Goal: Task Accomplishment & Management: Use online tool/utility

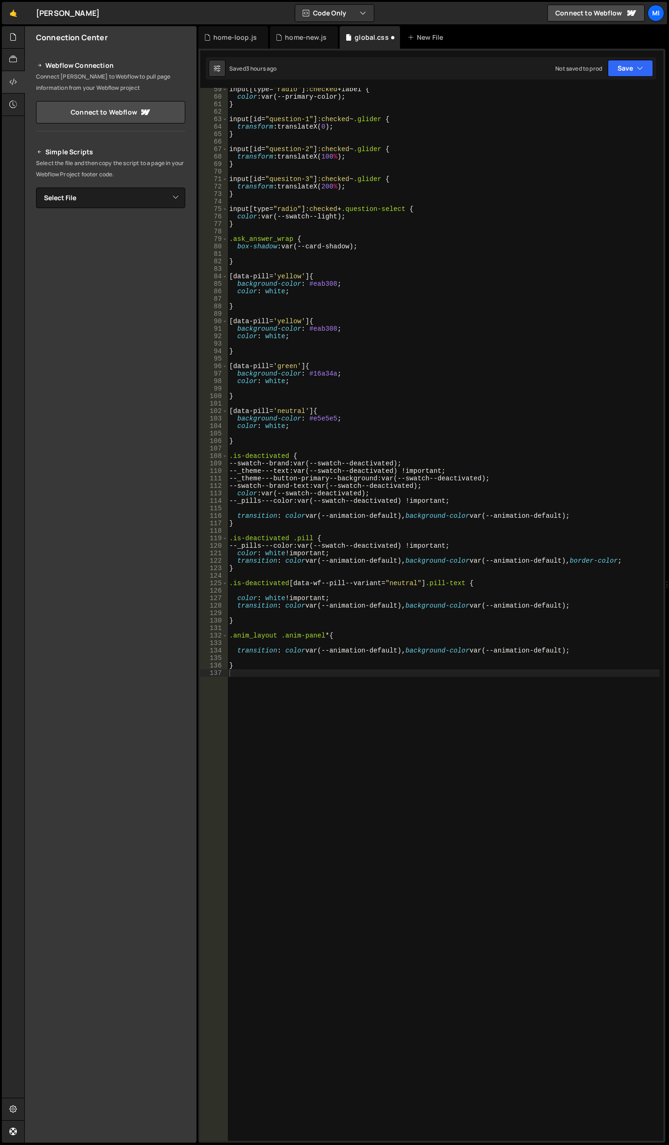
scroll to position [437, 0]
click at [534, 361] on div "input [ type = " radio " ] :checked + label { color : var(--primary-color) ; } …" at bounding box center [443, 620] width 432 height 1068
click at [332, 737] on div "input [ type = " radio " ] :checked + label { color : var(--primary-color) ; } …" at bounding box center [443, 620] width 432 height 1068
paste textarea "}"
type textarea "}"
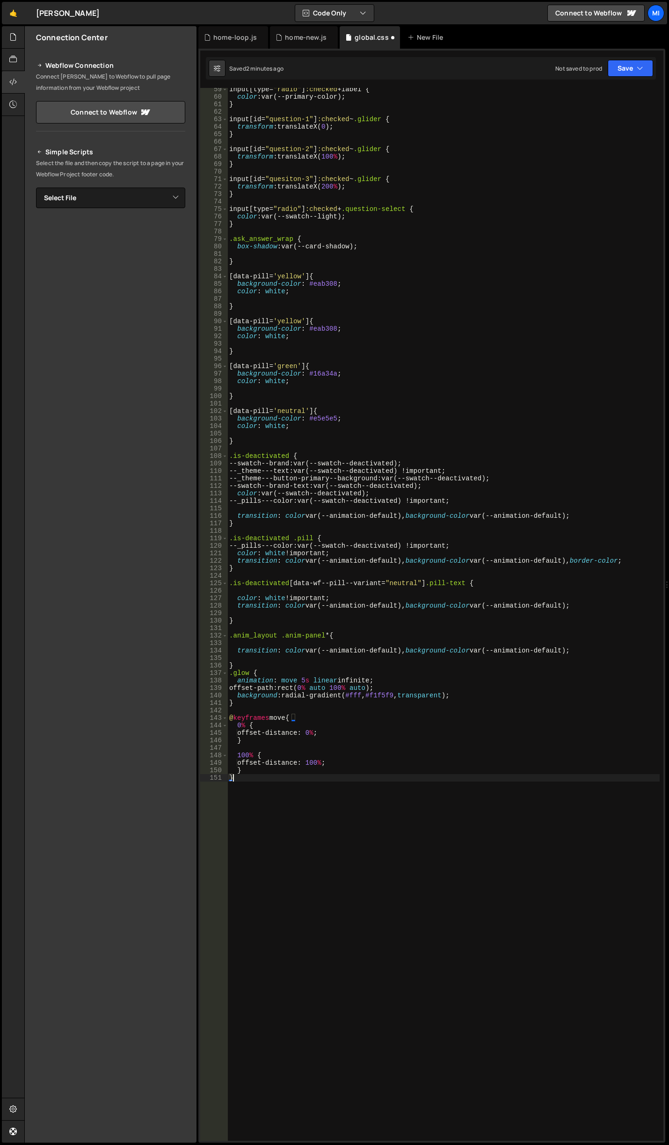
click at [279, 662] on div "input [ type = " radio " ] :checked + label { color : var(--primary-color) ; } …" at bounding box center [443, 620] width 432 height 1068
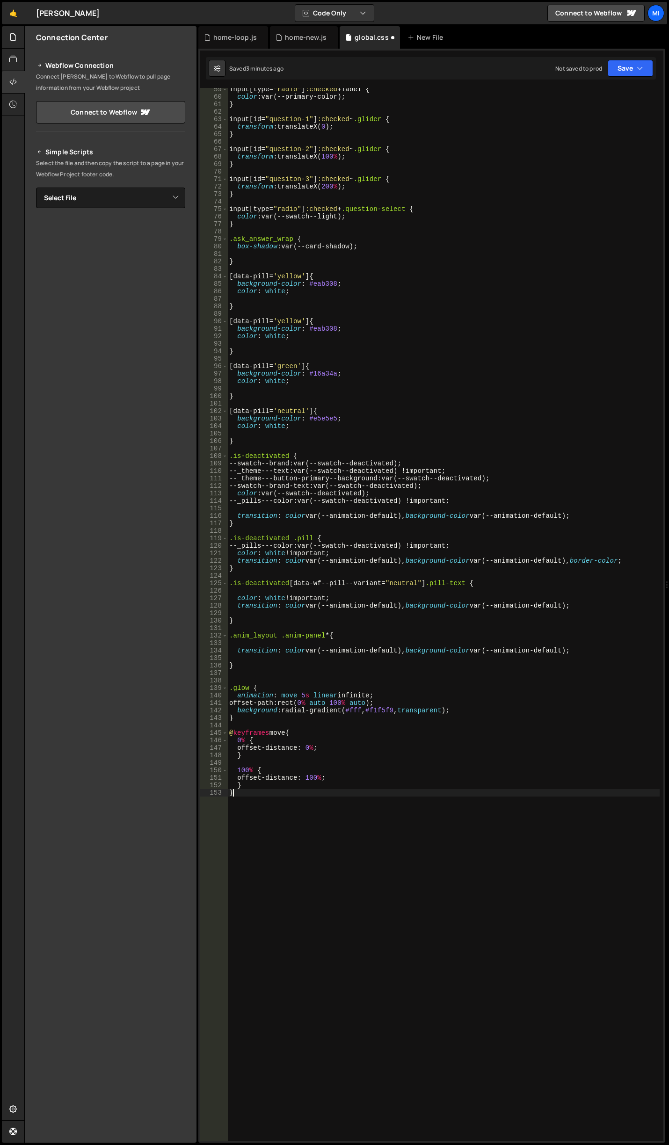
click at [409, 892] on div "input [ type = " radio " ] :checked + label { color : var(--primary-color) ; } …" at bounding box center [443, 620] width 432 height 1068
type textarea "}"
click at [378, 700] on div "input [ type = " radio " ] :checked + label { color : var(--primary-color) ; } …" at bounding box center [443, 620] width 432 height 1068
drag, startPoint x: 374, startPoint y: 707, endPoint x: 396, endPoint y: 705, distance: 21.6
click at [396, 705] on div "input [ type = " radio " ] :checked + label { color : var(--primary-color) ; } …" at bounding box center [443, 620] width 432 height 1068
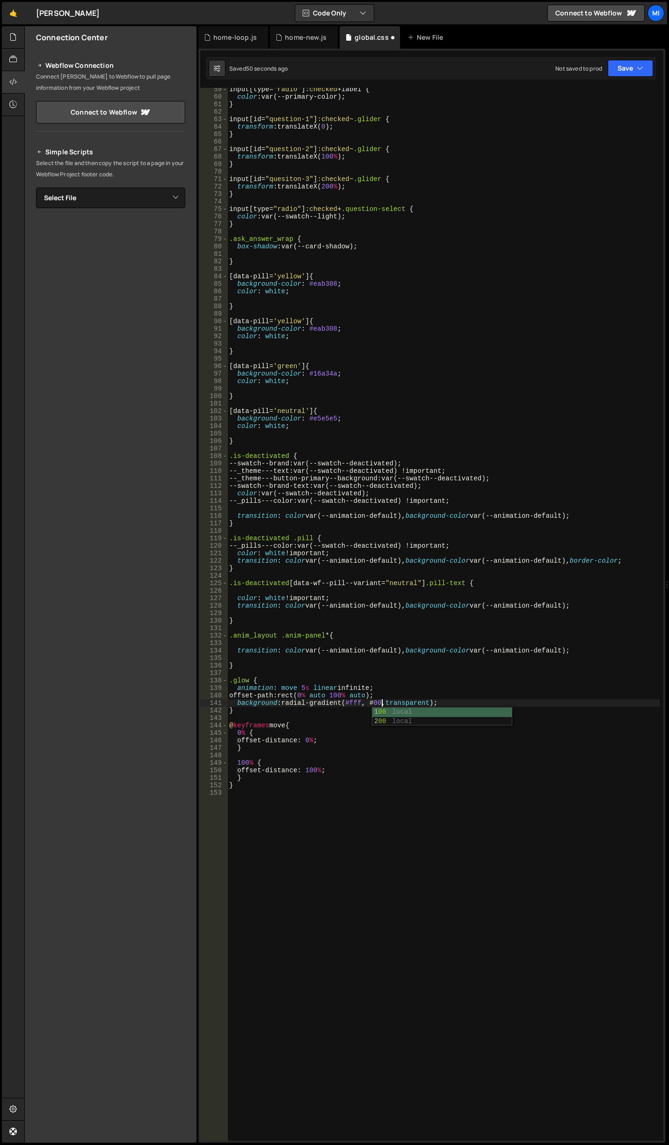
scroll to position [0, 11]
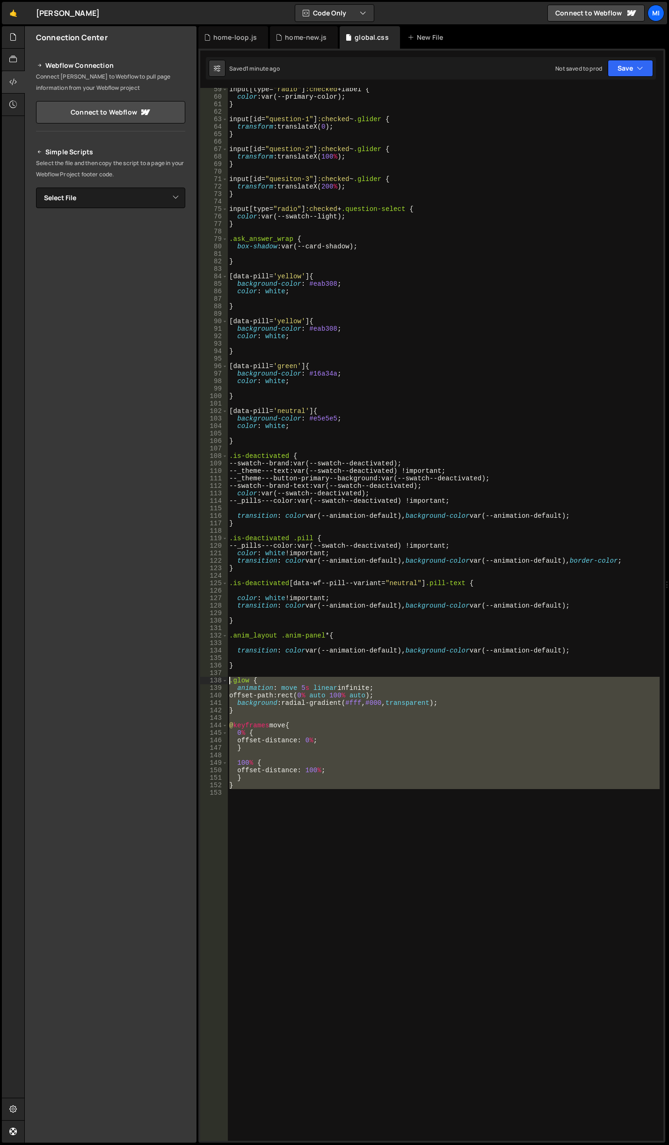
drag, startPoint x: 292, startPoint y: 812, endPoint x: 208, endPoint y: 684, distance: 153.7
click at [208, 684] on div "background: radial-gradient(#fff, #000, transparent); 59 60 61 62 63 64 65 66 6…" at bounding box center [431, 614] width 463 height 1053
paste textarea "background: #1D1F20"
type textarea "background: #1D1F20;"
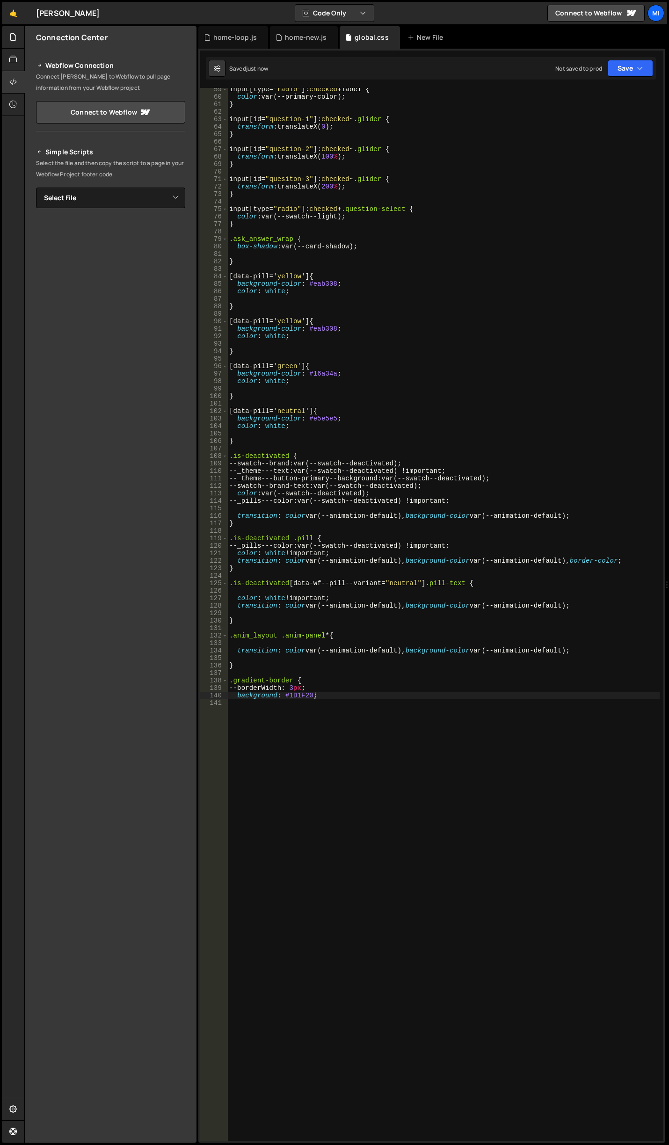
click at [376, 856] on div "input [ type = " radio " ] :checked + label { color : var(--primary-color) ; } …" at bounding box center [443, 620] width 432 height 1068
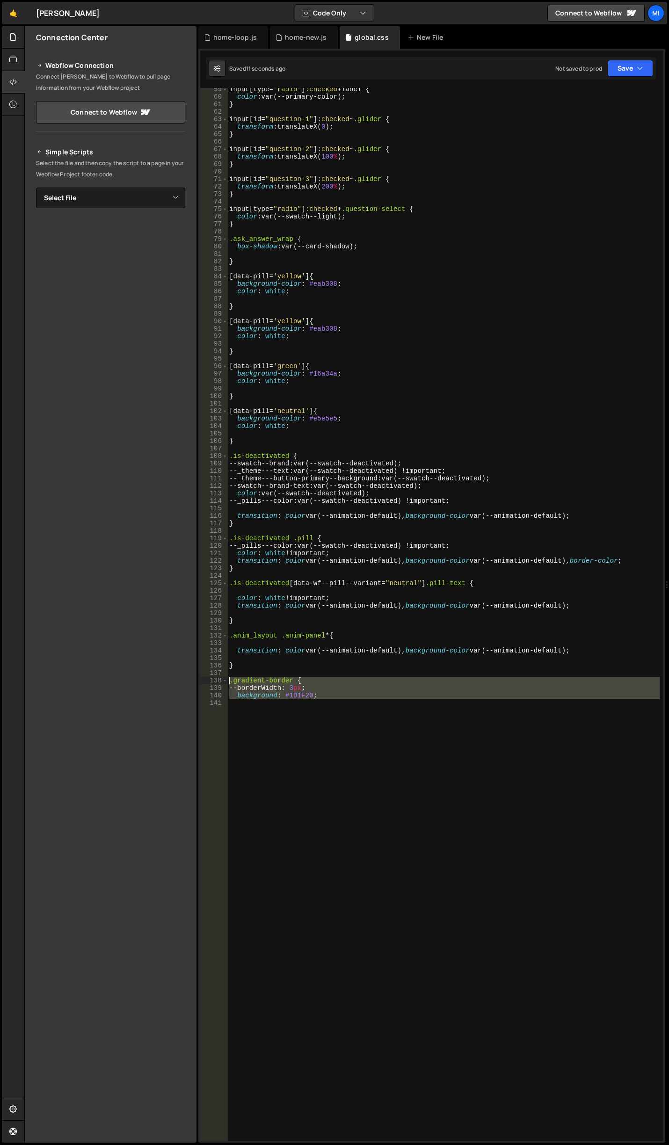
drag, startPoint x: 369, startPoint y: 763, endPoint x: 212, endPoint y: 683, distance: 176.0
click at [212, 683] on div "59 60 61 62 63 64 65 66 67 68 69 70 71 72 73 74 75 76 77 78 79 80 81 82 83 84 8…" at bounding box center [431, 614] width 463 height 1053
paste textarea "}"
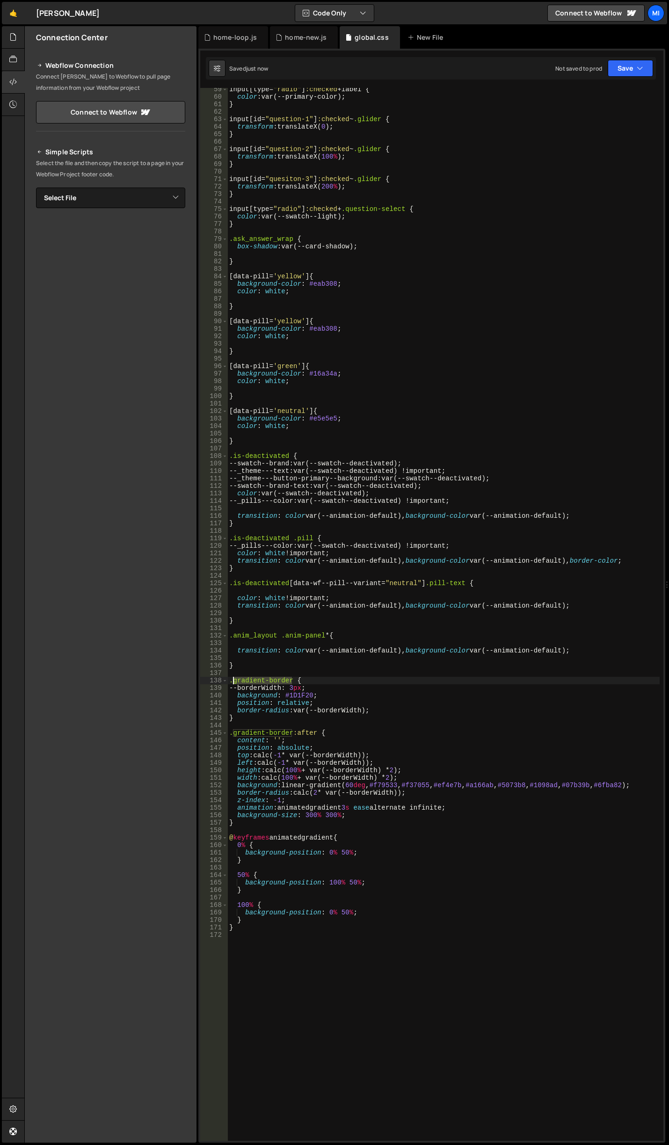
drag, startPoint x: 292, startPoint y: 682, endPoint x: 233, endPoint y: 679, distance: 59.5
click at [233, 679] on div "input [ type = " radio " ] :checked + label { color : var(--primary-color) ; } …" at bounding box center [443, 620] width 432 height 1068
click at [382, 707] on div "input [ type = " radio " ] :checked + label { color : var(--primary-color) ; } …" at bounding box center [443, 620] width 432 height 1068
drag, startPoint x: 318, startPoint y: 702, endPoint x: 252, endPoint y: 702, distance: 66.0
click at [250, 701] on div "input [ type = " radio " ] :checked + label { color : var(--primary-color) ; } …" at bounding box center [443, 620] width 432 height 1068
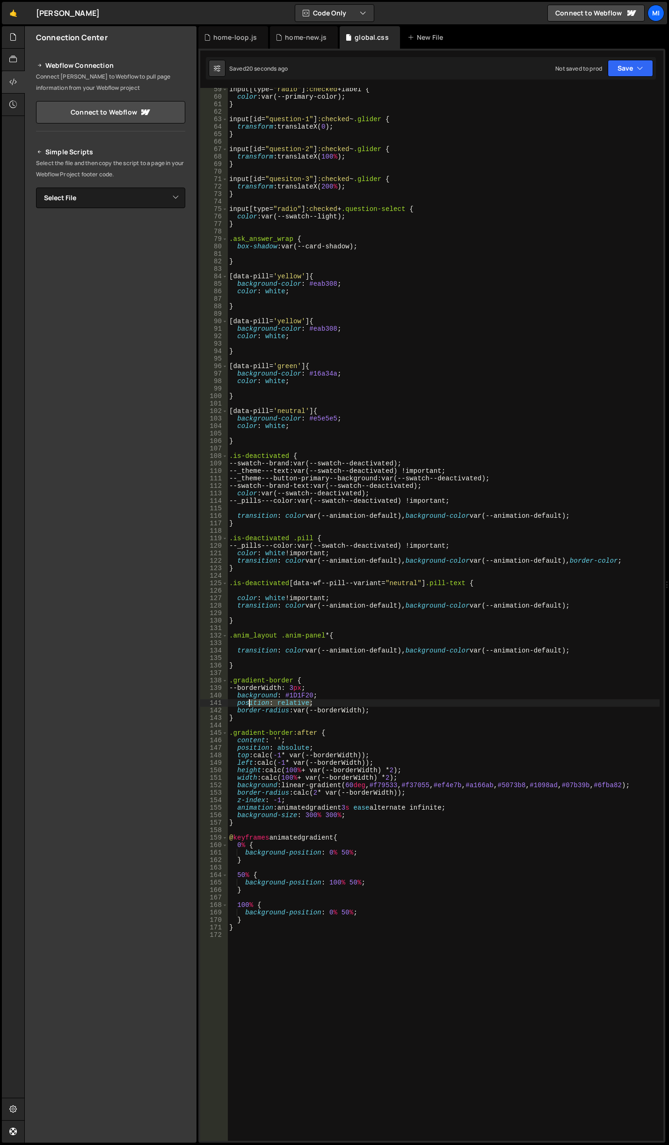
type textarea "position: relative;"
click at [272, 702] on div "input [ type = " radio " ] :checked + label { color : var(--primary-color) ; } …" at bounding box center [443, 614] width 432 height 1053
click at [277, 702] on div "input [ type = " radio " ] :checked + label { color : var(--primary-color) ; } …" at bounding box center [443, 620] width 432 height 1068
drag, startPoint x: 350, startPoint y: 705, endPoint x: 212, endPoint y: 700, distance: 137.7
click at [212, 700] on div "position: relative; 59 60 61 62 63 64 65 66 67 68 69 70 71 72 73 74 75 76 77 78…" at bounding box center [431, 614] width 463 height 1053
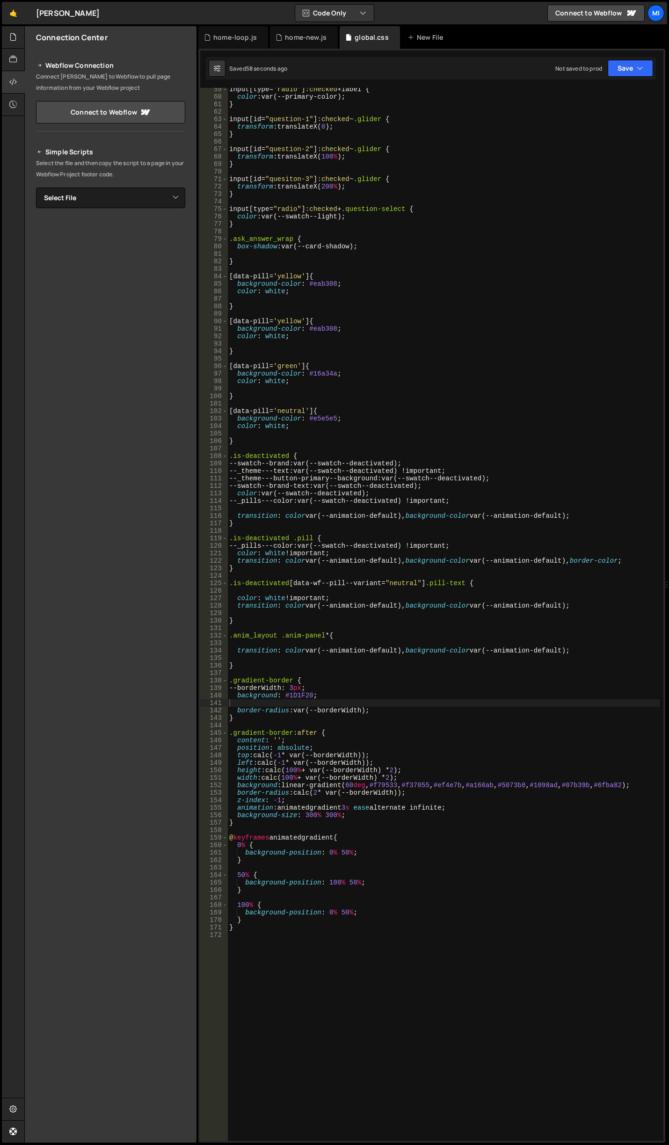
click at [382, 694] on div "input [ type = " radio " ] :checked + label { color : var(--primary-color) ; } …" at bounding box center [443, 620] width 432 height 1068
drag, startPoint x: 381, startPoint y: 710, endPoint x: 227, endPoint y: 703, distance: 154.1
click at [227, 703] on div "background: #1D1F20; 59 60 61 62 63 64 65 66 67 68 69 70 71 72 73 74 75 76 77 7…" at bounding box center [431, 614] width 463 height 1053
type textarea "border-radius: var(--borderWidth);"
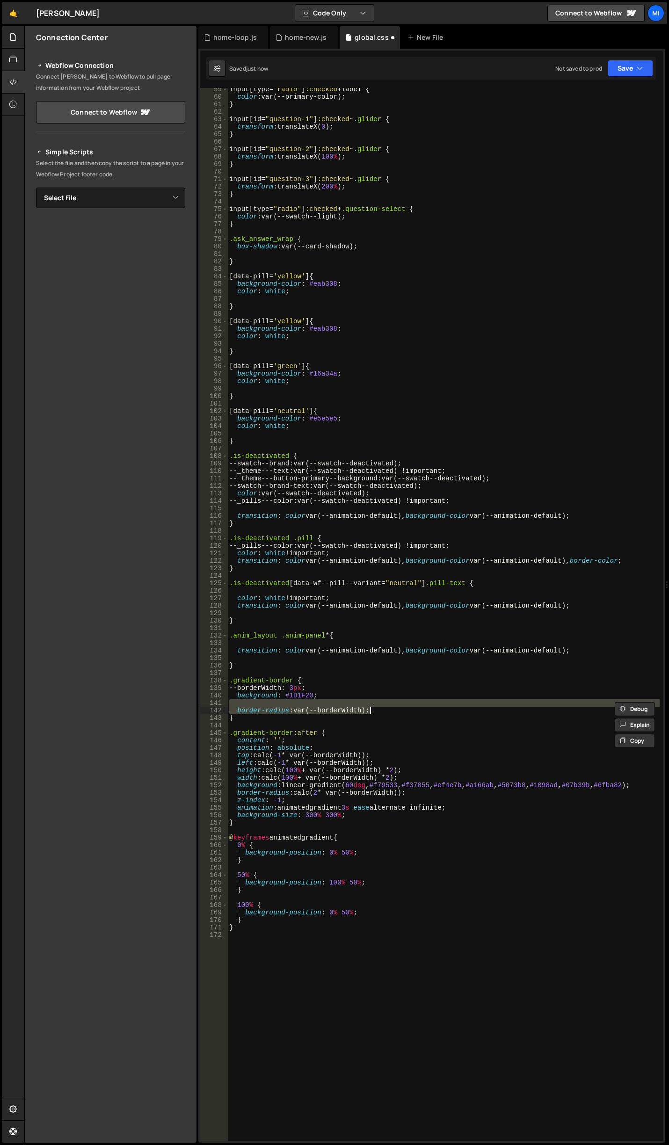
click at [355, 708] on div "input [ type = " radio " ] :checked + label { color : var(--primary-color) ; } …" at bounding box center [443, 614] width 432 height 1053
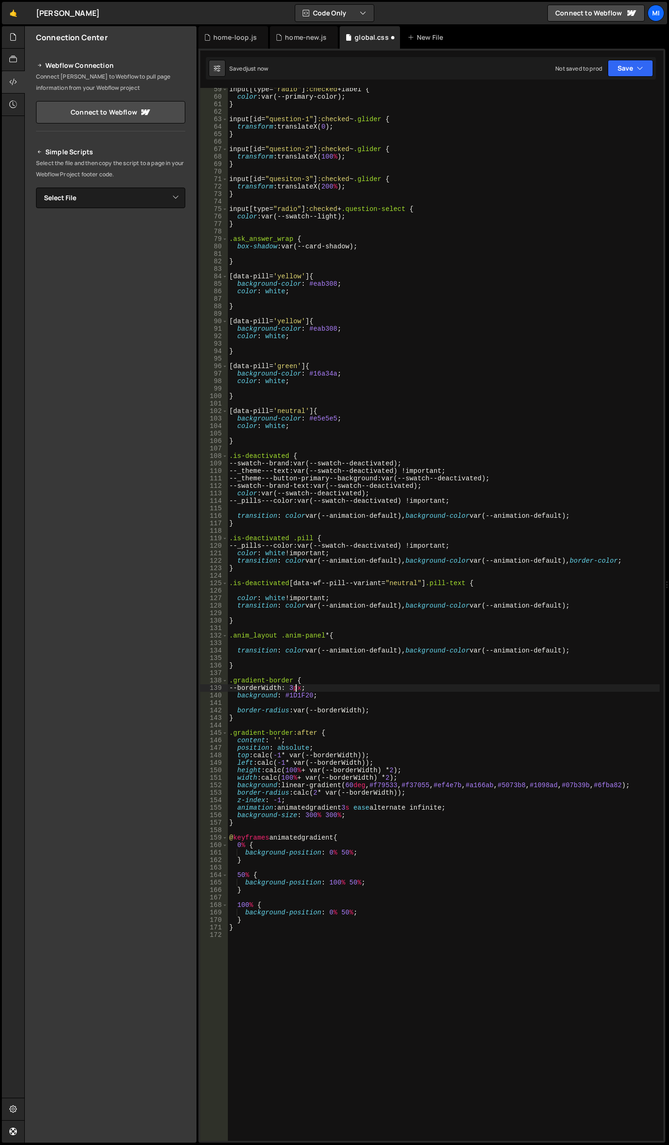
click at [296, 687] on div "input [ type = " radio " ] :checked + label { color : var(--primary-color) ; } …" at bounding box center [443, 620] width 432 height 1068
drag, startPoint x: 297, startPoint y: 711, endPoint x: 366, endPoint y: 713, distance: 69.3
click at [366, 713] on div "input [ type = " radio " ] :checked + label { color : var(--primary-color) ; } …" at bounding box center [443, 620] width 432 height 1068
click at [391, 730] on div "input [ type = " radio " ] :checked + label { color : var(--primary-color) ; } …" at bounding box center [443, 620] width 432 height 1068
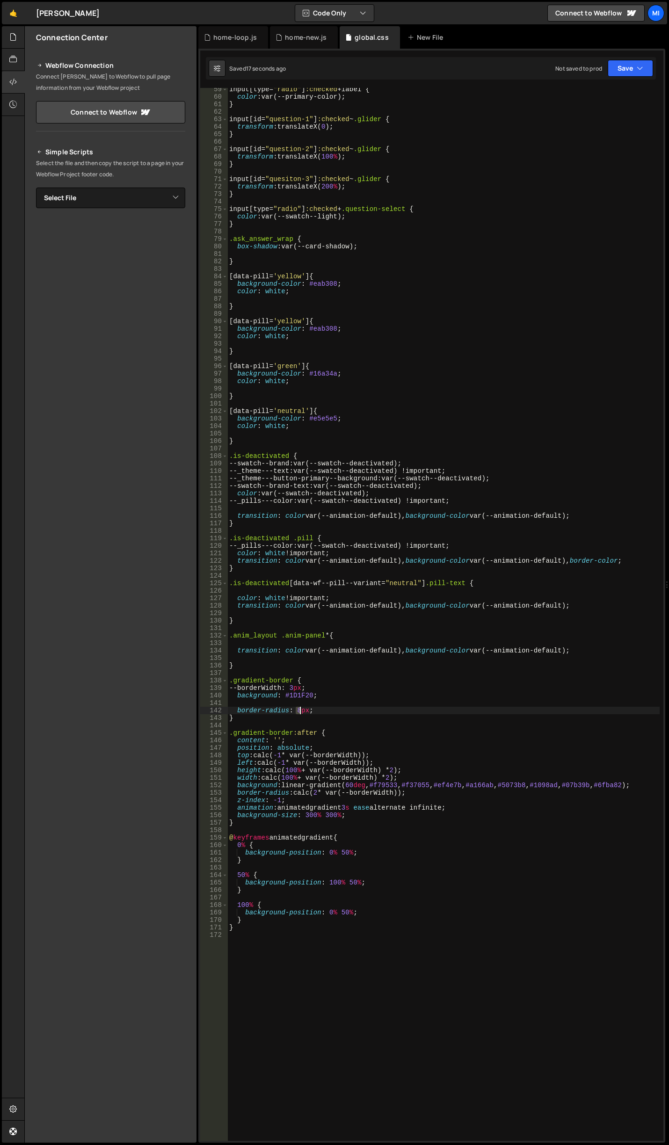
click at [299, 709] on div "input [ type = " radio " ] :checked + label { color : var(--primary-color) ; } …" at bounding box center [443, 620] width 432 height 1068
type textarea "border-radius: 8;"
click at [363, 727] on div "input [ type = " radio " ] :checked + label { color : var(--primary-color) ; } …" at bounding box center [443, 620] width 432 height 1068
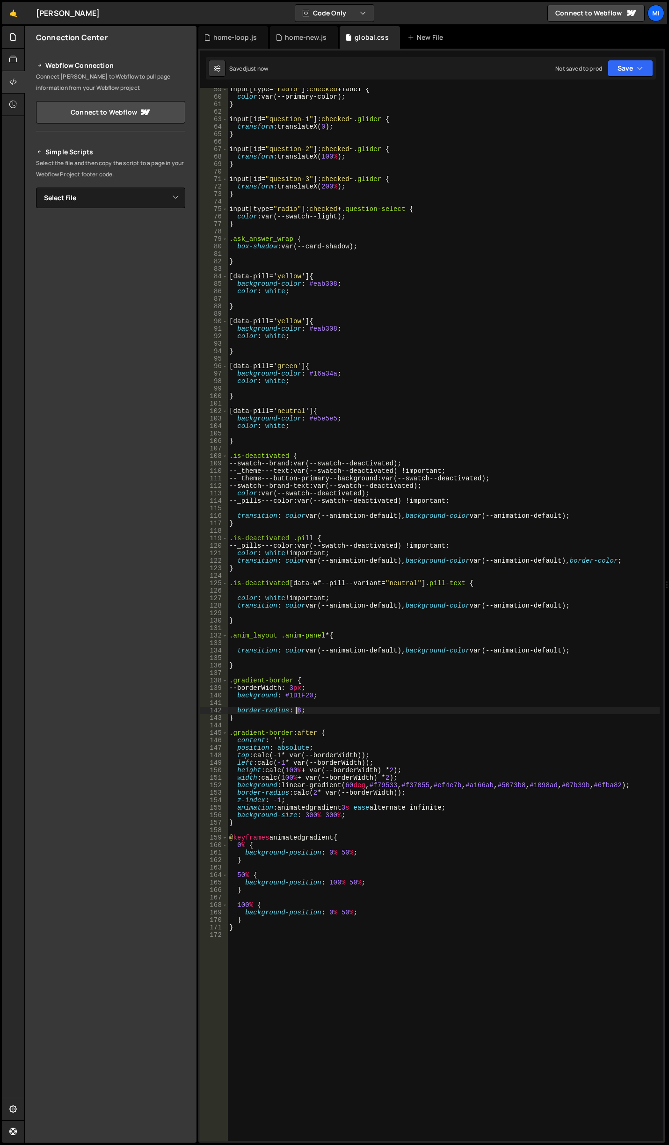
click at [295, 709] on div "input [ type = " radio " ] :checked + label { color : var(--primary-color) ; } …" at bounding box center [443, 620] width 432 height 1068
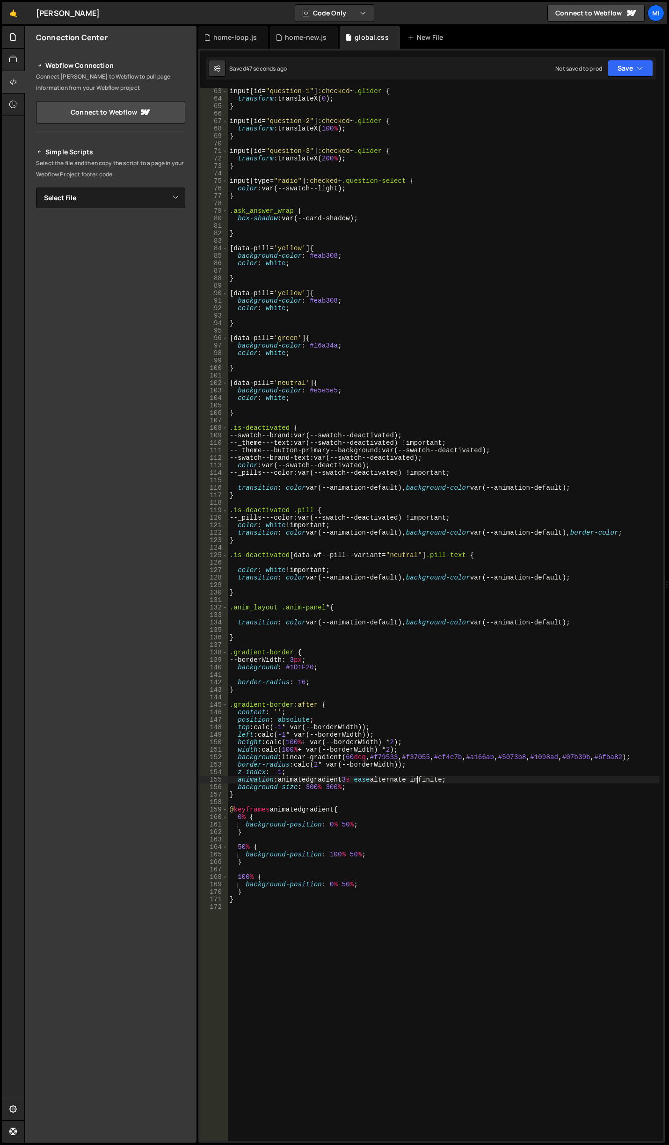
click at [419, 779] on div "input [ id = " question-1 " ] :checked ~ .glider { transform : translateX( 0 ) …" at bounding box center [444, 621] width 432 height 1068
click at [397, 783] on div "input [ id = " question-1 " ] :checked ~ .glider { transform : translateX( 0 ) …" at bounding box center [444, 621] width 432 height 1068
click at [426, 771] on div "input [ id = " question-1 " ] :checked ~ .glider { transform : translateX( 0 ) …" at bounding box center [444, 621] width 432 height 1068
drag, startPoint x: 296, startPoint y: 765, endPoint x: 405, endPoint y: 762, distance: 109.1
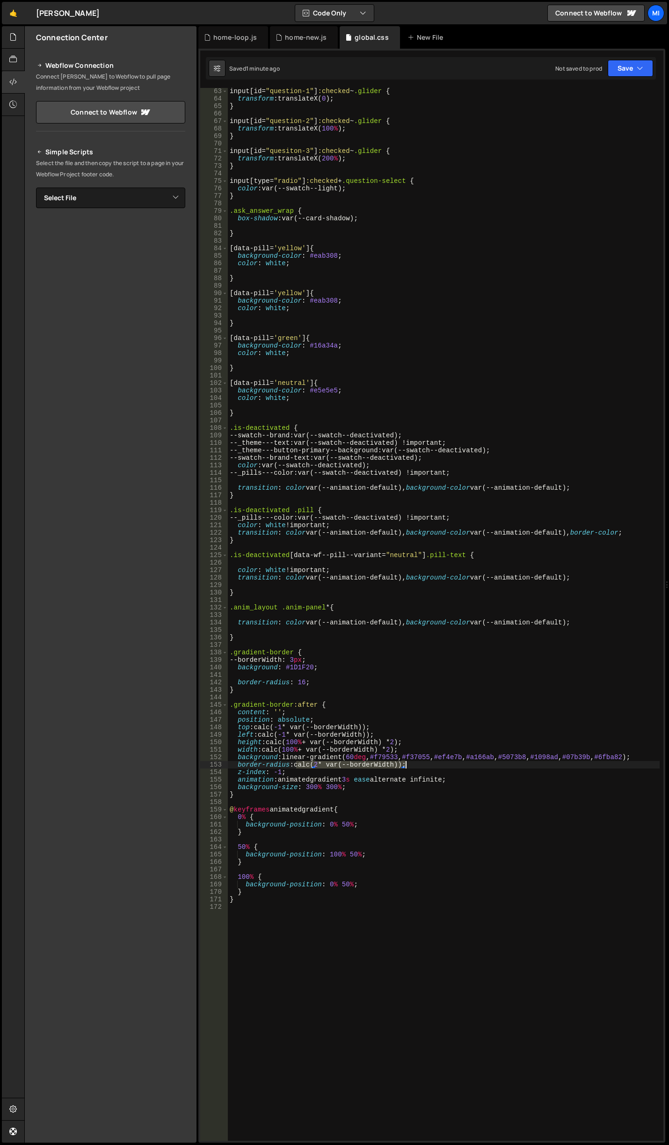
click at [405, 762] on div "input [ id = " question-1 " ] :checked ~ .glider { transform : translateX( 0 ) …" at bounding box center [444, 621] width 432 height 1068
click at [377, 771] on div "input [ id = " question-1 " ] :checked ~ .glider { transform : translateX( 0 ) …" at bounding box center [444, 621] width 432 height 1068
click at [300, 769] on div "input [ id = " question-1 " ] :checked ~ .glider { transform : translateX( 0 ) …" at bounding box center [444, 621] width 432 height 1068
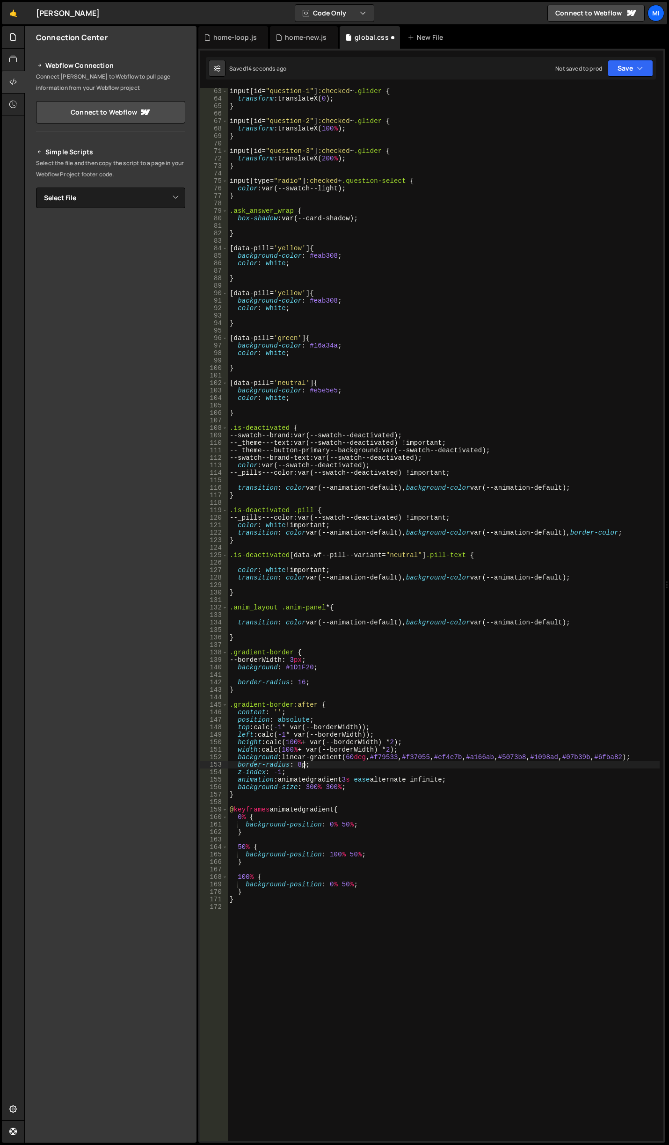
scroll to position [0, 5]
click at [303, 684] on div "input [ id = " question-1 " ] :checked ~ .glider { transform : translateX( 0 ) …" at bounding box center [444, 621] width 432 height 1068
drag, startPoint x: 317, startPoint y: 767, endPoint x: 187, endPoint y: 762, distance: 129.7
click at [187, 762] on div "Files New File Javascript files 0 canvas.js 0 0 home.js 0 0 home-loop.js 0 0" at bounding box center [346, 584] width 645 height 1117
type textarea "border-radius: 8px;"
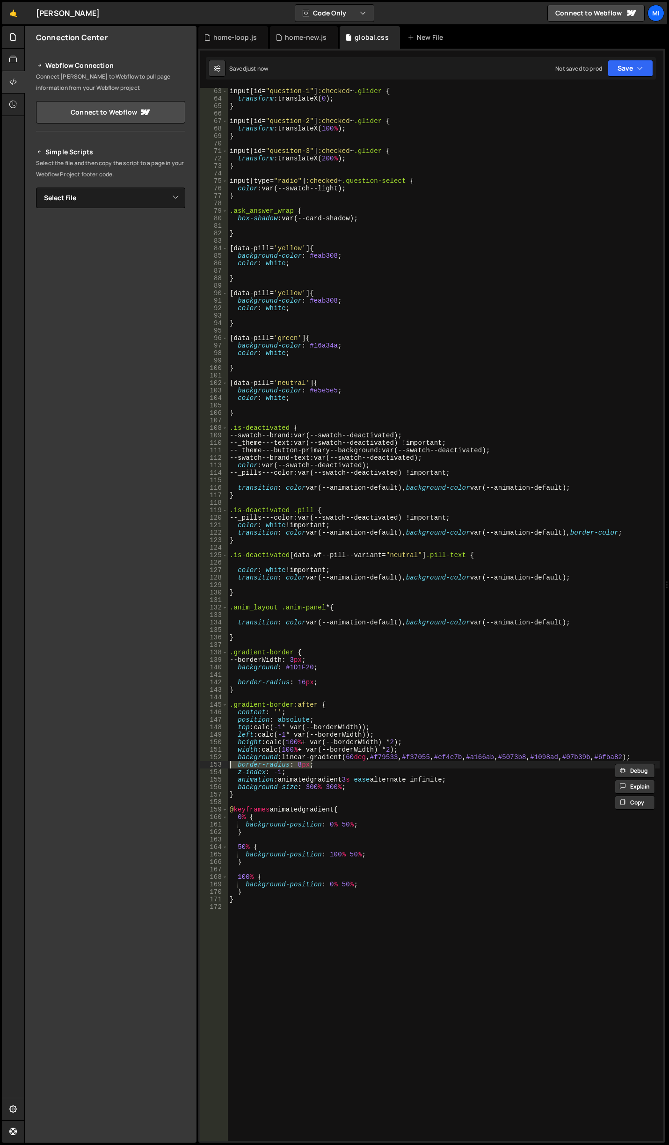
scroll to position [0, 0]
drag, startPoint x: 318, startPoint y: 680, endPoint x: 220, endPoint y: 679, distance: 97.8
click at [220, 679] on div "63 64 65 66 67 68 69 70 71 72 73 74 75 76 77 78 79 80 81 82 83 84 85 86 87 88 8…" at bounding box center [431, 614] width 463 height 1053
type textarea "border-radius: 16px;"
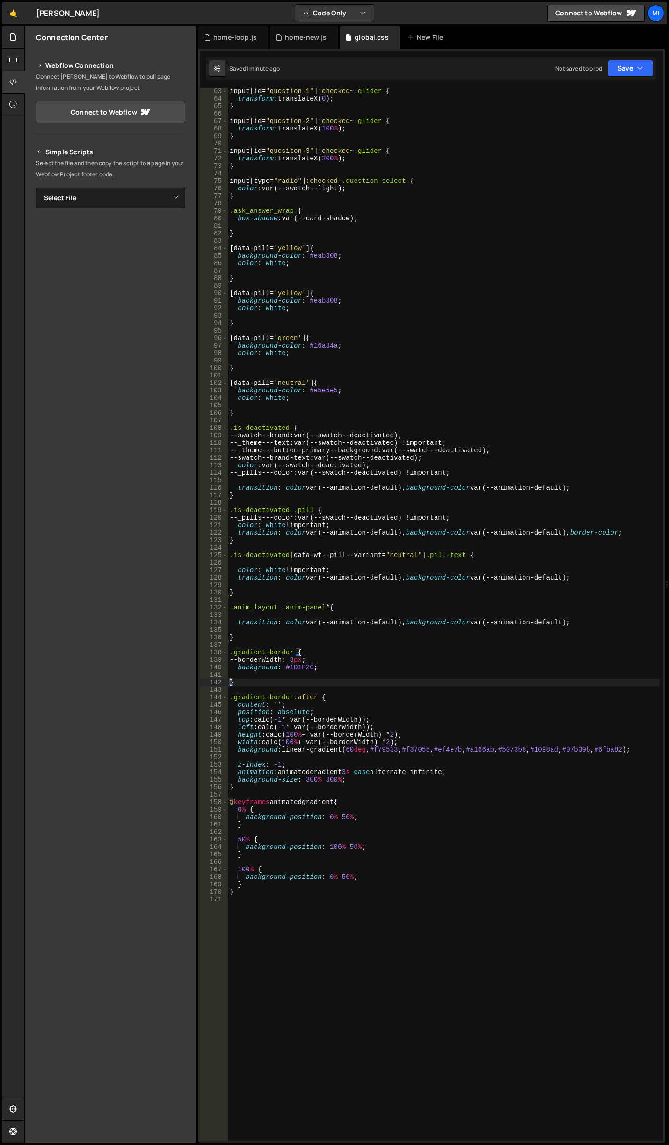
click at [443, 750] on div "input [ id = " question-1 " ] :checked ~ .glider { transform : translateX( 0 ) …" at bounding box center [444, 621] width 432 height 1068
drag, startPoint x: 649, startPoint y: 748, endPoint x: 372, endPoint y: 747, distance: 277.0
click at [372, 747] on div "input [ id = " question-1 " ] :checked ~ .glider { transform : translateX( 0 ) …" at bounding box center [444, 621] width 432 height 1068
click at [393, 744] on div "input [ id = " question-1 " ] :checked ~ .glider { transform : translateX( 0 ) …" at bounding box center [444, 621] width 432 height 1068
drag, startPoint x: 375, startPoint y: 749, endPoint x: 648, endPoint y: 747, distance: 273.3
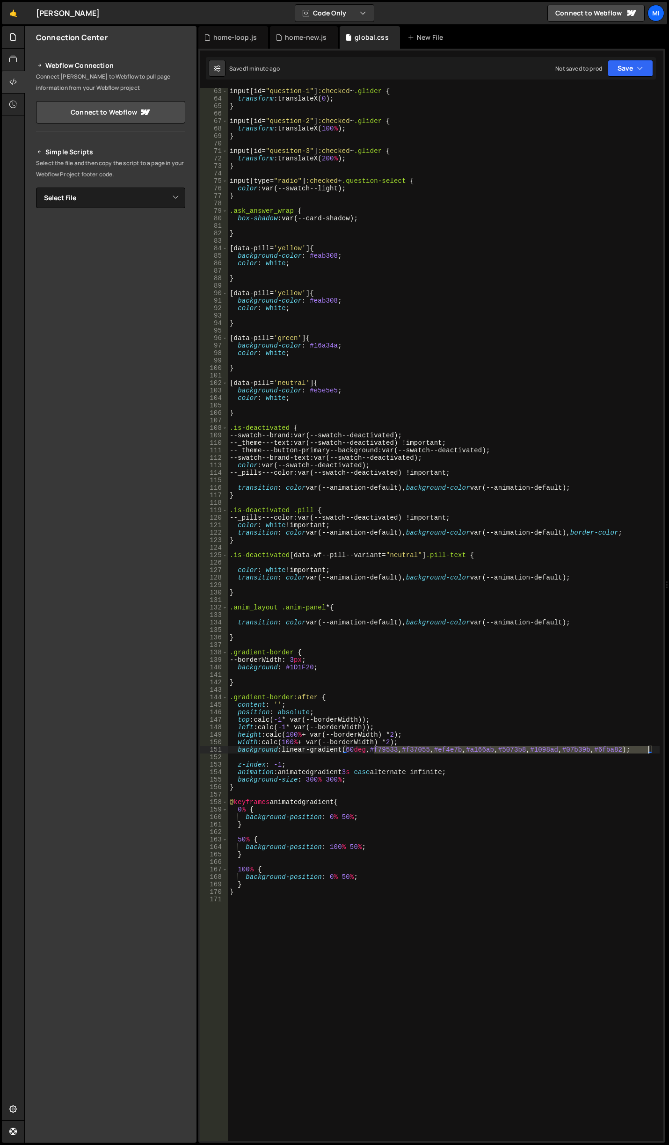
click at [648, 747] on div "input [ id = " question-1 " ] :checked ~ .glider { transform : translateX( 0 ) …" at bounding box center [444, 621] width 432 height 1068
paste textarea "var(--swatch--brand)"
click at [455, 749] on div "input [ id = " question-1 " ] :checked ~ .glider { transform : translateX( 0 ) …" at bounding box center [444, 621] width 432 height 1068
paste textarea "var(--swatch--brand-2)"
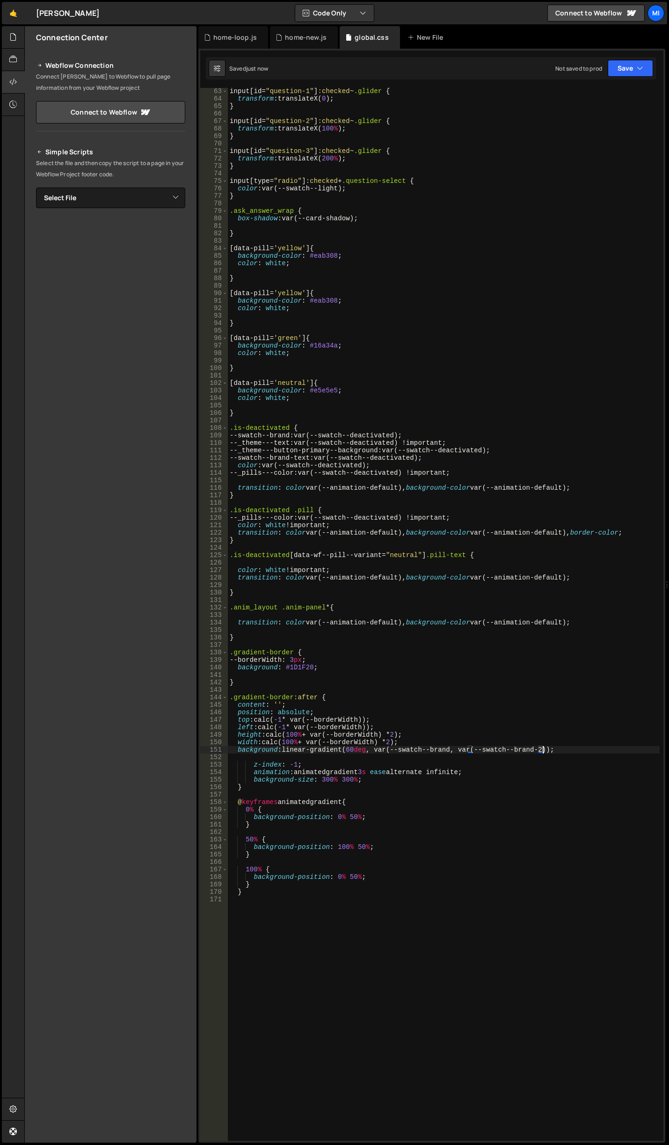
scroll to position [0, 22]
drag, startPoint x: 450, startPoint y: 749, endPoint x: 543, endPoint y: 750, distance: 93.6
click at [543, 750] on div "input [ id = " question-1 " ] :checked ~ .glider { transform : translateX( 0 ) …" at bounding box center [444, 621] width 432 height 1068
click at [503, 733] on div "input [ id = " question-1 " ] :checked ~ .glider { transform : translateX( 0 ) …" at bounding box center [444, 621] width 432 height 1068
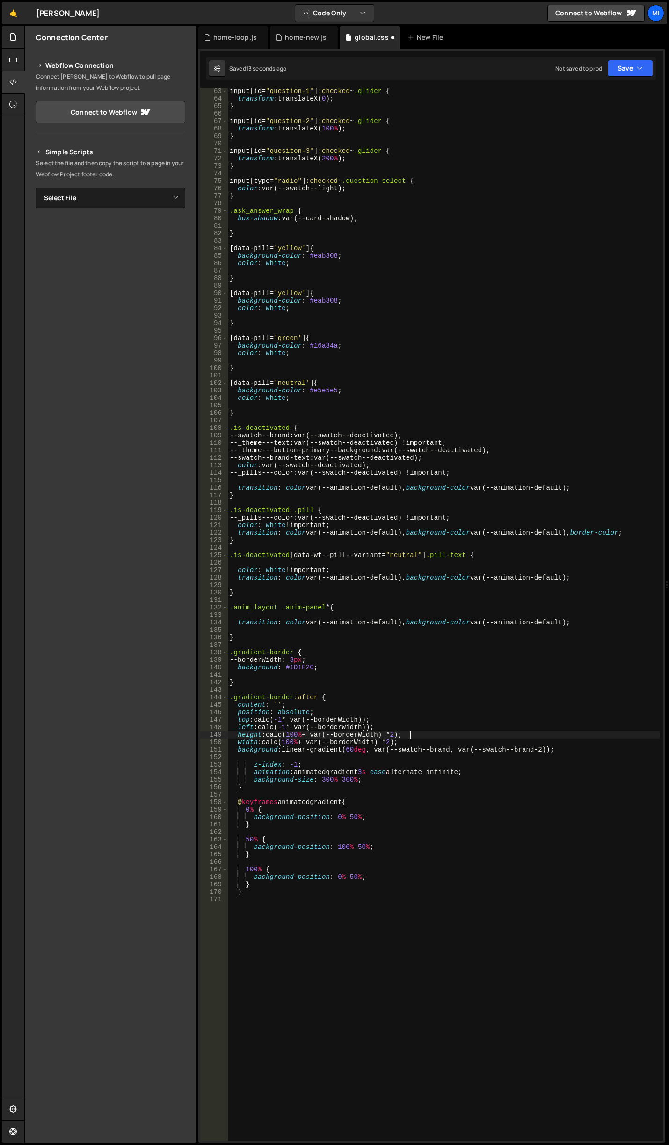
scroll to position [0, 12]
drag, startPoint x: 542, startPoint y: 749, endPoint x: 458, endPoint y: 749, distance: 84.7
click at [458, 749] on div "input [ id = " question-1 " ] :checked ~ .glider { transform : translateX( 0 ) …" at bounding box center [444, 621] width 432 height 1068
click at [381, 750] on div "input [ id = " question-1 " ] :checked ~ .glider { transform : translateX( 0 ) …" at bounding box center [444, 621] width 432 height 1068
drag, startPoint x: 374, startPoint y: 751, endPoint x: 463, endPoint y: 758, distance: 89.2
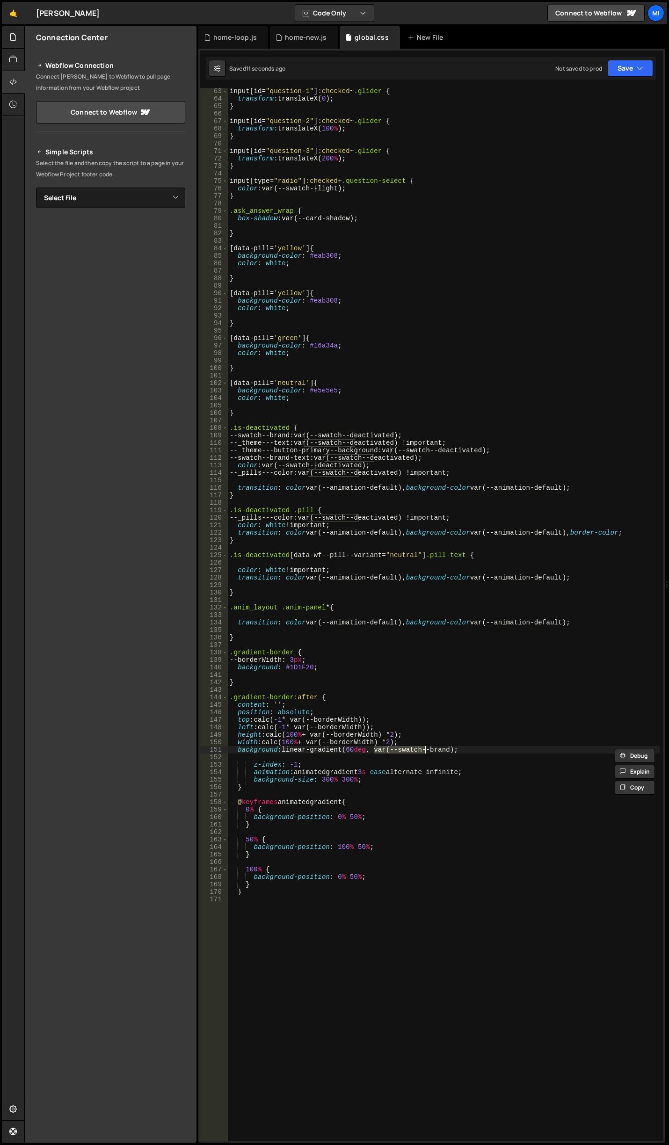
click at [453, 751] on div "input [ id = " question-1 " ] :checked ~ .glider { transform : translateX( 0 ) …" at bounding box center [444, 621] width 432 height 1068
click at [471, 764] on div "input [ id = " question-1 " ] :checked ~ .glider { transform : translateX( 0 ) …" at bounding box center [444, 621] width 432 height 1068
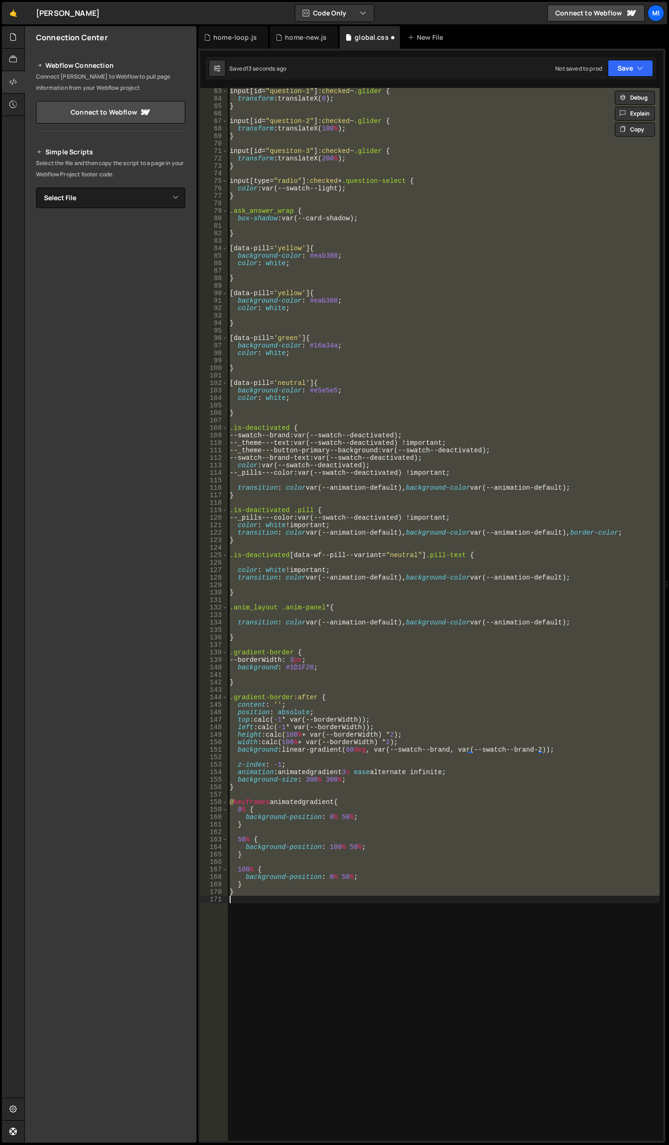
scroll to position [0, 0]
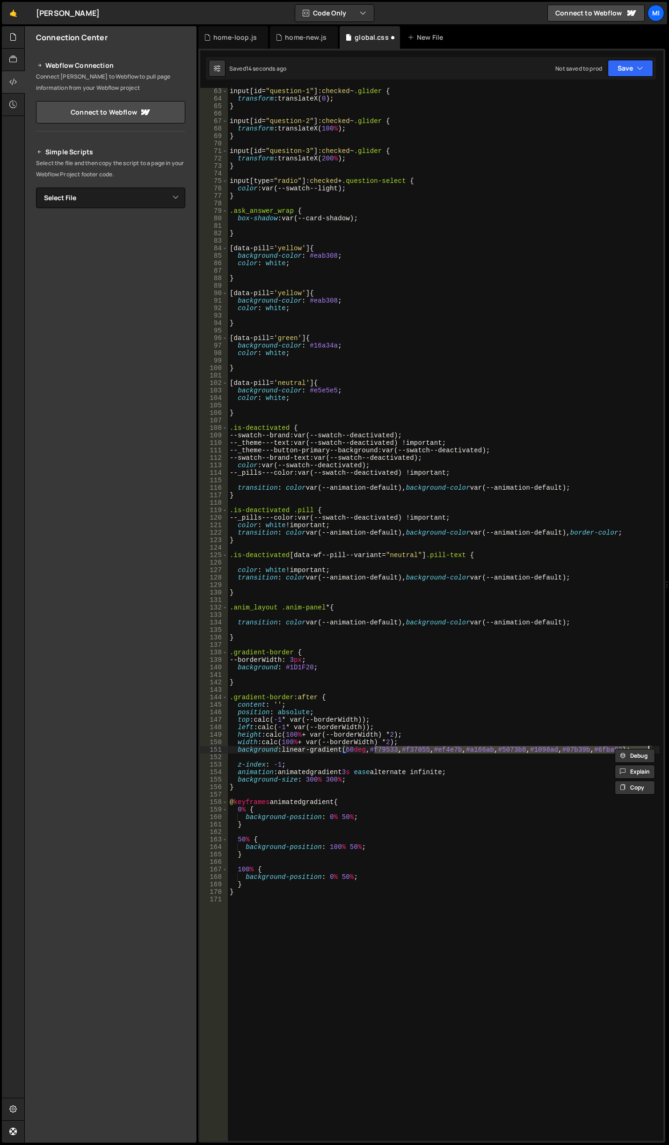
type textarea "}"
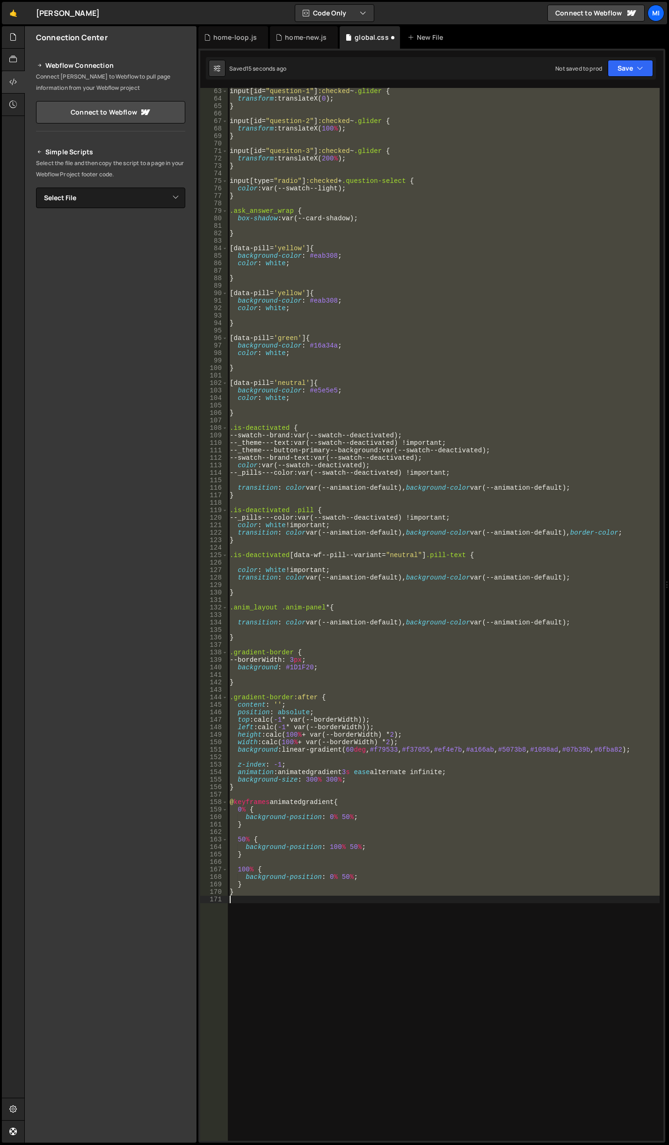
click at [414, 760] on div "input [ id = " question-1 " ] :checked ~ .glider { transform : translateX( 0 ) …" at bounding box center [444, 614] width 432 height 1053
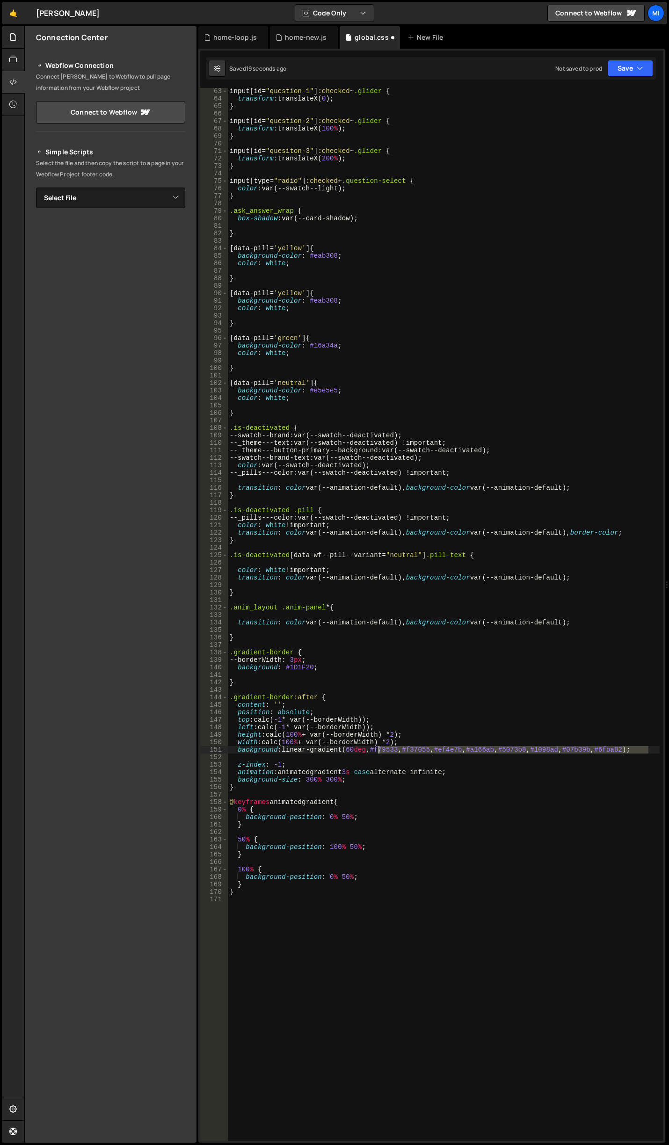
drag, startPoint x: 649, startPoint y: 750, endPoint x: 378, endPoint y: 751, distance: 271.4
click at [378, 751] on div "input [ id = " question-1 " ] :checked ~ .glider { transform : translateX( 0 ) …" at bounding box center [444, 621] width 432 height 1068
paste textarea "#005cff"
click at [406, 749] on div "input [ id = " question-1 " ] :checked ~ .glider { transform : translateX( 0 ) …" at bounding box center [444, 621] width 432 height 1068
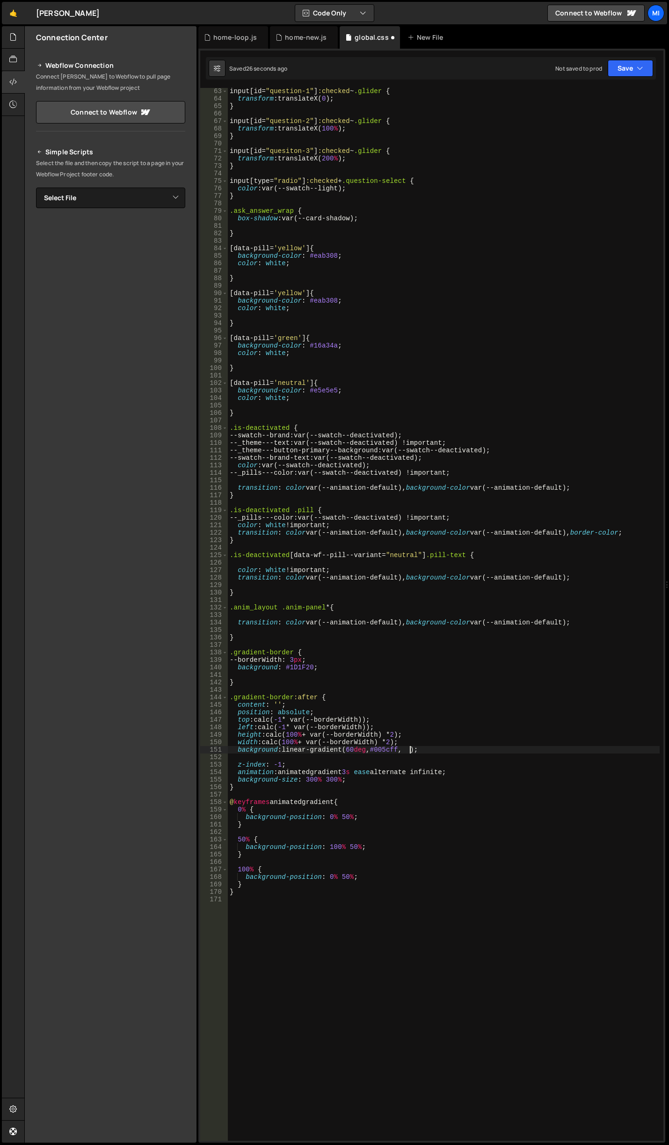
paste textarea "#000847"
drag, startPoint x: 373, startPoint y: 749, endPoint x: 401, endPoint y: 749, distance: 27.6
click at [401, 749] on div "input [ id = " question-1 " ] :checked ~ .glider { transform : translateX( 0 ) …" at bounding box center [444, 621] width 432 height 1068
click at [437, 749] on div "input [ id = " question-1 " ] :checked ~ .glider { transform : translateX( 0 ) …" at bounding box center [444, 621] width 432 height 1068
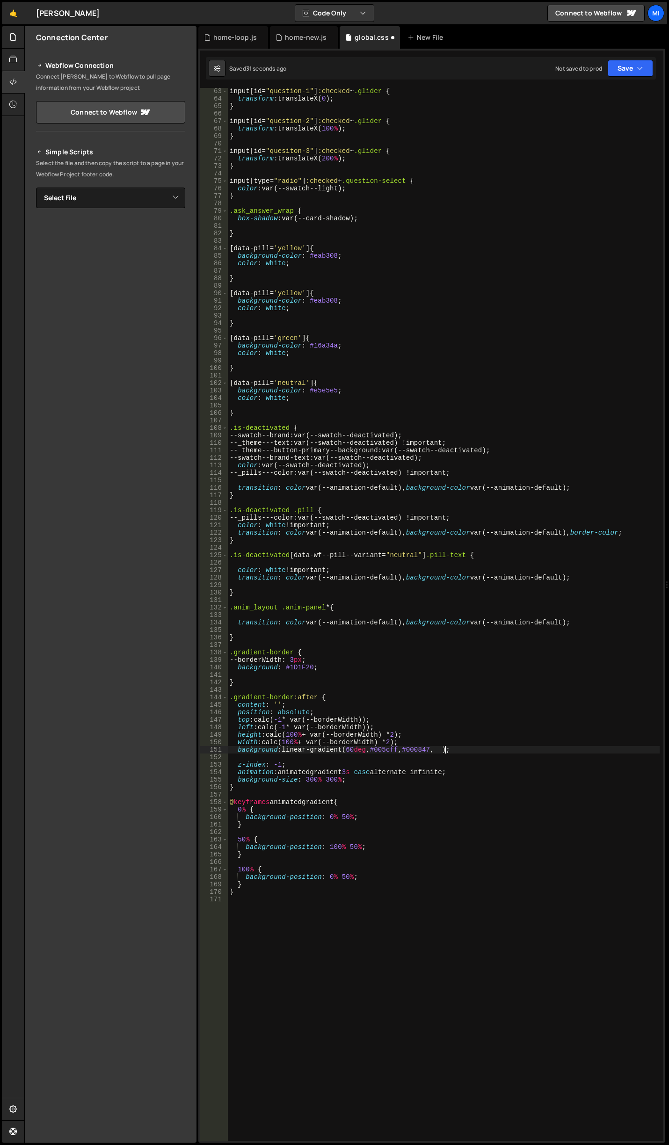
paste textarea "#005cff"
drag, startPoint x: 408, startPoint y: 751, endPoint x: 437, endPoint y: 748, distance: 28.2
click at [437, 748] on div "input [ id = " question-1 " ] :checked ~ .glider { transform : translateX( 0 ) …" at bounding box center [444, 621] width 432 height 1068
paste textarea "f8f8f8"
drag, startPoint x: 443, startPoint y: 750, endPoint x: 474, endPoint y: 751, distance: 30.9
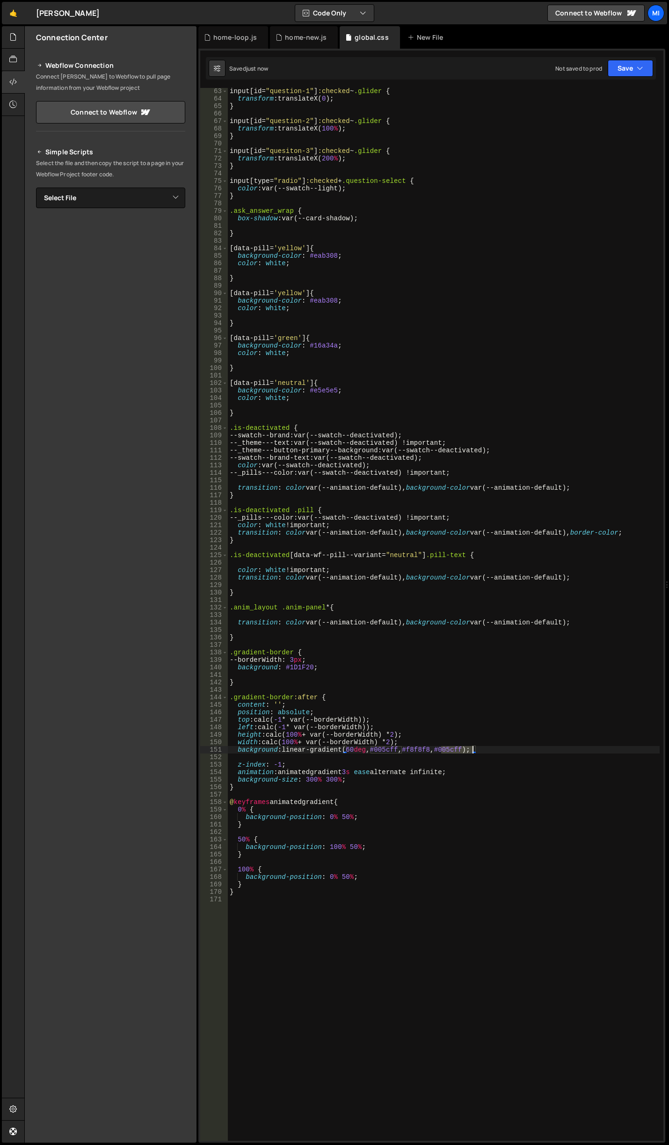
click at [474, 751] on div "input [ id = " question-1 " ] :checked ~ .glider { transform : translateX( 0 ) …" at bounding box center [444, 621] width 432 height 1068
type textarea "background: linear-gradient(60deg, #005cff, #f8f8f8);"
click at [220, 37] on div "home-loop.js" at bounding box center [235, 37] width 44 height 9
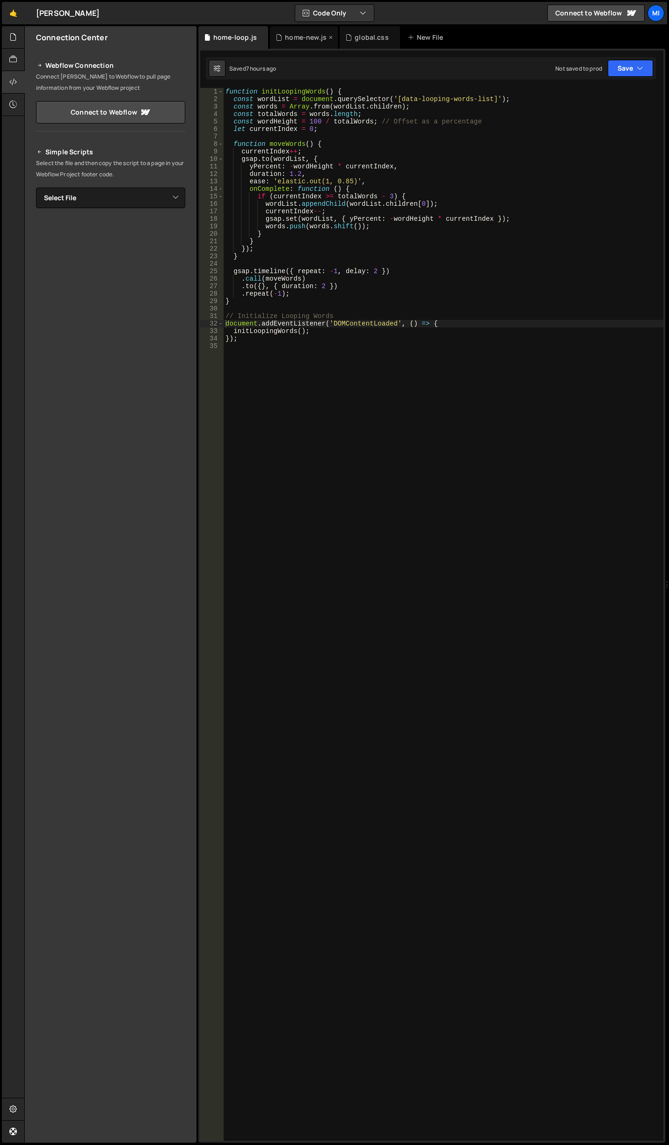
click at [294, 43] on div "home-new.js" at bounding box center [304, 37] width 68 height 22
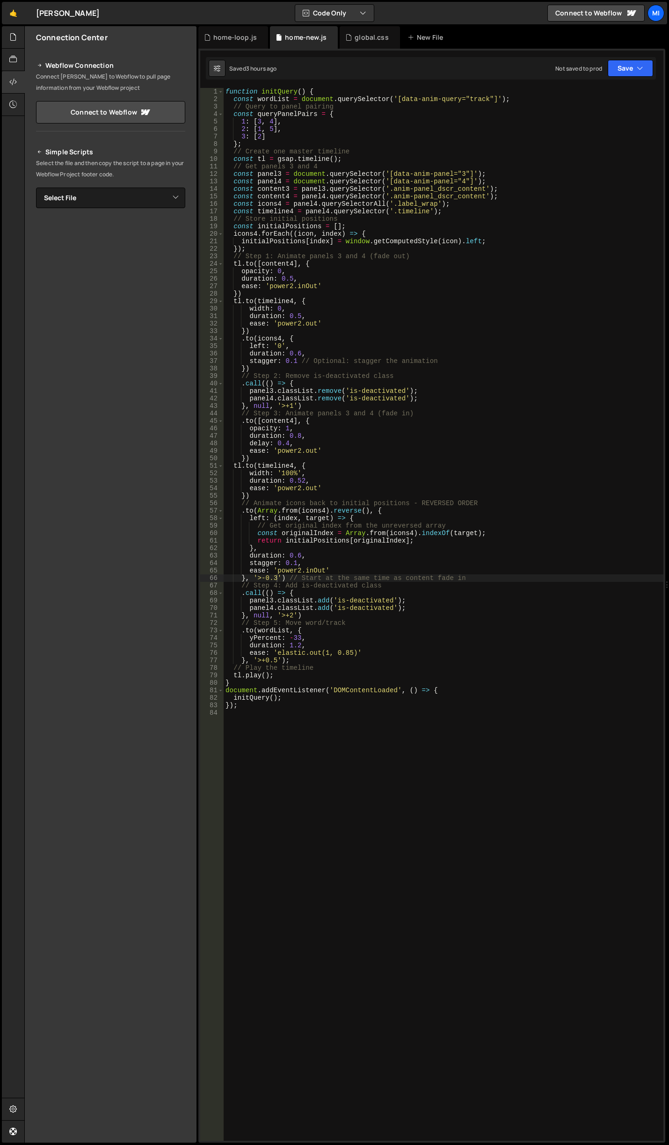
click at [381, 476] on div "function initQuery ( ) { const wordList = document . querySelector ( '[data-ani…" at bounding box center [444, 622] width 440 height 1068
click at [321, 367] on div "function initQuery ( ) { const wordList = document . querySelector ( '[data-ani…" at bounding box center [444, 622] width 440 height 1068
type textarea "})"
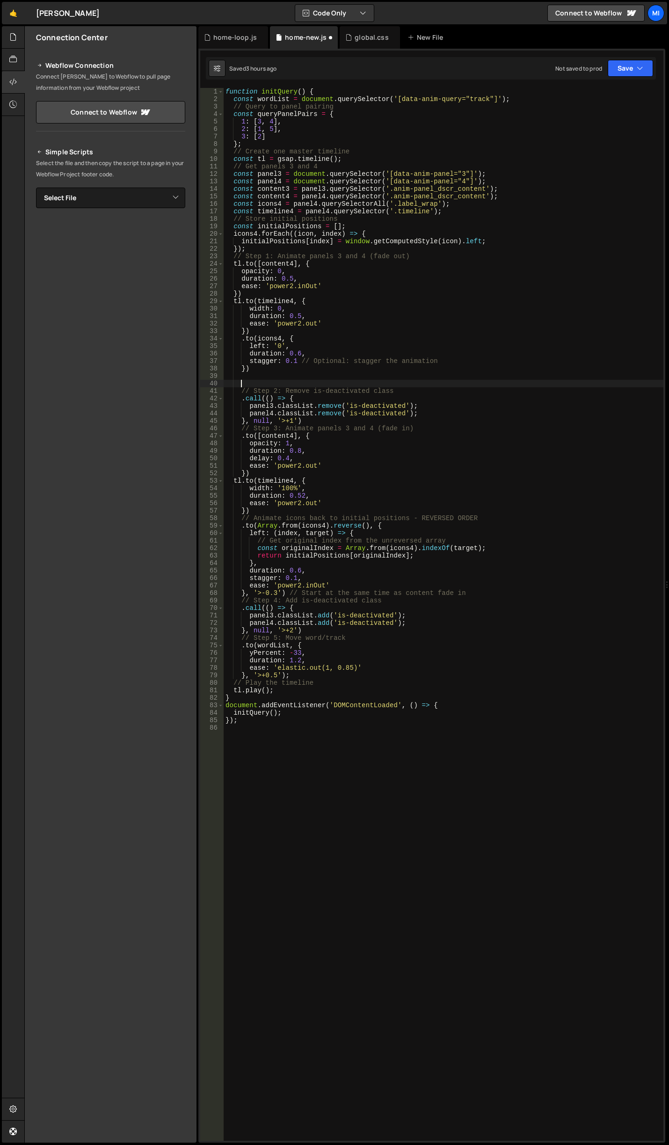
scroll to position [0, 0]
click at [451, 207] on div "function initQuery ( ) { const wordList = document . querySelector ( '[data-ani…" at bounding box center [444, 622] width 440 height 1068
click at [459, 213] on div "function initQuery ( ) { const wordList = document . querySelector ( '[data-ani…" at bounding box center [444, 622] width 440 height 1068
type textarea "const timeline4 = panel4.querySelector('.timeline');"
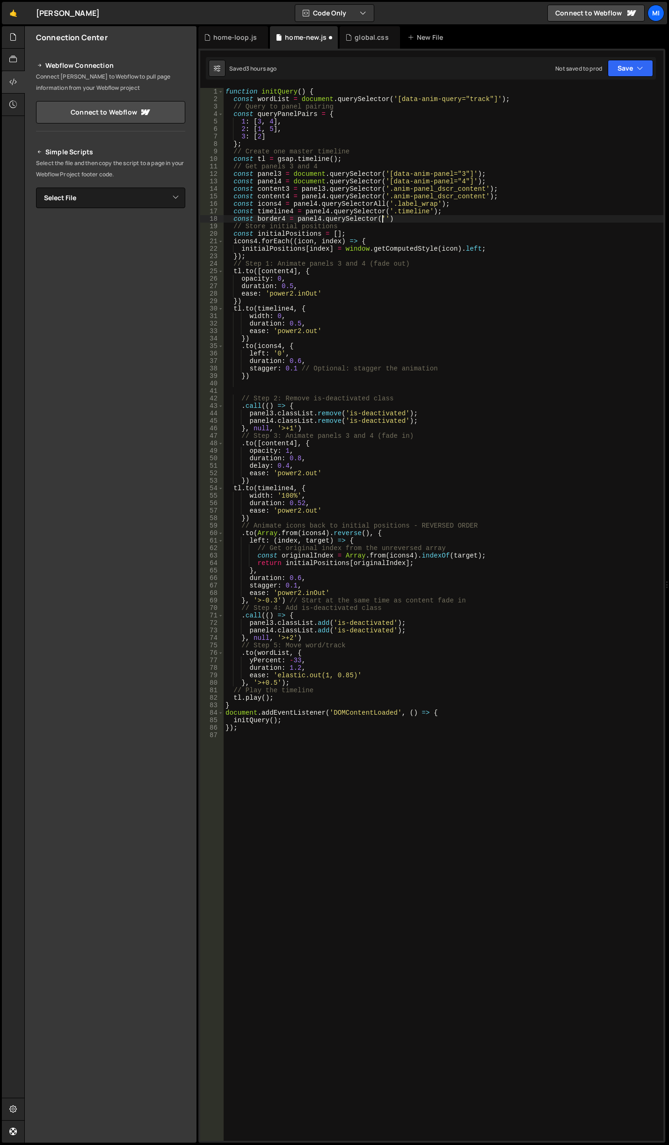
scroll to position [0, 11]
paste textarea "anim-panel_border"
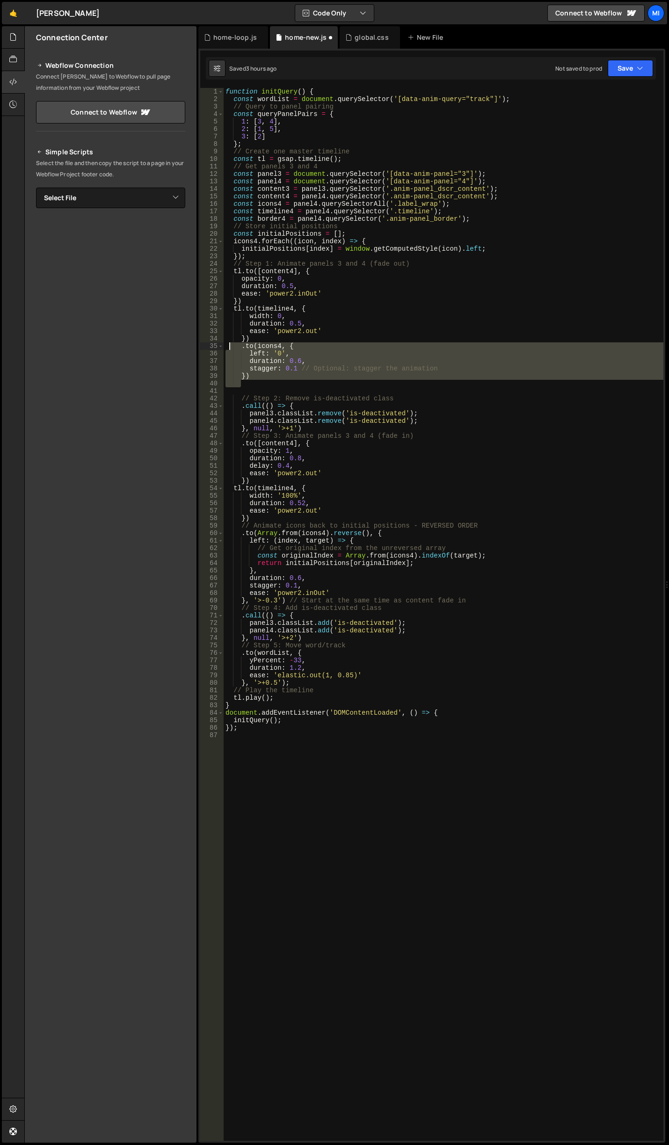
drag, startPoint x: 253, startPoint y: 380, endPoint x: 228, endPoint y: 350, distance: 39.2
click at [228, 350] on div "function initQuery ( ) { const wordList = document . querySelector ( '[data-ani…" at bounding box center [444, 622] width 440 height 1068
type textarea ".to(icons4, { left: '0',"
click at [276, 389] on div "function initQuery ( ) { const wordList = document . querySelector ( '[data-ani…" at bounding box center [444, 622] width 440 height 1068
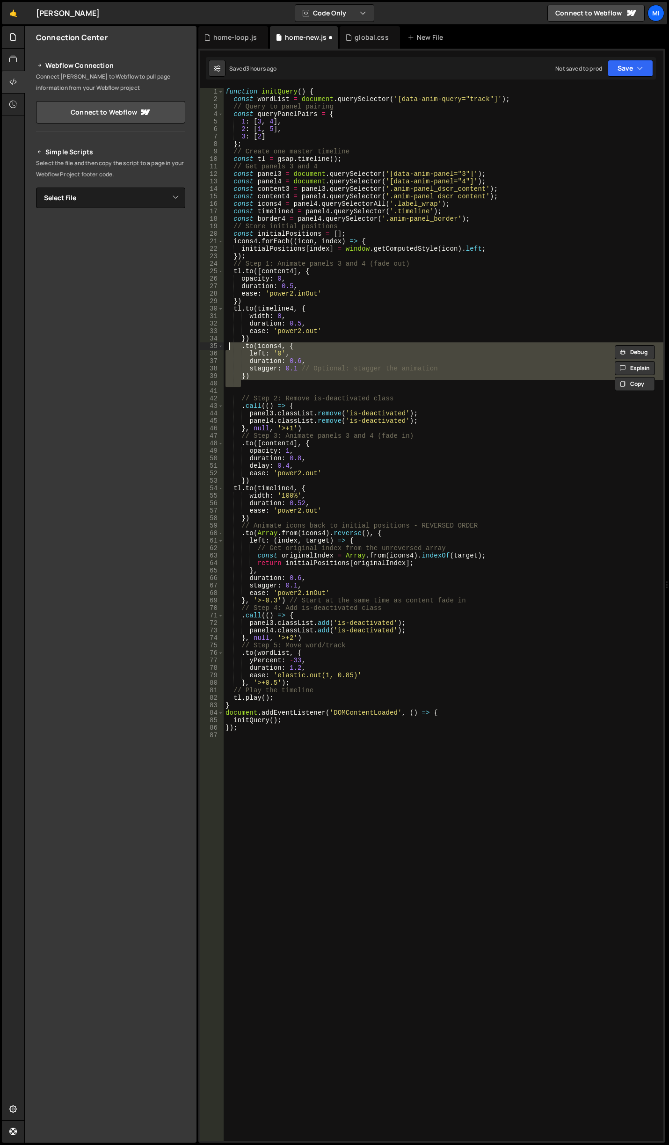
scroll to position [0, 0]
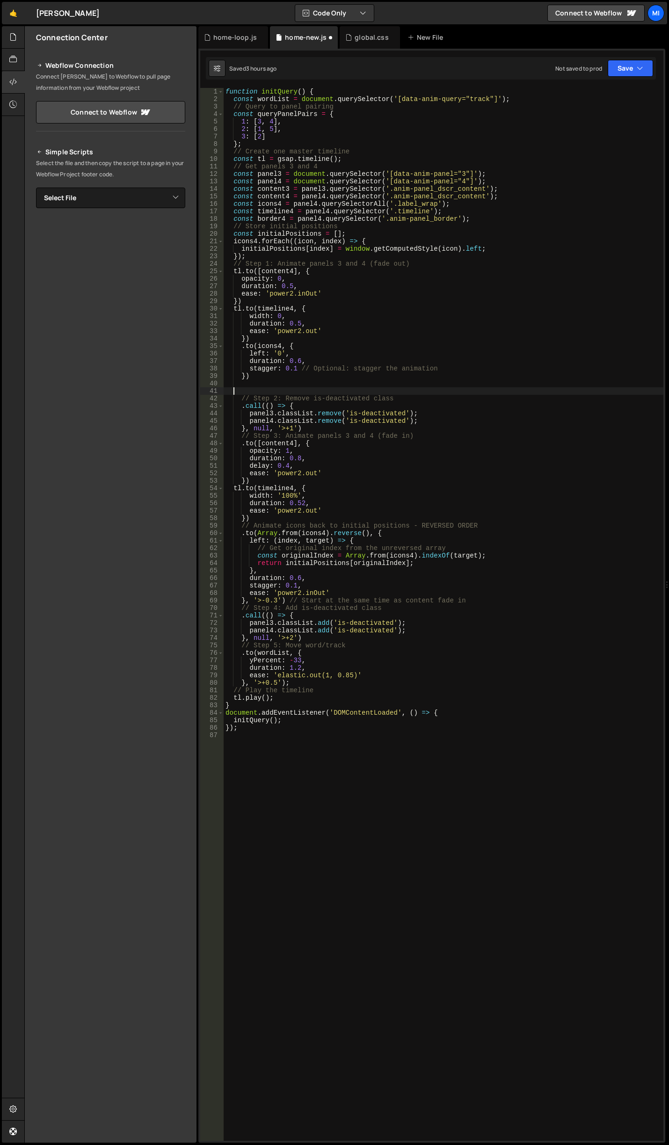
paste textarea
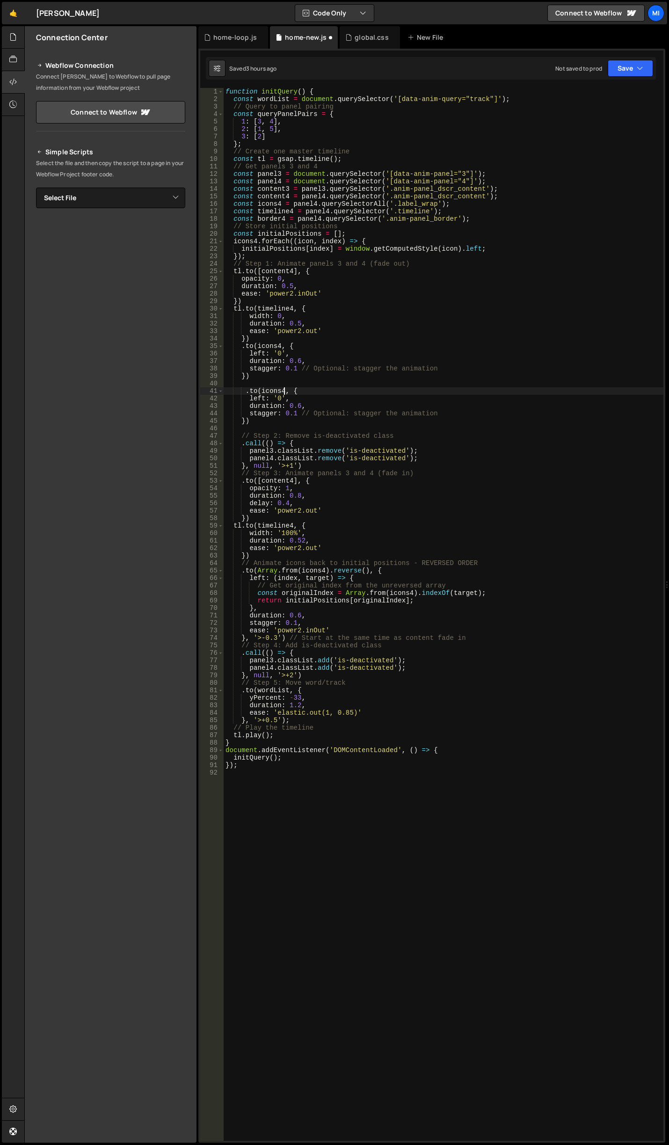
click at [284, 389] on div "function initQuery ( ) { const wordList = document . querySelector ( '[data-ani…" at bounding box center [444, 622] width 440 height 1068
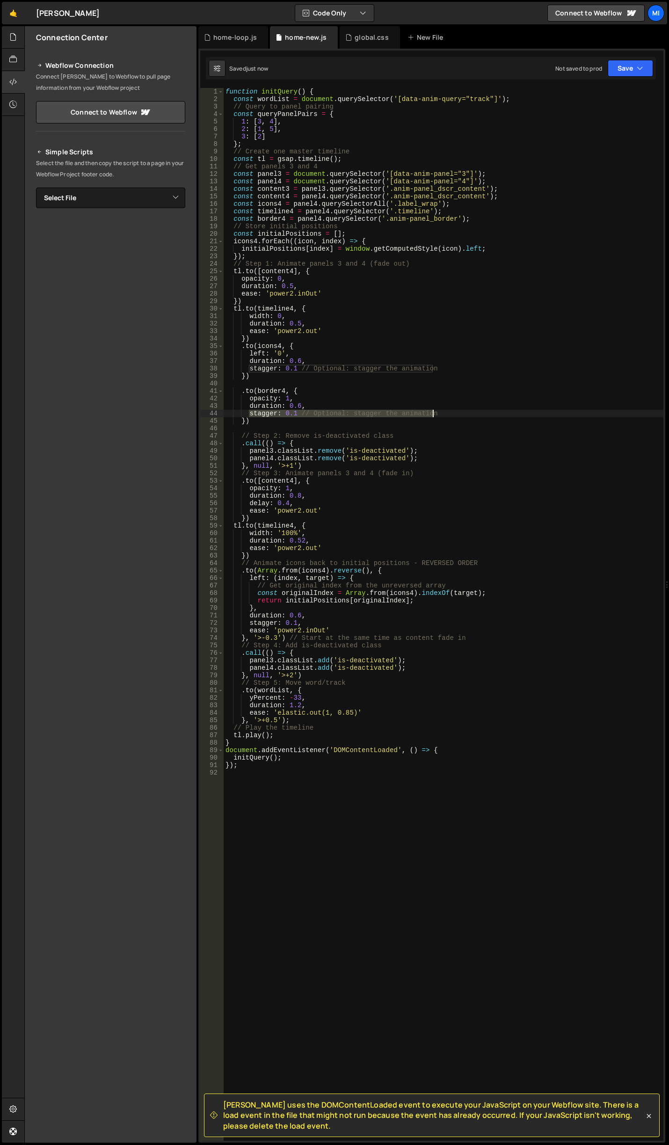
drag, startPoint x: 256, startPoint y: 415, endPoint x: 437, endPoint y: 416, distance: 181.6
click at [437, 416] on div "function initQuery ( ) { const wordList = document . querySelector ( '[data-ani…" at bounding box center [444, 622] width 440 height 1068
type textarea "stagger: 0.1 // Optional: stagger the animation"
click at [296, 405] on div "function initQuery ( ) { const wordList = document . querySelector ( '[data-ani…" at bounding box center [444, 622] width 440 height 1068
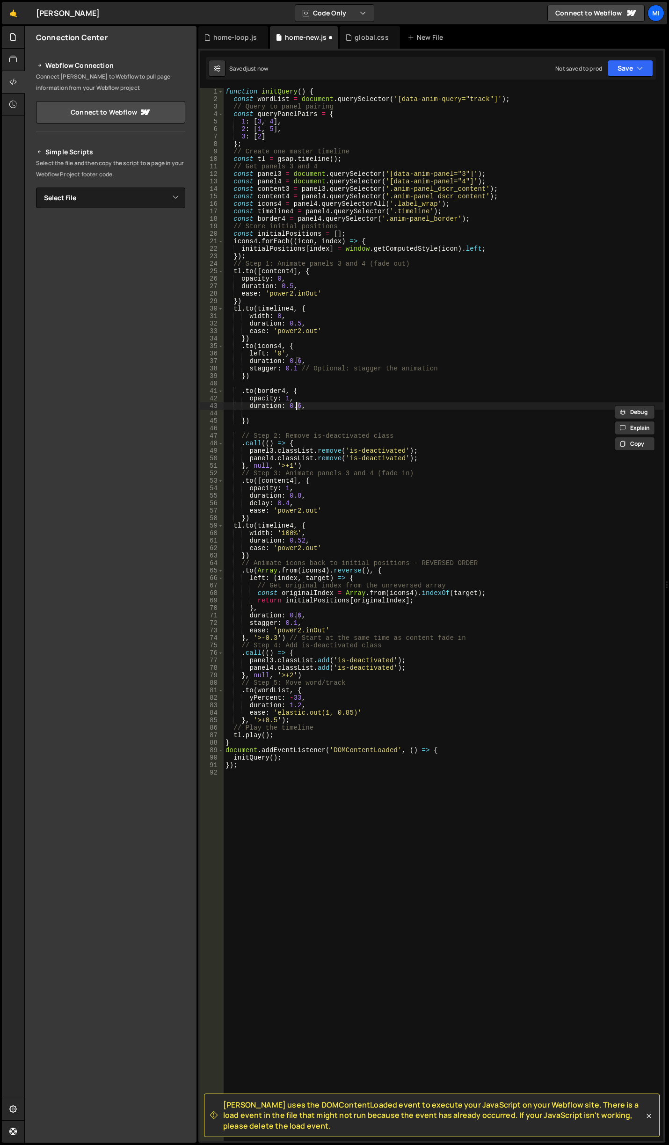
scroll to position [0, 5]
click at [316, 403] on div "function initQuery ( ) { const wordList = document . querySelector ( '[data-ani…" at bounding box center [444, 622] width 440 height 1068
type textarea "duration: 0.4,"
click at [325, 416] on div "function initQuery ( ) { const wordList = document . querySelector ( '[data-ani…" at bounding box center [444, 622] width 440 height 1068
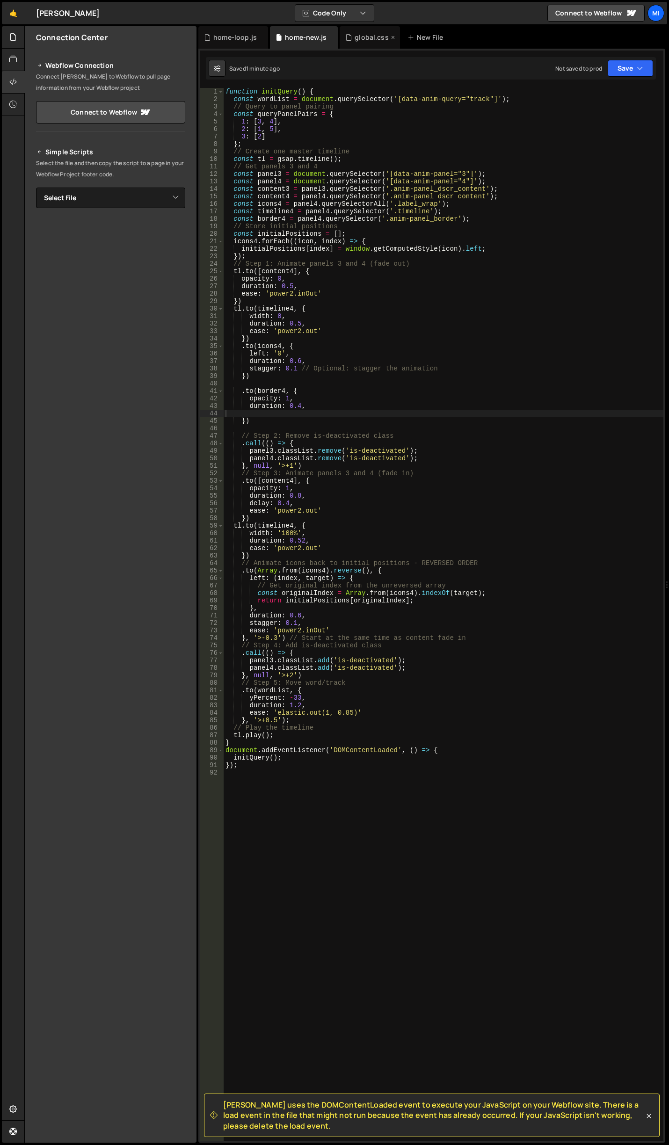
click at [363, 39] on div "global.css" at bounding box center [372, 37] width 34 height 9
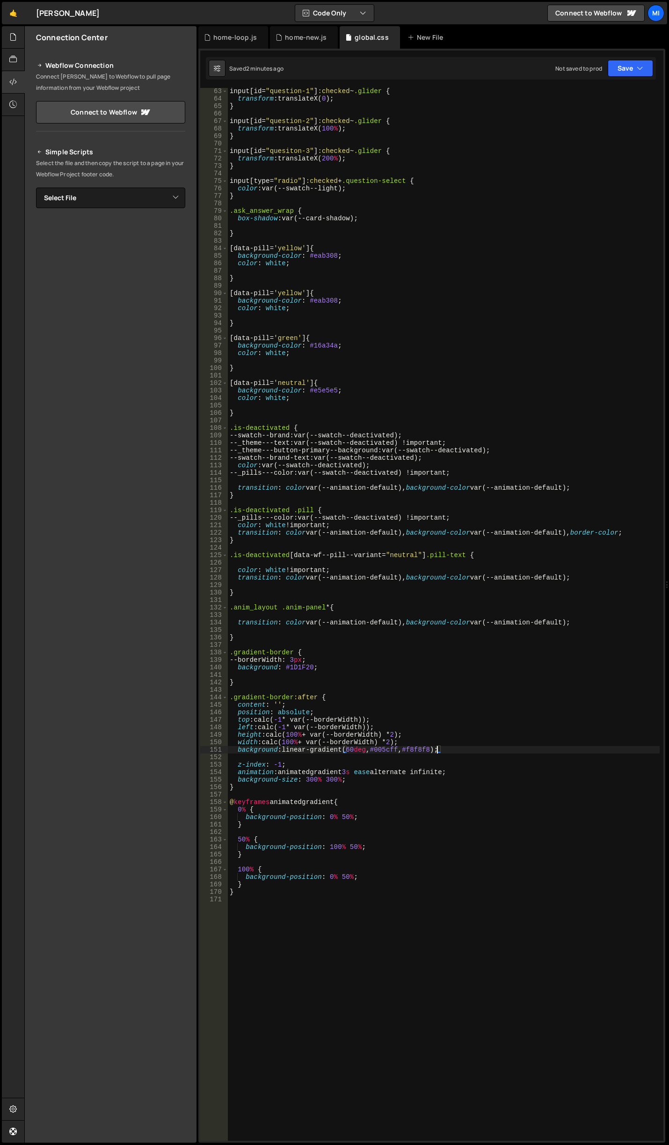
click at [222, 618] on div "133" at bounding box center [214, 615] width 28 height 7
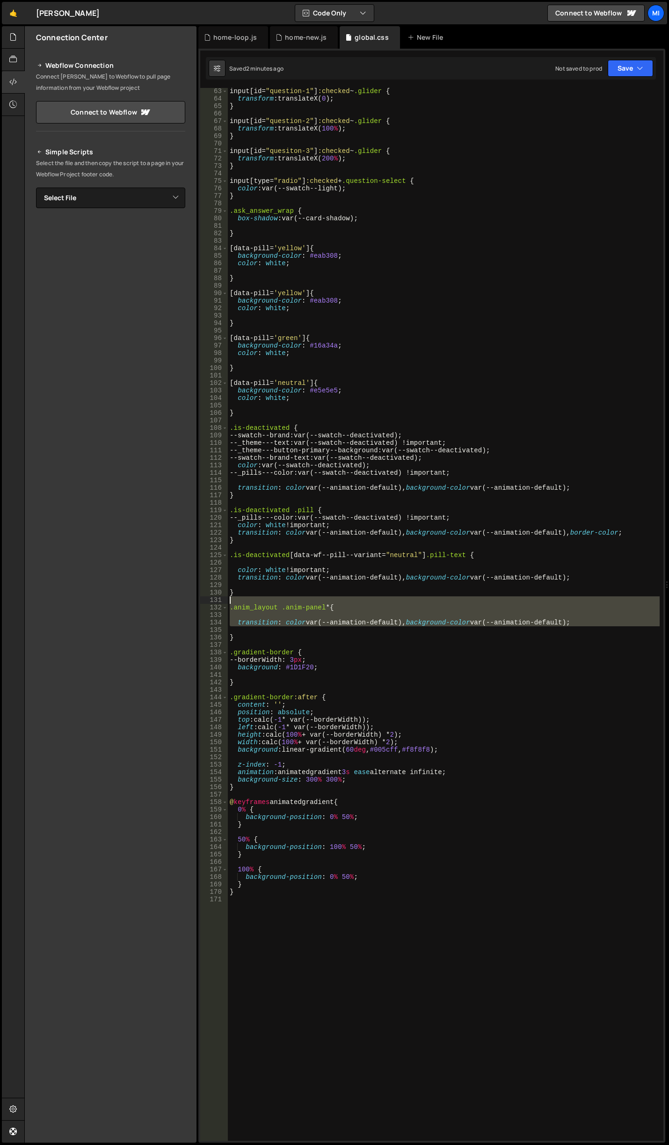
drag, startPoint x: 241, startPoint y: 633, endPoint x: 204, endPoint y: 598, distance: 51.3
click at [204, 598] on div "background: linear-gradient(60deg, #005cff, #f8f8f8); 63 64 65 66 67 68 69 70 7…" at bounding box center [431, 614] width 463 height 1053
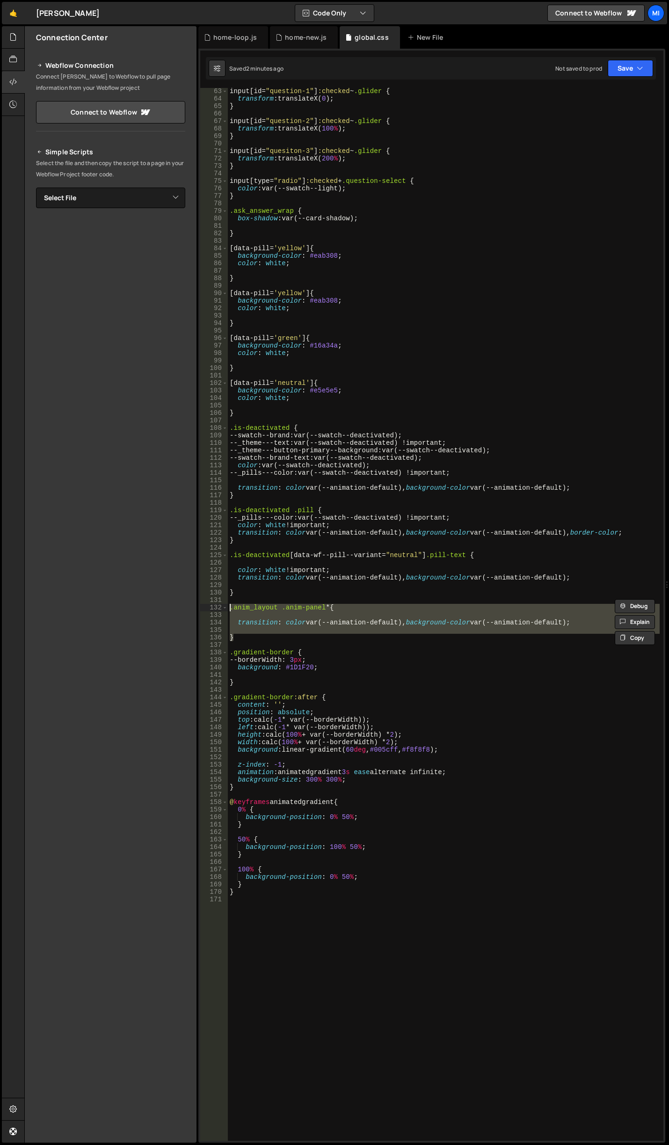
drag, startPoint x: 239, startPoint y: 637, endPoint x: 212, endPoint y: 607, distance: 40.1
click at [212, 607] on div ".anim_layout .anim-panel * { 63 64 65 66 67 68 69 70 71 72 73 74 75 76 77 78 79…" at bounding box center [431, 614] width 463 height 1053
type textarea ".anim_layout .anim-panel * {"
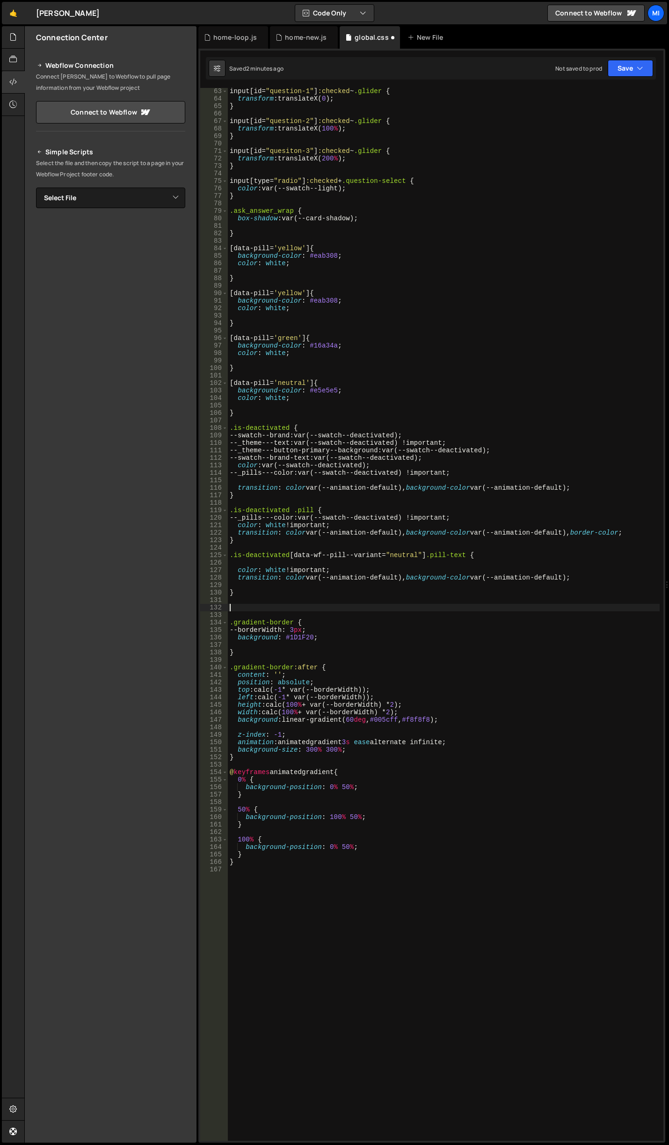
scroll to position [0, 0]
type textarea ".gradient-border {"
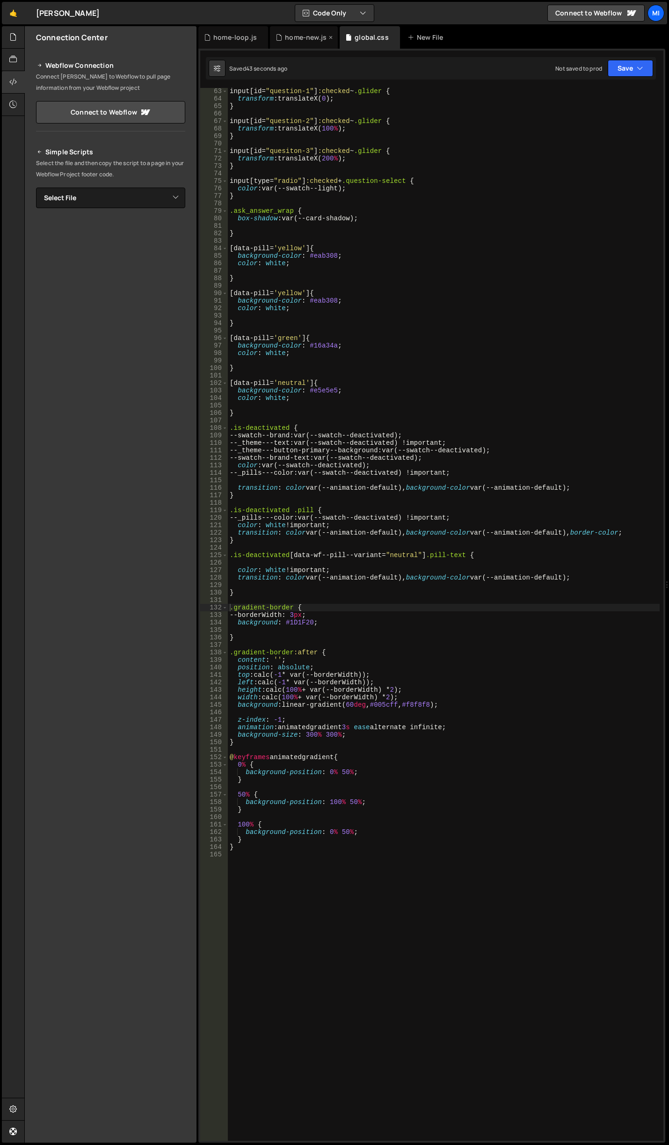
click at [291, 42] on div "home-new.js" at bounding box center [306, 37] width 42 height 9
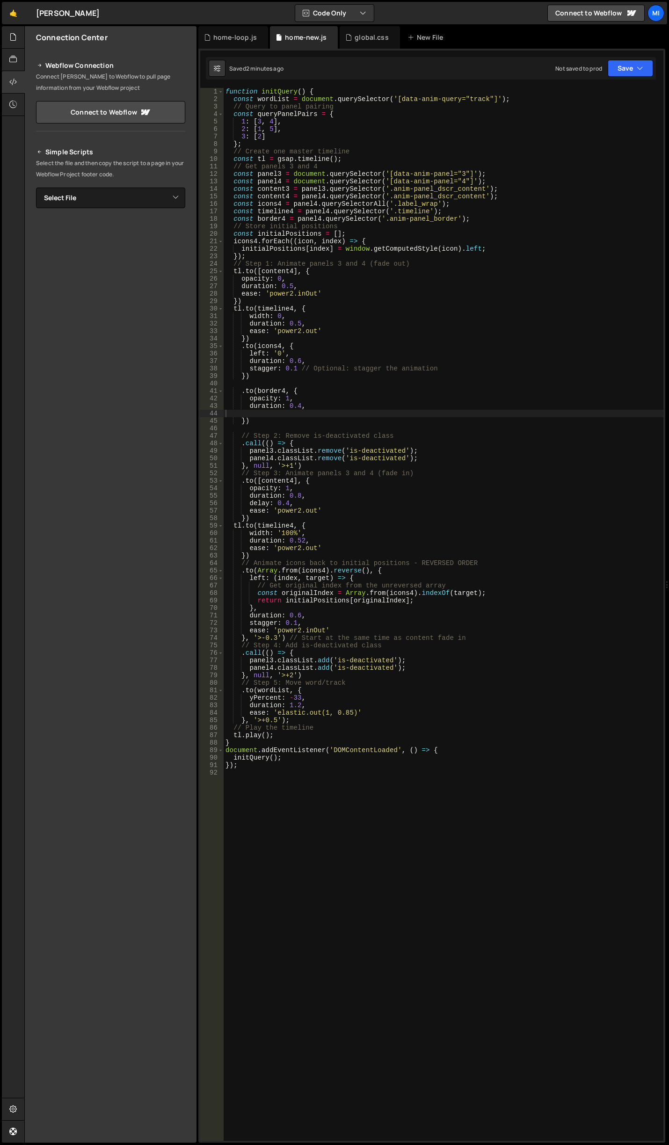
type textarea "duration: 0.4,"
drag, startPoint x: 308, startPoint y: 404, endPoint x: 224, endPoint y: 407, distance: 84.3
click at [224, 407] on div "function initQuery ( ) { const wordList = document . querySelector ( '[data-ani…" at bounding box center [444, 622] width 440 height 1068
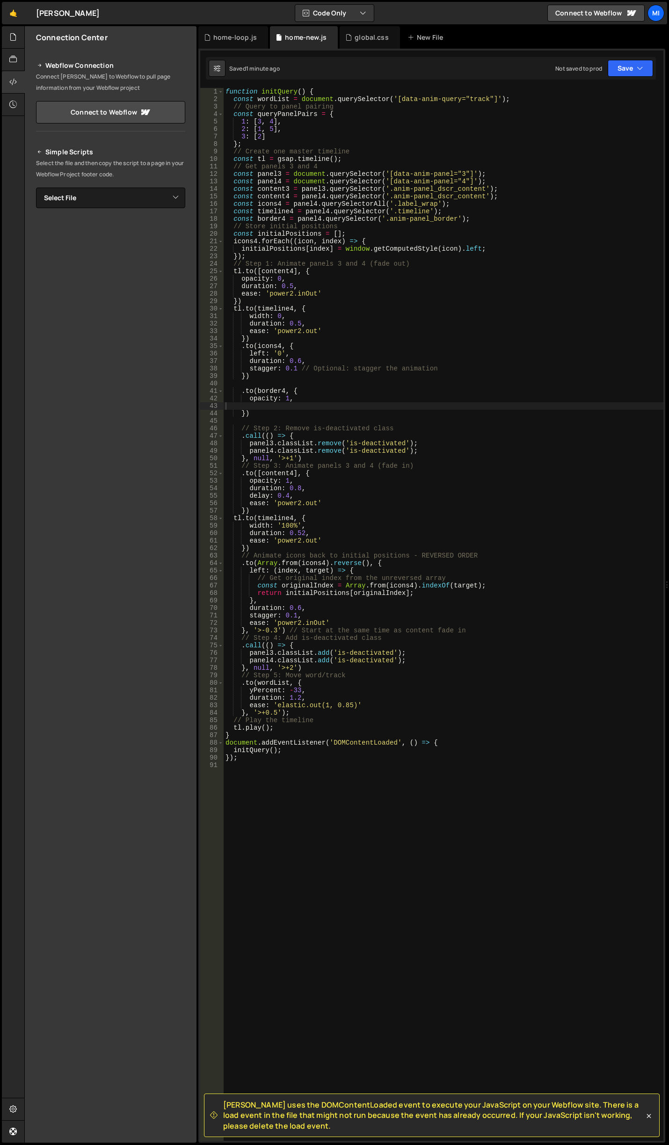
click at [383, 543] on div "function initQuery ( ) { const wordList = document . querySelector ( '[data-ani…" at bounding box center [444, 622] width 440 height 1068
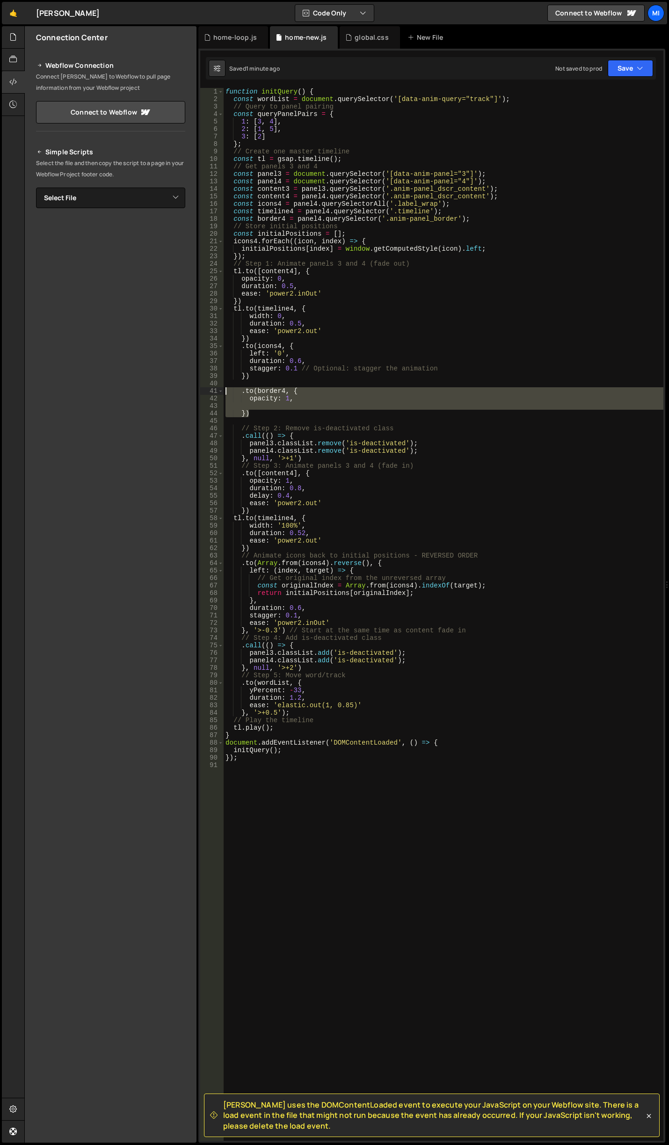
drag, startPoint x: 256, startPoint y: 412, endPoint x: 216, endPoint y: 393, distance: 44.6
click at [216, 393] on div "ease: 'power2.out' 1 2 3 4 5 6 7 8 9 10 11 12 13 14 15 16 17 18 19 20 21 22 23 …" at bounding box center [431, 614] width 463 height 1053
click at [324, 513] on div "function initQuery ( ) { const wordList = document . querySelector ( '[data-ani…" at bounding box center [444, 622] width 440 height 1068
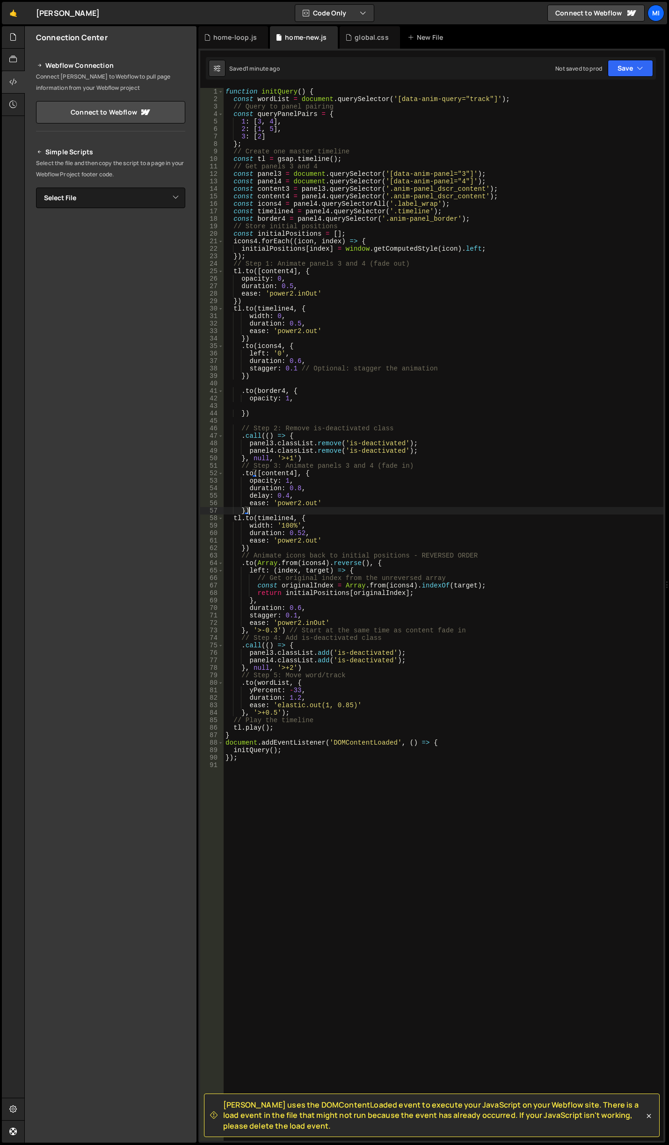
click at [436, 463] on div "function initQuery ( ) { const wordList = document . querySelector ( '[data-ani…" at bounding box center [444, 622] width 440 height 1068
click at [437, 454] on div "function initQuery ( ) { const wordList = document . querySelector ( '[data-ani…" at bounding box center [444, 622] width 440 height 1068
click at [437, 456] on div "function initQuery ( ) { const wordList = document . querySelector ( '[data-ani…" at bounding box center [444, 622] width 440 height 1068
click at [324, 500] on div "function initQuery ( ) { const wordList = document . querySelector ( '[data-ani…" at bounding box center [444, 622] width 440 height 1068
click at [328, 507] on div "function initQuery ( ) { const wordList = document . querySelector ( '[data-ani…" at bounding box center [444, 622] width 440 height 1068
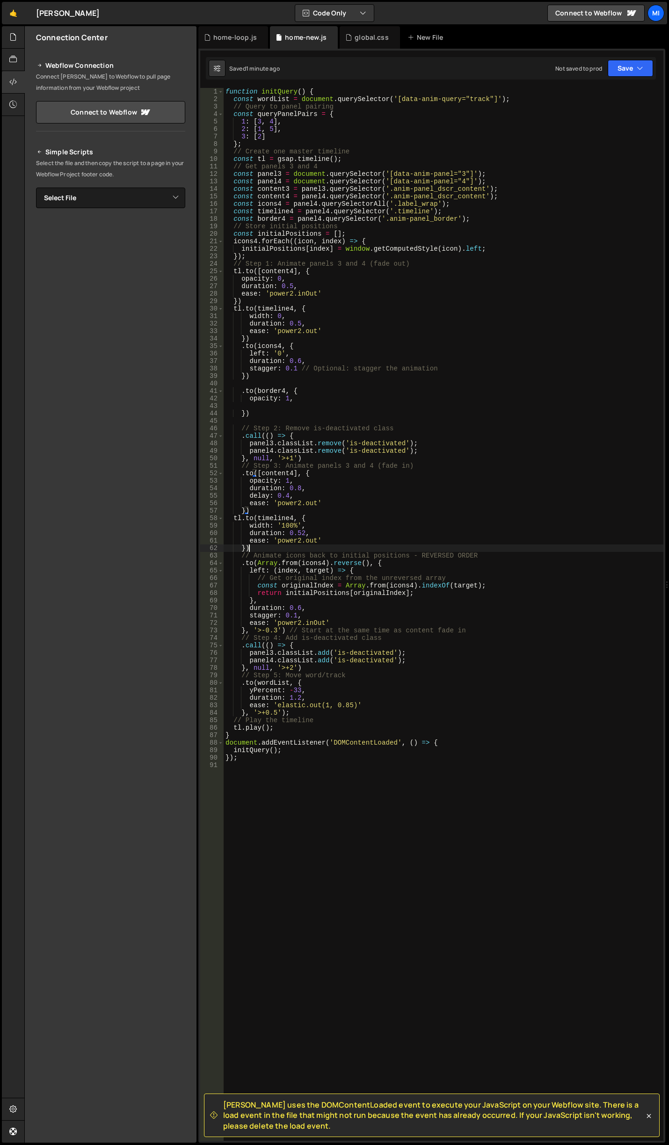
click at [333, 550] on div "function initQuery ( ) { const wordList = document . querySelector ( '[data-ani…" at bounding box center [444, 622] width 440 height 1068
click at [300, 714] on div "function initQuery ( ) { const wordList = document . querySelector ( '[data-ani…" at bounding box center [444, 622] width 440 height 1068
click at [343, 667] on div "function initQuery ( ) { const wordList = document . querySelector ( '[data-ani…" at bounding box center [444, 622] width 440 height 1068
type textarea "}, '>-0.3')"
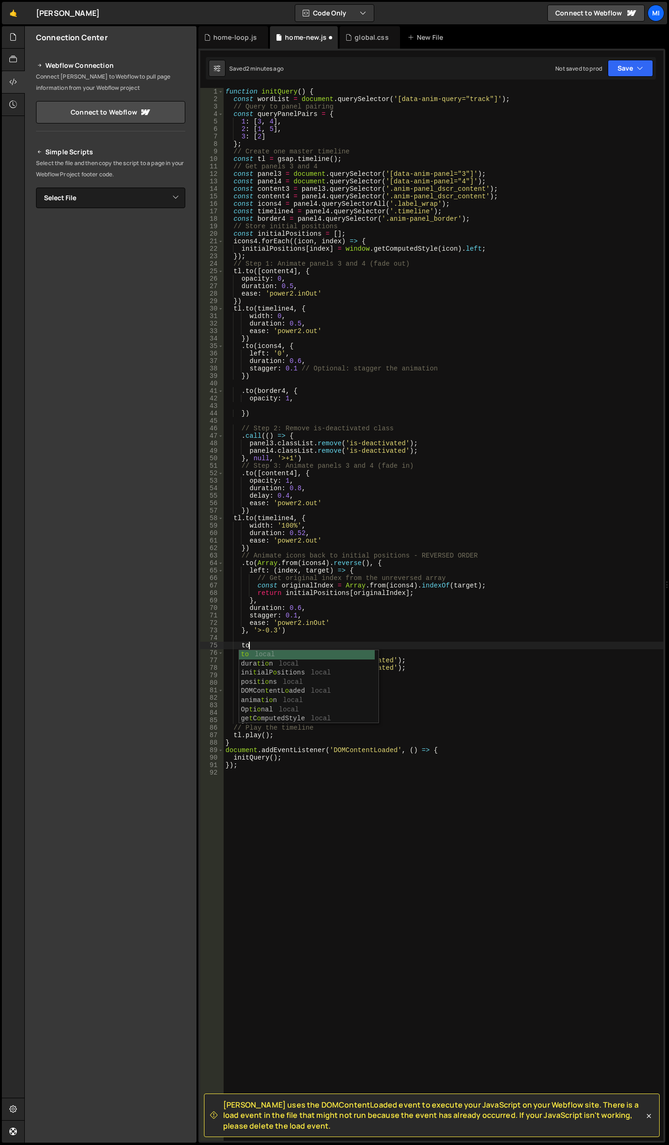
type textarea "t"
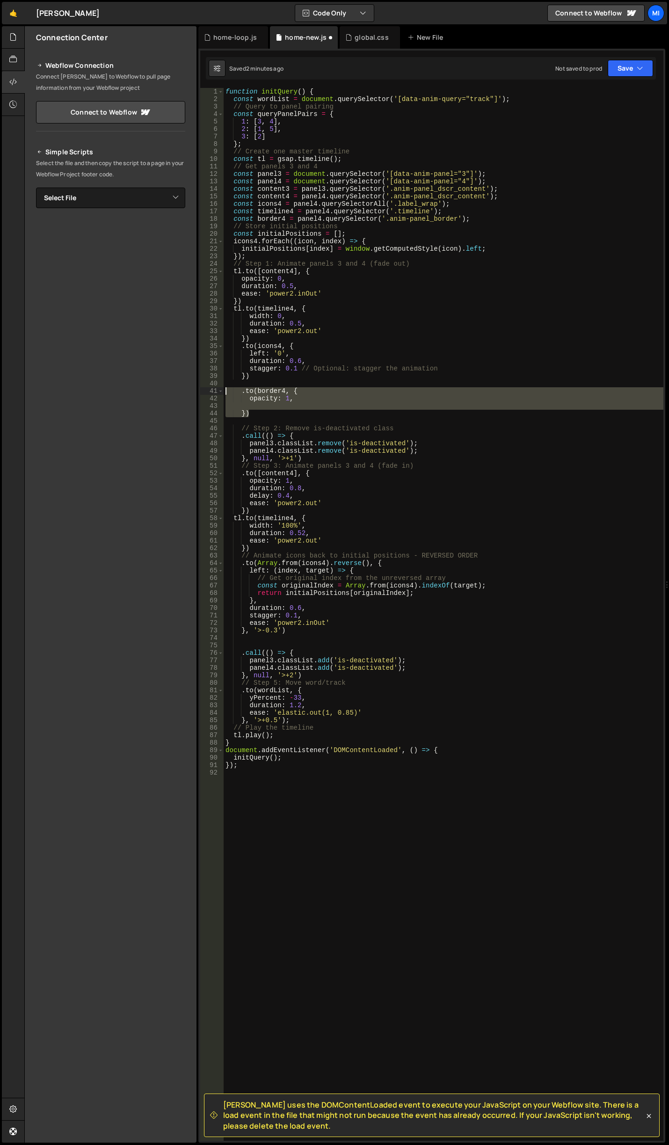
drag, startPoint x: 258, startPoint y: 413, endPoint x: 226, endPoint y: 389, distance: 39.8
click at [226, 389] on div "function initQuery ( ) { const wordList = document . querySelector ( '[data-ani…" at bounding box center [444, 622] width 440 height 1068
type textarea ".to(border4, { opacity: 1,"
click at [270, 641] on div "function initQuery ( ) { const wordList = document . querySelector ( '[data-ani…" at bounding box center [444, 622] width 440 height 1068
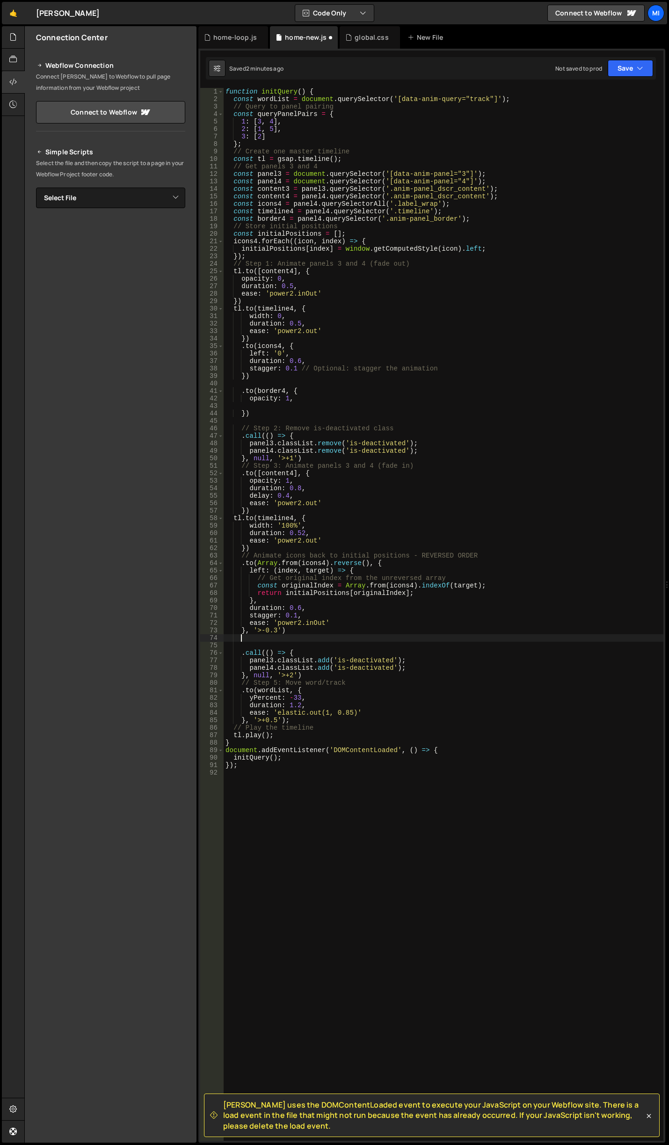
paste textarea "})"
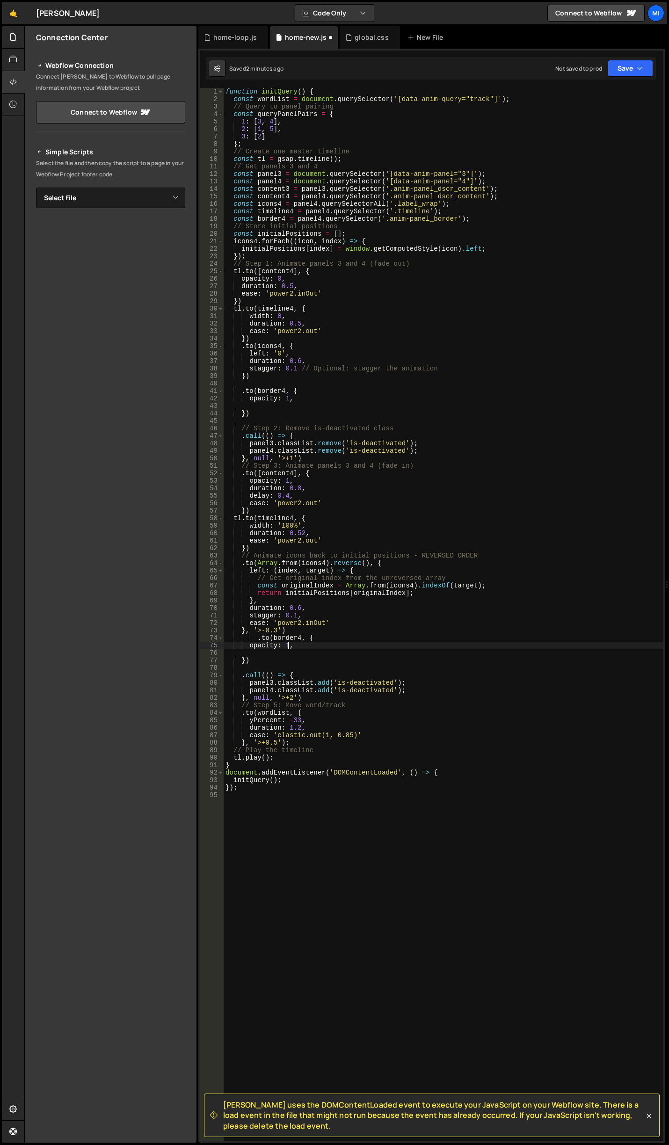
click at [289, 644] on div "function initQuery ( ) { const wordList = document . querySelector ( '[data-ani…" at bounding box center [444, 622] width 440 height 1068
click at [337, 625] on div "function initQuery ( ) { const wordList = document . querySelector ( '[data-ani…" at bounding box center [444, 622] width 440 height 1068
click at [299, 632] on div "function initQuery ( ) { const wordList = document . querySelector ( '[data-ani…" at bounding box center [444, 622] width 440 height 1068
drag, startPoint x: 246, startPoint y: 656, endPoint x: 214, endPoint y: 638, distance: 36.5
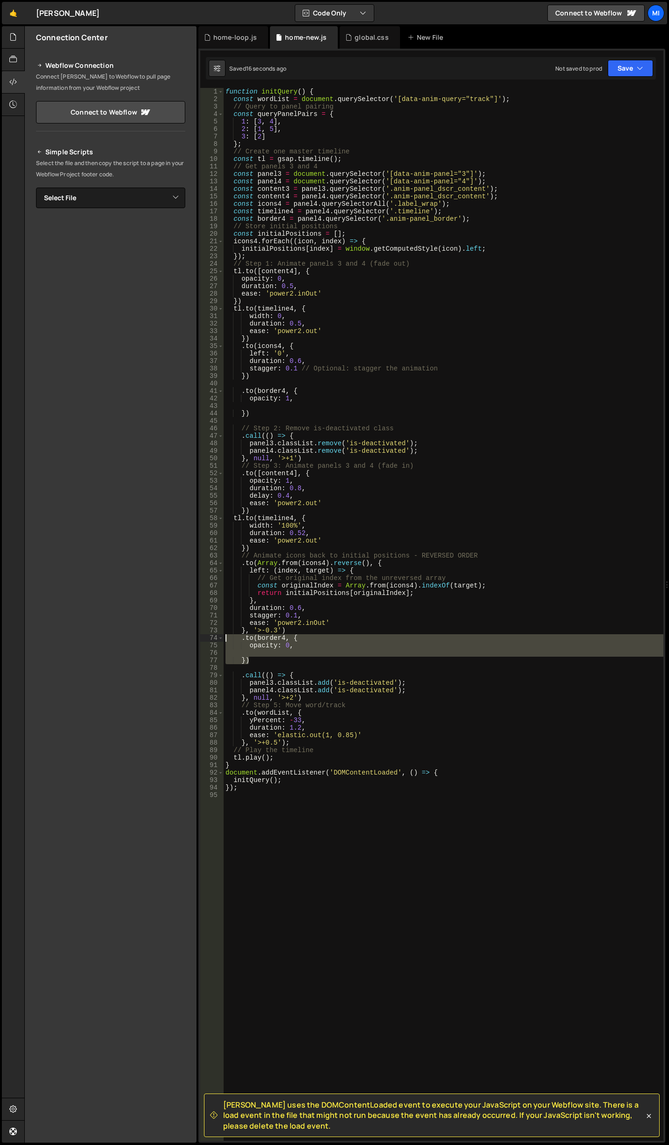
click at [214, 638] on div "}, '>-0.3') 1 2 3 4 5 6 7 8 9 10 11 12 13 14 15 16 17 18 19 20 21 22 23 24 25 2…" at bounding box center [431, 614] width 463 height 1053
type textarea ".to(border4, { opacity: 0,"
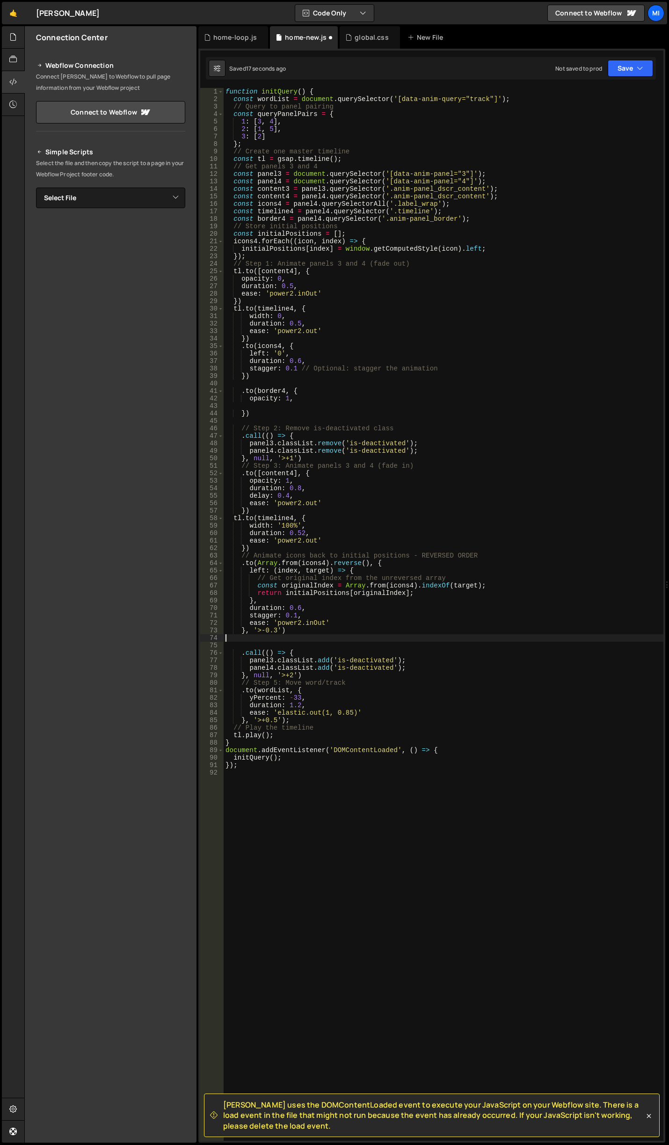
scroll to position [0, 0]
click at [344, 672] on div "function initQuery ( ) { const wordList = document . querySelector ( '[data-ani…" at bounding box center [444, 622] width 440 height 1068
type textarea "}, null, '>+2')"
paste textarea "})"
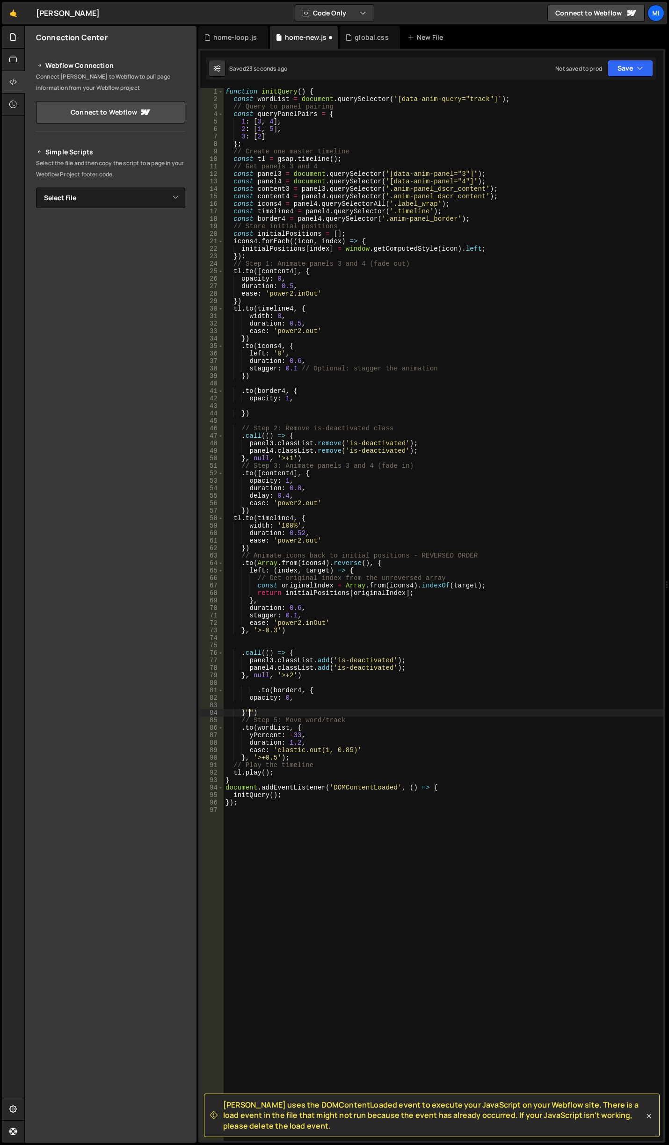
scroll to position [0, 2]
type textarea ""<")"
click at [367, 39] on div "global.css" at bounding box center [372, 37] width 34 height 9
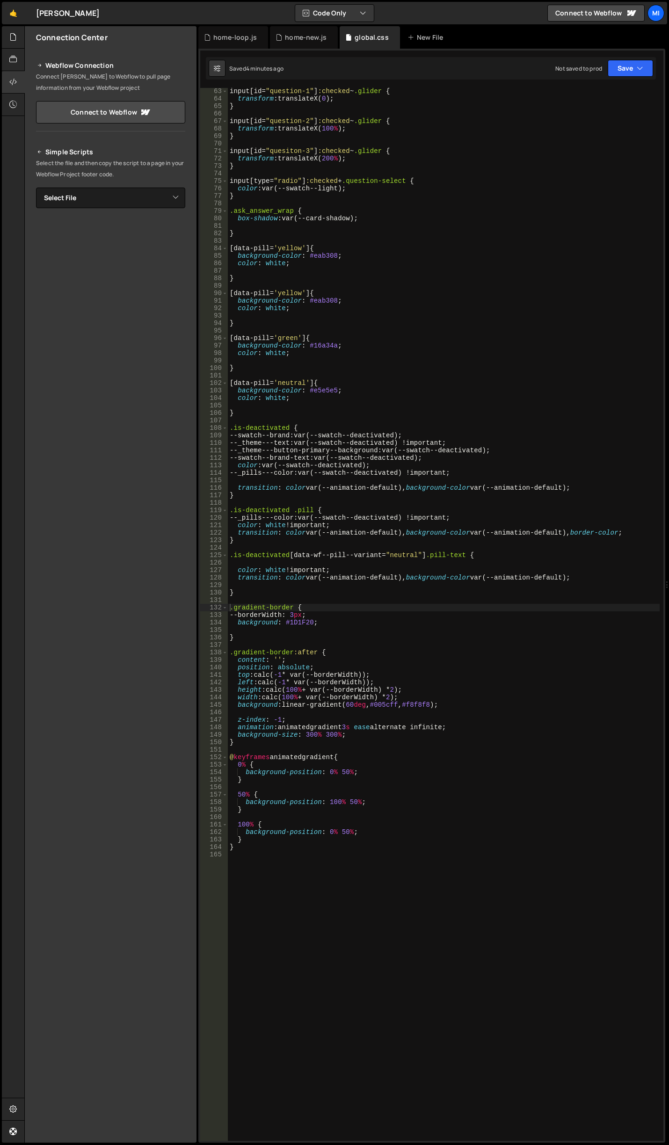
type textarea "width: calc(100% + var(--borderWidth) * 2);"
click at [595, 694] on div "input [ id = " question-1 " ] :checked ~ .glider { transform : translateX( 0 ) …" at bounding box center [444, 621] width 432 height 1068
click at [447, 641] on div "input [ id = " question-1 " ] :checked ~ .glider { transform : translateX( 0 ) …" at bounding box center [444, 621] width 432 height 1068
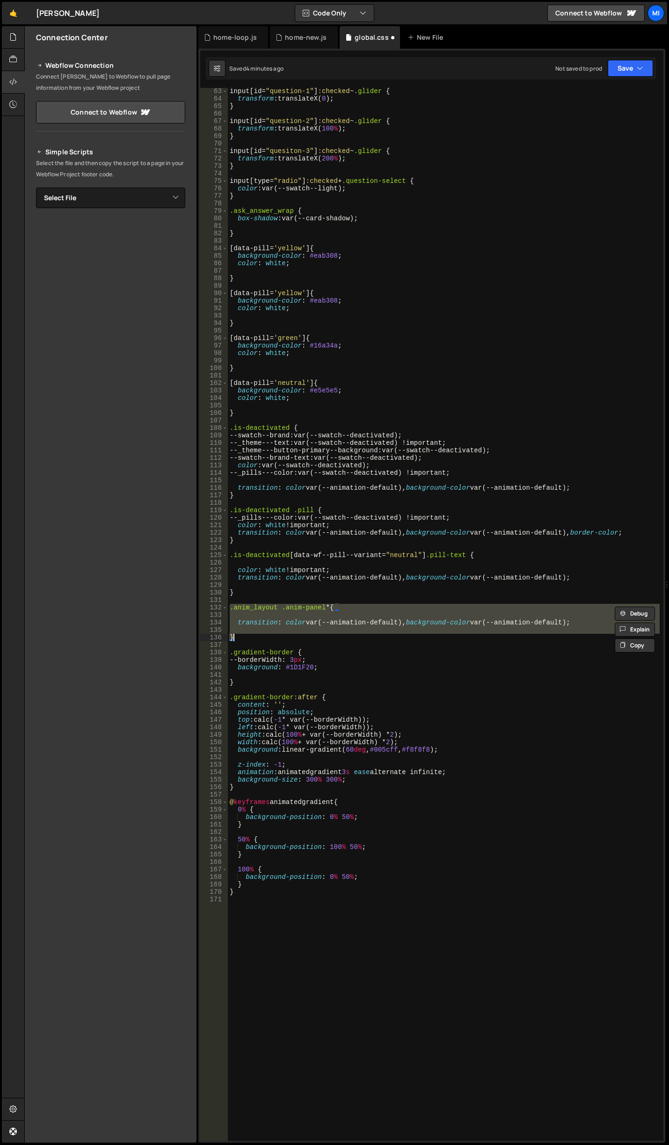
type textarea "}"
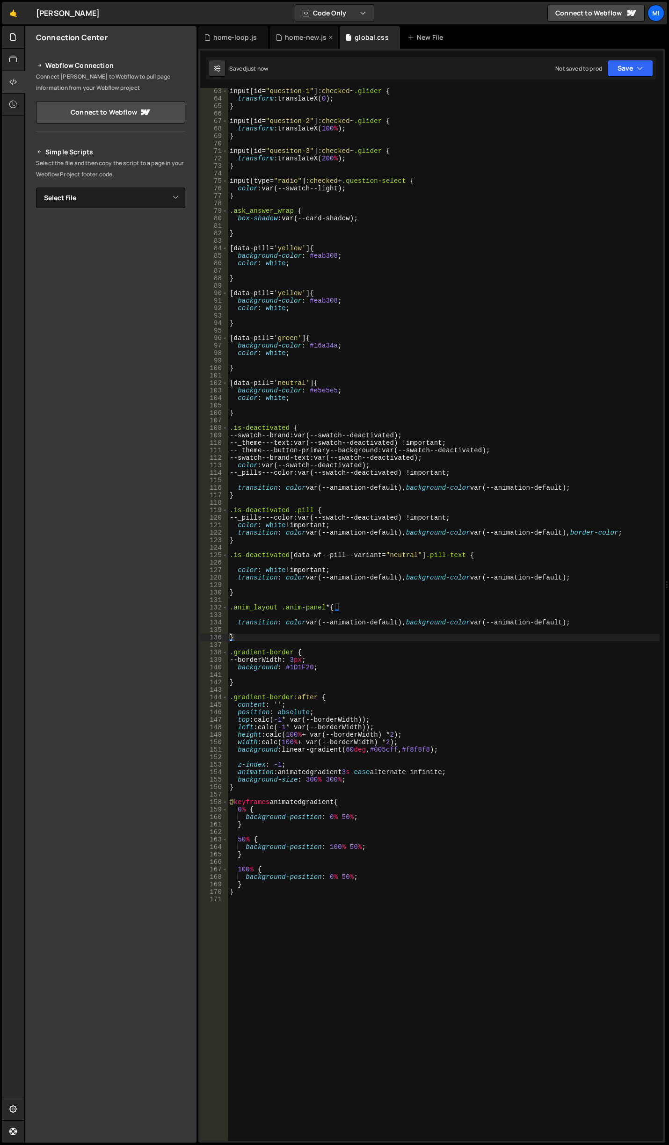
click at [309, 37] on div "home-new.js" at bounding box center [306, 37] width 42 height 9
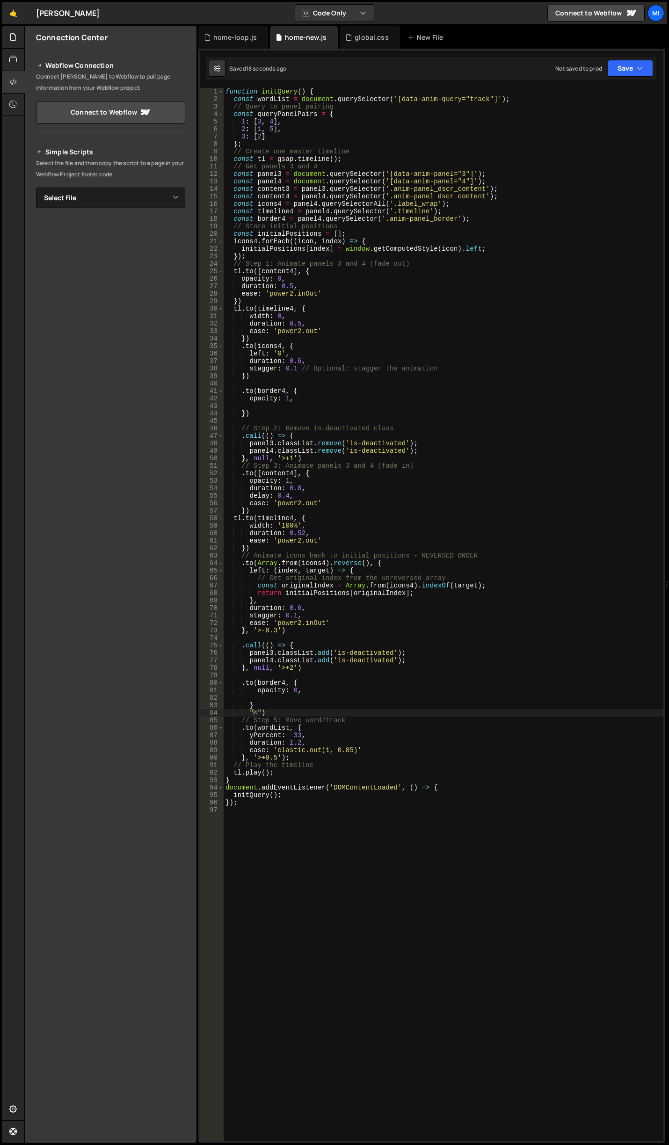
click at [260, 703] on div "function initQuery ( ) { const wordList = document . querySelector ( '[data-ani…" at bounding box center [444, 622] width 440 height 1068
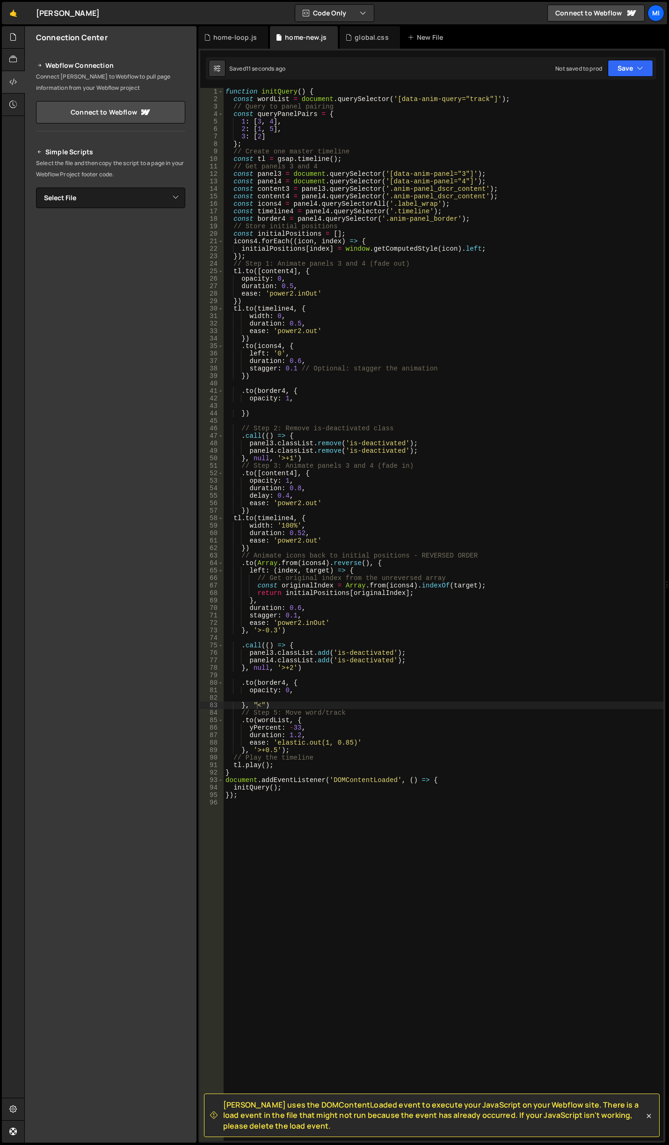
click at [328, 513] on div "function initQuery ( ) { const wordList = document . querySelector ( '[data-ani…" at bounding box center [444, 622] width 440 height 1068
click at [335, 495] on div "function initQuery ( ) { const wordList = document . querySelector ( '[data-ani…" at bounding box center [444, 622] width 440 height 1068
click at [259, 413] on div "function initQuery ( ) { const wordList = document . querySelector ( '[data-ani…" at bounding box center [444, 622] width 440 height 1068
type textarea "})"
click at [245, 414] on div "function initQuery ( ) { const wordList = document . querySelector ( '[data-ani…" at bounding box center [444, 622] width 440 height 1068
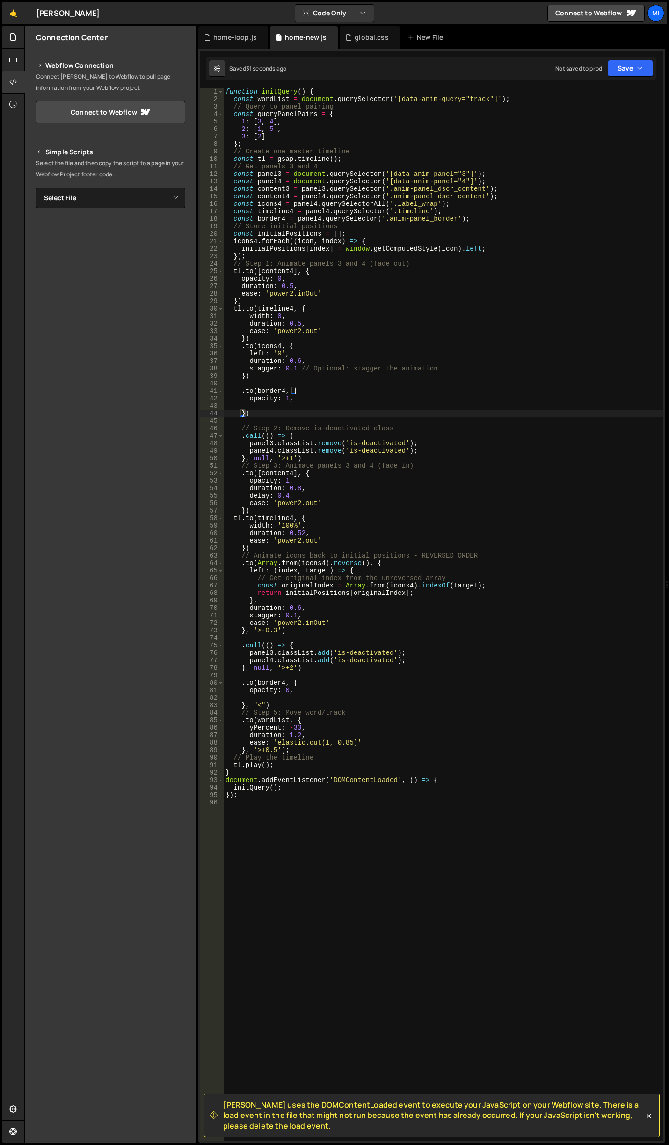
click at [294, 407] on div "function initQuery ( ) { const wordList = document . querySelector ( '[data-ani…" at bounding box center [444, 622] width 440 height 1068
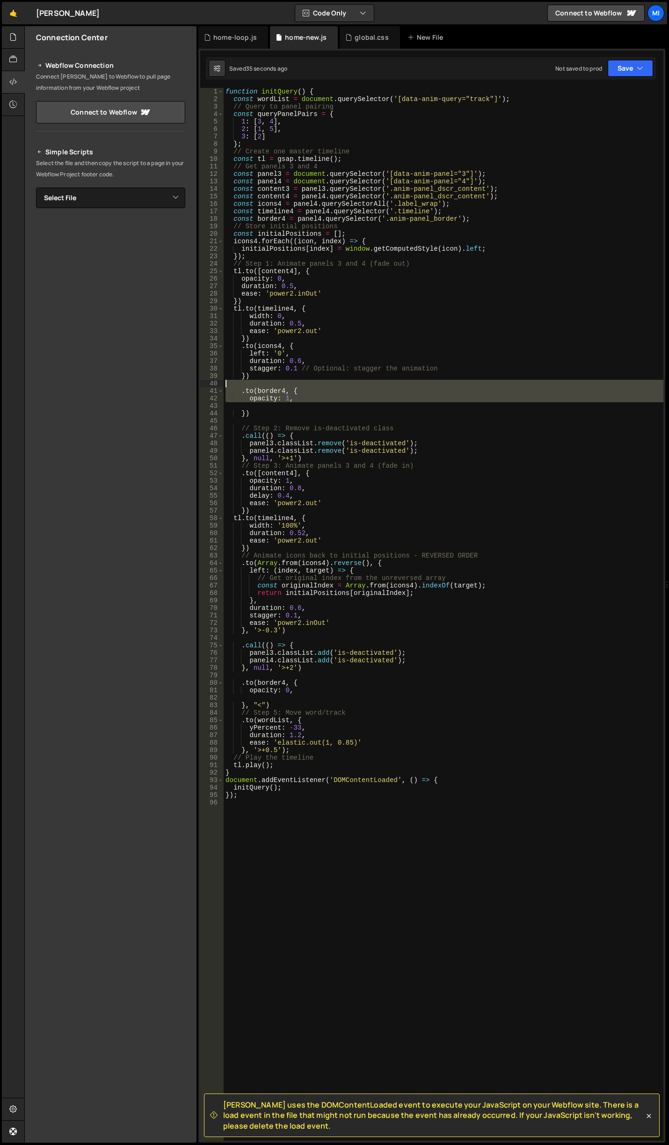
drag, startPoint x: 263, startPoint y: 409, endPoint x: 206, endPoint y: 386, distance: 61.1
click at [206, 386] on div "1 2 3 4 5 6 7 8 9 10 11 12 13 14 15 16 17 18 19 20 21 22 23 24 25 26 27 28 29 3…" at bounding box center [431, 614] width 463 height 1053
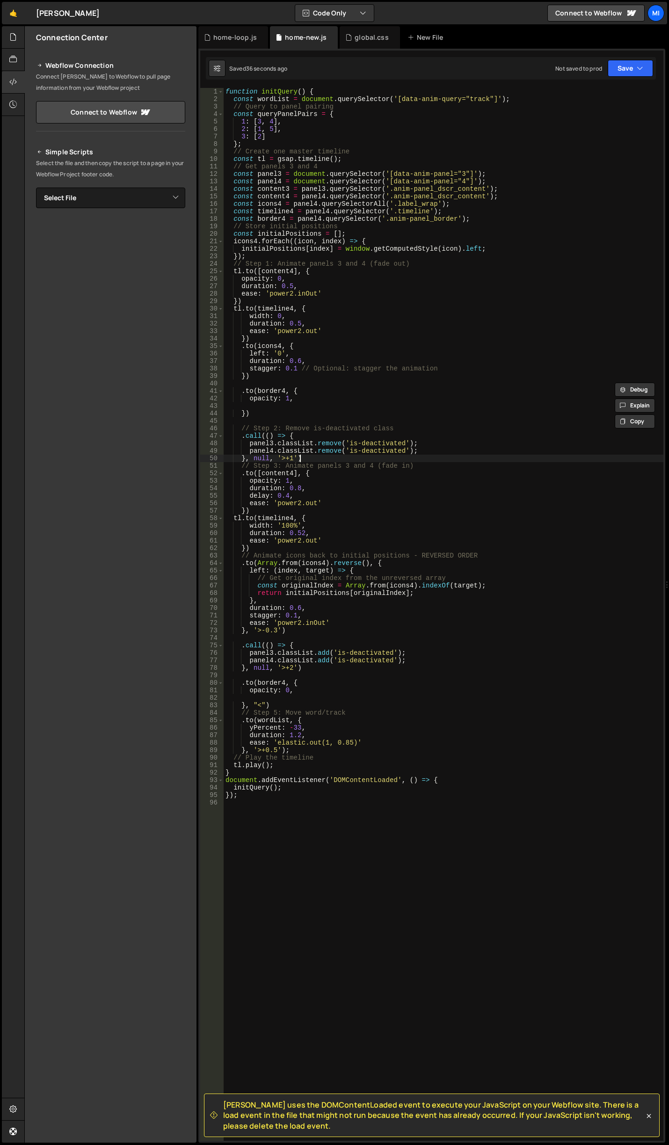
click at [326, 456] on div "function initQuery ( ) { const wordList = document . querySelector ( '[data-ani…" at bounding box center [444, 622] width 440 height 1068
click at [291, 458] on div "function initQuery ( ) { const wordList = document . querySelector ( '[data-ani…" at bounding box center [444, 622] width 440 height 1068
type textarea "}, null, '<')"
click at [365, 42] on div "global.css" at bounding box center [372, 37] width 34 height 9
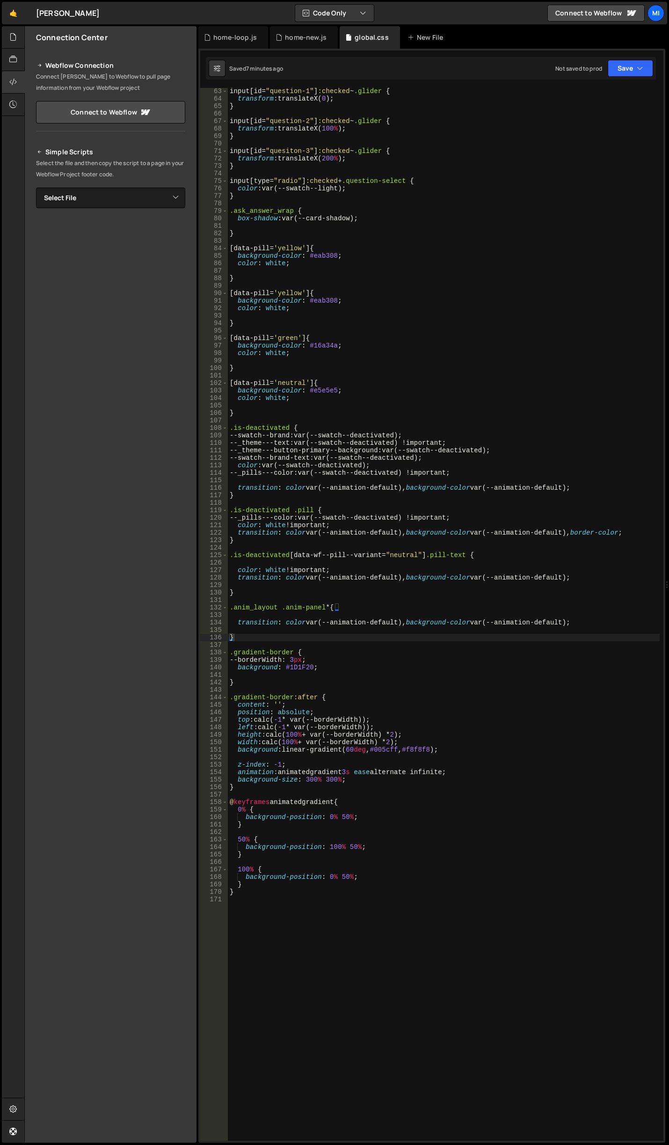
click at [480, 634] on div "input [ id = " question-1 " ] :checked ~ .glider { transform : translateX( 0 ) …" at bounding box center [444, 621] width 432 height 1068
drag, startPoint x: 409, startPoint y: 751, endPoint x: 437, endPoint y: 752, distance: 27.6
click at [437, 752] on div "input [ id = " question-1 " ] :checked ~ .glider { transform : translateX( 0 ) …" at bounding box center [444, 621] width 432 height 1068
drag, startPoint x: 408, startPoint y: 750, endPoint x: 452, endPoint y: 747, distance: 43.1
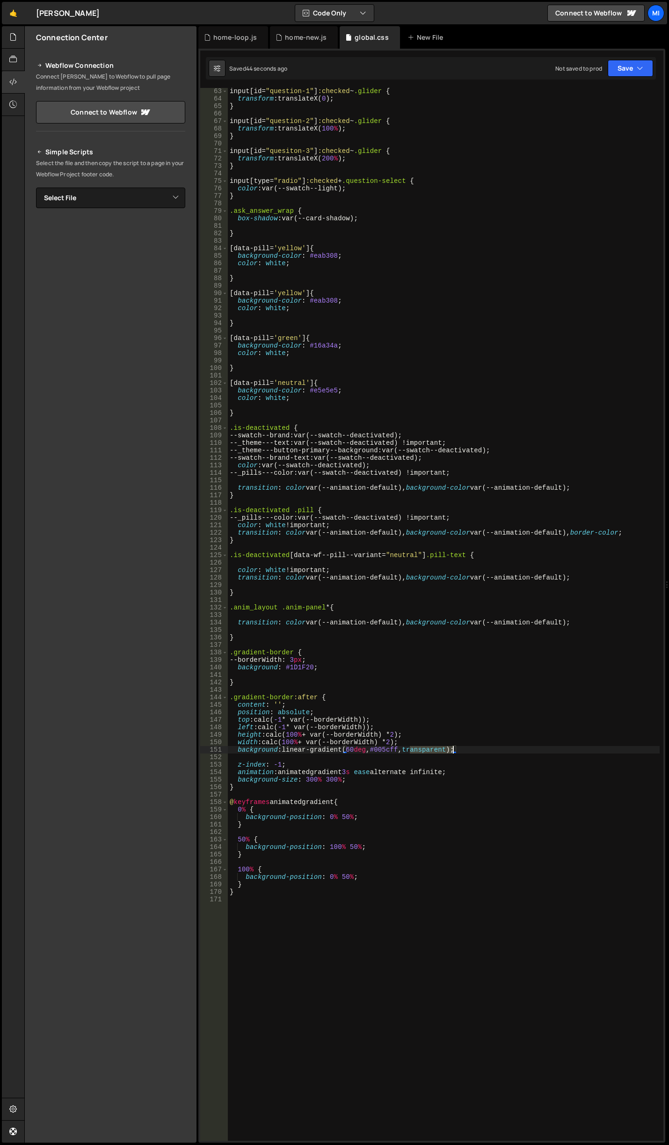
click at [452, 747] on div "input [ id = " question-1 " ] :checked ~ .glider { transform : translateX( 0 ) …" at bounding box center [444, 621] width 432 height 1068
paste textarea "#d5d5d5"
type textarea "background: linear-gradient(60deg, #005cff, #d5d5d5);"
click at [379, 628] on div "input [ id = " question-1 " ] :checked ~ .glider { transform : translateX( 0 ) …" at bounding box center [444, 621] width 432 height 1068
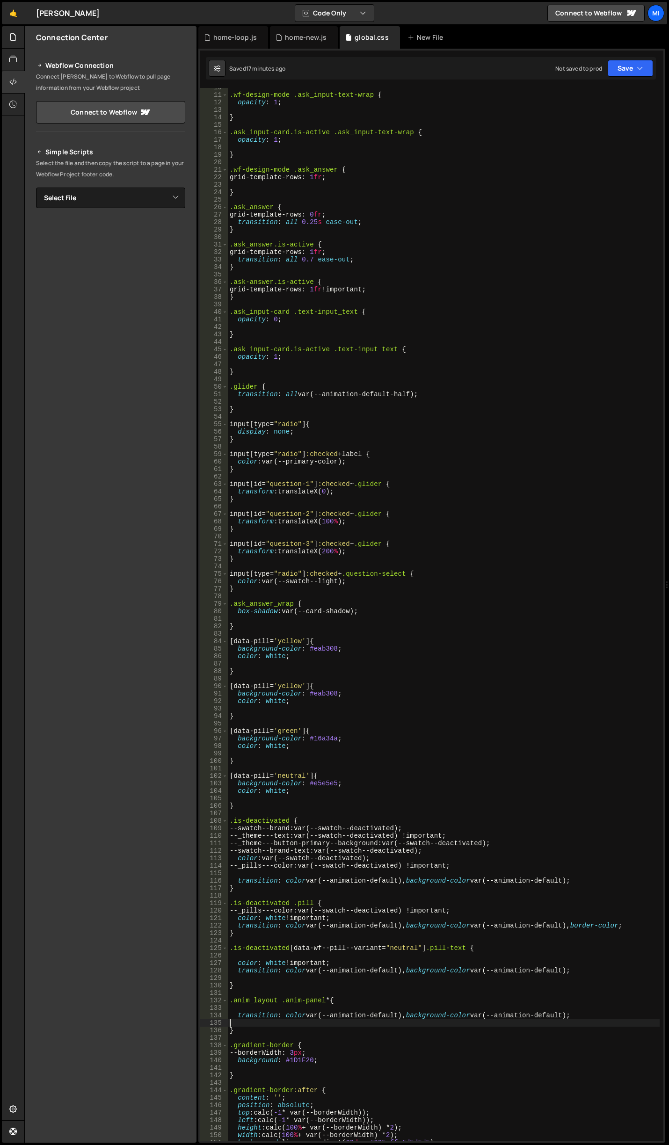
scroll to position [0, 0]
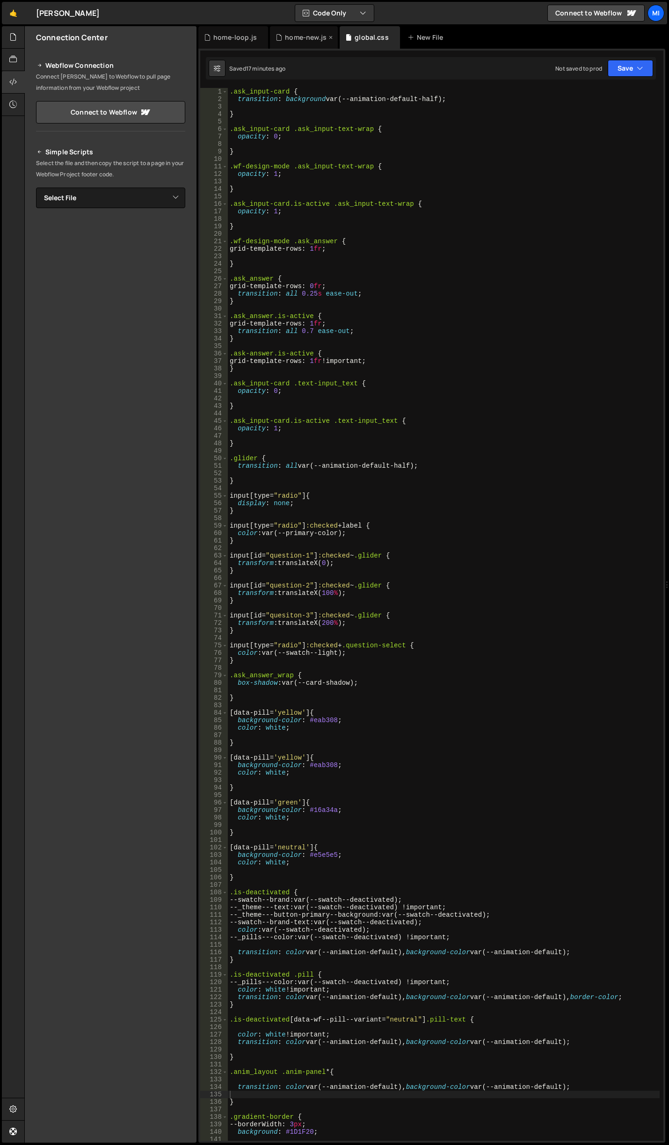
click at [299, 45] on div "home-new.js" at bounding box center [304, 37] width 68 height 22
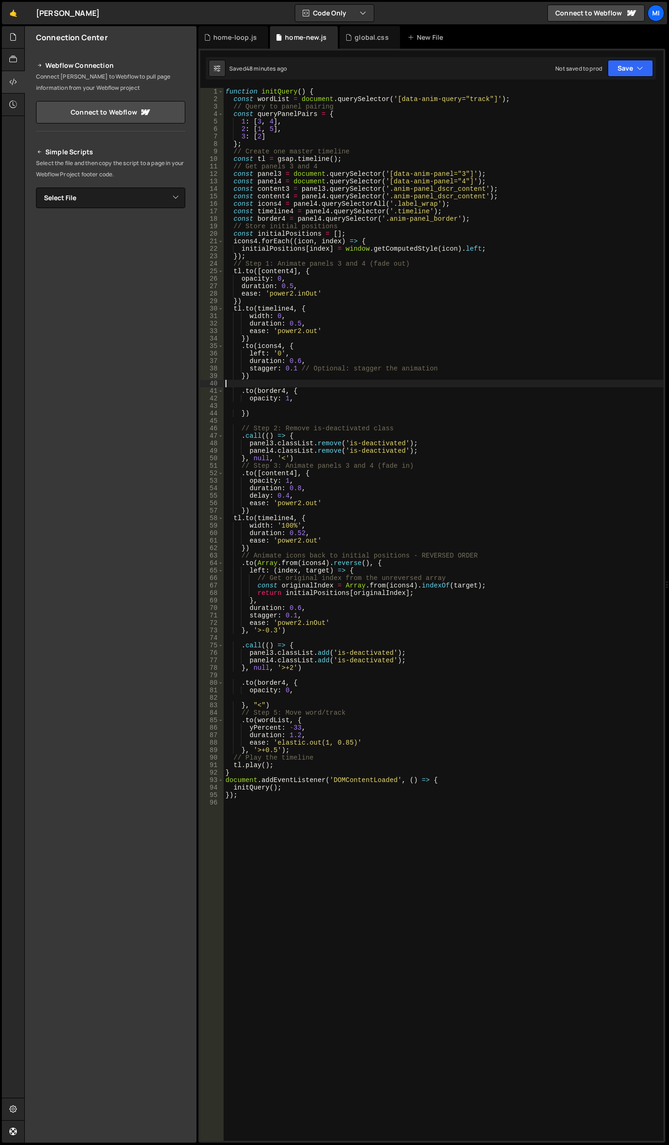
click at [346, 380] on div "function initQuery ( ) { const wordList = document . querySelector ( '[data-ani…" at bounding box center [444, 622] width 440 height 1068
click at [233, 93] on div "function initQuery ( ) { const wordList = document . querySelector ( '[data-ani…" at bounding box center [444, 622] width 440 height 1068
type textarea "function initQuery() {"
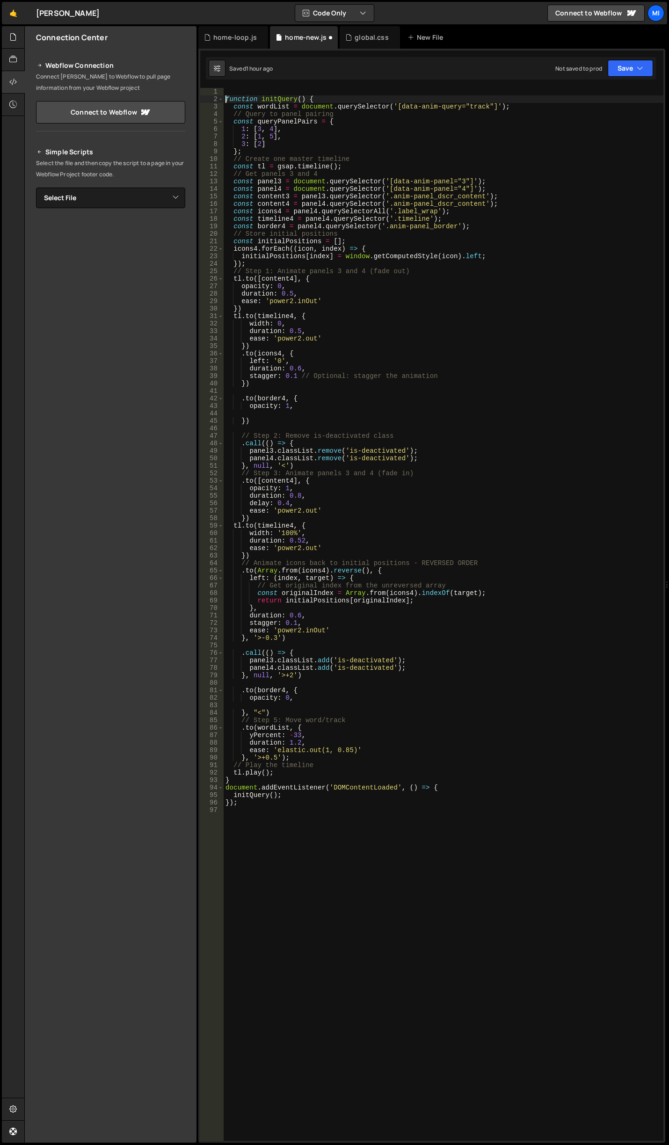
click at [239, 92] on div "function initQuery ( ) { const wordList = document . querySelector ( '[data-ani…" at bounding box center [444, 622] width 440 height 1068
paste textarea "function initQuery() {"
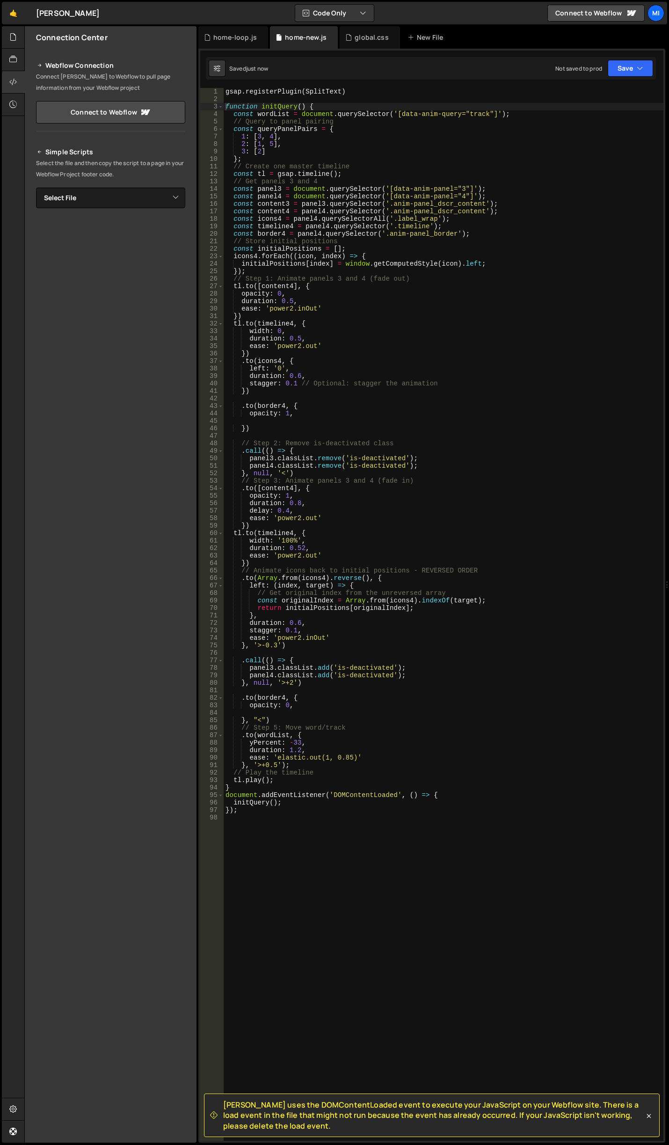
click at [397, 276] on div "gsap . registerPlugin ( SplitText ) function initQuery ( ) { const wordList = d…" at bounding box center [444, 622] width 440 height 1068
click at [384, 250] on div "gsap . registerPlugin ( SplitText ) function initQuery ( ) { const wordList = d…" at bounding box center [444, 622] width 440 height 1068
click at [386, 275] on div "gsap . registerPlugin ( SplitText ) function initQuery ( ) { const wordList = d…" at bounding box center [444, 622] width 440 height 1068
click at [476, 233] on div "gsap . registerPlugin ( SplitText ) function initQuery ( ) { const wordList = d…" at bounding box center [444, 622] width 440 height 1068
type textarea "const border4 = panel4.querySelector('.anim-panel_border');"
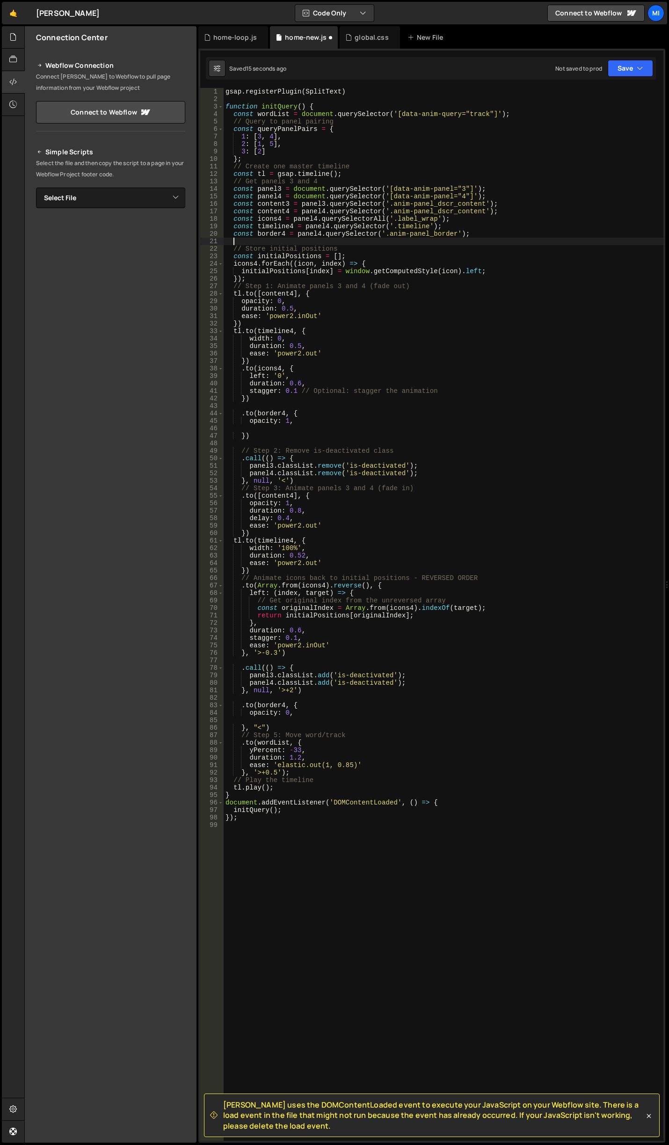
paste textarea "let split = SplitText.create(".split", { type: "words, chars" });"
type textarea "let split = SplitText.create(".split", { type: "words, chars" });"
click at [370, 174] on div "gsap . registerPlugin ( SplitText ) function initQuery ( ) { const wordList = d…" at bounding box center [444, 622] width 440 height 1068
type textarea "const tl = gsap.timeline();"
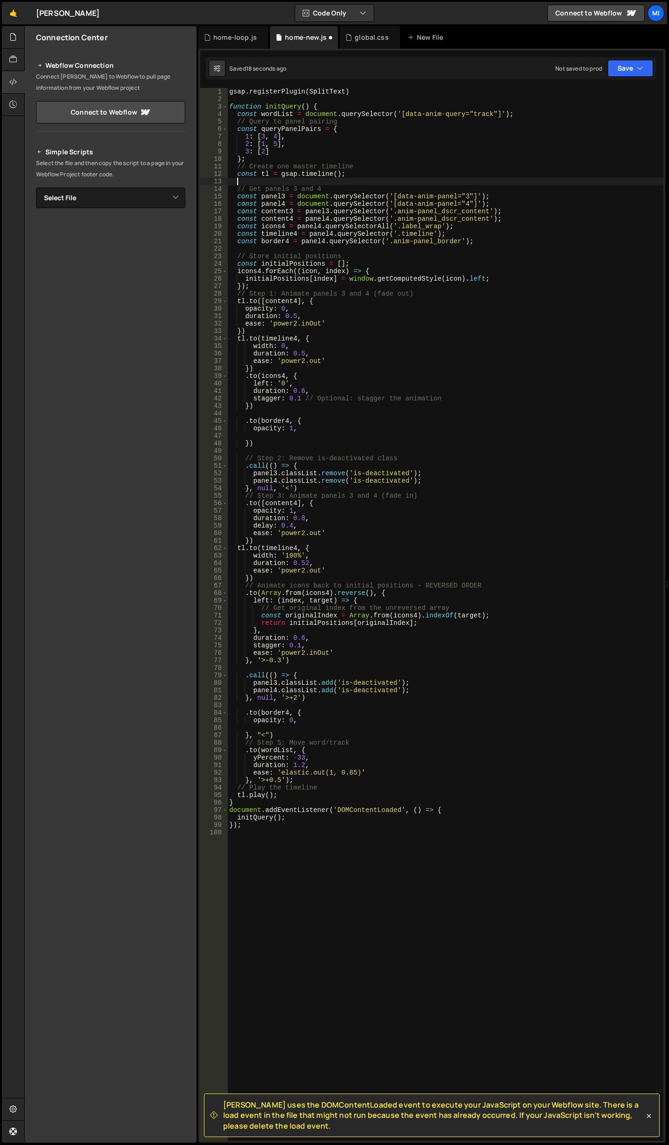
paste textarea "let split = SplitText.create(".split", { type: "words, chars" });"
drag, startPoint x: 356, startPoint y: 182, endPoint x: 377, endPoint y: 181, distance: 21.1
click at [377, 181] on div "gsap . registerPlugin ( SplitText ) function initQuery ( ) { const wordList = d…" at bounding box center [445, 622] width 436 height 1068
click at [372, 187] on div "gsap . registerPlugin ( SplitText ) function initQuery ( ) { const wordList = d…" at bounding box center [445, 622] width 436 height 1068
drag, startPoint x: 355, startPoint y: 179, endPoint x: 377, endPoint y: 179, distance: 22.0
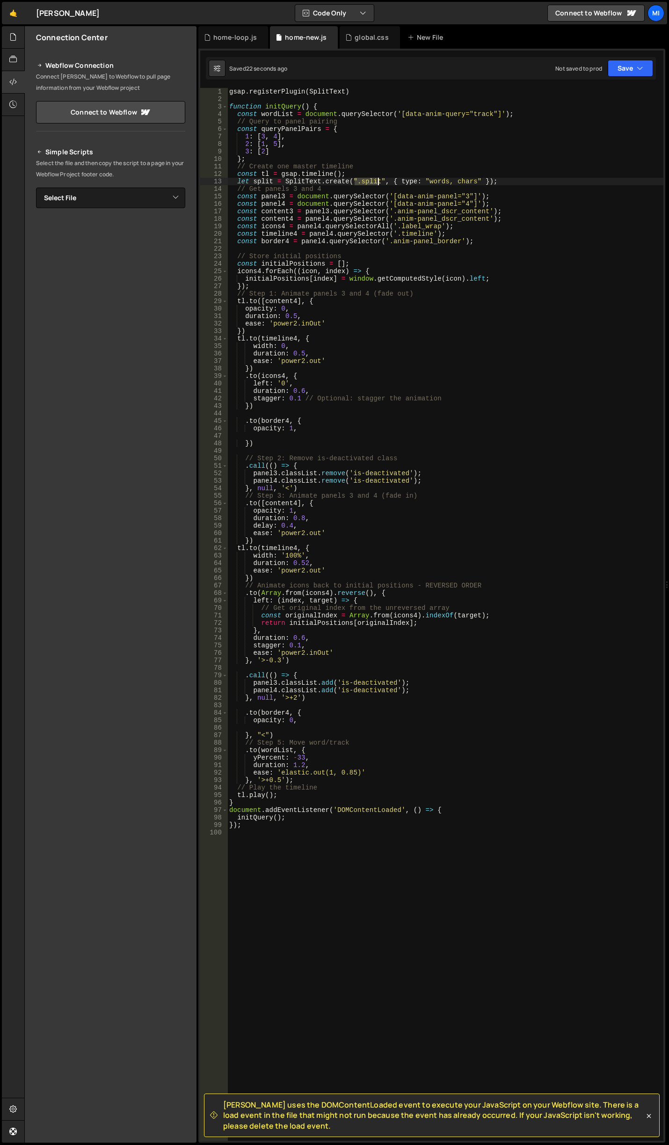
click at [377, 179] on div "gsap . registerPlugin ( SplitText ) function initQuery ( ) { const wordList = d…" at bounding box center [445, 622] width 436 height 1068
paste textarea "data-split-text"
click at [377, 506] on div "gsap . registerPlugin ( SplitText ) function initQuery ( ) { const wordList = d…" at bounding box center [445, 622] width 436 height 1068
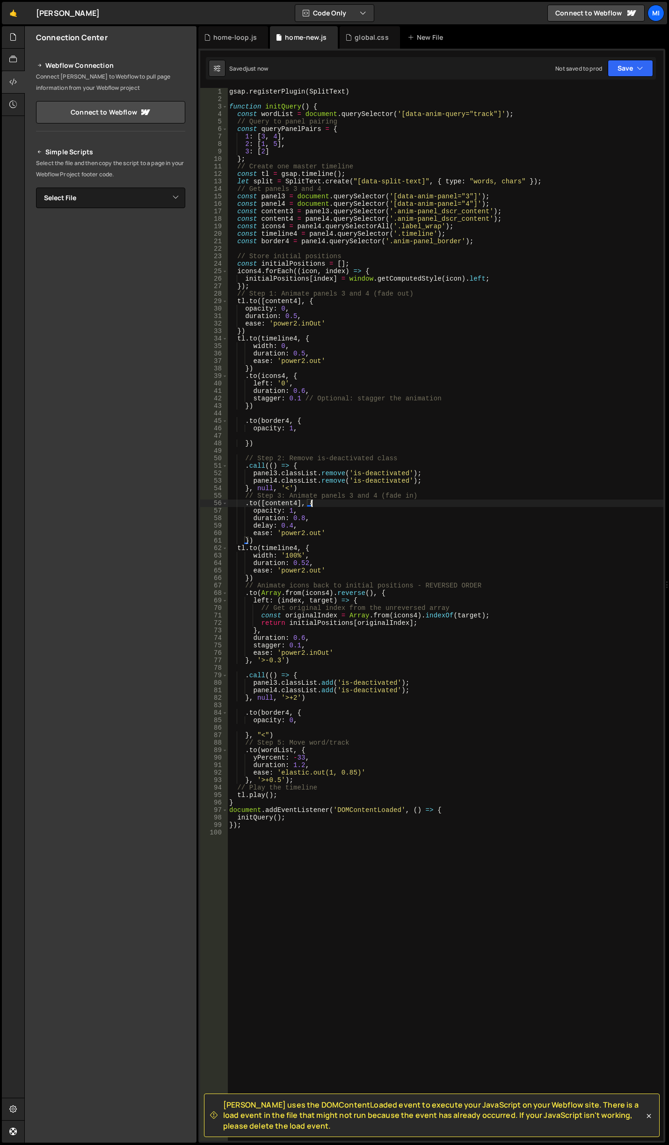
click at [352, 458] on div "gsap . registerPlugin ( SplitText ) function initQuery ( ) { const wordList = d…" at bounding box center [445, 622] width 436 height 1068
click at [381, 518] on div "gsap . registerPlugin ( SplitText ) function initQuery ( ) { const wordList = d…" at bounding box center [445, 622] width 436 height 1068
click at [374, 528] on div "gsap . registerPlugin ( SplitText ) function initQuery ( ) { const wordList = d…" at bounding box center [445, 622] width 436 height 1068
click at [375, 538] on div "gsap . registerPlugin ( SplitText ) function initQuery ( ) { const wordList = d…" at bounding box center [445, 622] width 436 height 1068
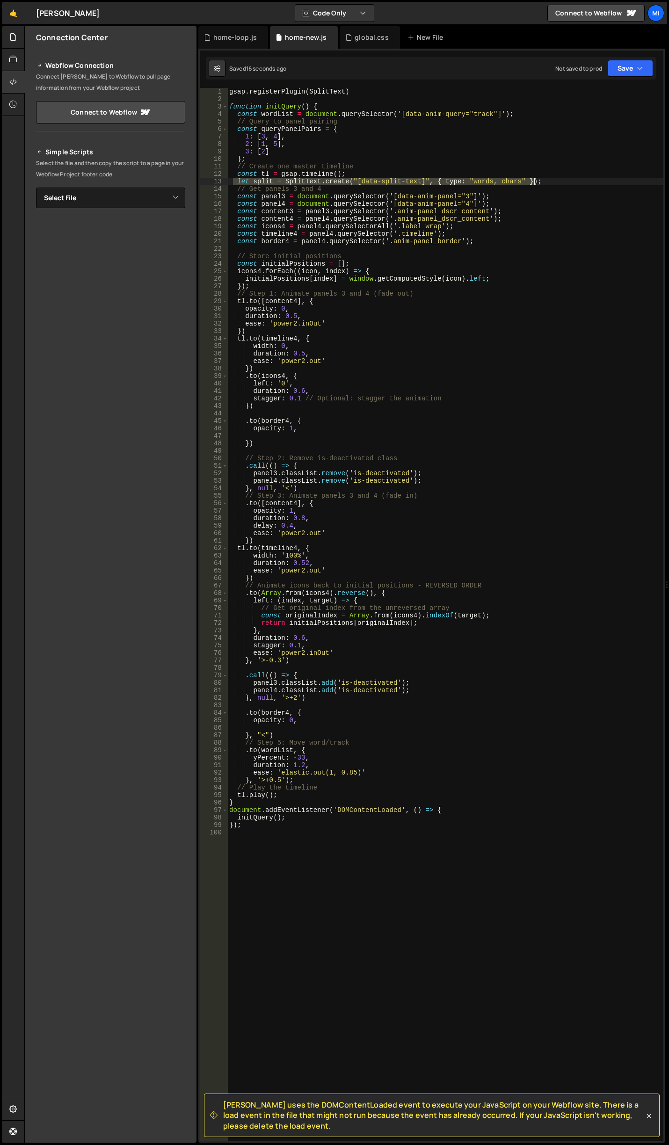
drag, startPoint x: 234, startPoint y: 180, endPoint x: 537, endPoint y: 179, distance: 303.2
click at [537, 179] on div "gsap . registerPlugin ( SplitText ) function initQuery ( ) { const wordList = d…" at bounding box center [445, 622] width 436 height 1068
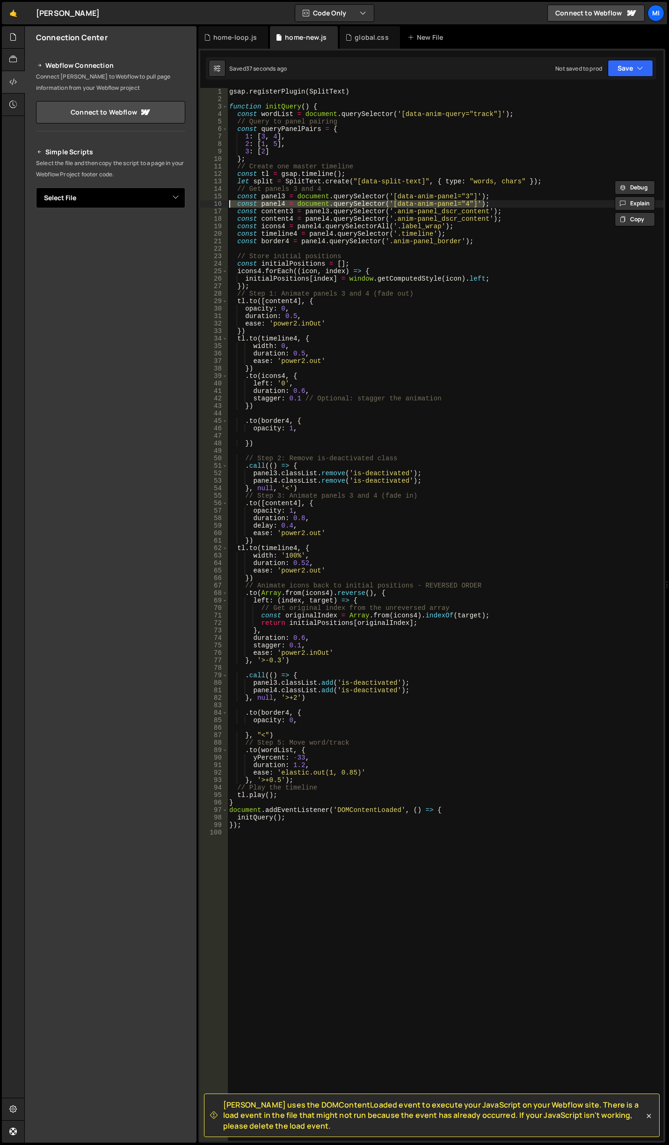
drag, startPoint x: 493, startPoint y: 204, endPoint x: 182, endPoint y: 205, distance: 310.7
click at [182, 205] on div "Files New File Javascript files 0 canvas.js 0 0 home.js 0 0 home-loop.js 0 0" at bounding box center [346, 584] width 645 height 1117
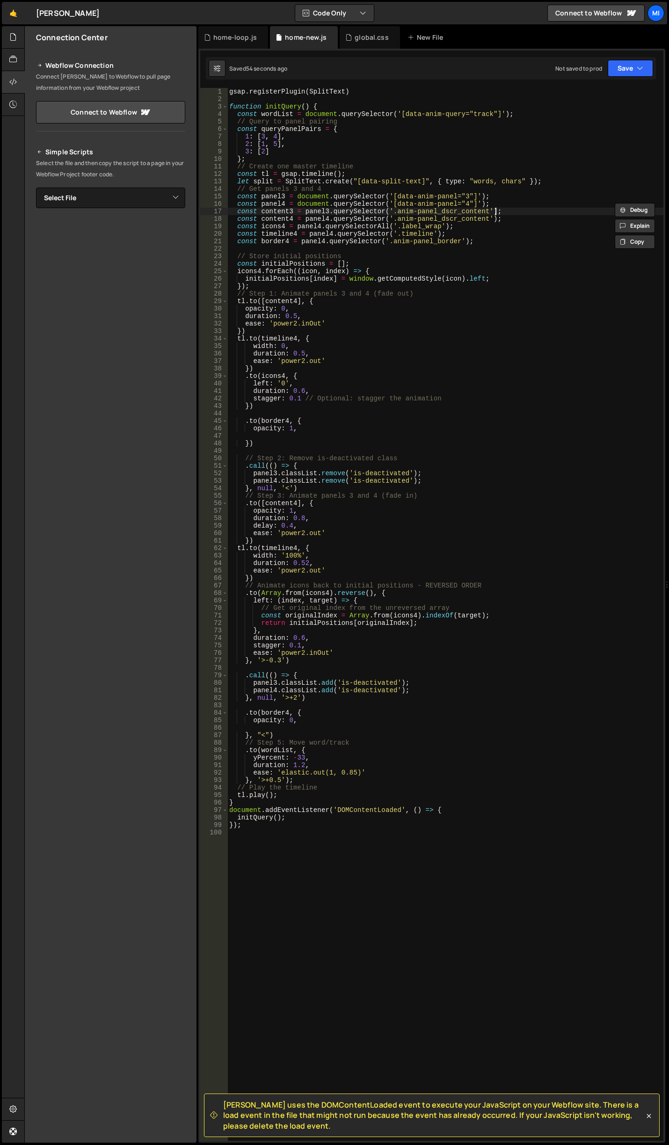
click at [501, 212] on div "gsap . registerPlugin ( SplitText ) function initQuery ( ) { const wordList = d…" at bounding box center [445, 622] width 436 height 1068
drag, startPoint x: 498, startPoint y: 198, endPoint x: 454, endPoint y: 206, distance: 44.8
click at [454, 206] on div "gsap . registerPlugin ( SplitText ) function initQuery ( ) { const wordList = d…" at bounding box center [445, 622] width 436 height 1068
click at [471, 204] on div "gsap . registerPlugin ( SplitText ) function initQuery ( ) { const wordList = d…" at bounding box center [445, 622] width 436 height 1068
click at [501, 244] on div "gsap . registerPlugin ( SplitText ) function initQuery ( ) { const wordList = d…" at bounding box center [445, 622] width 436 height 1068
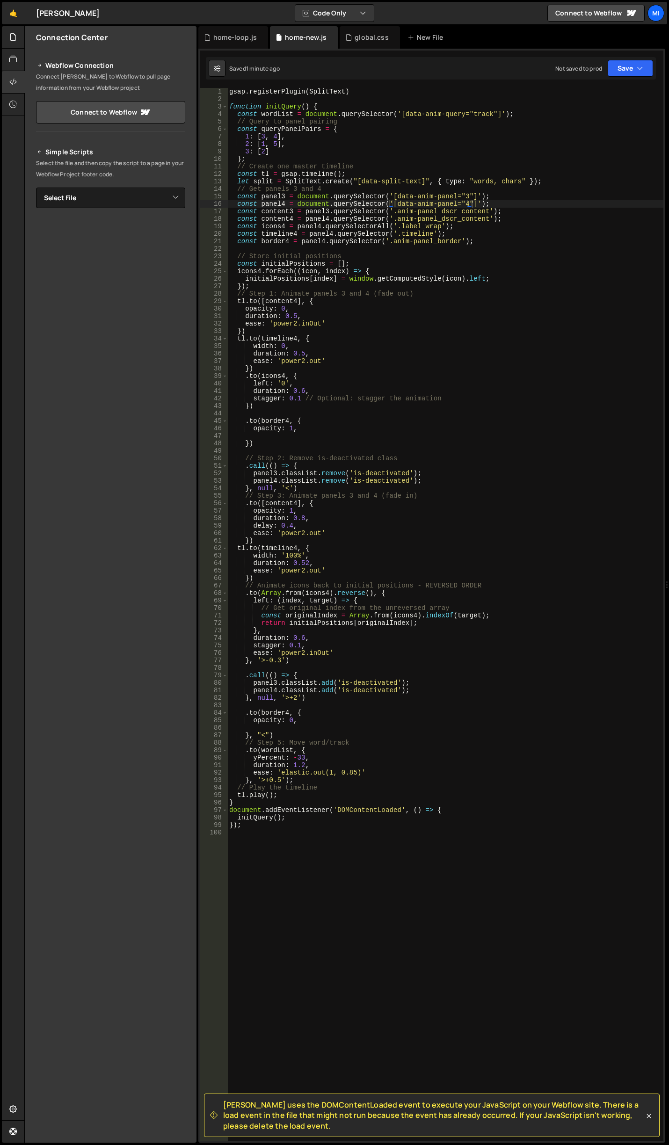
type textarea "const border4 = panel4.querySelector('.anim-panel_border');"
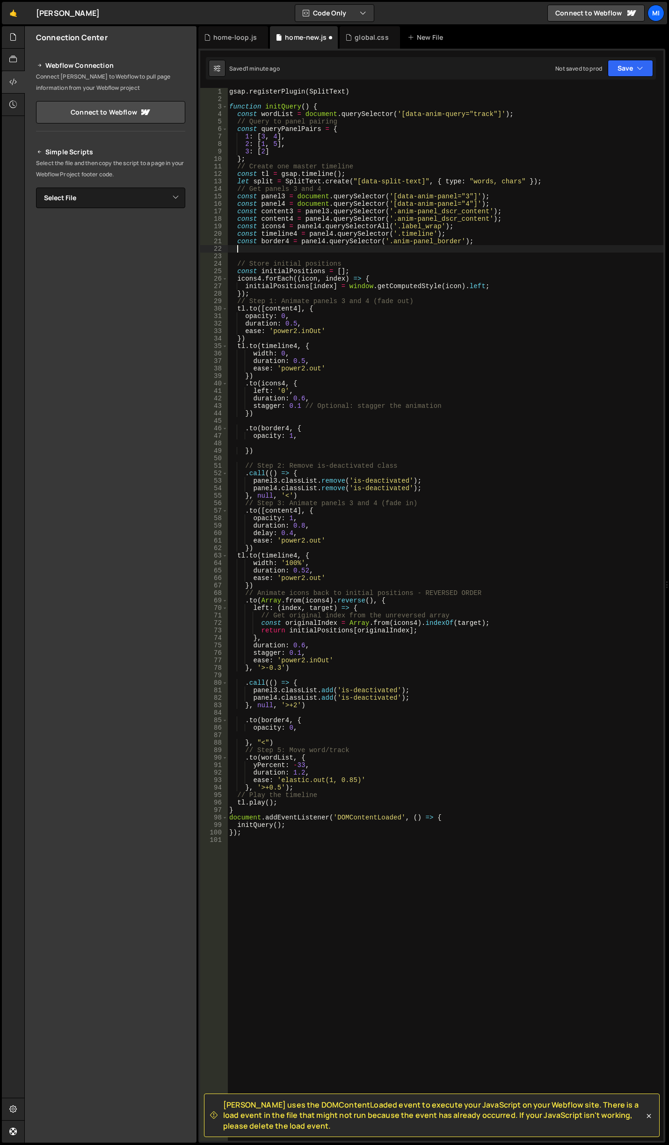
paste textarea "const textElements = panel4.querySelectorAll('[data-split-text]');"
drag, startPoint x: 542, startPoint y: 180, endPoint x: 142, endPoint y: 180, distance: 400.1
click at [142, 180] on div "Files New File Javascript files 0 canvas.js 0 0 home.js 0 0 home-loop.js 0 0" at bounding box center [346, 584] width 645 height 1117
type textarea "let split = SplitText.create("[data-split-text]", { type: "words, chars" });"
click at [354, 258] on div "gsap . registerPlugin ( SplitText ) function initQuery ( ) { const wordList = d…" at bounding box center [445, 622] width 436 height 1068
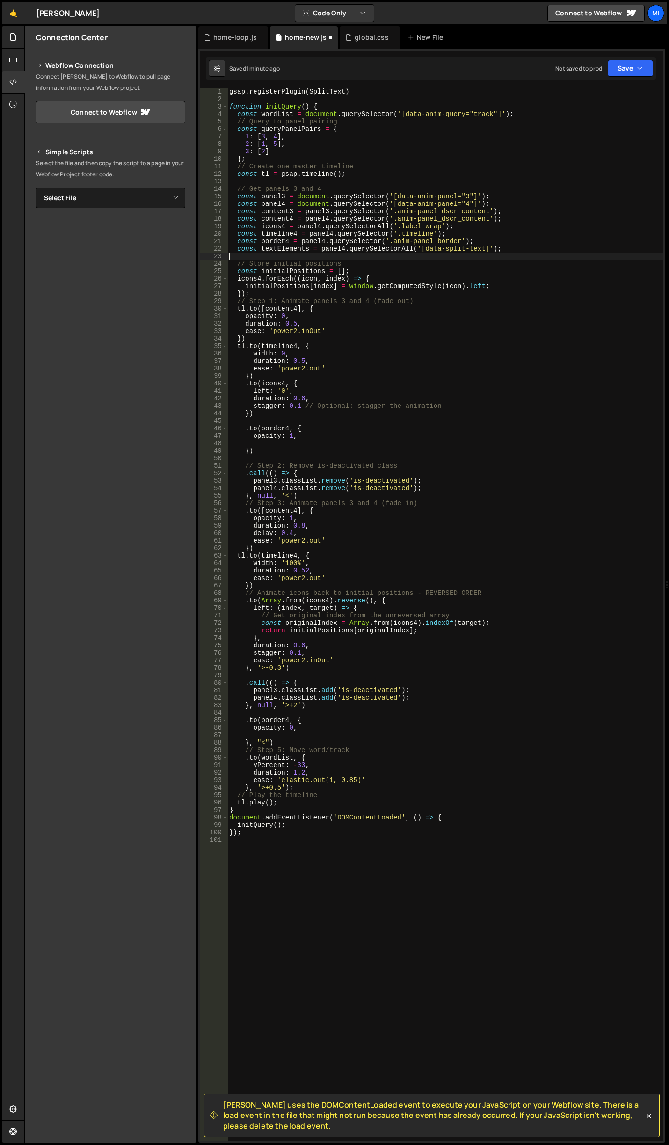
paste textarea "let split = SplitText.create("[data-split-text]", { type: "words, chars" });"
click at [271, 256] on div "gsap . registerPlugin ( SplitText ) function initQuery ( ) { const wordList = d…" at bounding box center [445, 622] width 436 height 1068
click at [307, 247] on div "gsap . registerPlugin ( SplitText ) function initQuery ( ) { const wordList = d…" at bounding box center [445, 622] width 436 height 1068
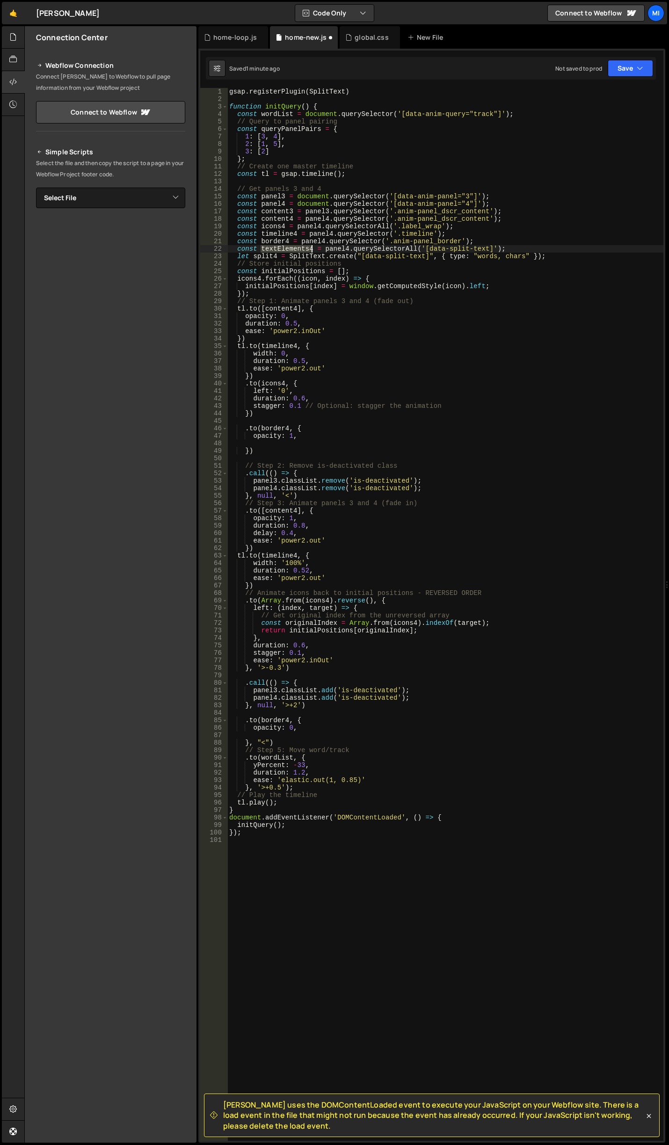
drag, startPoint x: 261, startPoint y: 249, endPoint x: 312, endPoint y: 247, distance: 50.6
click at [312, 247] on div "gsap . registerPlugin ( SplitText ) function initQuery ( ) { const wordList = d…" at bounding box center [445, 622] width 436 height 1068
drag, startPoint x: 355, startPoint y: 257, endPoint x: 428, endPoint y: 253, distance: 73.1
click at [428, 253] on div "gsap . registerPlugin ( SplitText ) function initQuery ( ) { const wordList = d…" at bounding box center [445, 622] width 436 height 1068
paste textarea "textElements4"
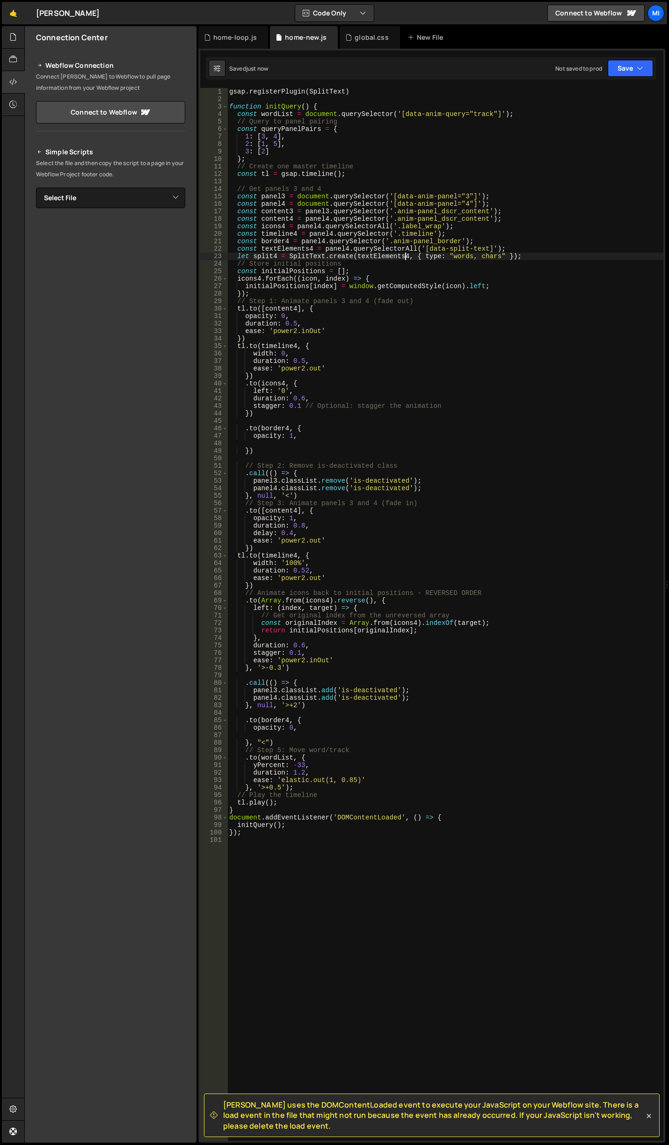
click at [364, 558] on div "gsap . registerPlugin ( SplitText ) function initQuery ( ) { const wordList = d…" at bounding box center [445, 622] width 436 height 1068
click at [351, 542] on div "gsap . registerPlugin ( SplitText ) function initQuery ( ) { const wordList = d…" at bounding box center [445, 622] width 436 height 1068
click at [331, 547] on div "gsap . registerPlugin ( SplitText ) function initQuery ( ) { const wordList = d…" at bounding box center [445, 622] width 436 height 1068
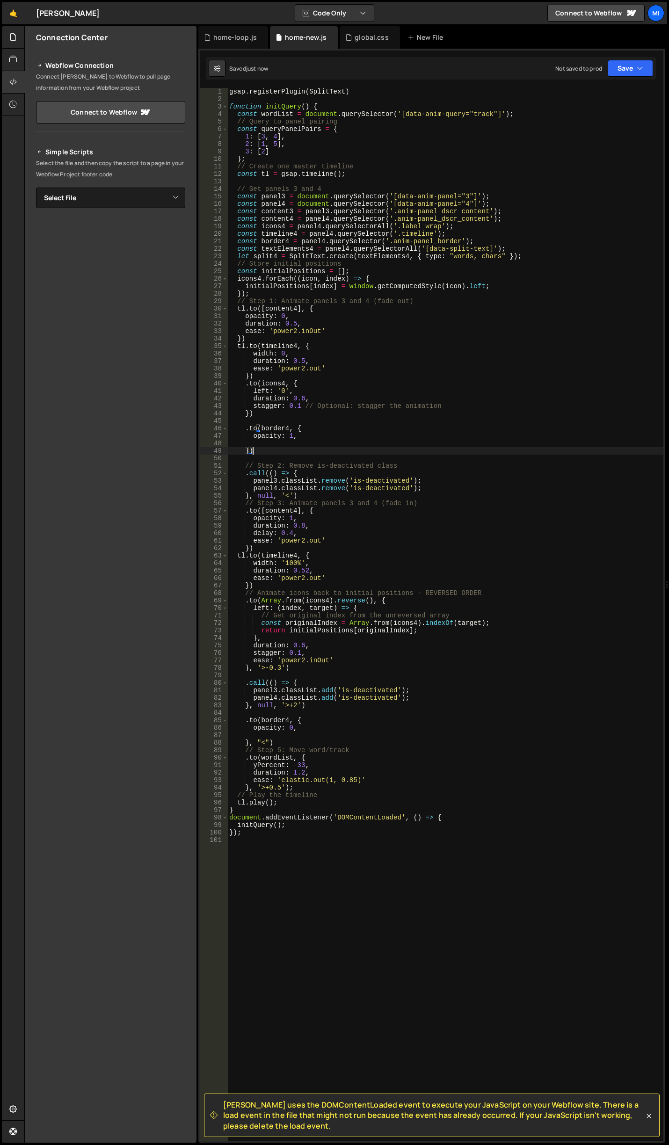
click at [334, 448] on div "gsap . registerPlugin ( SplitText ) function initQuery ( ) { const wordList = d…" at bounding box center [445, 622] width 436 height 1068
click at [338, 426] on div "gsap . registerPlugin ( SplitText ) function initQuery ( ) { const wordList = d…" at bounding box center [445, 622] width 436 height 1068
click at [336, 415] on div "gsap . registerPlugin ( SplitText ) function initQuery ( ) { const wordList = d…" at bounding box center [445, 622] width 436 height 1068
type textarea "})"
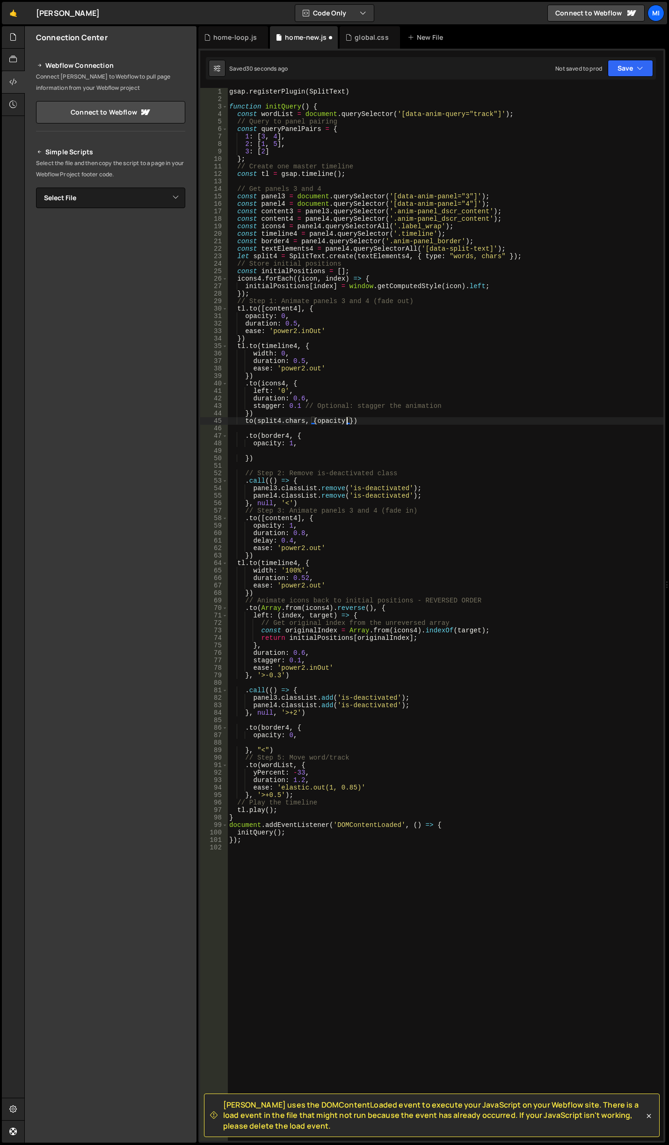
scroll to position [0, 8]
click at [350, 421] on div "gsap . registerPlugin ( SplitText ) function initQuery ( ) { const wordList = d…" at bounding box center [445, 622] width 436 height 1068
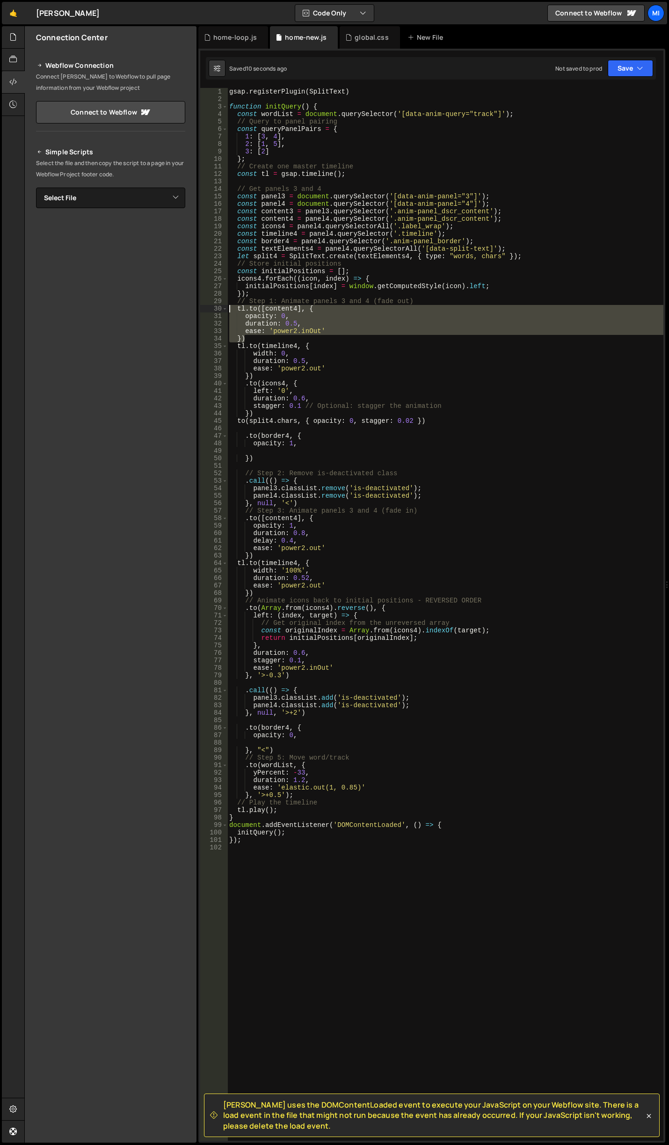
drag, startPoint x: 255, startPoint y: 338, endPoint x: 217, endPoint y: 308, distance: 49.0
click at [217, 308] on div "to(split4.chars, { opacity: 0, stagger: 0.02 }) 1 2 3 4 5 6 7 8 9 10 11 12 13 1…" at bounding box center [431, 614] width 463 height 1053
type textarea "tl.to([content4], { opacity: 0,"
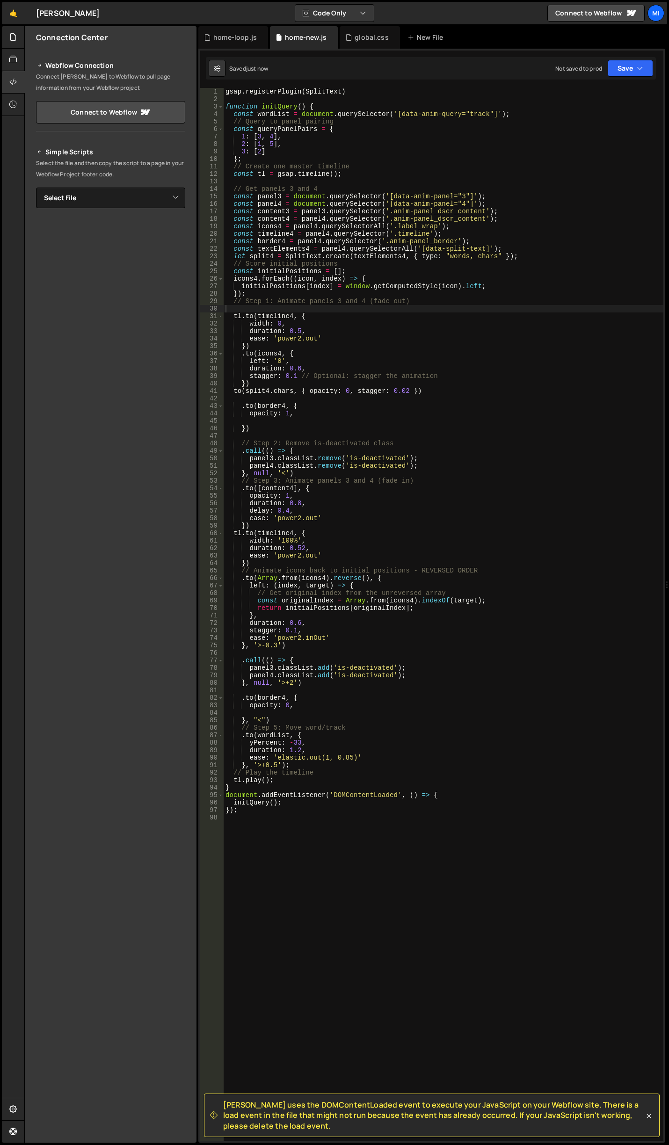
click at [294, 395] on div "gsap . registerPlugin ( SplitText ) function initQuery ( ) { const wordList = d…" at bounding box center [444, 622] width 440 height 1068
click at [231, 391] on div "gsap . registerPlugin ( SplitText ) function initQuery ( ) { const wordList = d…" at bounding box center [444, 622] width 440 height 1068
type textarea ".to(split4.chars, { opacity: 0, stagger: 0.02 })"
click at [323, 400] on div "gsap . registerPlugin ( SplitText ) function initQuery ( ) { const wordList = d…" at bounding box center [444, 622] width 440 height 1068
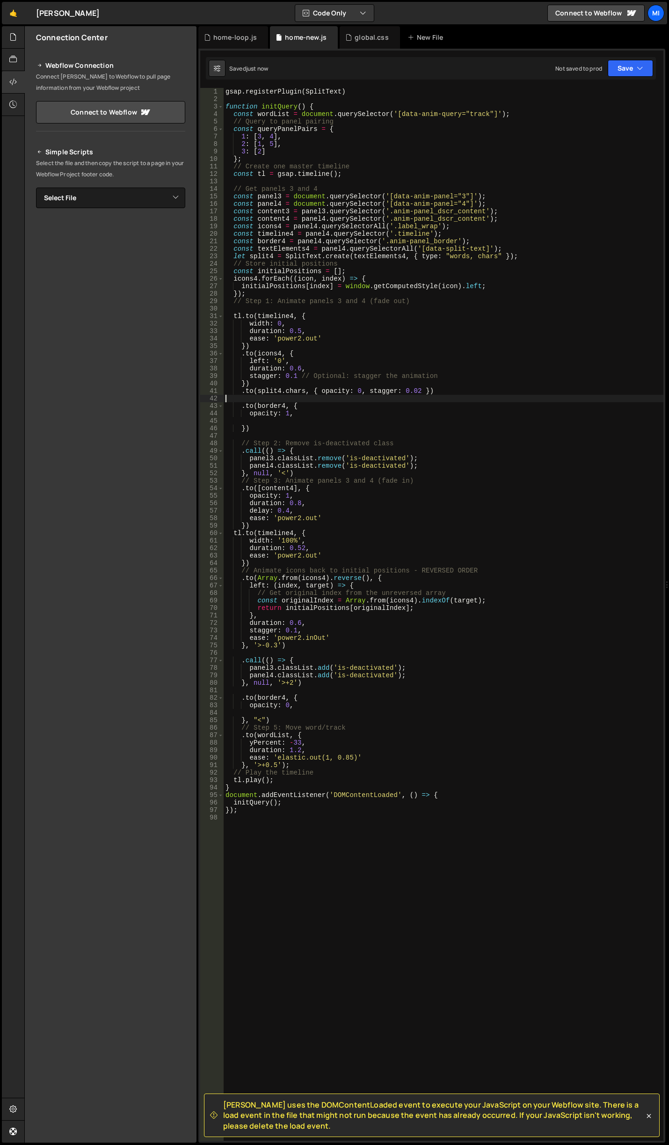
scroll to position [0, 0]
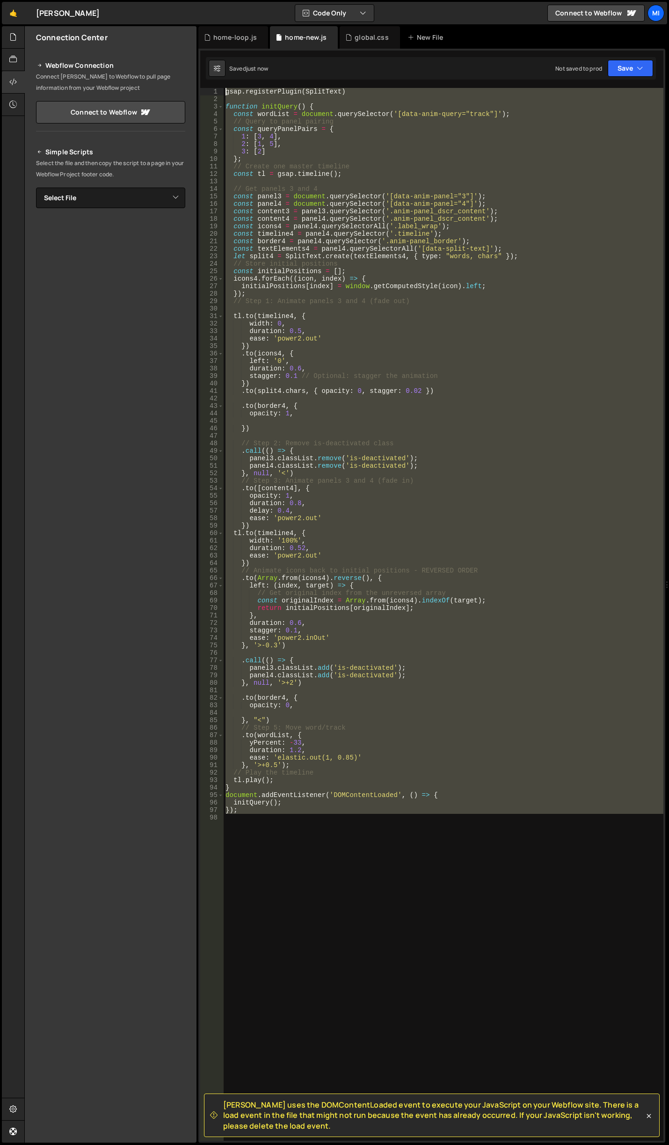
drag, startPoint x: 266, startPoint y: 823, endPoint x: 41, endPoint y: 18, distance: 836.3
click at [41, 18] on div "Hold on a sec... Are you certain you wish to leave this page? Any changes you'v…" at bounding box center [334, 572] width 669 height 1145
click at [479, 264] on div "gsap . registerPlugin ( SplitText ) function initQuery ( ) { const wordList = d…" at bounding box center [444, 614] width 440 height 1053
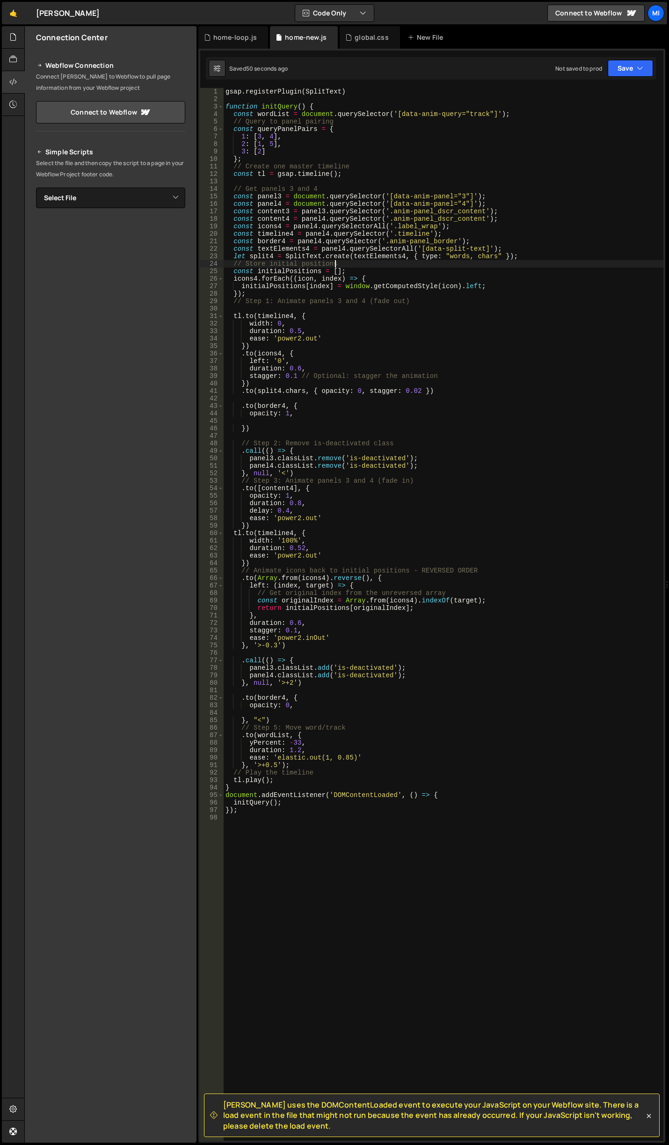
click at [490, 257] on div "gsap . registerPlugin ( SplitText ) function initQuery ( ) { const wordList = d…" at bounding box center [444, 622] width 440 height 1068
paste textarea "mask: "lines","
click at [342, 374] on div "gsap . registerPlugin ( SplitText ) function initQuery ( ) { const wordList = d…" at bounding box center [444, 622] width 440 height 1068
click at [296, 363] on div "gsap . registerPlugin ( SplitText ) function initQuery ( ) { const wordList = d…" at bounding box center [444, 622] width 440 height 1068
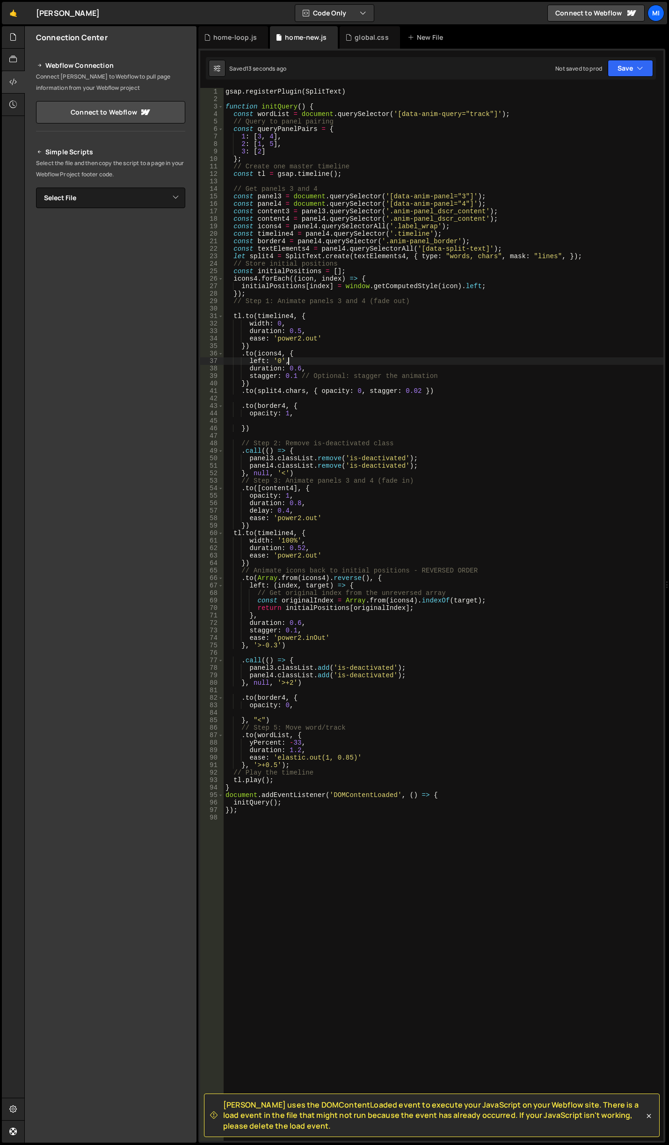
type textarea "left: '0',"
click at [298, 418] on div "gsap . registerPlugin ( SplitText ) function initQuery ( ) { const wordList = d…" at bounding box center [444, 622] width 440 height 1068
click at [603, 476] on div "gsap . registerPlugin ( SplitText ) function initQuery ( ) { const wordList = d…" at bounding box center [444, 622] width 440 height 1068
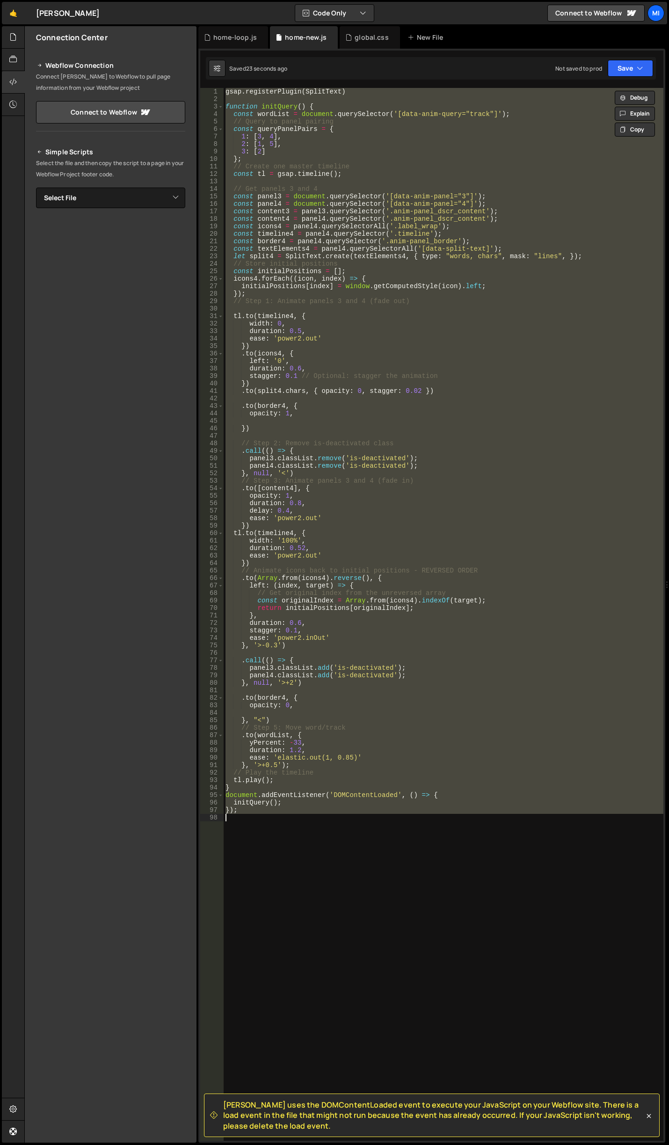
paste textarea
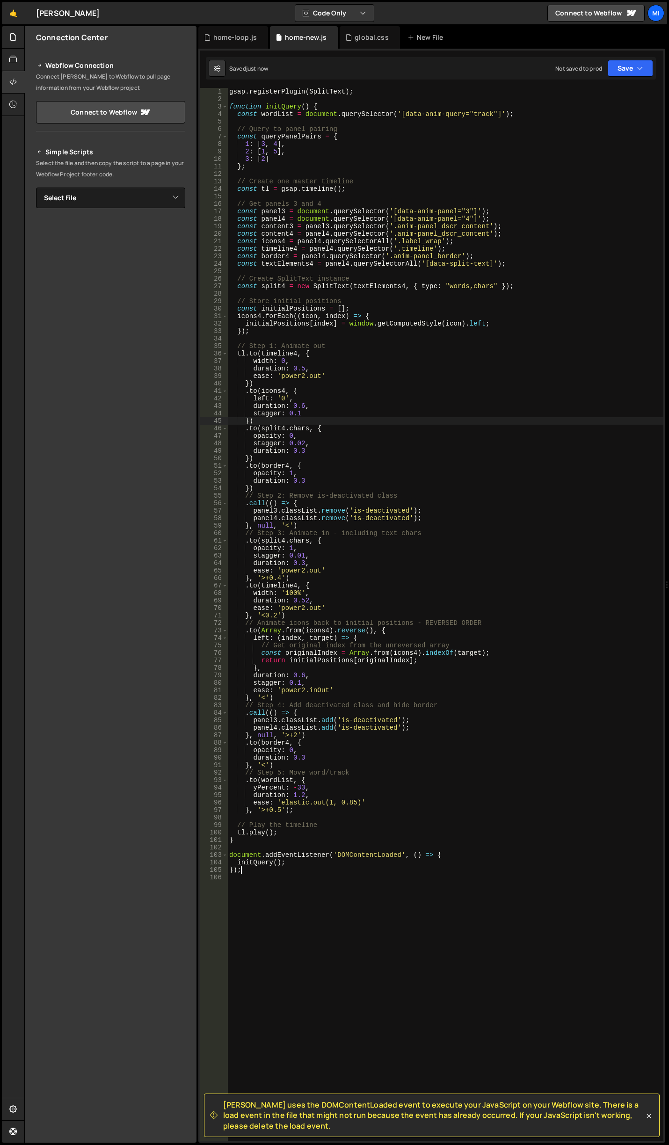
click at [490, 421] on div "gsap . registerPlugin ( SplitText ) ; function initQuery ( ) { const wordList =…" at bounding box center [445, 622] width 436 height 1068
type textarea "})"
click at [501, 297] on div "gsap . registerPlugin ( SplitText ) ; function initQuery ( ) { const wordList =…" at bounding box center [445, 622] width 436 height 1068
click at [487, 263] on div "gsap . registerPlugin ( SplitText ) ; function initQuery ( ) { const wordList =…" at bounding box center [445, 622] width 436 height 1068
click at [492, 284] on div "gsap . registerPlugin ( SplitText ) ; function initQuery ( ) { const wordList =…" at bounding box center [445, 622] width 436 height 1068
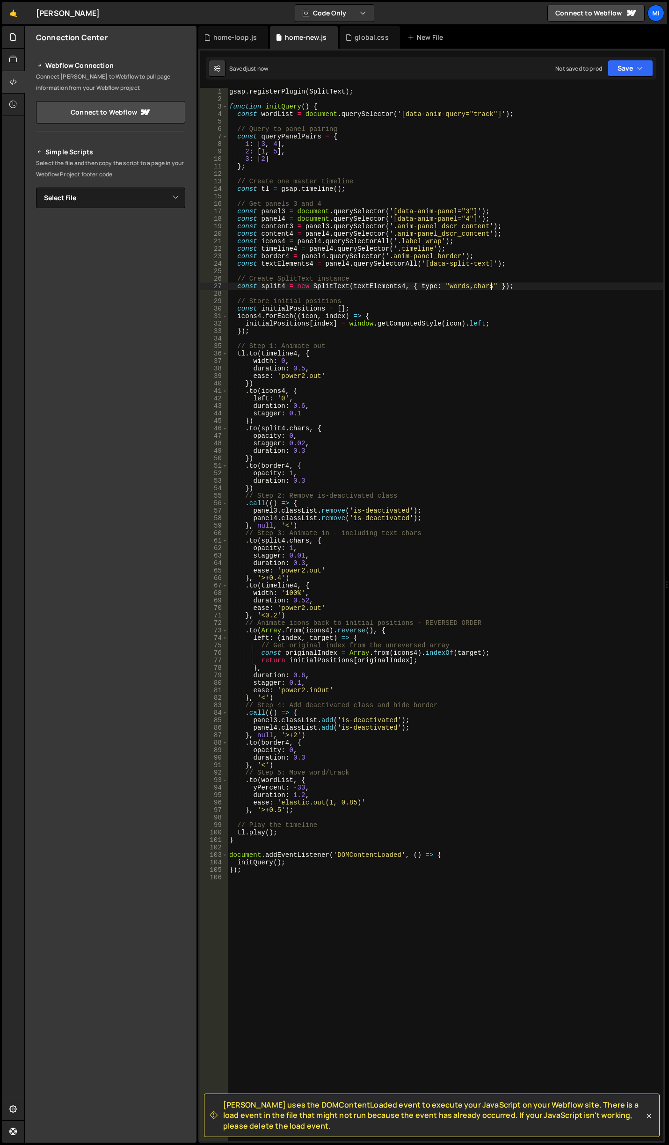
scroll to position [0, 18]
paste textarea "mask: "lines","
click at [412, 256] on div "gsap . registerPlugin ( SplitText ) ; function initQuery ( ) { const wordList =…" at bounding box center [445, 622] width 436 height 1068
click at [324, 404] on div "gsap . registerPlugin ( SplitText ) ; function initQuery ( ) { const wordList =…" at bounding box center [445, 622] width 436 height 1068
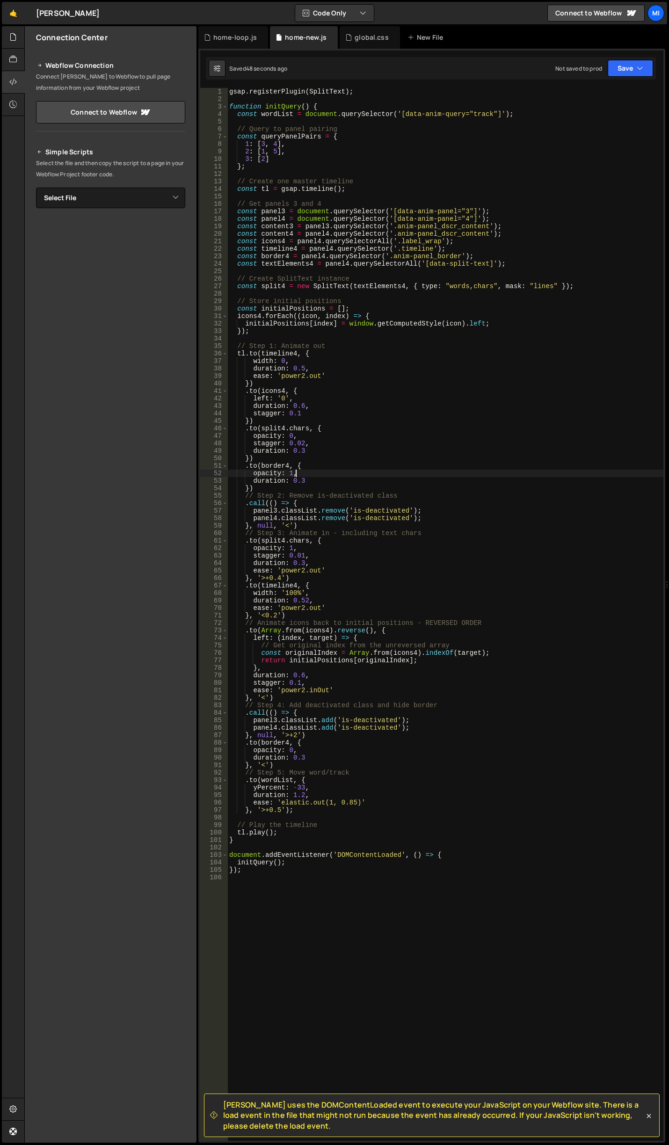
click at [306, 470] on div "gsap . registerPlugin ( SplitText ) ; function initQuery ( ) { const wordList =…" at bounding box center [445, 622] width 436 height 1068
click at [307, 476] on div "gsap . registerPlugin ( SplitText ) ; function initQuery ( ) { const wordList =…" at bounding box center [445, 622] width 436 height 1068
drag, startPoint x: 309, startPoint y: 443, endPoint x: 250, endPoint y: 441, distance: 59.0
click at [250, 441] on div "gsap . registerPlugin ( SplitText ) ; function initQuery ( ) { const wordList =…" at bounding box center [445, 622] width 436 height 1068
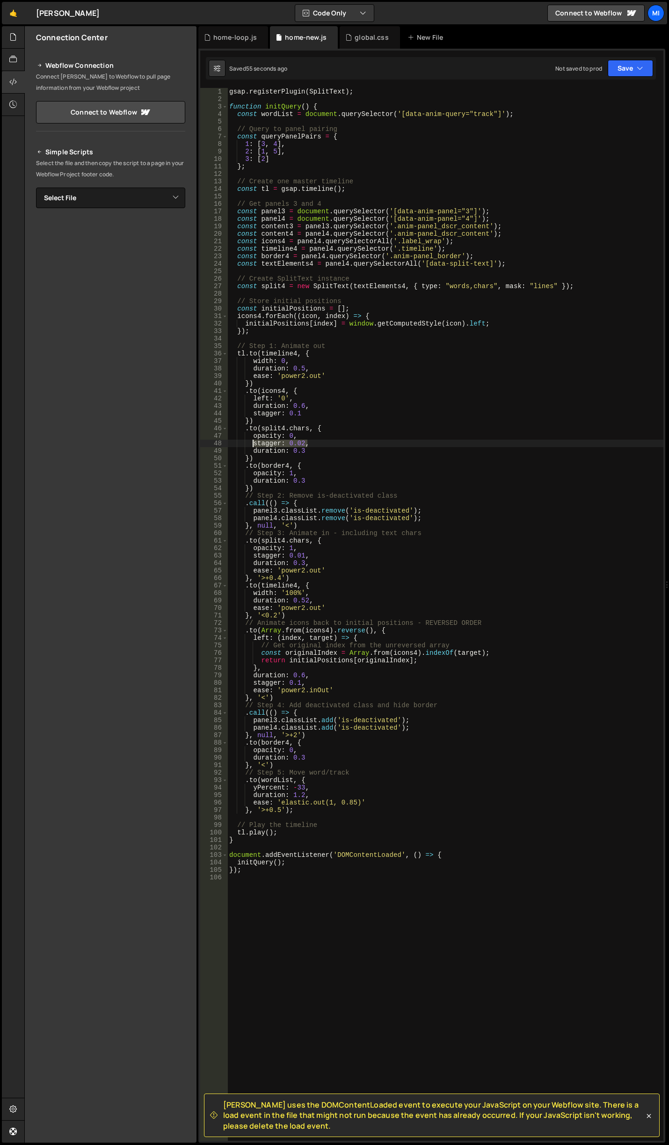
type textarea "stagger: 0.02,"
drag, startPoint x: 306, startPoint y: 450, endPoint x: 301, endPoint y: 450, distance: 5.1
click at [301, 450] on div "gsap . registerPlugin ( SplitText ) ; function initQuery ( ) { const wordList =…" at bounding box center [445, 622] width 436 height 1068
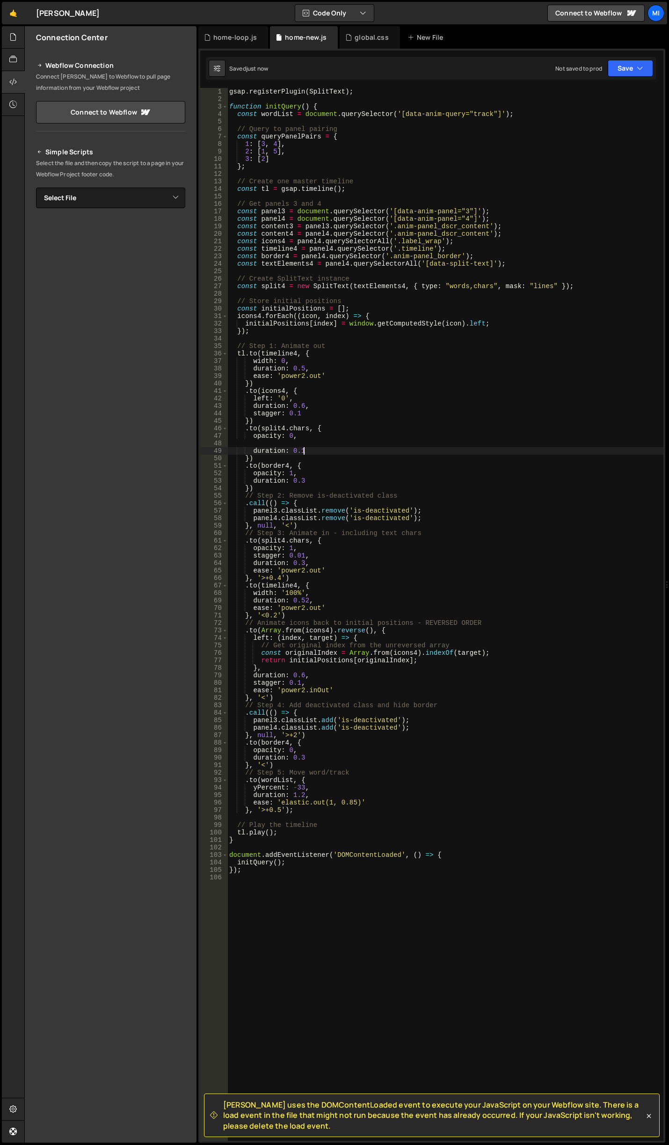
click at [317, 465] on div "gsap . registerPlugin ( SplitText ) ; function initQuery ( ) { const wordList =…" at bounding box center [445, 622] width 436 height 1068
type textarea ".to(border4, {"
click at [291, 445] on div "gsap . registerPlugin ( SplitText ) ; function initQuery ( ) { const wordList =…" at bounding box center [445, 622] width 436 height 1068
click at [397, 401] on div "gsap . registerPlugin ( SplitText ) ; function initQuery ( ) { const wordList =…" at bounding box center [445, 622] width 436 height 1068
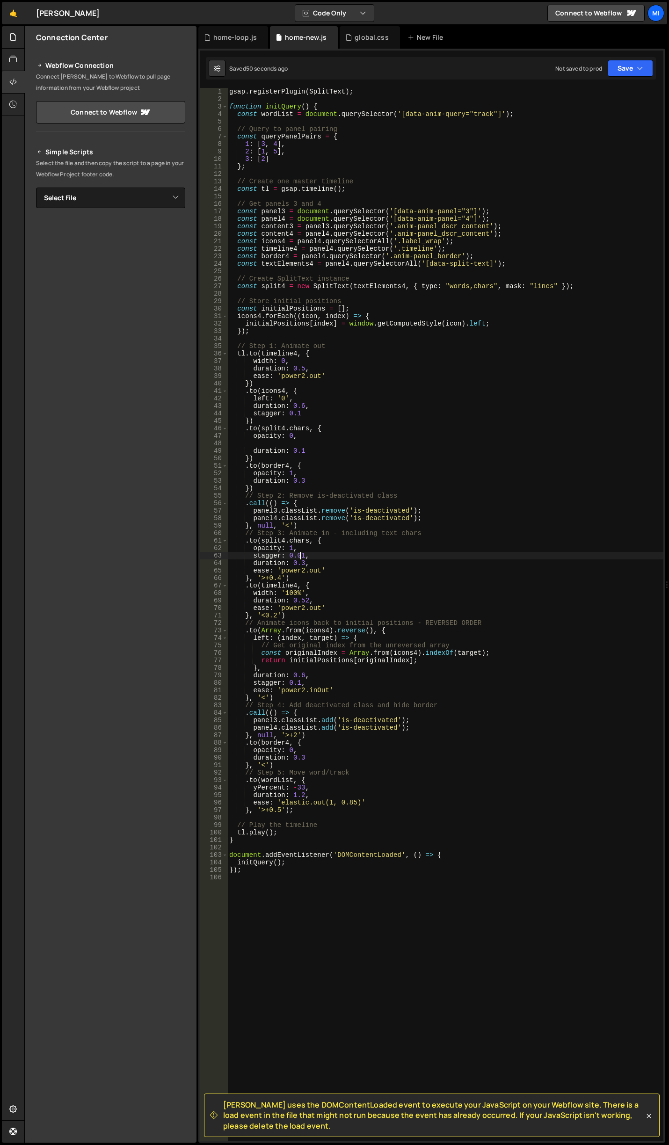
click at [301, 555] on div "gsap . registerPlugin ( SplitText ) ; function initQuery ( ) { const wordList =…" at bounding box center [445, 622] width 436 height 1068
click at [335, 448] on div "gsap . registerPlugin ( SplitText ) ; function initQuery ( ) { const wordList =…" at bounding box center [445, 622] width 436 height 1068
drag, startPoint x: 251, startPoint y: 556, endPoint x: 304, endPoint y: 554, distance: 52.5
click at [304, 554] on div "gsap . registerPlugin ( SplitText ) ; function initQuery ( ) { const wordList =…" at bounding box center [445, 622] width 436 height 1068
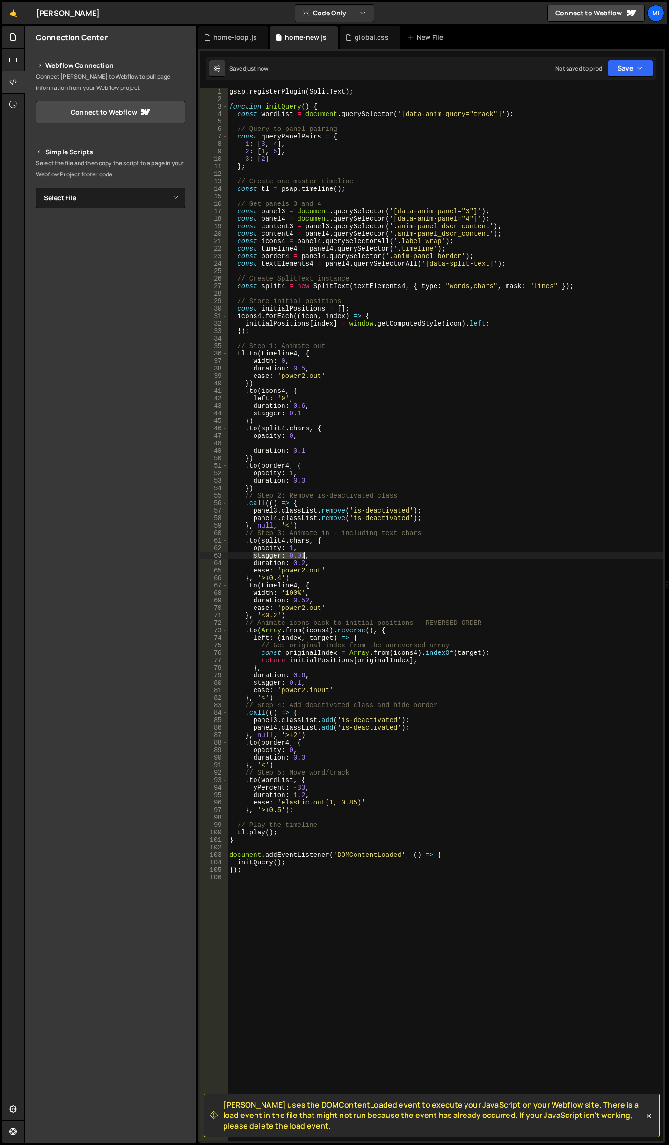
type textarea "stagger: 0.01,"
drag, startPoint x: 310, startPoint y: 557, endPoint x: 253, endPoint y: 558, distance: 56.6
click at [253, 558] on div "gsap . registerPlugin ( SplitText ) ; function initQuery ( ) { const wordList =…" at bounding box center [445, 622] width 436 height 1068
click at [302, 445] on div "gsap . registerPlugin ( SplitText ) ; function initQuery ( ) { const wordList =…" at bounding box center [445, 622] width 436 height 1068
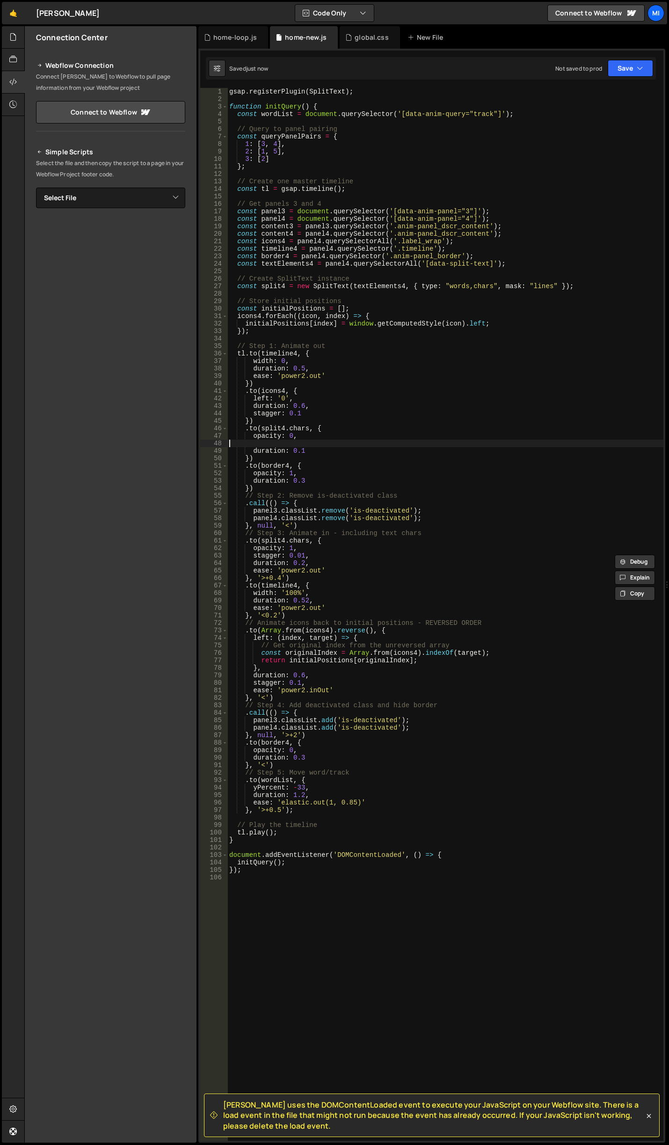
paste textarea "stagger: 0.01,"
click at [324, 447] on div "gsap . registerPlugin ( SplitText ) ; function initQuery ( ) { const wordList =…" at bounding box center [445, 622] width 436 height 1068
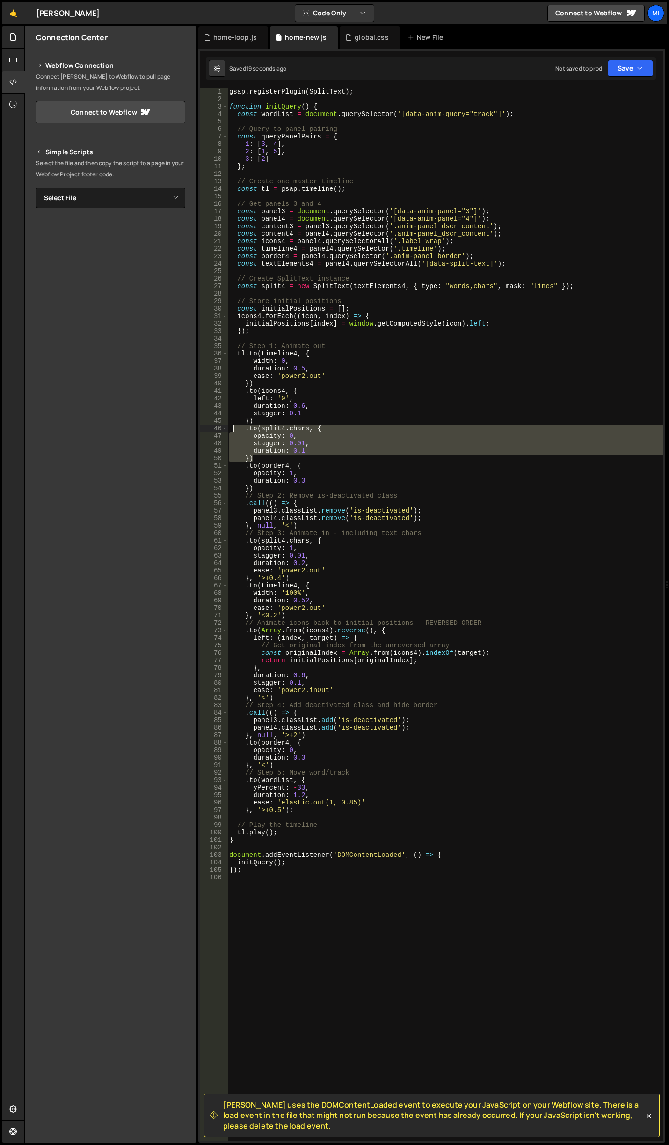
drag, startPoint x: 265, startPoint y: 459, endPoint x: 233, endPoint y: 429, distance: 44.0
click at [233, 429] on div "gsap . registerPlugin ( SplitText ) ; function initQuery ( ) { const wordList =…" at bounding box center [445, 622] width 436 height 1068
click at [314, 459] on div "gsap . registerPlugin ( SplitText ) ; function initQuery ( ) { const wordList =…" at bounding box center [445, 614] width 436 height 1053
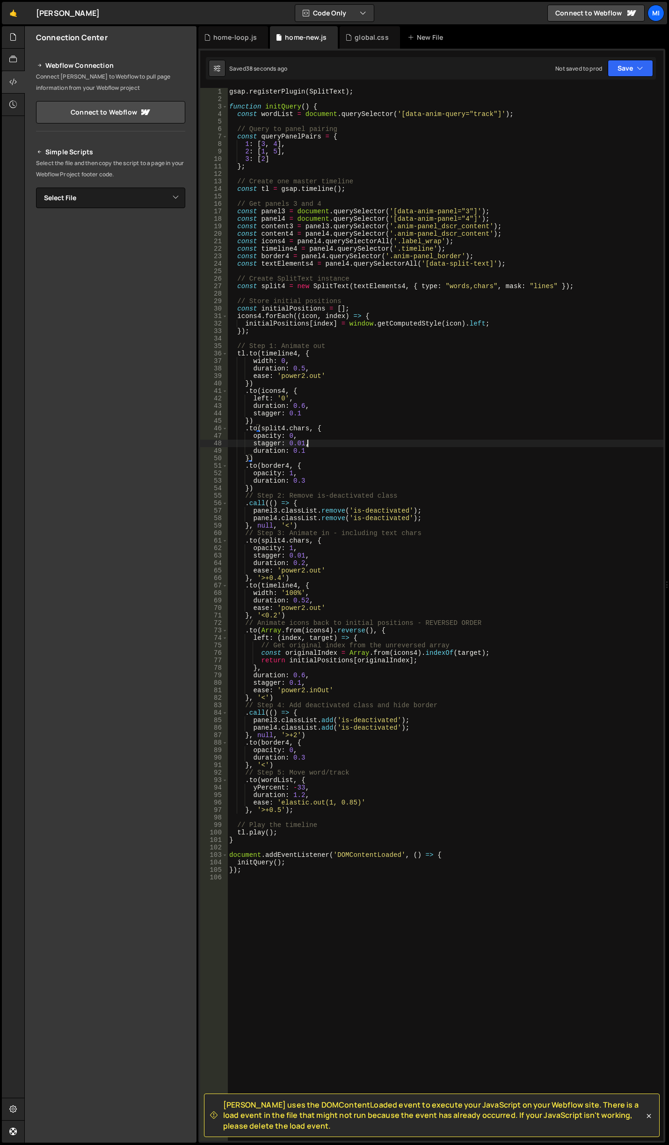
click at [312, 446] on div "gsap . registerPlugin ( SplitText ) ; function initQuery ( ) { const wordList =…" at bounding box center [445, 622] width 436 height 1068
click at [288, 444] on div "gsap . registerPlugin ( SplitText ) ; function initQuery ( ) { const wordList =…" at bounding box center [445, 622] width 436 height 1068
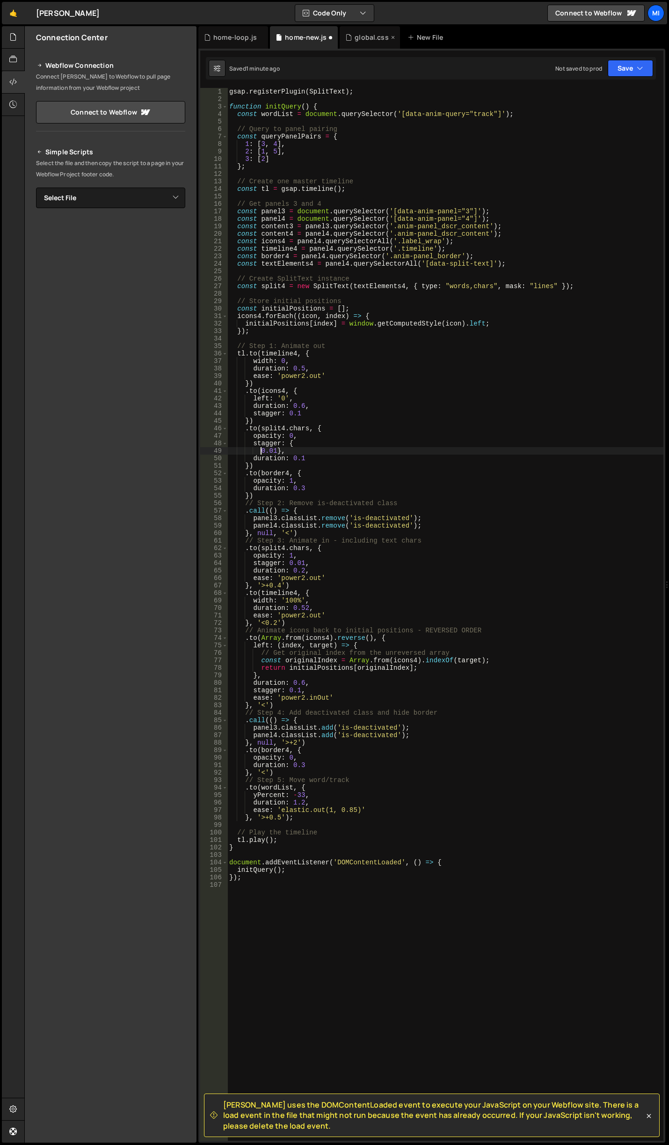
type textarea "0.01},"
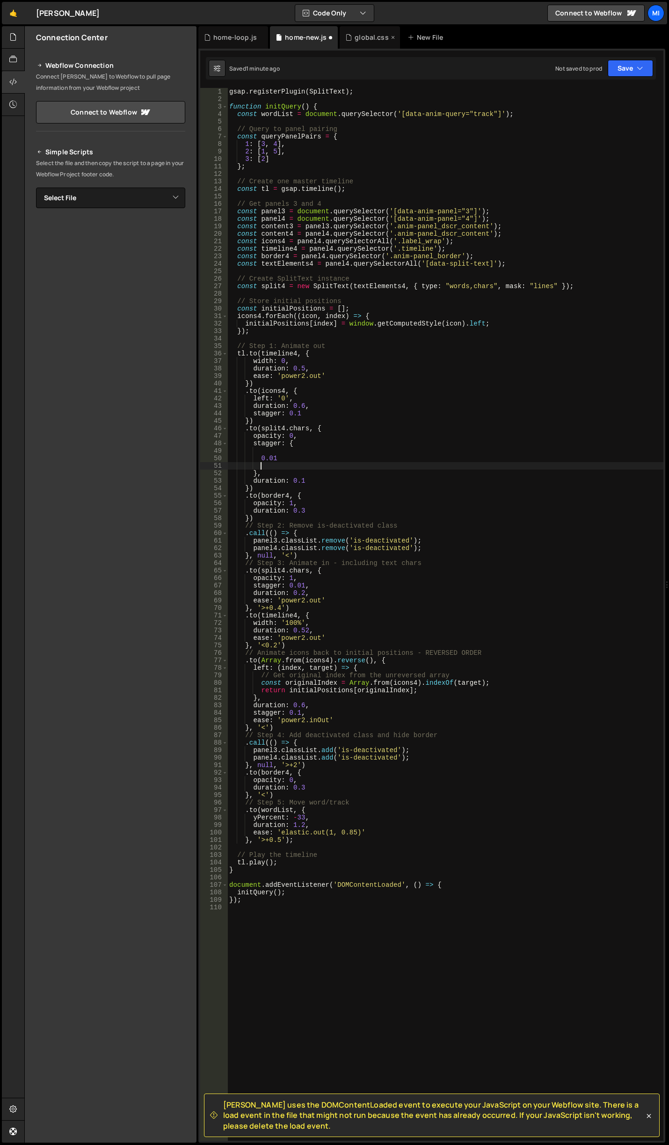
type textarea "0.01"
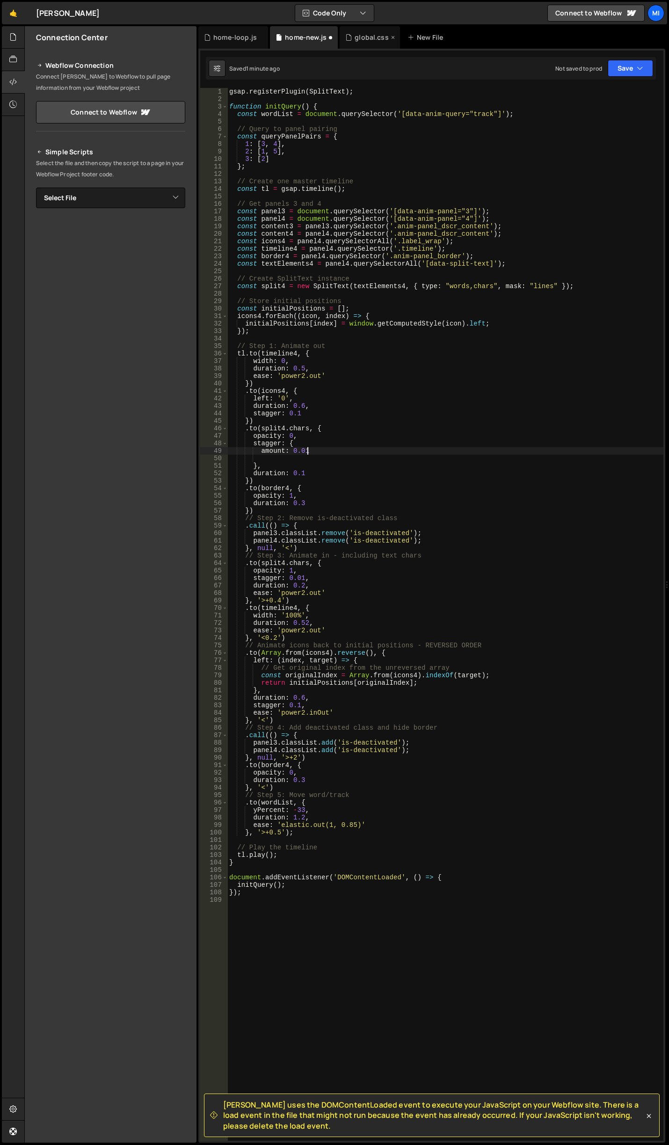
type textarea "amount: 0.01,"
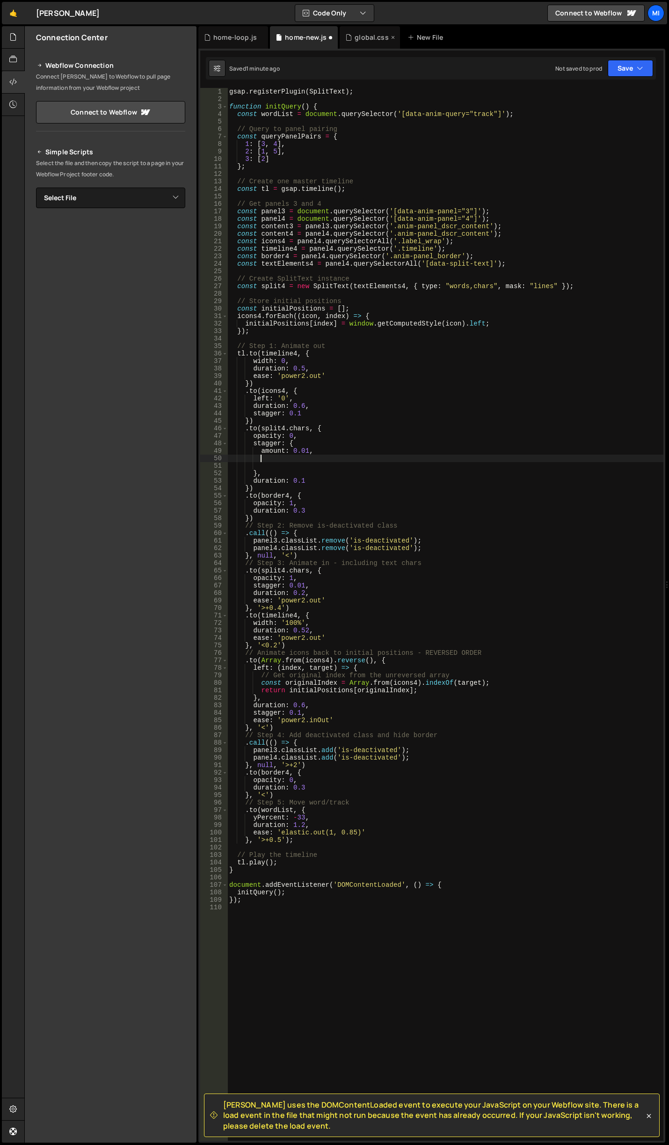
paste textarea "from: "end","
click at [300, 408] on div "gsap . registerPlugin ( SplitText ) ; function initQuery ( ) { const wordList =…" at bounding box center [445, 622] width 436 height 1068
click at [303, 367] on div "gsap . registerPlugin ( SplitText ) ; function initQuery ( ) { const wordList =…" at bounding box center [445, 622] width 436 height 1068
click at [297, 413] on div "gsap . registerPlugin ( SplitText ) ; function initQuery ( ) { const wordList =…" at bounding box center [445, 622] width 436 height 1068
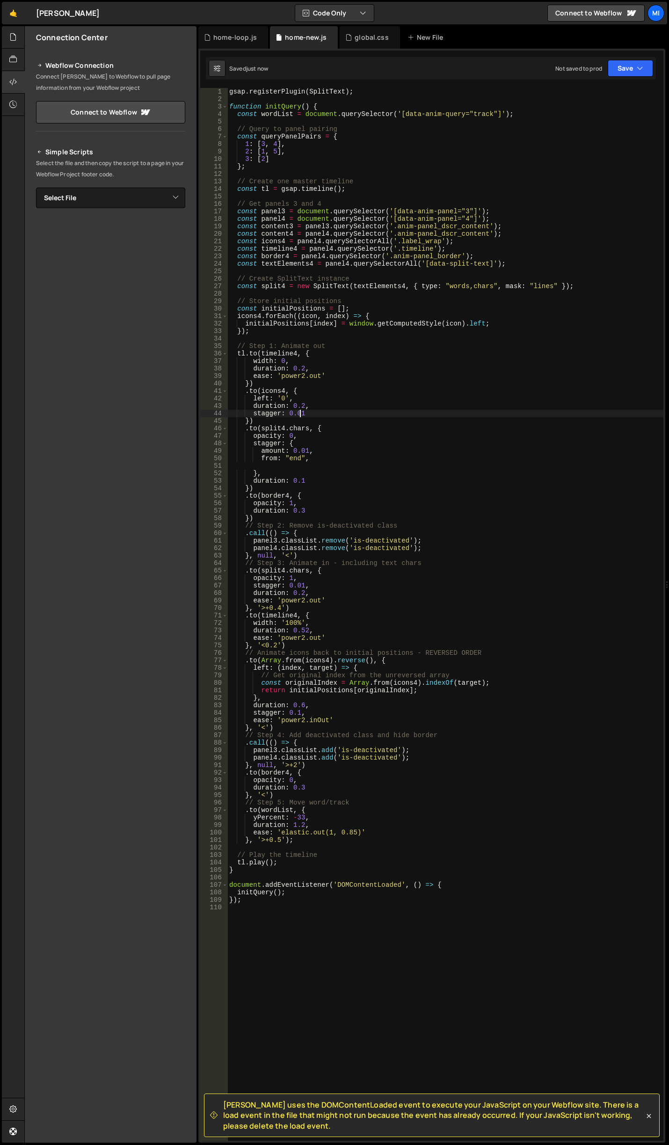
type textarea "stagger: 0.01"
click at [320, 466] on div "gsap . registerPlugin ( SplitText ) ; function initQuery ( ) { const wordList =…" at bounding box center [445, 622] width 436 height 1068
click at [302, 591] on div "gsap . registerPlugin ( SplitText ) ; function initQuery ( ) { const wordList =…" at bounding box center [445, 622] width 436 height 1068
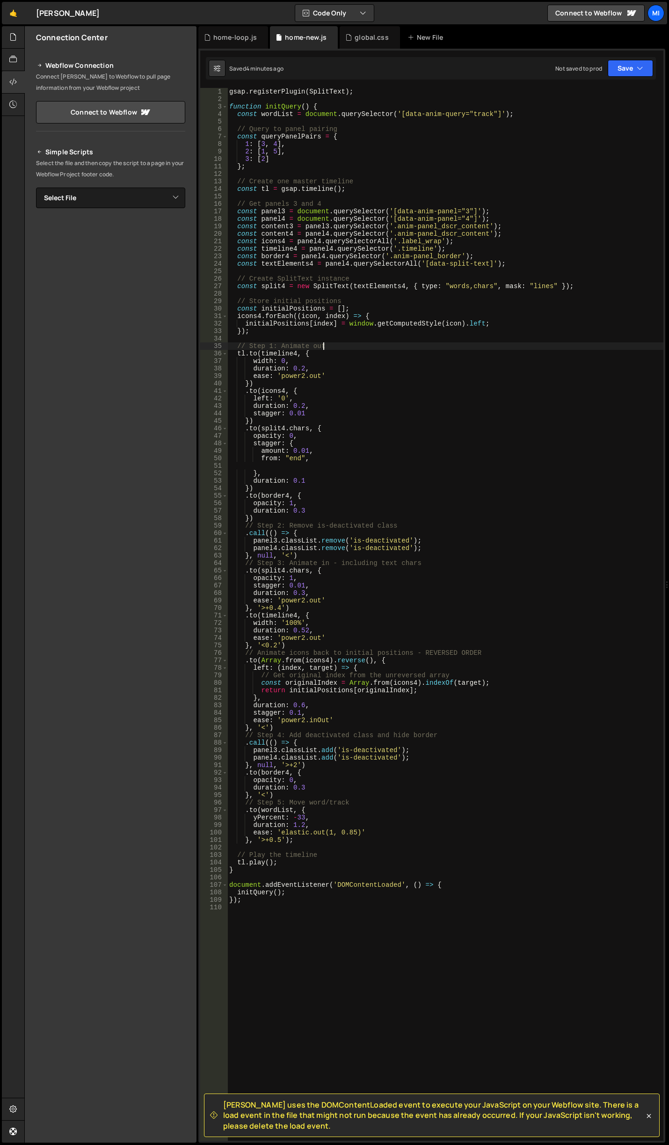
click at [329, 346] on div "gsap . registerPlugin ( SplitText ) ; function initQuery ( ) { const wordList =…" at bounding box center [445, 622] width 436 height 1068
click at [299, 519] on div "gsap . registerPlugin ( SplitText ) ; function initQuery ( ) { const wordList =…" at bounding box center [445, 622] width 436 height 1068
type textarea "})"
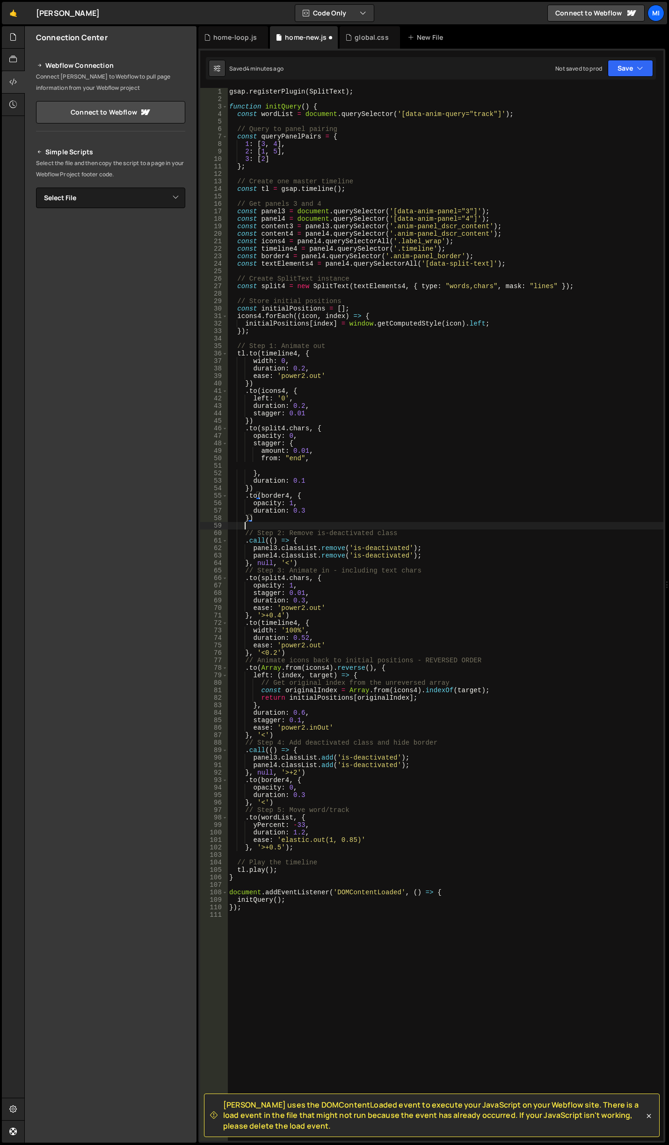
scroll to position [0, 0]
click at [313, 563] on div "gsap . registerPlugin ( SplitText ) ; function initQuery ( ) { const wordList =…" at bounding box center [445, 622] width 436 height 1068
type textarea "}, null, '<')"
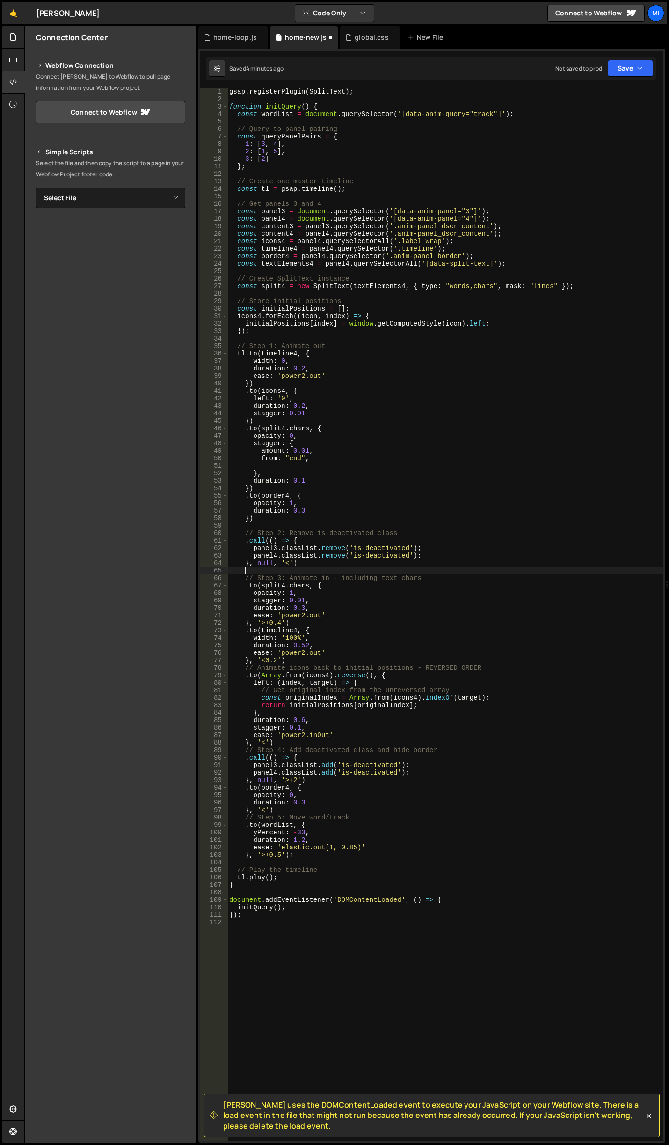
click at [285, 382] on div "gsap . registerPlugin ( SplitText ) ; function initQuery ( ) { const wordList =…" at bounding box center [445, 622] width 436 height 1068
click at [237, 267] on div "gsap . registerPlugin ( SplitText ) ; function initQuery ( ) { const wordList =…" at bounding box center [445, 622] width 436 height 1068
drag, startPoint x: 509, startPoint y: 263, endPoint x: 186, endPoint y: 267, distance: 323.3
click at [142, 43] on div "Files New File Javascript files 0 canvas.js 0 0 home.js 0 0 home-loop.js 0 0" at bounding box center [346, 584] width 645 height 1117
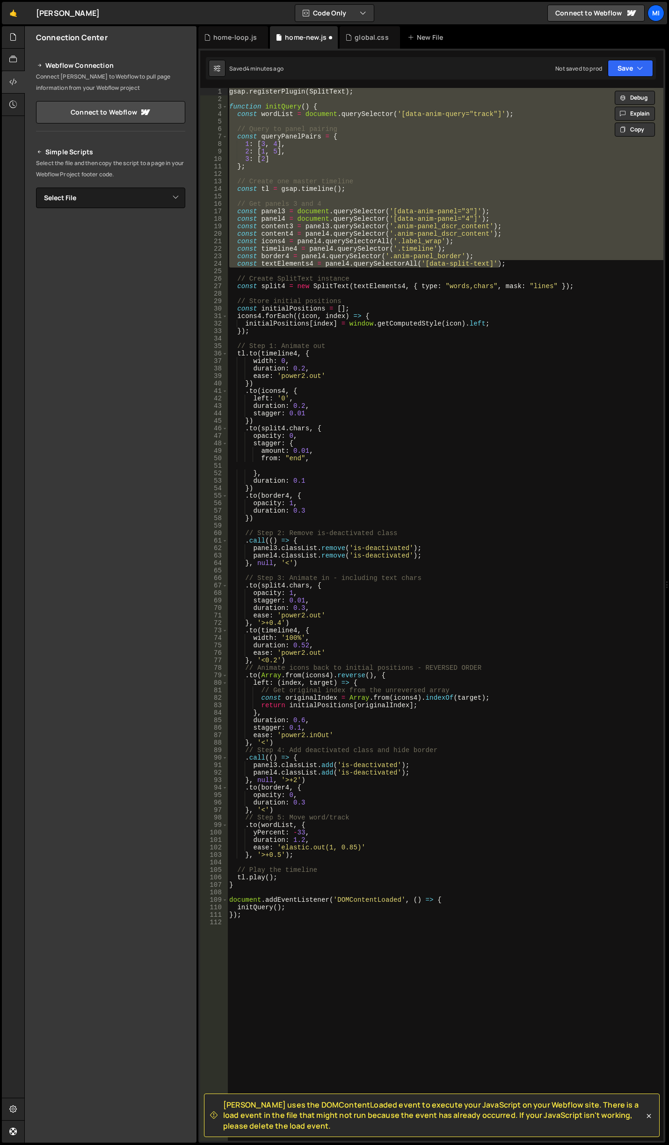
click at [313, 267] on div "gsap . registerPlugin ( SplitText ) ; function initQuery ( ) { const wordList =…" at bounding box center [445, 614] width 436 height 1053
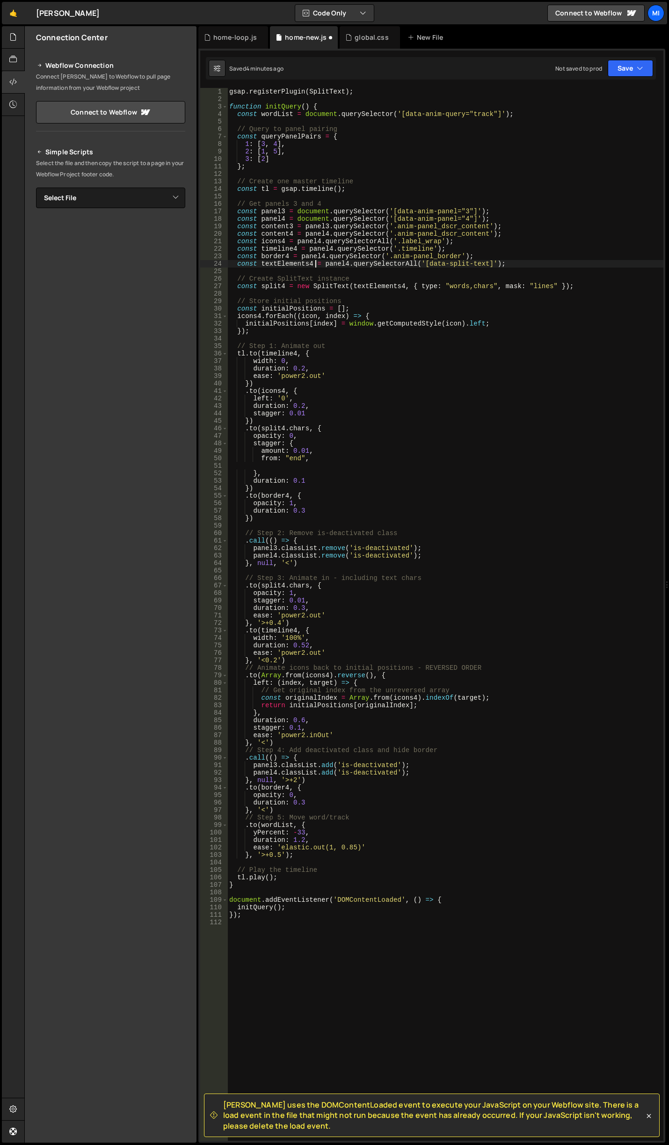
click at [313, 265] on div "gsap . registerPlugin ( SplitText ) ; function initQuery ( ) { const wordList =…" at bounding box center [445, 622] width 436 height 1068
type textarea "const textElements4 = panel4.querySelectorAll('[data-split-text]');"
click at [304, 271] on div "gsap . registerPlugin ( SplitText ) ; function initQuery ( ) { const wordList =…" at bounding box center [445, 614] width 436 height 1053
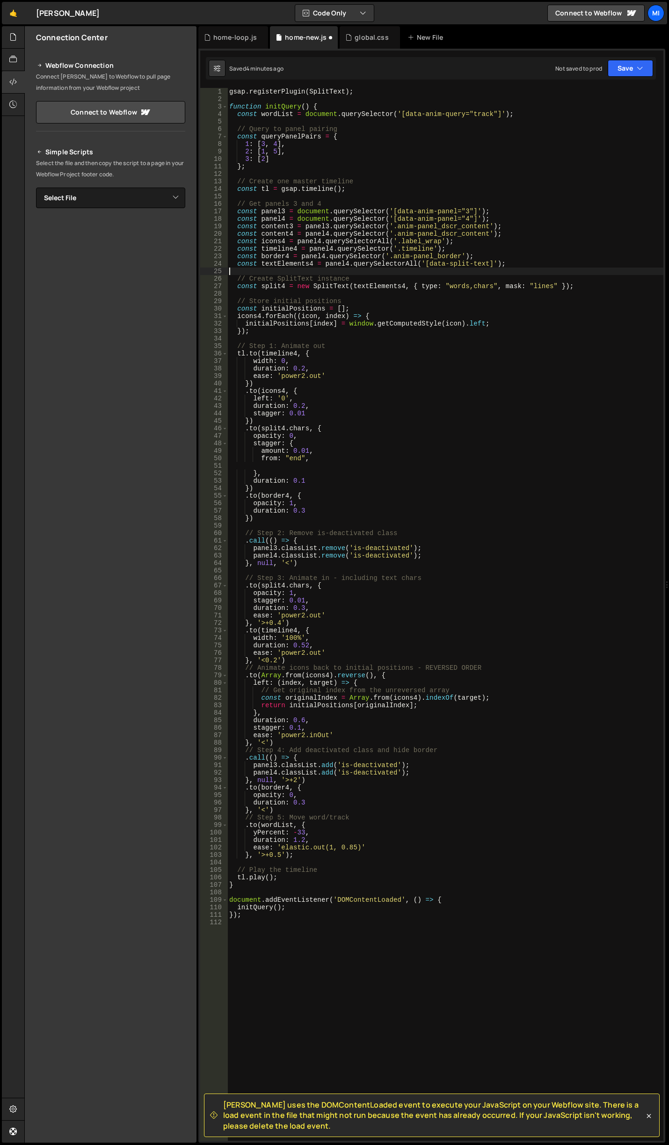
scroll to position [0, 0]
paste textarea "const textElements4 = panel4.querySelectorAll('[data-split-text]');"
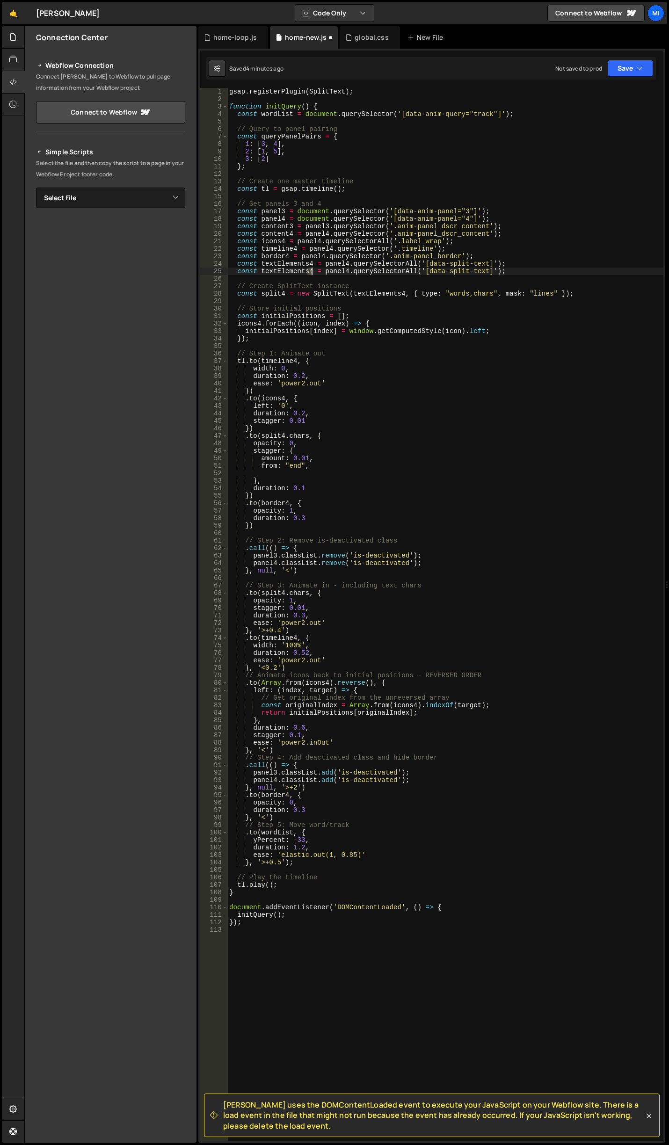
click at [311, 270] on div "gsap . registerPlugin ( SplitText ) ; function initQuery ( ) { const wordList =…" at bounding box center [445, 622] width 436 height 1068
drag, startPoint x: 342, startPoint y: 269, endPoint x: 347, endPoint y: 270, distance: 4.7
click at [347, 270] on div "gsap . registerPlugin ( SplitText ) ; function initQuery ( ) { const wordList =…" at bounding box center [445, 622] width 436 height 1068
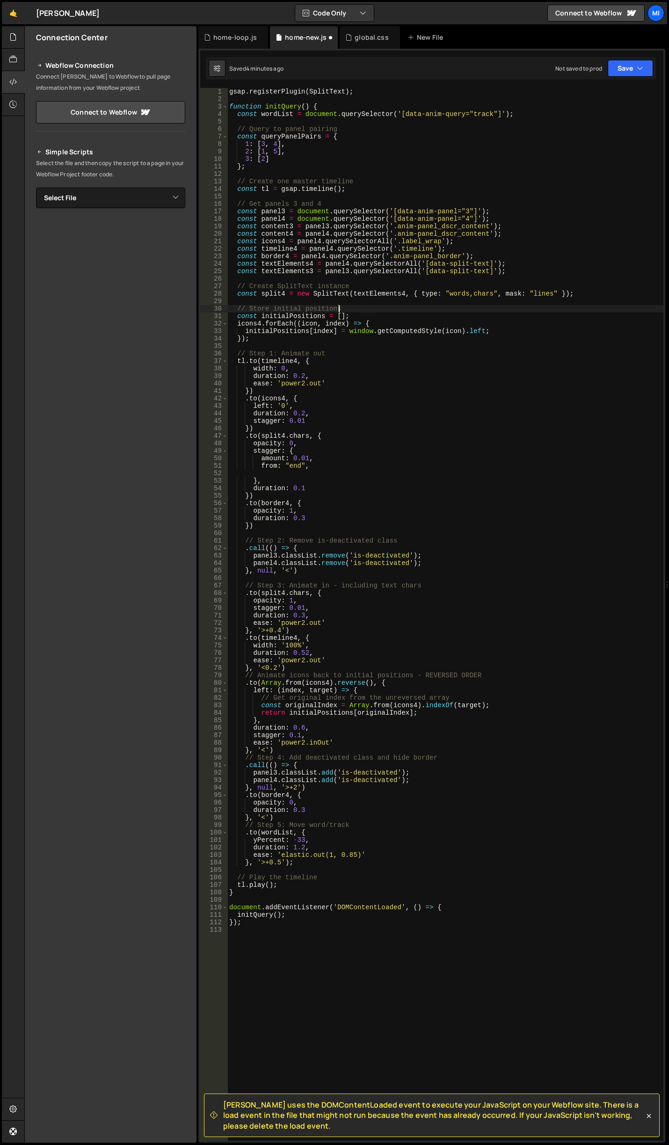
click at [372, 306] on div "gsap . registerPlugin ( SplitText ) ; function initQuery ( ) { const wordList =…" at bounding box center [445, 622] width 436 height 1068
drag, startPoint x: 576, startPoint y: 293, endPoint x: 220, endPoint y: 293, distance: 356.1
click at [220, 293] on div "// Store initial positions 1 2 3 4 5 6 7 8 9 10 11 12 13 14 15 16 17 18 19 20 2…" at bounding box center [431, 614] width 463 height 1053
type textarea "const split4 = new SplitText(textElements4, { type: "words,chars", mask: "lines…"
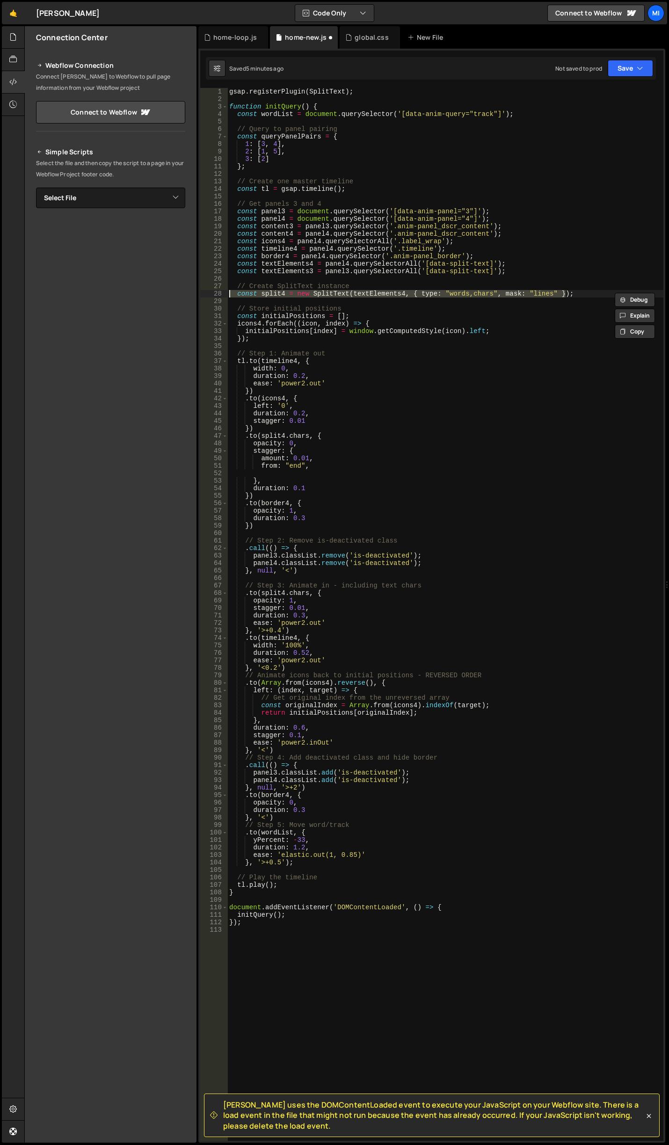
click at [576, 296] on div "gsap . registerPlugin ( SplitText ) ; function initQuery ( ) { const wordList =…" at bounding box center [445, 614] width 436 height 1053
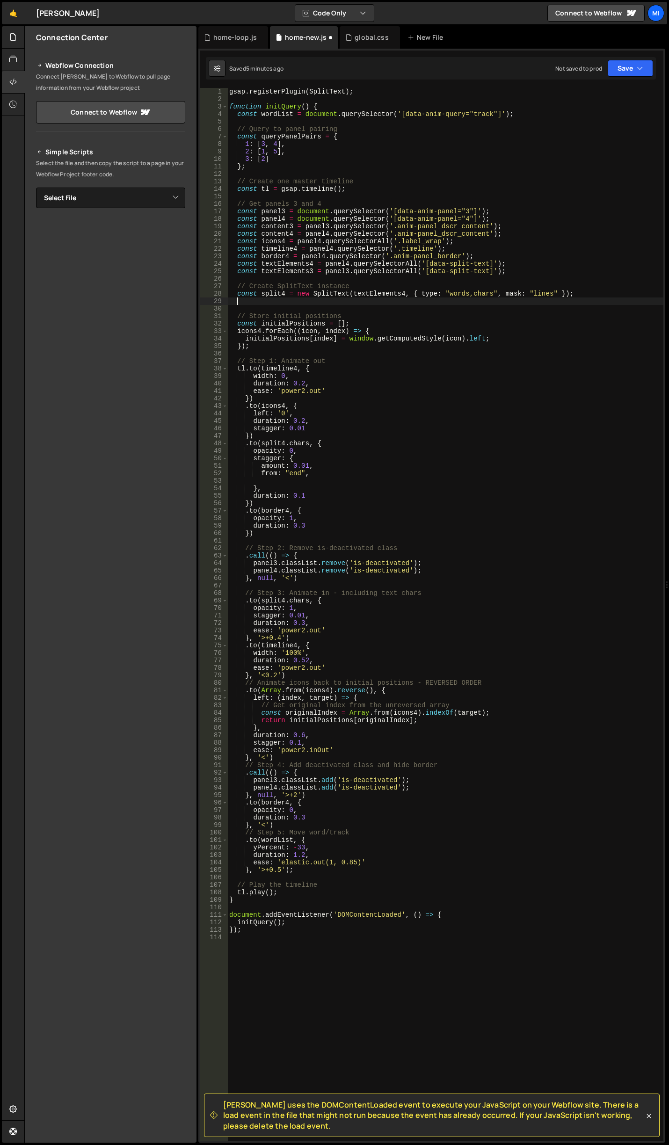
paste textarea "const split4 = new SplitText(textElements4, { type: "words,chars", mask: "lines…"
click at [287, 298] on div "gsap . registerPlugin ( SplitText ) ; function initQuery ( ) { const wordList =…" at bounding box center [445, 622] width 436 height 1068
click at [406, 301] on div "gsap . registerPlugin ( SplitText ) ; function initQuery ( ) { const wordList =…" at bounding box center [445, 622] width 436 height 1068
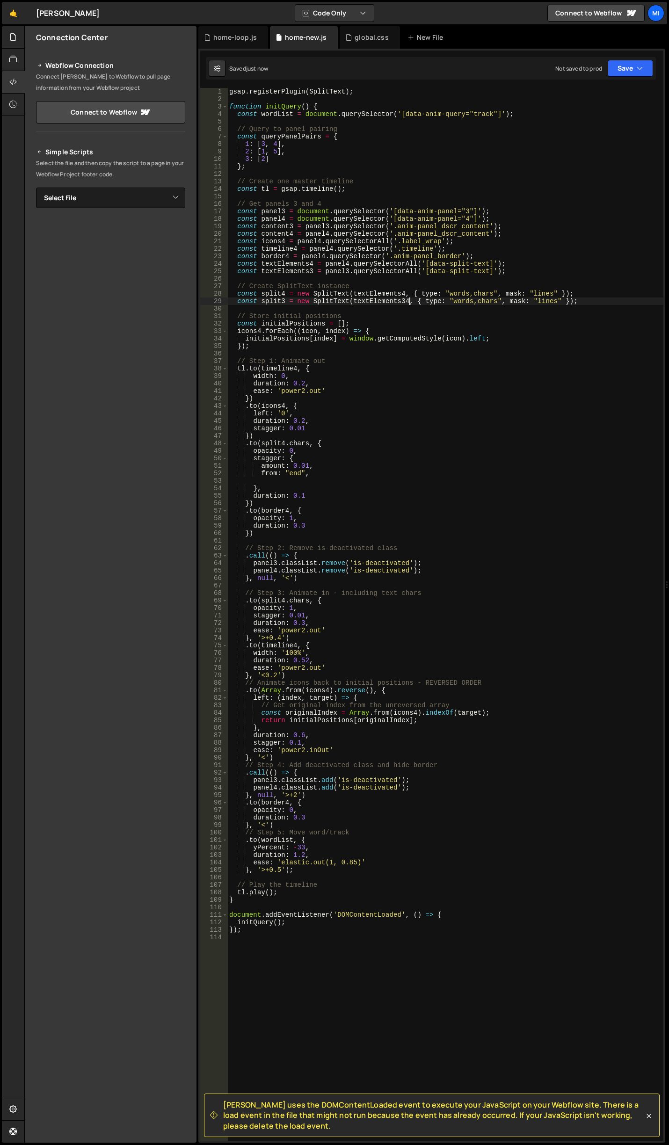
click at [404, 301] on div "gsap . registerPlugin ( SplitText ) ; function initQuery ( ) { const wordList =…" at bounding box center [445, 622] width 436 height 1068
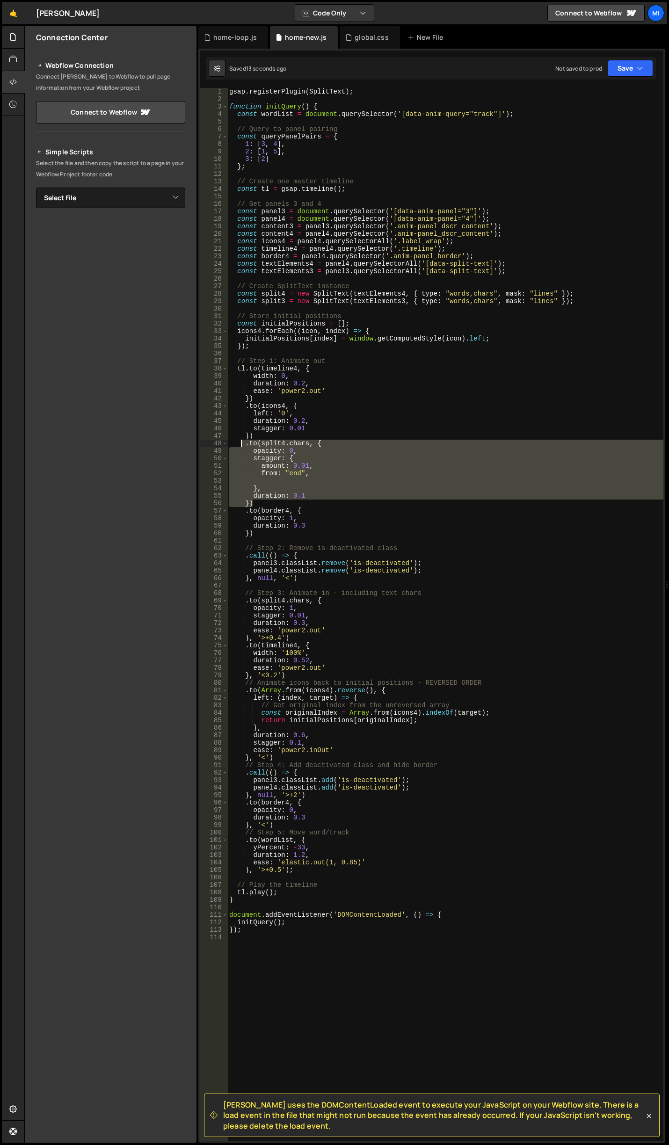
drag, startPoint x: 257, startPoint y: 503, endPoint x: 241, endPoint y: 442, distance: 63.2
click at [241, 442] on div "gsap . registerPlugin ( SplitText ) ; function initQuery ( ) { const wordList =…" at bounding box center [445, 622] width 436 height 1068
click at [265, 502] on div "gsap . registerPlugin ( SplitText ) ; function initQuery ( ) { const wordList =…" at bounding box center [445, 614] width 436 height 1053
type textarea "})"
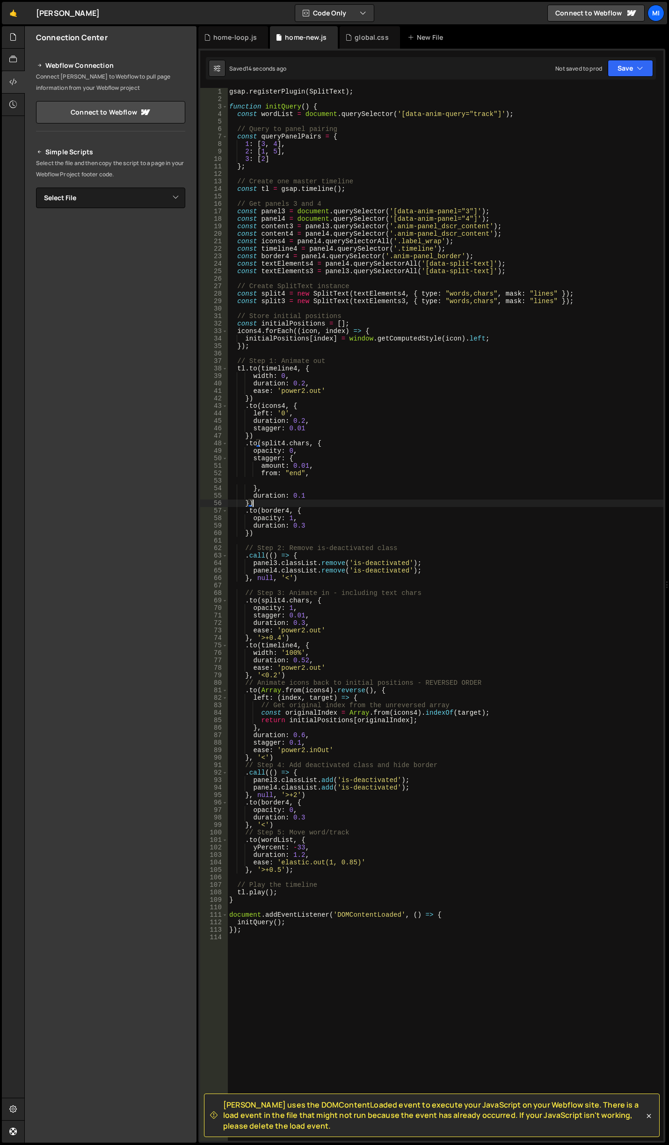
scroll to position [0, 0]
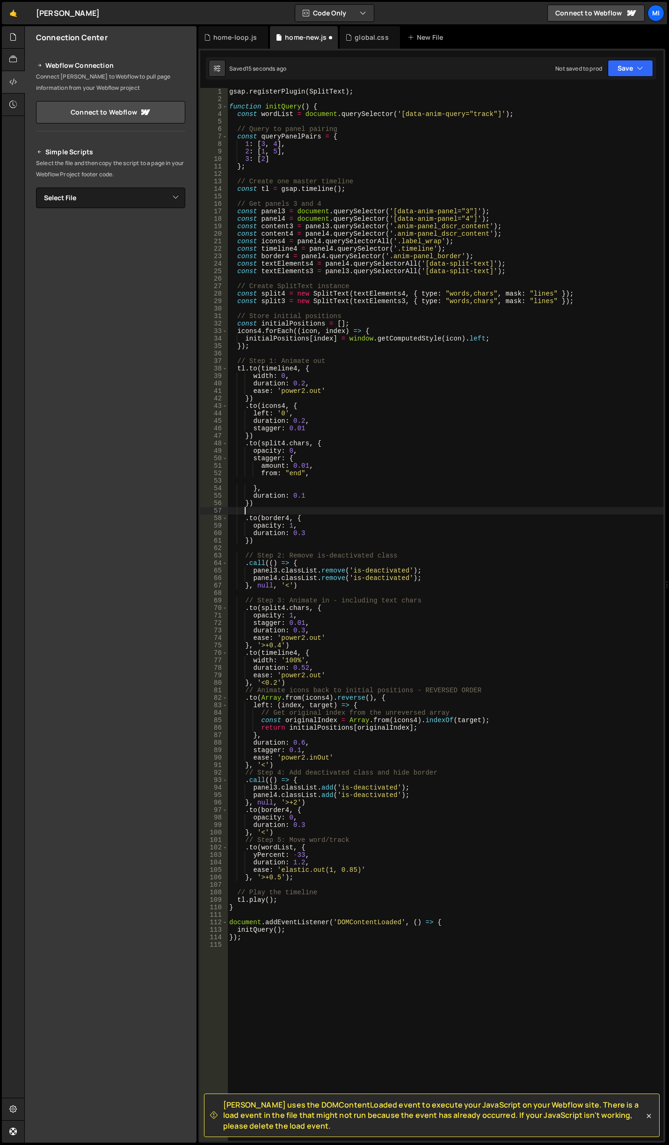
paste textarea "})"
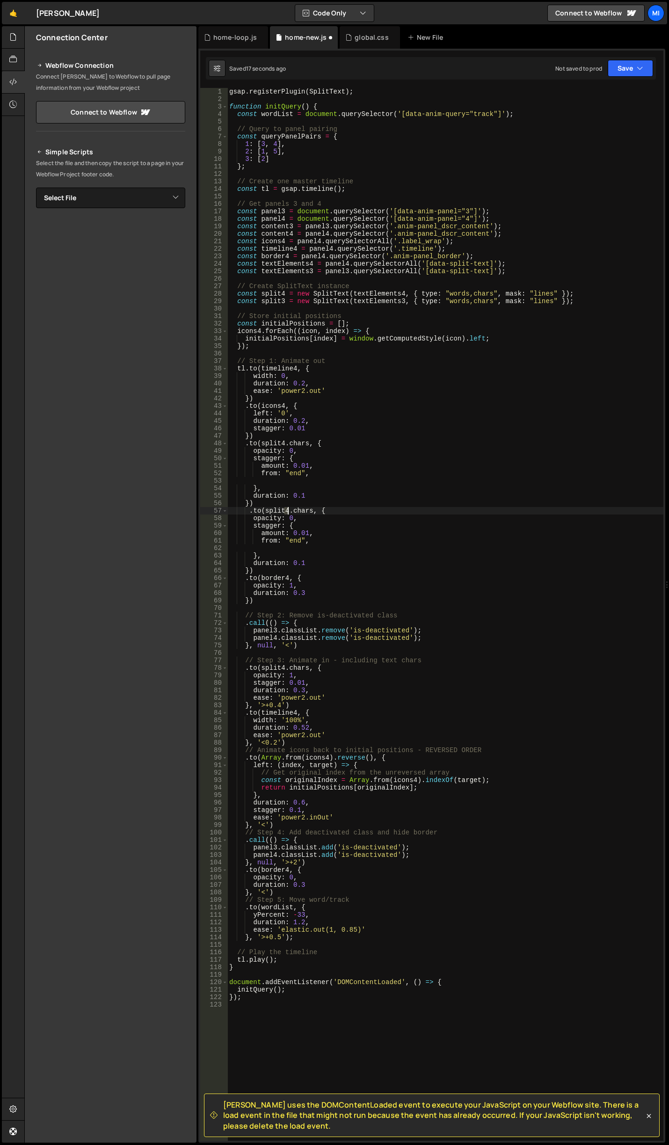
click at [287, 511] on div "gsap . registerPlugin ( SplitText ) ; function initQuery ( ) { const wordList =…" at bounding box center [445, 622] width 436 height 1068
click at [248, 572] on div "gsap . registerPlugin ( SplitText ) ; function initQuery ( ) { const wordList =…" at bounding box center [445, 622] width 436 height 1068
click at [294, 725] on div "gsap . registerPlugin ( SplitText ) ; function initQuery ( ) { const wordList =…" at bounding box center [445, 622] width 436 height 1068
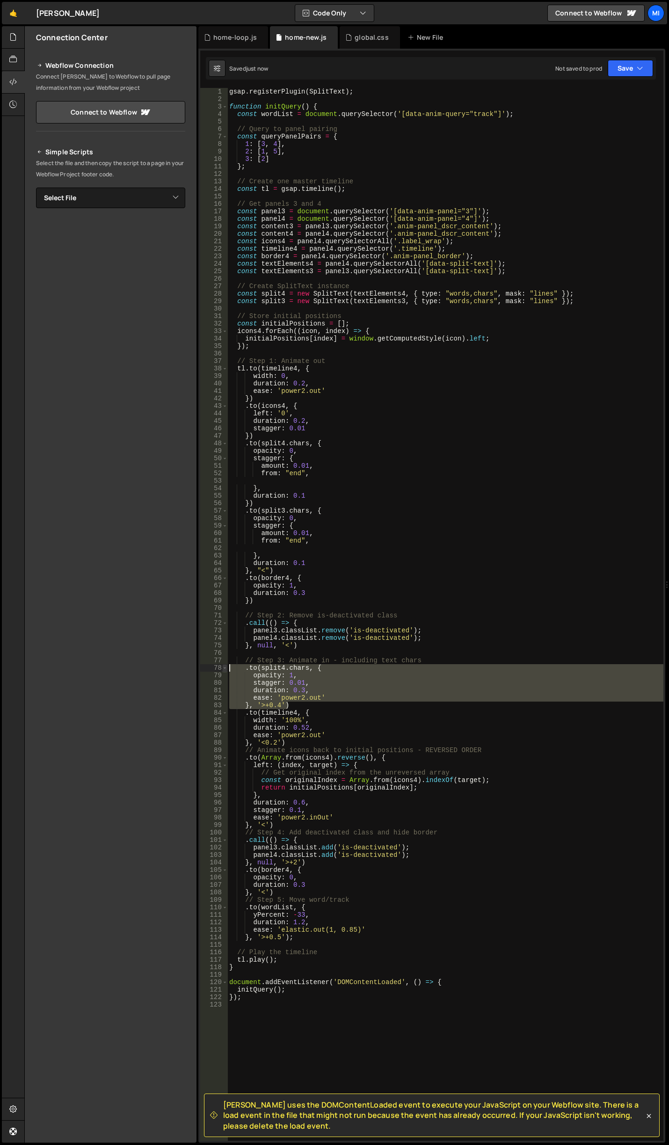
drag, startPoint x: 292, startPoint y: 704, endPoint x: 225, endPoint y: 671, distance: 75.1
click at [225, 671] on div "duration: 0.52, 1 2 3 4 5 6 7 8 9 10 11 12 13 14 15 16 17 18 19 20 21 22 23 24 …" at bounding box center [431, 614] width 463 height 1053
click at [301, 702] on div "gsap . registerPlugin ( SplitText ) ; function initQuery ( ) { const wordList =…" at bounding box center [445, 614] width 436 height 1053
type textarea "}, '>+0.4')"
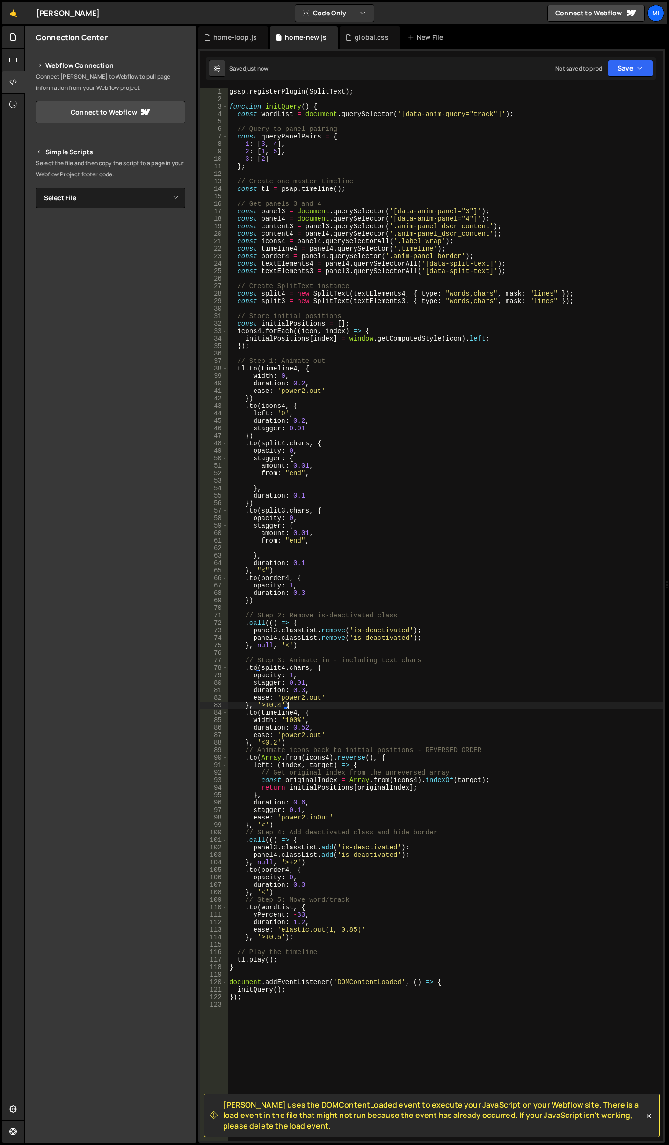
scroll to position [0, 0]
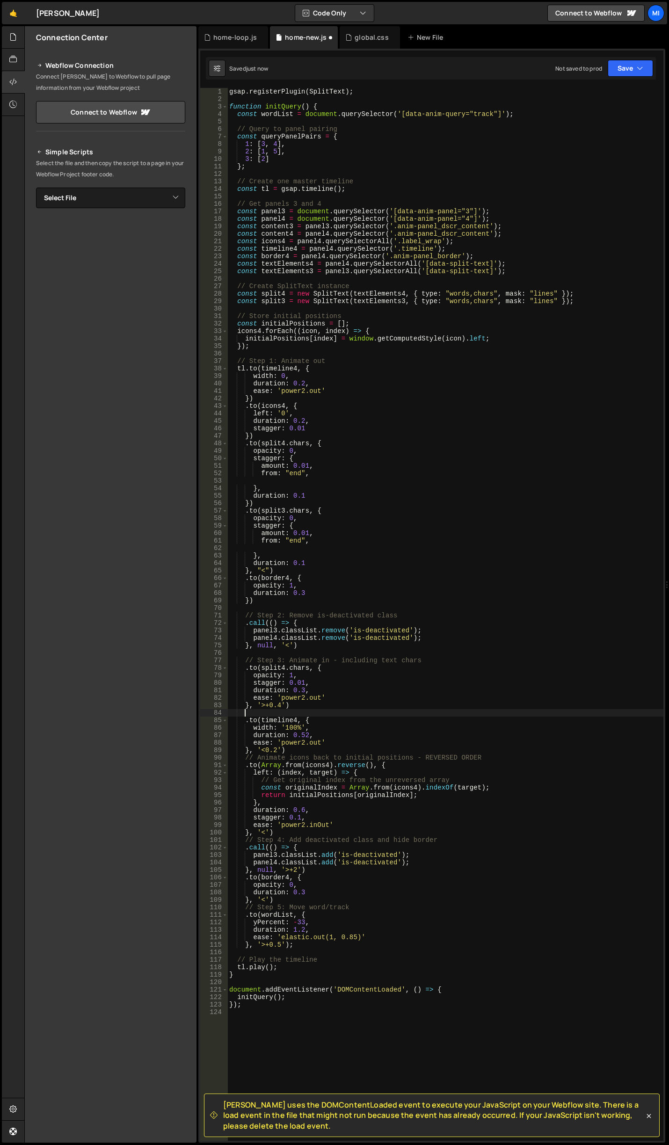
paste textarea "}, '>+0.4')"
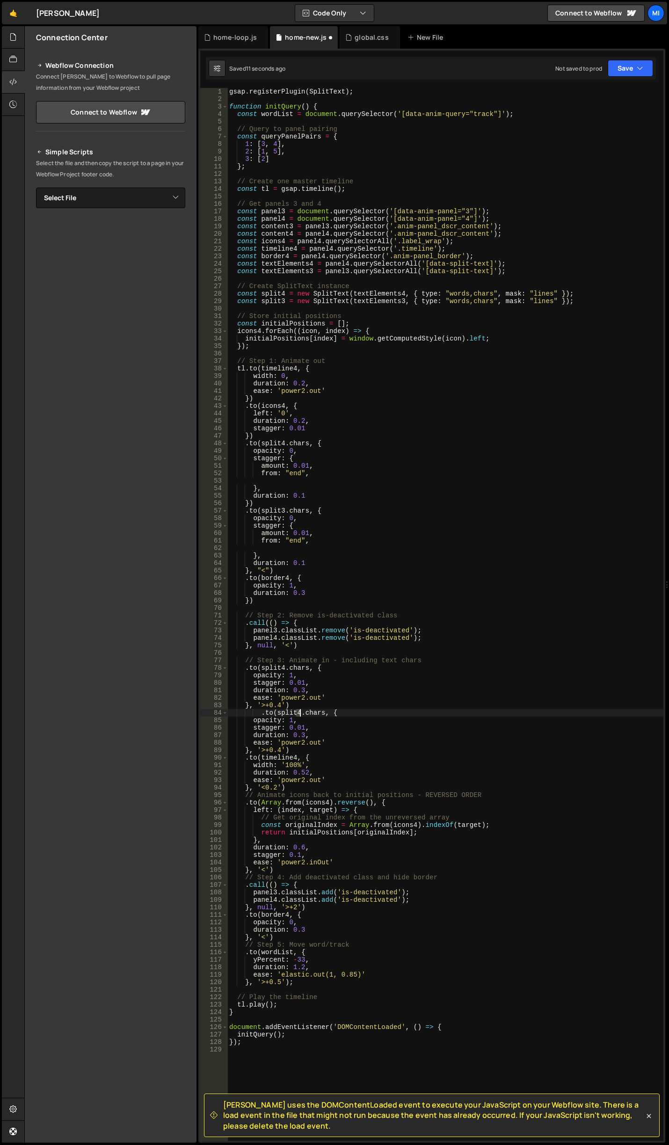
click at [299, 714] on div "gsap . registerPlugin ( SplitText ) ; function initQuery ( ) { const wordList =…" at bounding box center [445, 622] width 436 height 1068
drag, startPoint x: 257, startPoint y: 749, endPoint x: 282, endPoint y: 749, distance: 24.3
click at [282, 749] on div "gsap . registerPlugin ( SplitText ) ; function initQuery ( ) { const wordList =…" at bounding box center [445, 622] width 436 height 1068
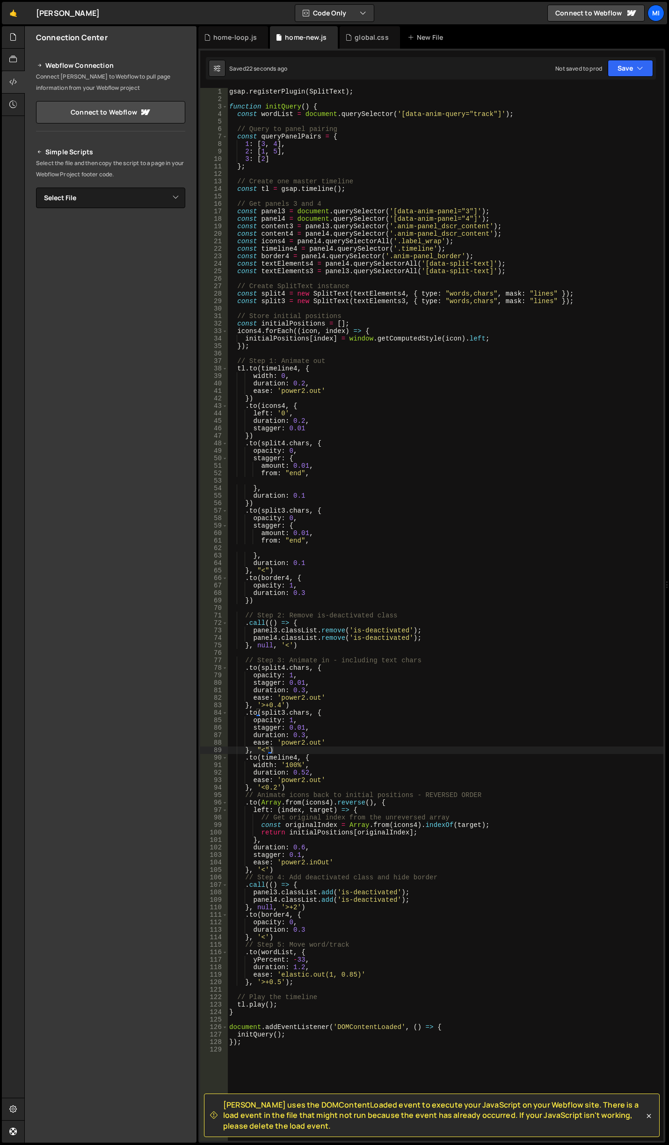
click at [321, 474] on div "gsap . registerPlugin ( SplitText ) ; function initQuery ( ) { const wordList =…" at bounding box center [445, 622] width 436 height 1068
click at [268, 502] on div "gsap . registerPlugin ( SplitText ) ; function initQuery ( ) { const wordList =…" at bounding box center [445, 622] width 436 height 1068
type textarea "})"
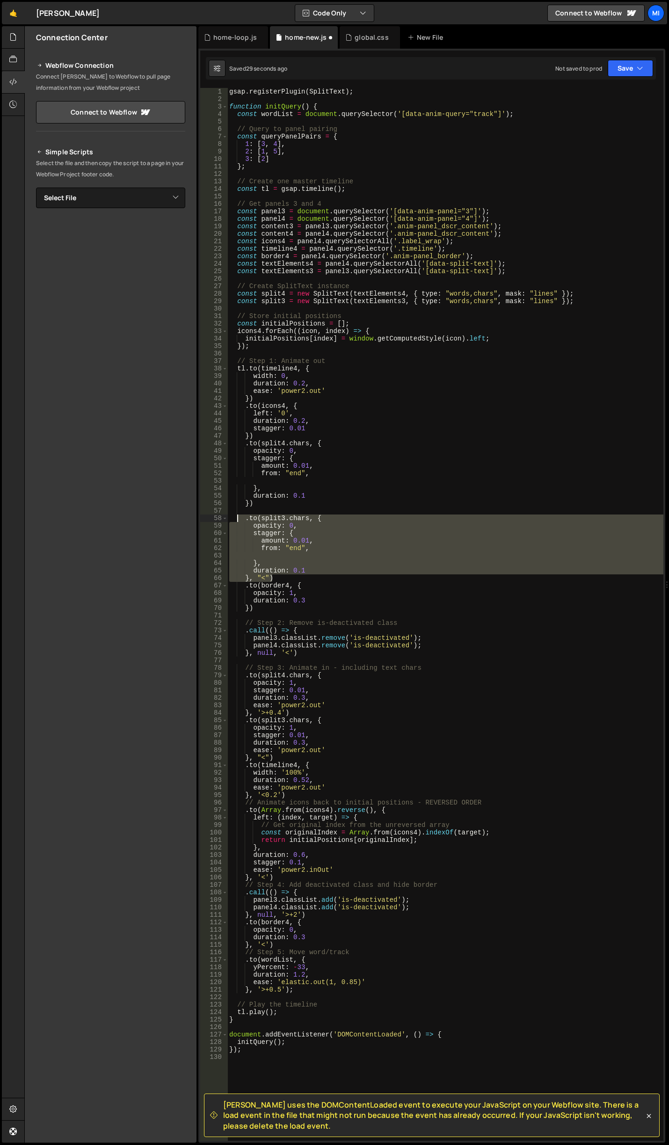
drag, startPoint x: 275, startPoint y: 576, endPoint x: 236, endPoint y: 519, distance: 68.4
click at [236, 519] on div "gsap . registerPlugin ( SplitText ) ; function initQuery ( ) { const wordList =…" at bounding box center [445, 622] width 436 height 1068
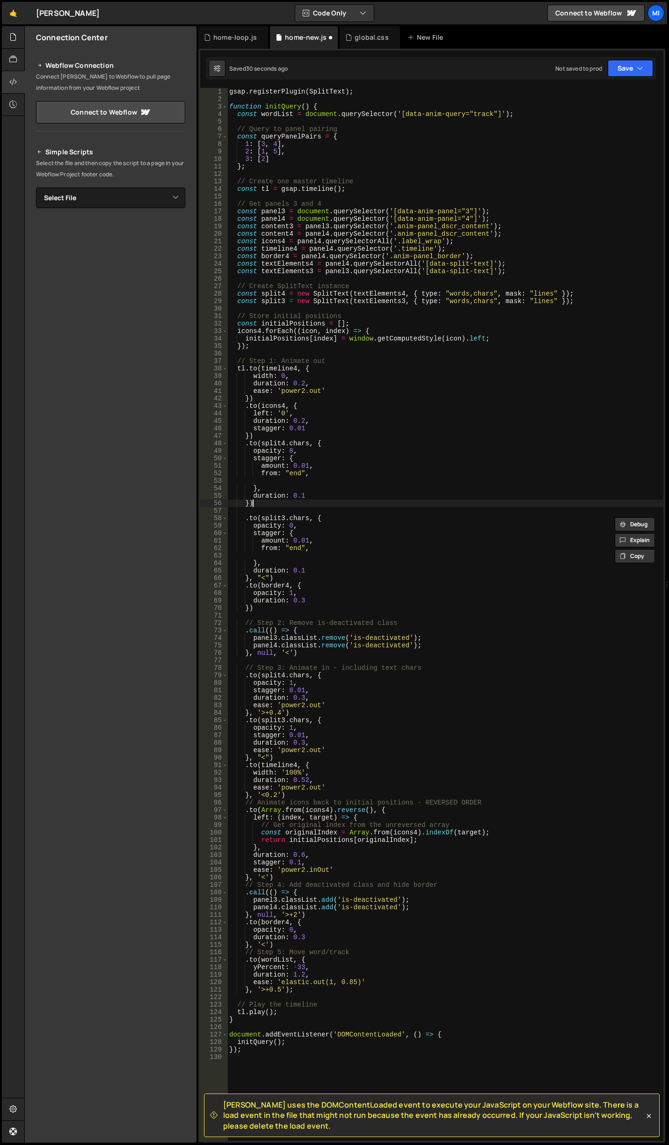
click at [283, 507] on div "gsap . registerPlugin ( SplitText ) ; function initQuery ( ) { const wordList =…" at bounding box center [445, 622] width 436 height 1068
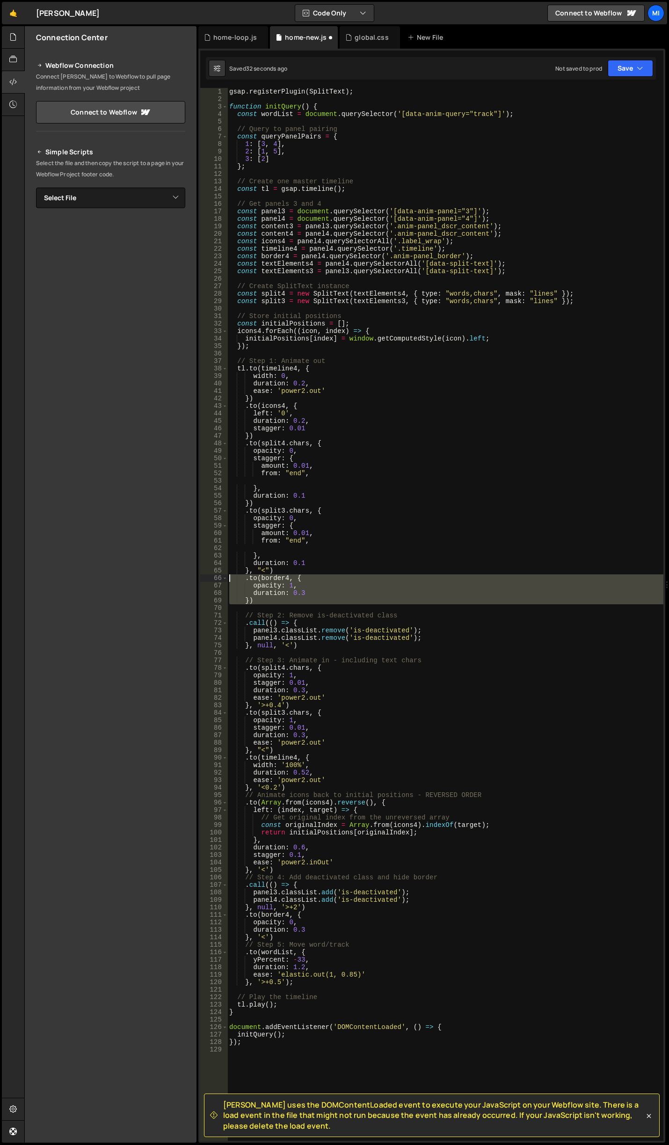
drag, startPoint x: 265, startPoint y: 605, endPoint x: 230, endPoint y: 576, distance: 45.2
click at [230, 576] on div "gsap . registerPlugin ( SplitText ) ; function initQuery ( ) { const wordList =…" at bounding box center [445, 622] width 436 height 1068
click at [262, 599] on div "gsap . registerPlugin ( SplitText ) ; function initQuery ( ) { const wordList =…" at bounding box center [445, 614] width 436 height 1053
type textarea "})"
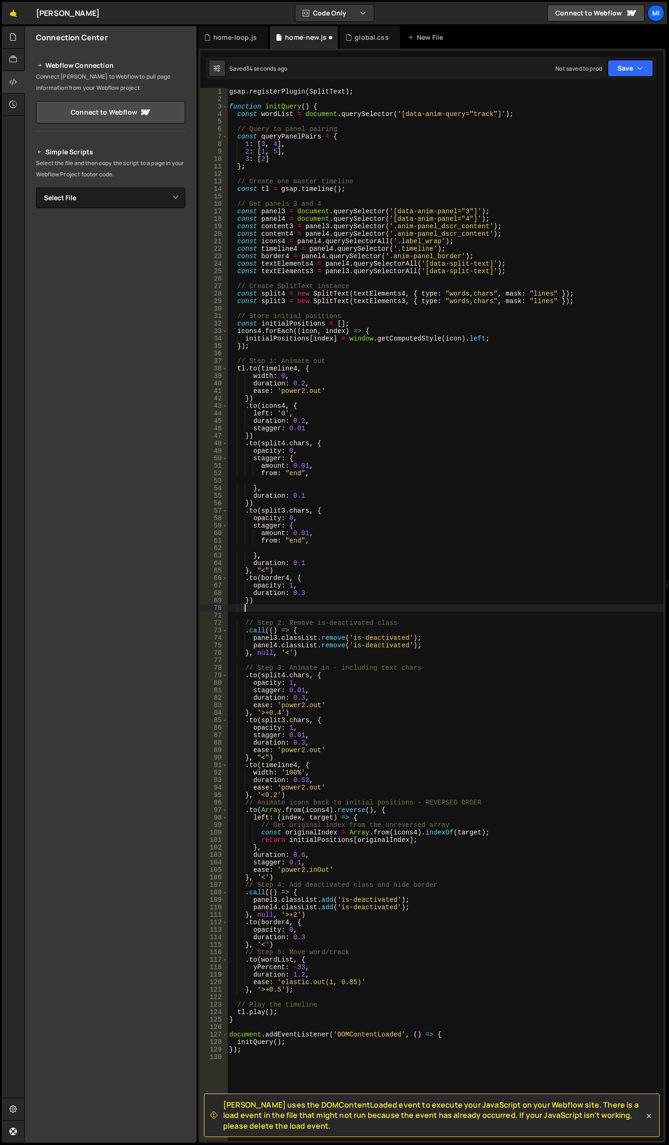
paste textarea
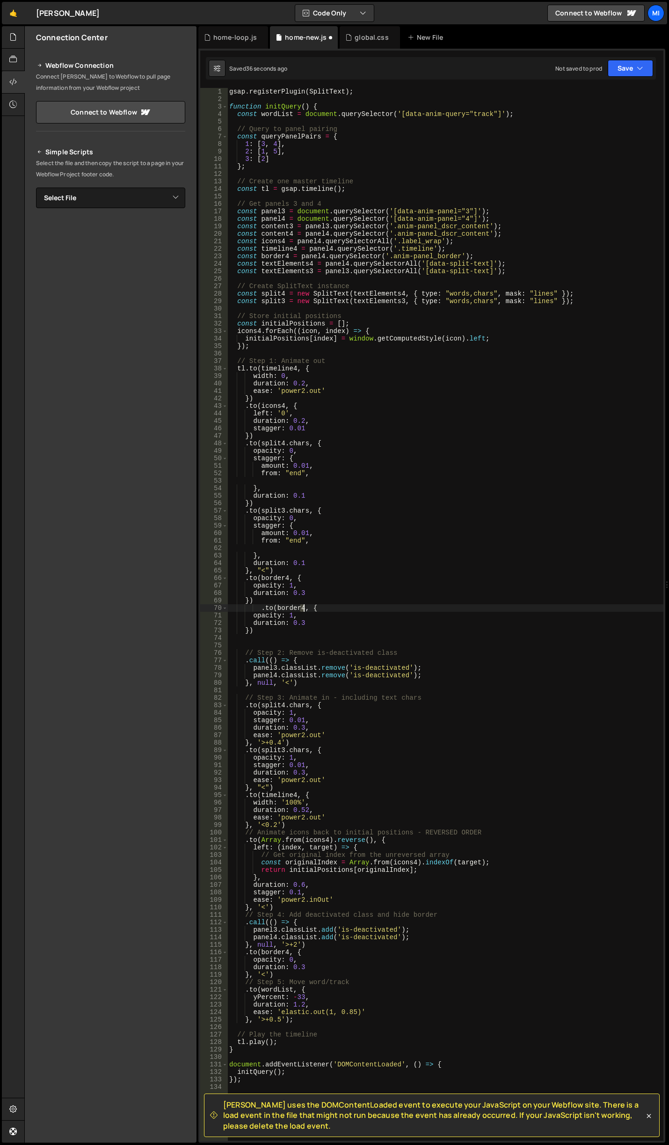
click at [303, 607] on div "gsap . registerPlugin ( SplitText ) ; function initQuery ( ) { const wordList =…" at bounding box center [445, 622] width 436 height 1068
drag, startPoint x: 473, startPoint y: 252, endPoint x: 233, endPoint y: 258, distance: 239.6
click at [233, 258] on div "gsap . registerPlugin ( SplitText ) ; function initQuery ( ) { const wordList =…" at bounding box center [445, 622] width 436 height 1068
click at [247, 259] on div "gsap . registerPlugin ( SplitText ) ; function initQuery ( ) { const wordList =…" at bounding box center [445, 622] width 436 height 1068
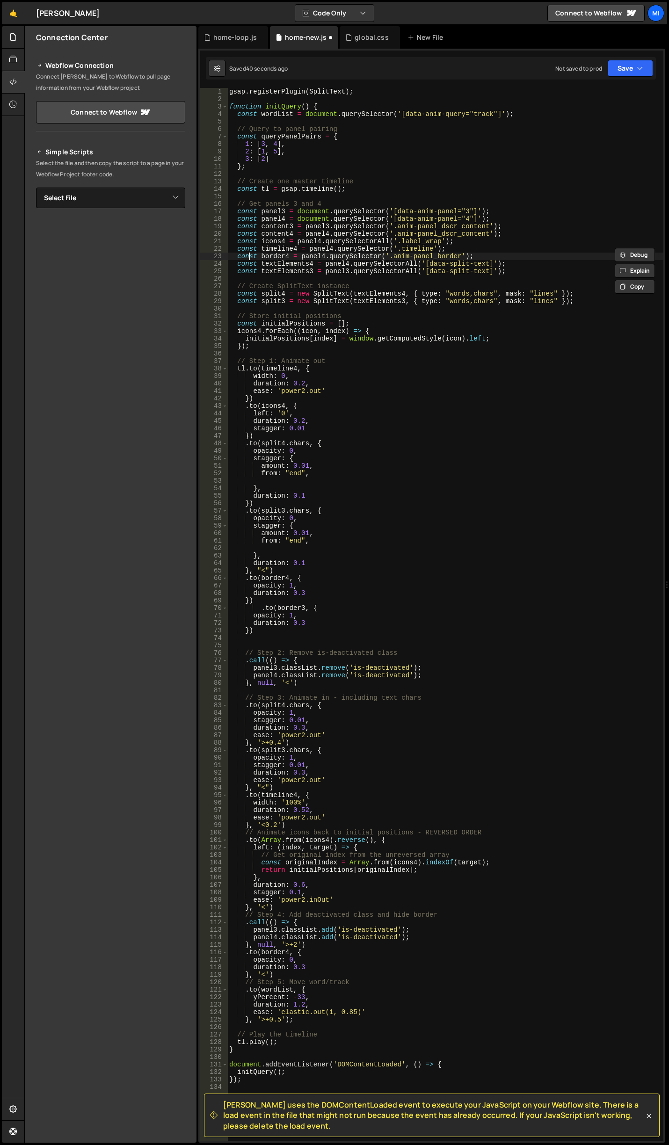
click at [247, 259] on div "gsap . registerPlugin ( SplitText ) ; function initQuery ( ) { const wordList =…" at bounding box center [445, 622] width 436 height 1068
click at [485, 254] on div "gsap . registerPlugin ( SplitText ) ; function initQuery ( ) { const wordList =…" at bounding box center [445, 614] width 436 height 1053
type textarea "const border4 = panel4.querySelector('.anim-panel_border');"
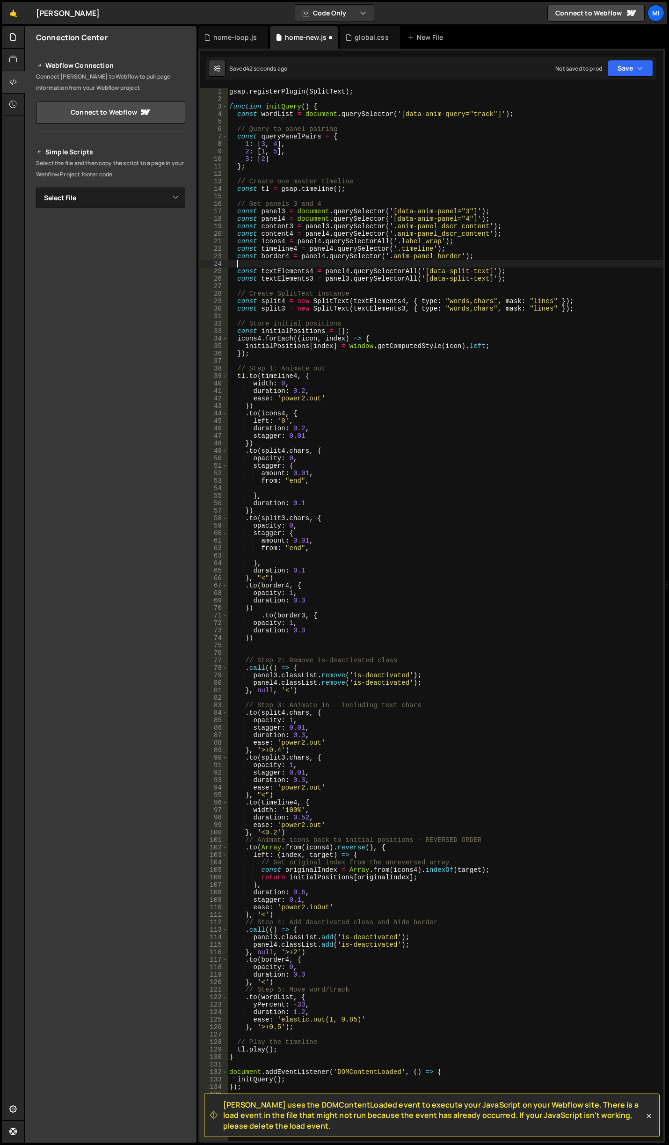
paste textarea
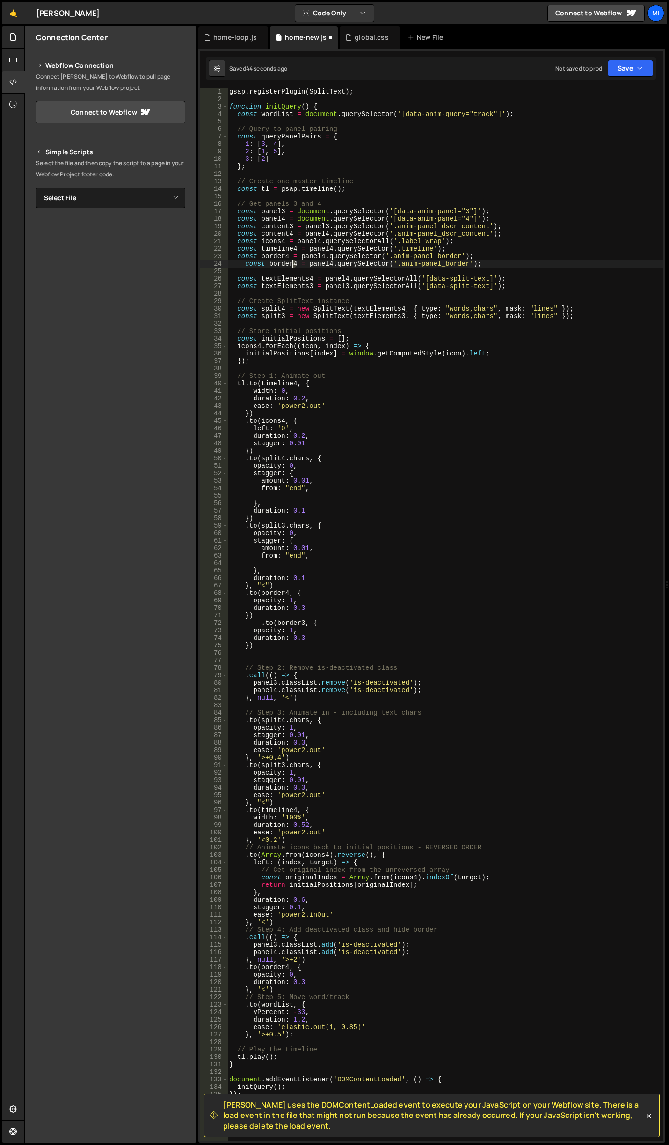
click at [292, 262] on div "gsap . registerPlugin ( SplitText ) ; function initQuery ( ) { const wordList =…" at bounding box center [445, 622] width 436 height 1068
click at [327, 262] on div "gsap . registerPlugin ( SplitText ) ; function initQuery ( ) { const wordList =…" at bounding box center [445, 622] width 436 height 1068
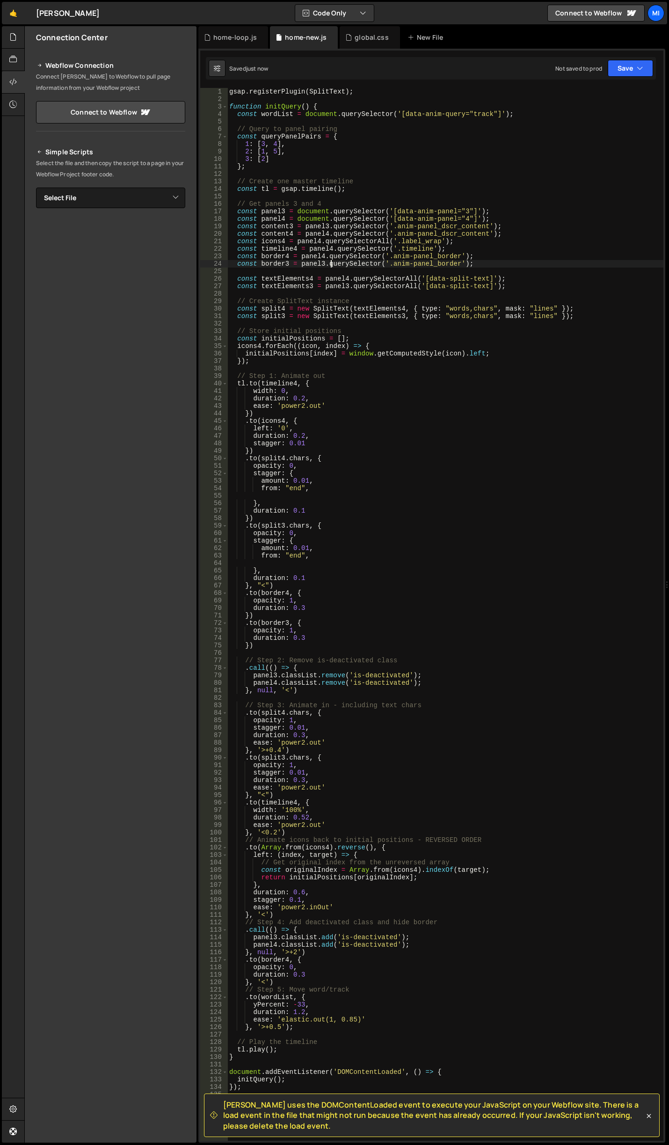
click at [304, 587] on div "gsap . registerPlugin ( SplitText ) ; function initQuery ( ) { const wordList =…" at bounding box center [445, 622] width 436 height 1068
click at [276, 410] on div "gsap . registerPlugin ( SplitText ) ; function initQuery ( ) { const wordList =…" at bounding box center [445, 622] width 436 height 1068
type textarea "})"
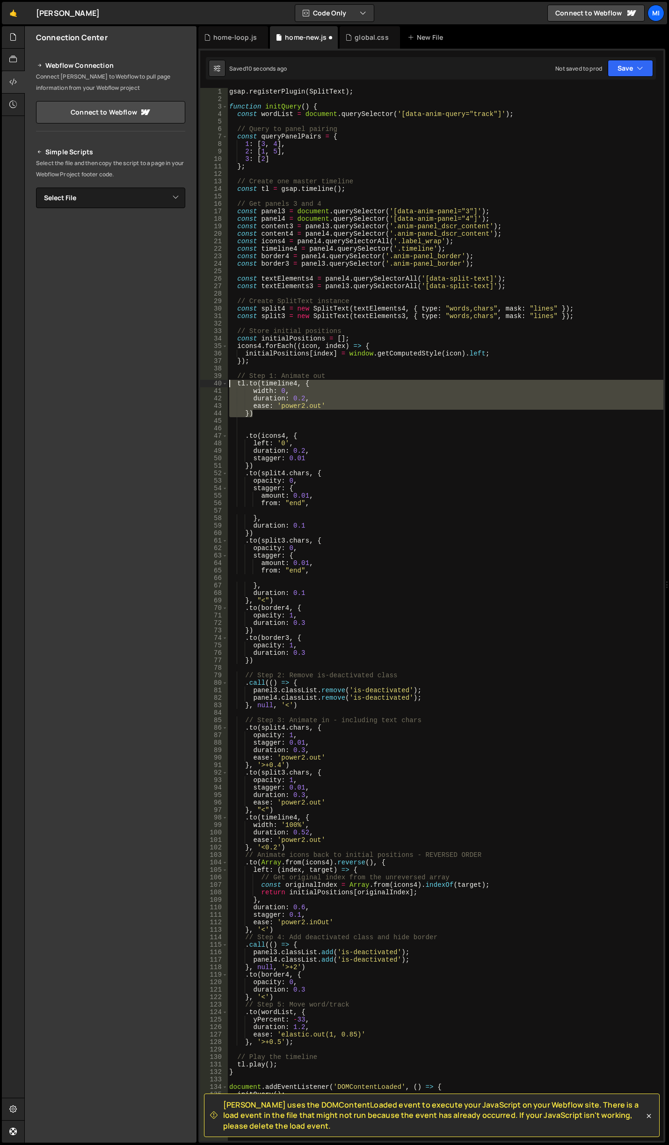
drag, startPoint x: 257, startPoint y: 411, endPoint x: 220, endPoint y: 386, distance: 45.2
click at [220, 386] on div "1 2 3 4 5 6 7 8 9 10 11 12 13 14 15 16 17 18 19 20 21 22 23 24 25 26 27 28 29 3…" at bounding box center [431, 614] width 463 height 1053
type textarea "tl.to(timeline4, { width: 0,"
click at [297, 421] on div "gsap . registerPlugin ( SplitText ) ; function initQuery ( ) { const wordList =…" at bounding box center [445, 622] width 436 height 1068
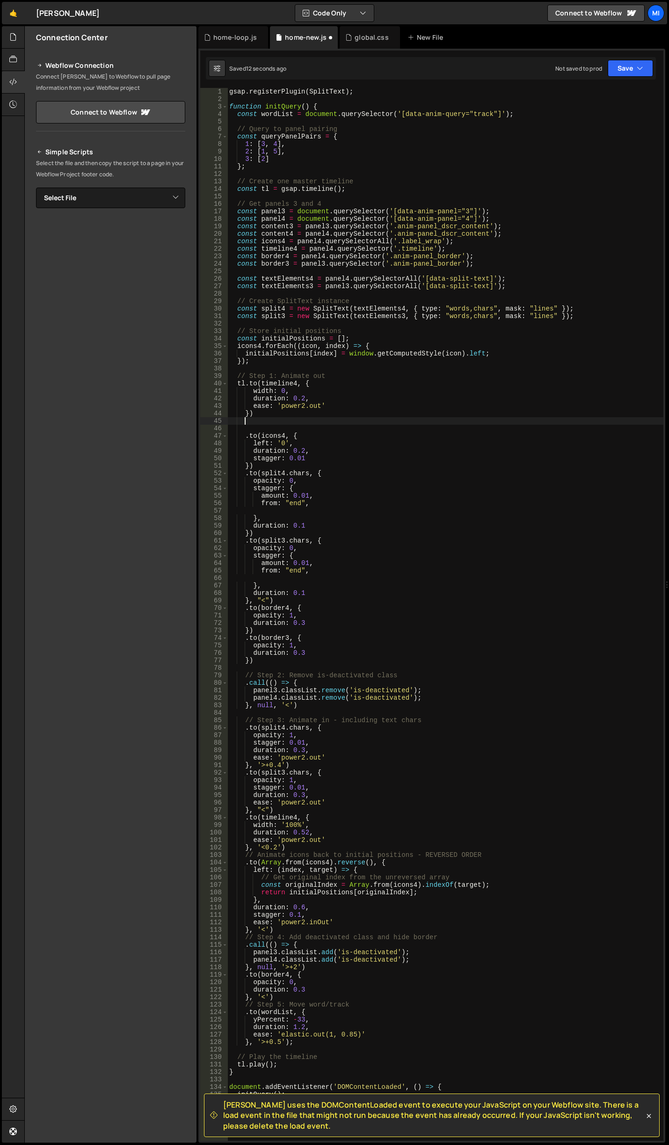
paste textarea "})"
type textarea "})"
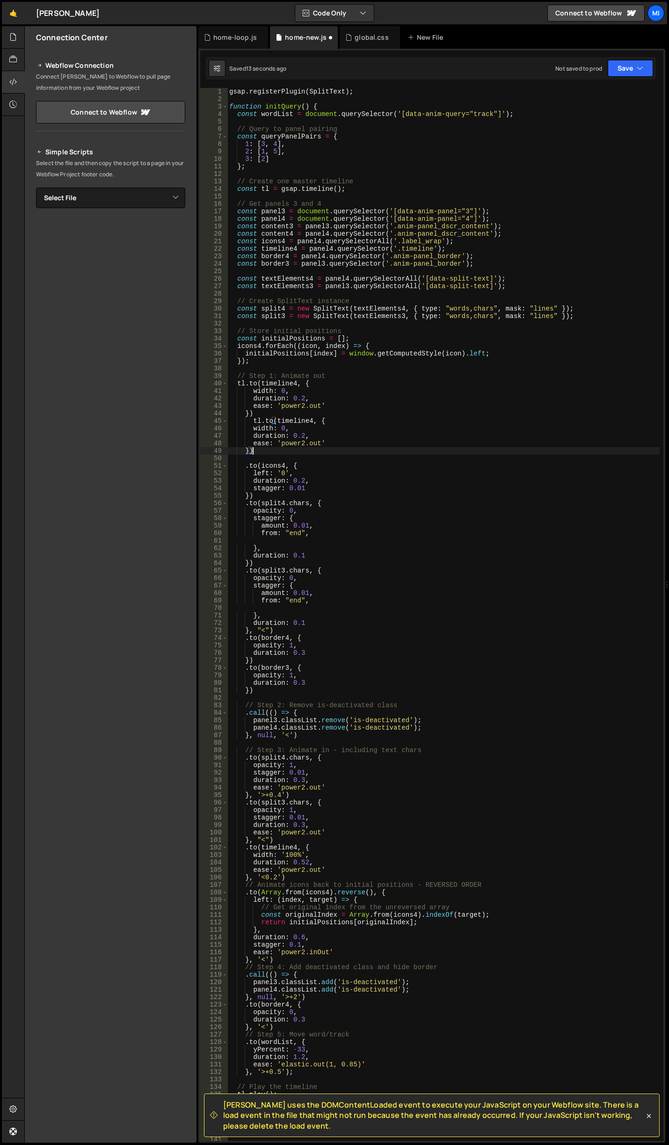
click at [322, 271] on div "gsap . registerPlugin ( SplitText ) ; function initQuery ( ) { const wordList =…" at bounding box center [443, 622] width 432 height 1068
drag, startPoint x: 300, startPoint y: 262, endPoint x: 486, endPoint y: 263, distance: 186.2
click at [486, 263] on div "gsap . registerPlugin ( SplitText ) ; function initQuery ( ) { const wordList =…" at bounding box center [443, 622] width 432 height 1068
click at [420, 274] on div "gsap . registerPlugin ( SplitText ) ; function initQuery ( ) { const wordList =…" at bounding box center [443, 622] width 432 height 1068
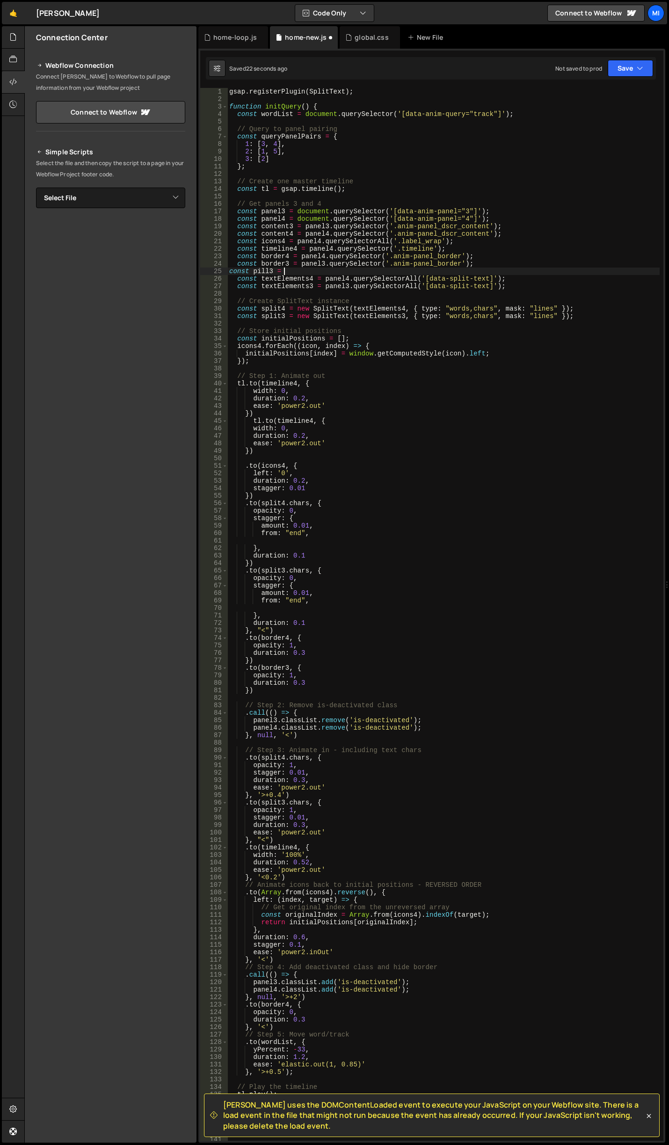
paste textarea "panel3.querySelector('.anim-panel_border');"
drag, startPoint x: 376, startPoint y: 272, endPoint x: 442, endPoint y: 270, distance: 66.0
click at [442, 270] on div "gsap . registerPlugin ( SplitText ) ; function initQuery ( ) { const wordList =…" at bounding box center [443, 622] width 432 height 1068
click at [289, 450] on div "gsap . registerPlugin ( SplitText ) ; function initQuery ( ) { const wordList =…" at bounding box center [443, 622] width 432 height 1068
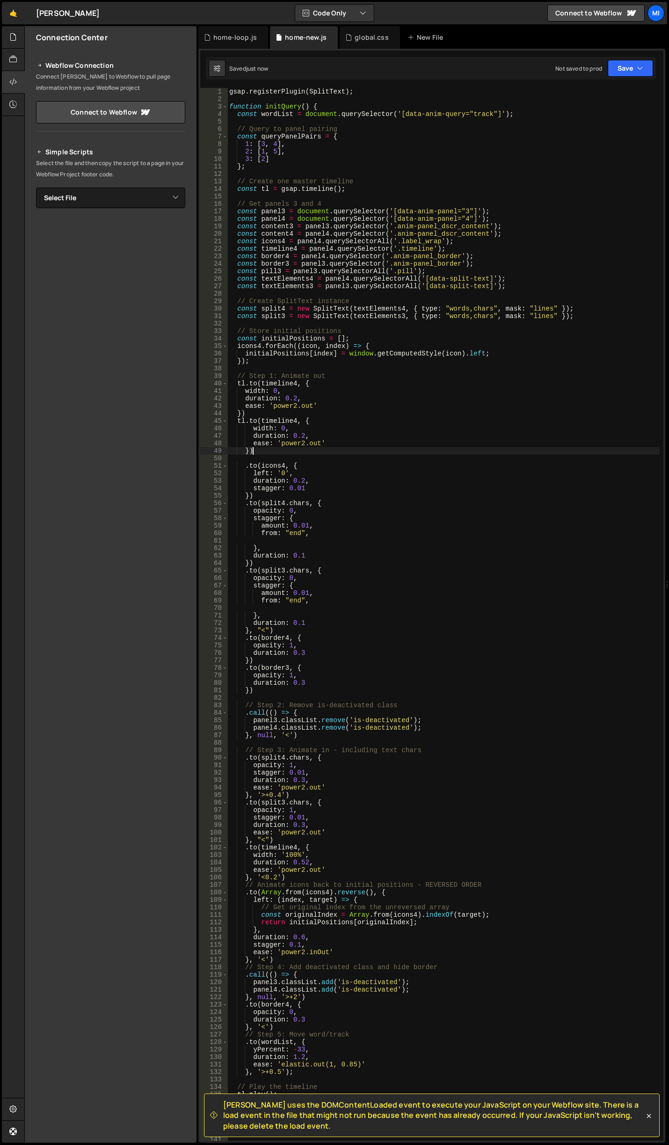
scroll to position [0, 1]
drag, startPoint x: 296, startPoint y: 421, endPoint x: 261, endPoint y: 420, distance: 35.6
click at [261, 420] on div "gsap . registerPlugin ( SplitText ) ; function initQuery ( ) { const wordList =…" at bounding box center [443, 622] width 432 height 1068
drag, startPoint x: 292, startPoint y: 430, endPoint x: 253, endPoint y: 429, distance: 39.3
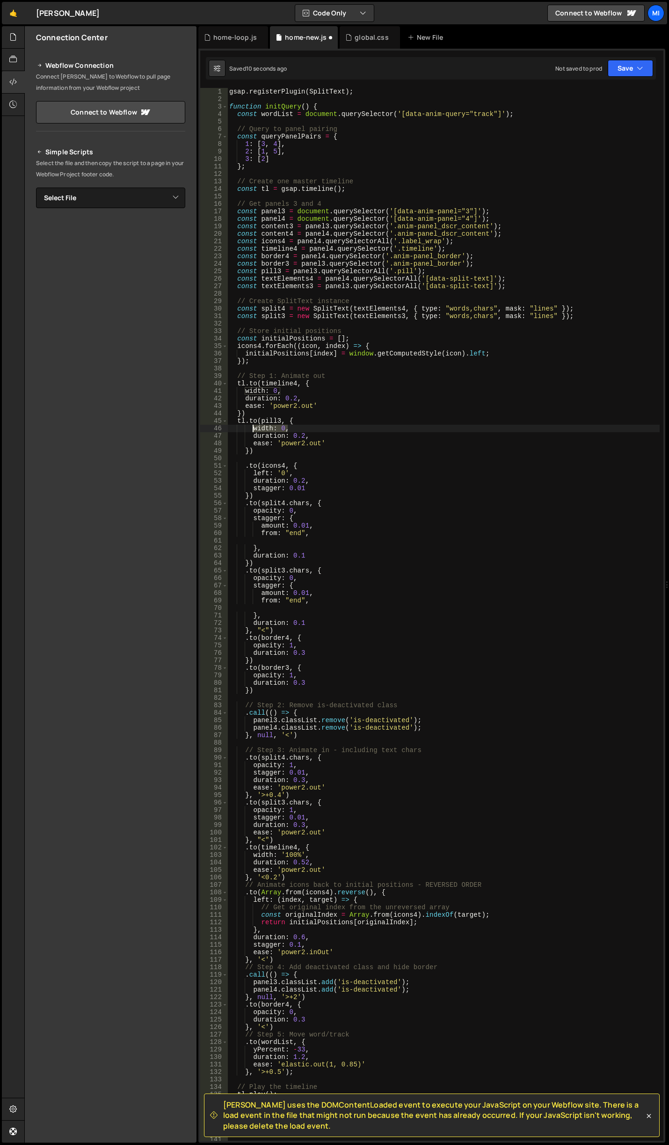
click at [253, 429] on div "gsap . registerPlugin ( SplitText ) ; function initQuery ( ) { const wordList =…" at bounding box center [443, 622] width 432 height 1068
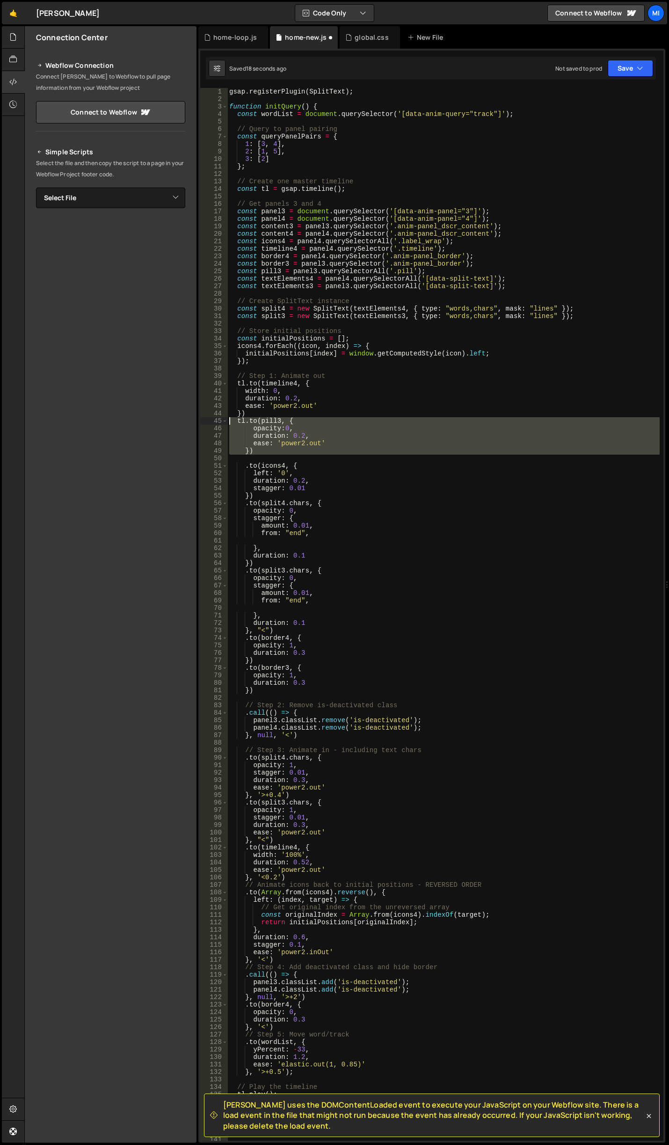
drag, startPoint x: 258, startPoint y: 456, endPoint x: 219, endPoint y: 422, distance: 51.7
click at [219, 422] on div "opacity:0, 1 2 3 4 5 6 7 8 9 10 11 12 13 14 15 16 17 18 19 20 21 22 23 24 25 26…" at bounding box center [431, 614] width 463 height 1053
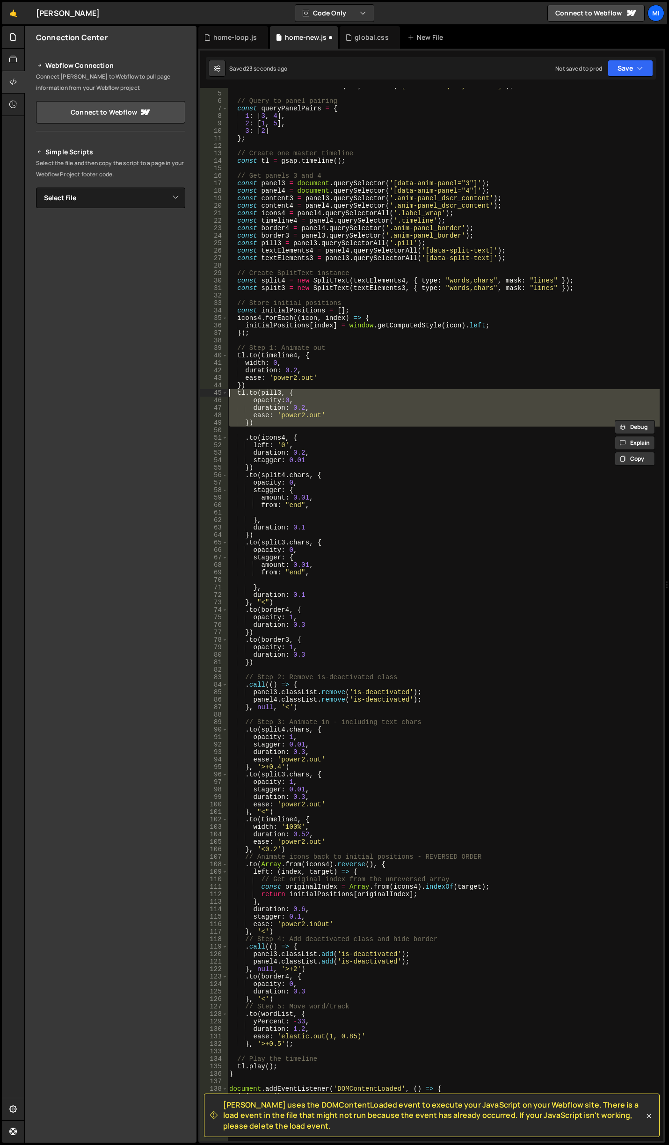
scroll to position [56, 0]
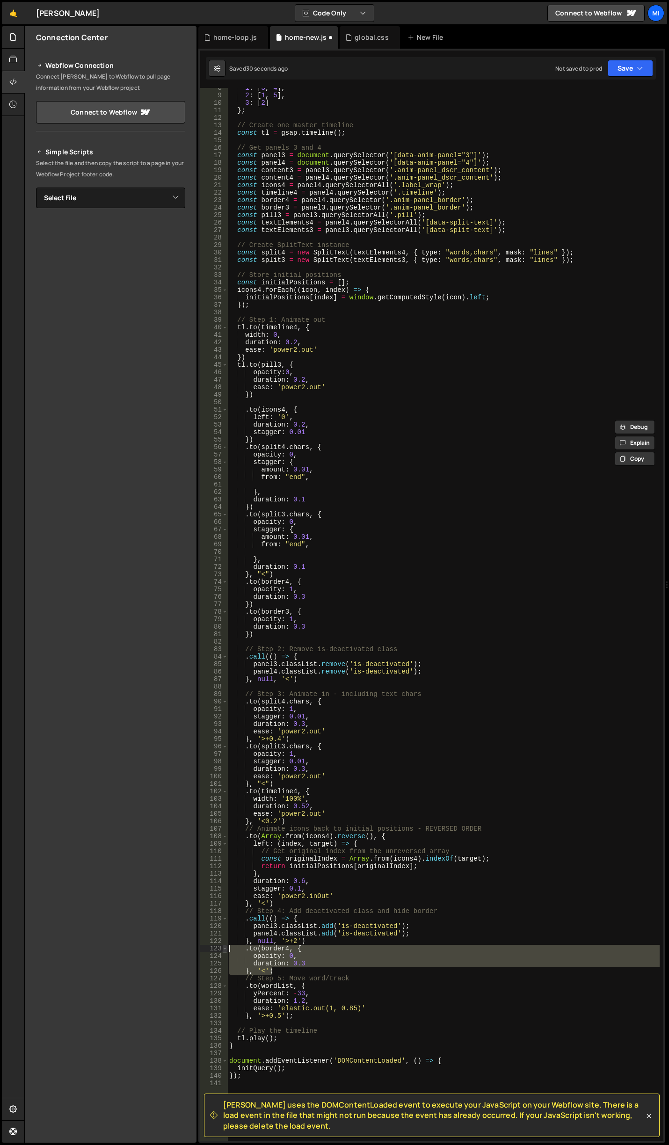
drag, startPoint x: 274, startPoint y: 971, endPoint x: 226, endPoint y: 947, distance: 54.2
click at [226, 947] on div "tl.to(pill3, { opacity:0, 8 9 10 11 12 13 14 15 16 17 18 19 20 21 22 23 24 25 2…" at bounding box center [431, 614] width 463 height 1053
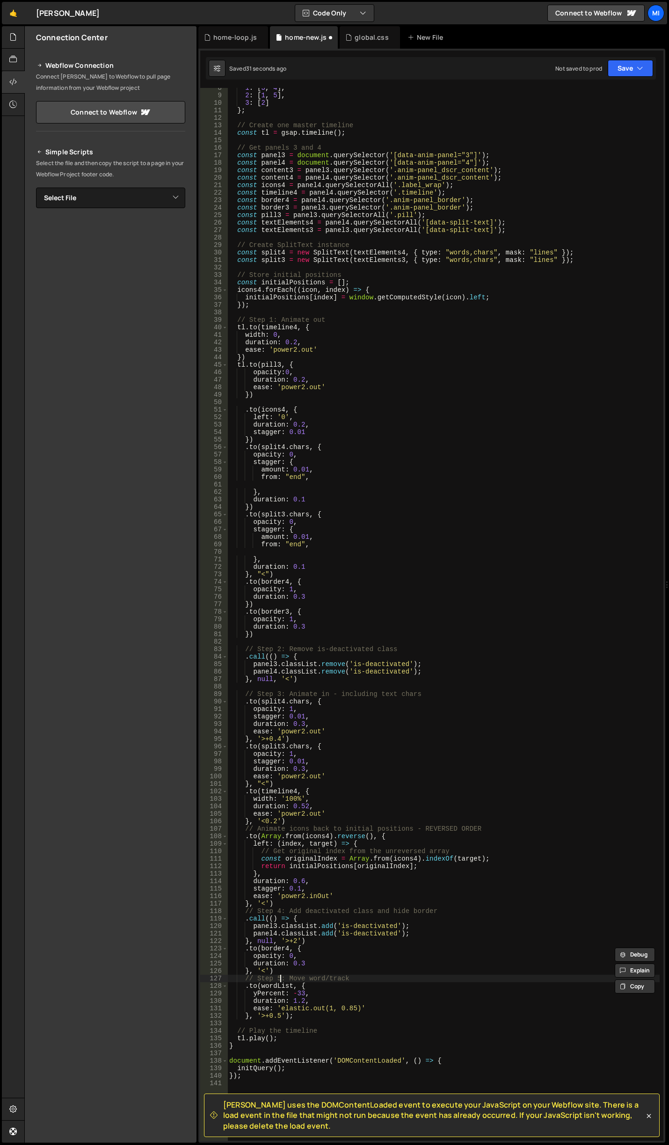
click at [281, 976] on div "1 : [ 3 , 4 ] , 2 : [ 1 , 5 ] , 3 : [ 2 ] } ; // Create one master timeline con…" at bounding box center [443, 618] width 432 height 1068
click at [282, 971] on div "1 : [ 3 , 4 ] , 2 : [ 1 , 5 ] , 3 : [ 2 ] } ; // Create one master timeline con…" at bounding box center [443, 618] width 432 height 1068
type textarea "}, '<')"
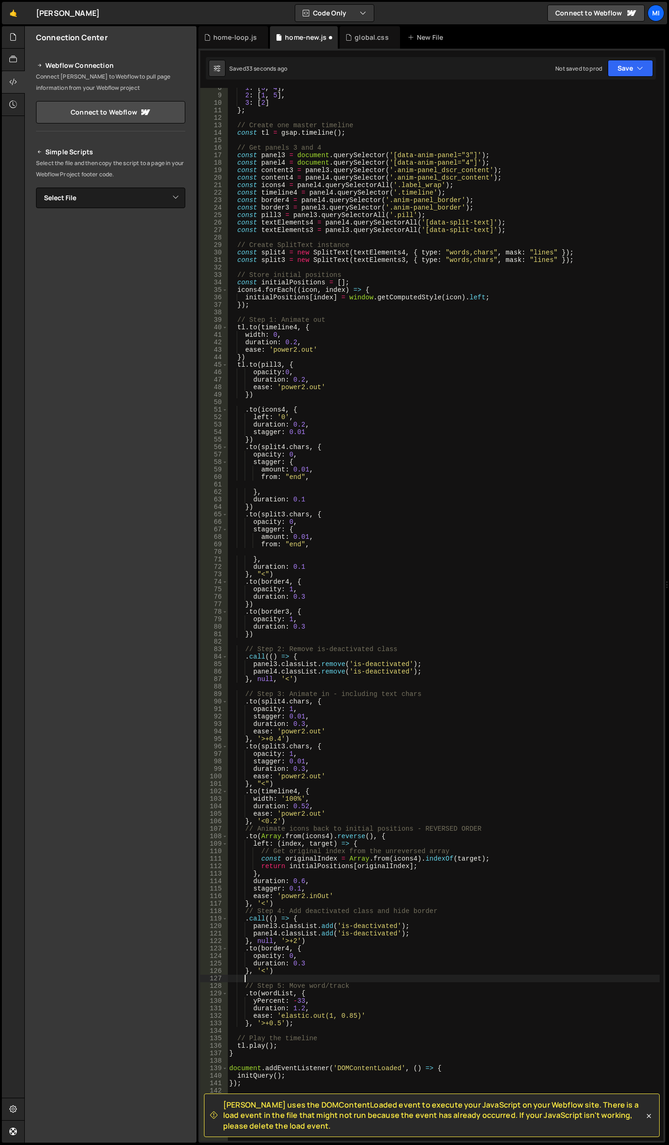
paste textarea "}, '<')"
click at [304, 978] on div "1 : [ 3 , 4 ] , 2 : [ 1 , 5 ] , 3 : [ 2 ] } ; // Create one master timeline con…" at bounding box center [443, 618] width 432 height 1068
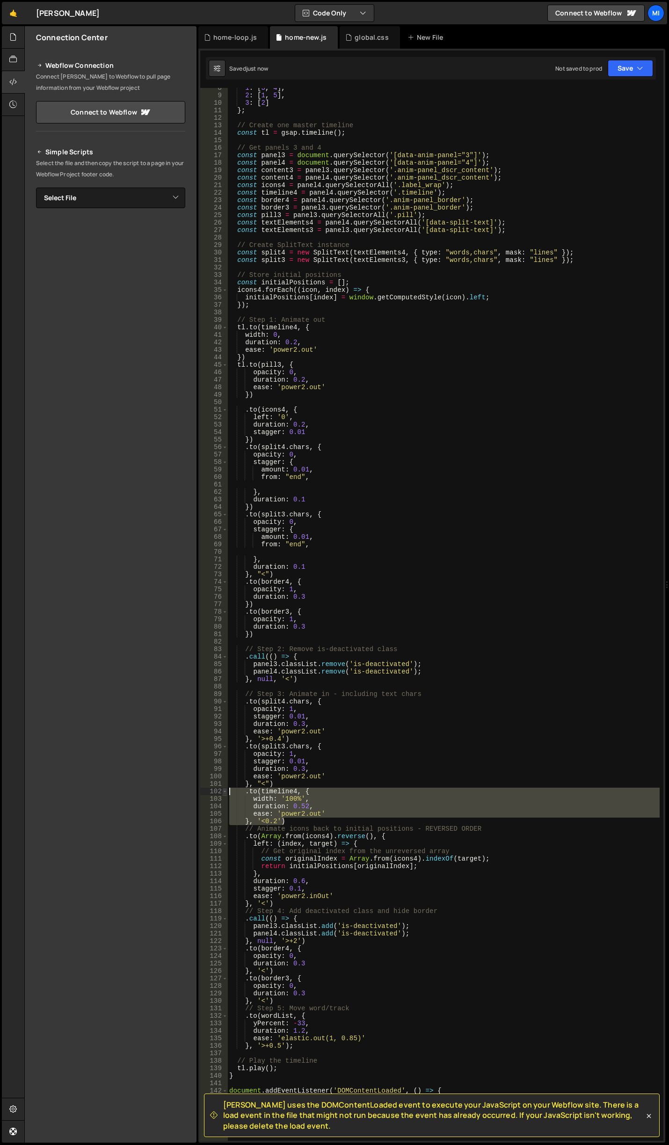
drag, startPoint x: 296, startPoint y: 821, endPoint x: 223, endPoint y: 789, distance: 79.8
click at [223, 789] on div ".to(border3, { 8 9 10 11 12 13 14 15 16 17 18 19 20 21 22 23 24 25 26 27 28 29 …" at bounding box center [431, 614] width 463 height 1053
click at [295, 819] on div "1 : [ 3 , 4 ] , 2 : [ 1 , 5 ] , 3 : [ 2 ] } ; // Create one master timeline con…" at bounding box center [443, 614] width 432 height 1053
type textarea "}, '<0.2')"
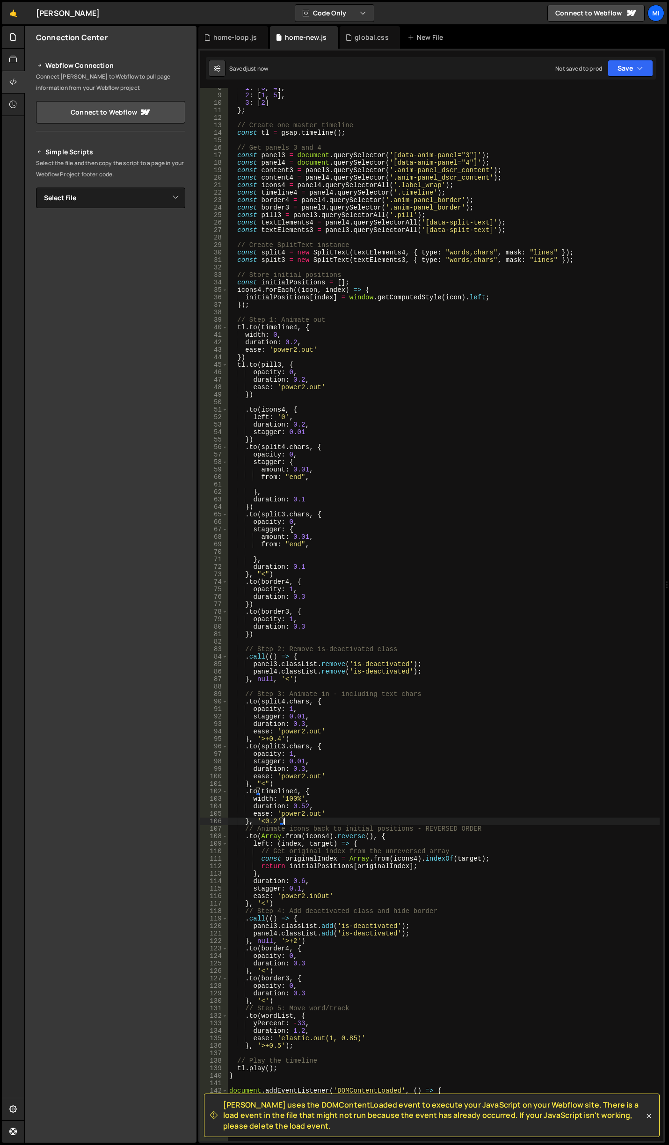
scroll to position [0, 0]
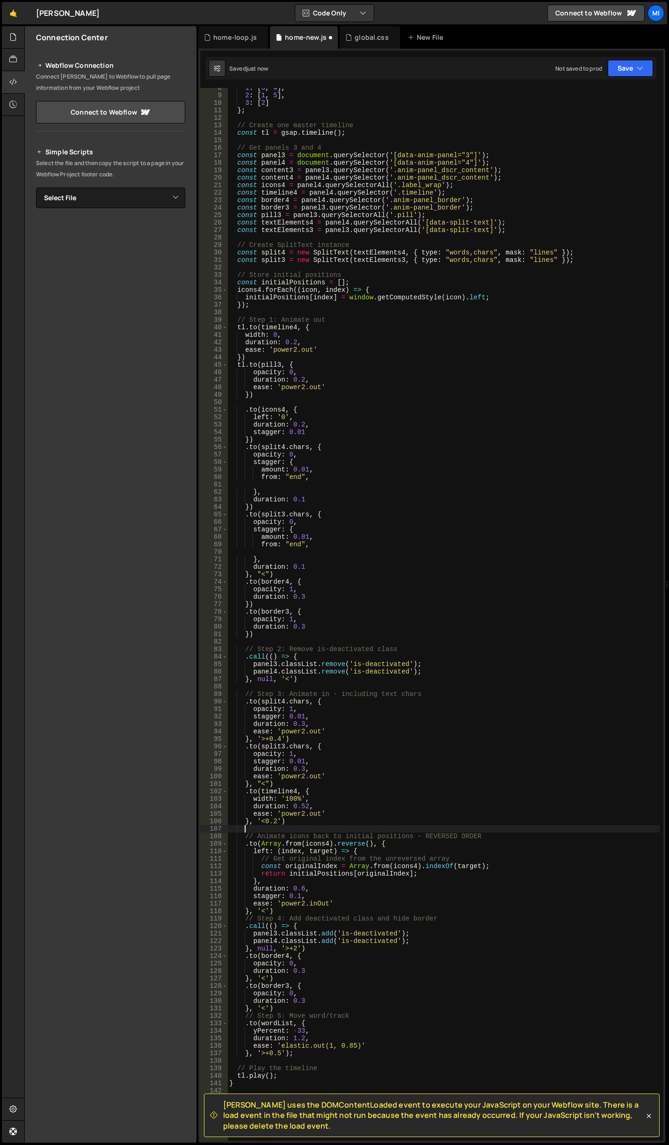
paste textarea "}, '<0.2')"
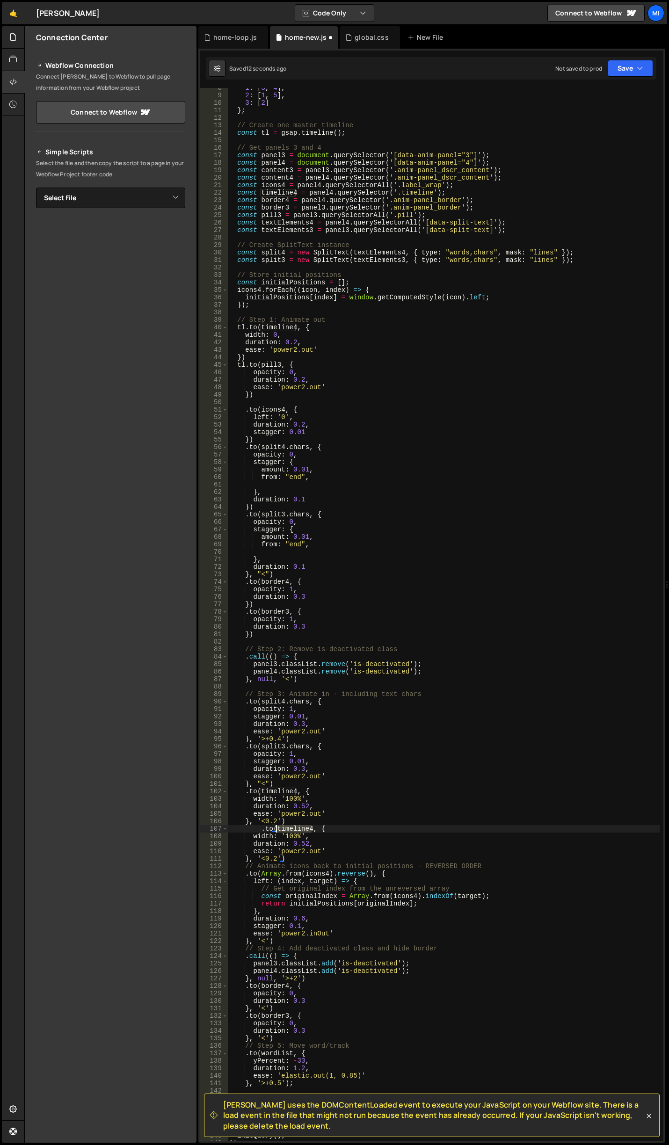
drag, startPoint x: 311, startPoint y: 827, endPoint x: 277, endPoint y: 827, distance: 34.2
click at [277, 827] on div "1 : [ 3 , 4 ] , 2 : [ 1 , 5 ] , 3 : [ 2 ] } ; // Create one master timeline con…" at bounding box center [443, 618] width 432 height 1068
click at [312, 835] on div "1 : [ 3 , 4 ] , 2 : [ 1 , 5 ] , 3 : [ 2 ] } ; // Create one master timeline con…" at bounding box center [443, 618] width 432 height 1068
drag, startPoint x: 315, startPoint y: 845, endPoint x: 250, endPoint y: 839, distance: 65.3
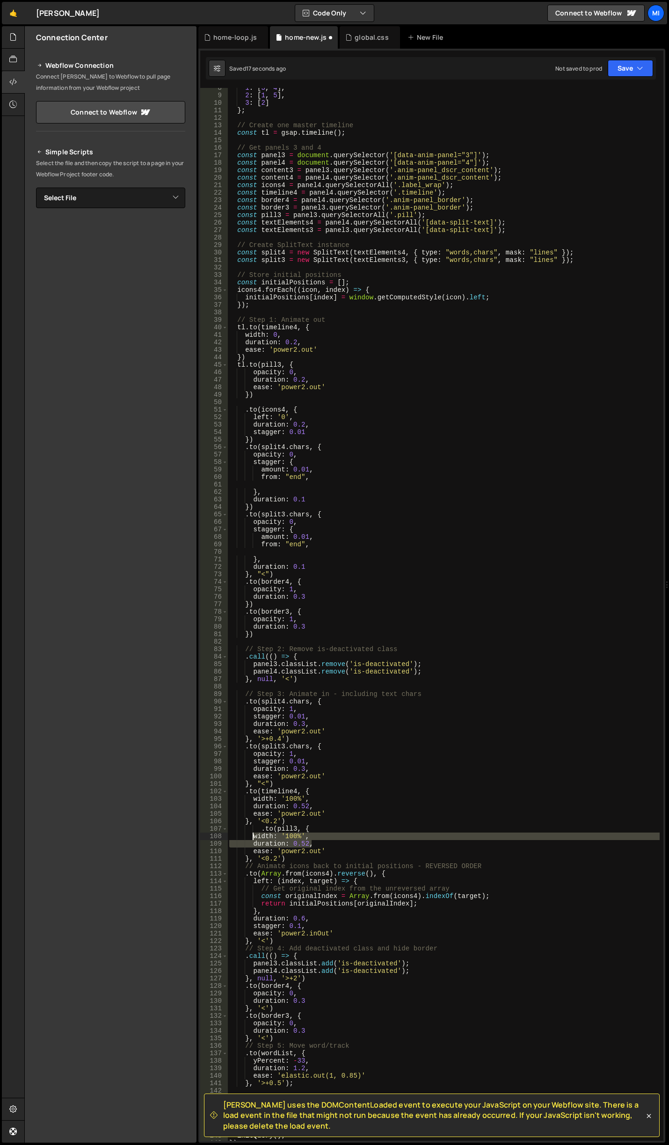
click at [250, 839] on div "1 : [ 3 , 4 ] , 2 : [ 1 , 5 ] , 3 : [ 2 ] } ; // Create one master timeline con…" at bounding box center [443, 618] width 432 height 1068
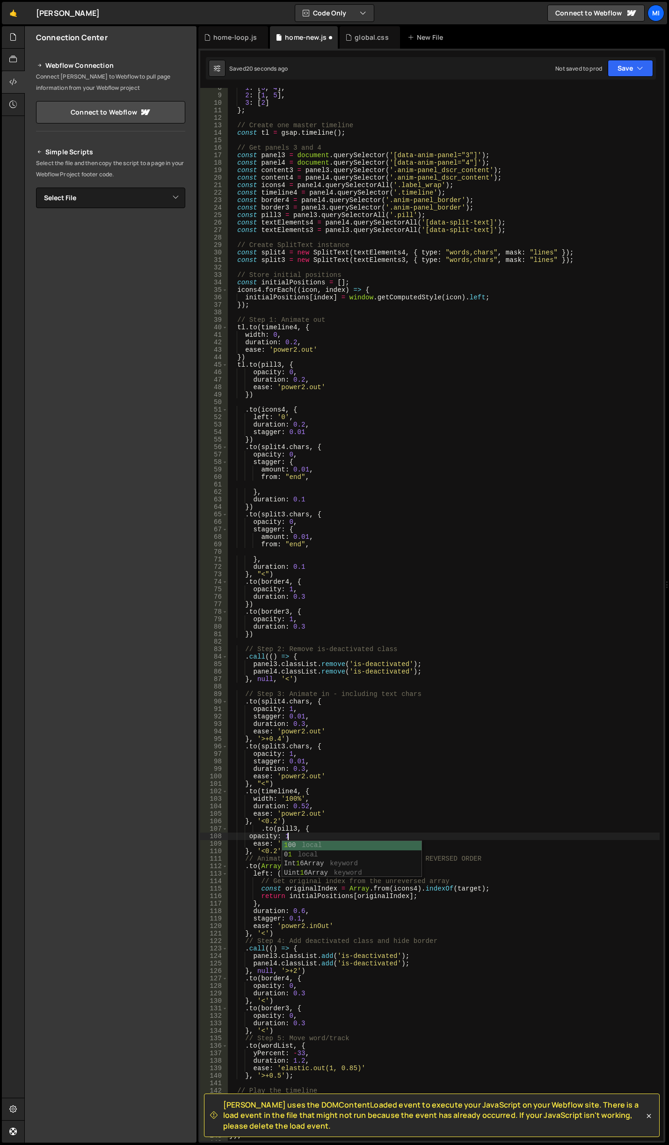
type textarea "opacity: 1,"
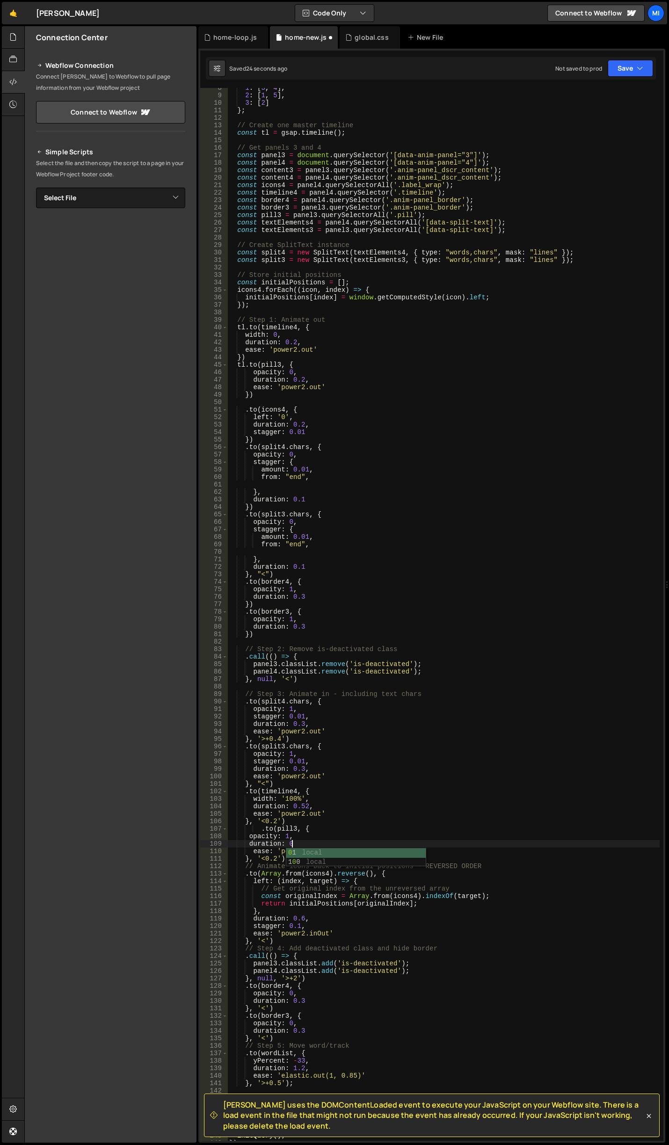
scroll to position [0, 4]
type textarea "duration: 0.3,"
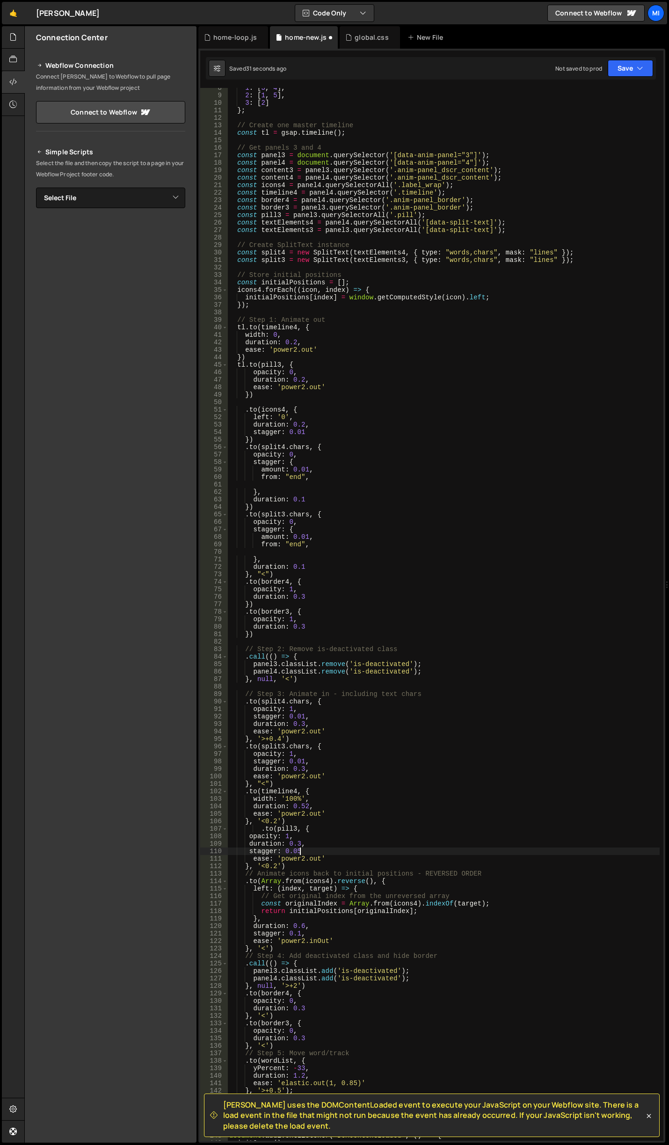
scroll to position [0, 5]
click at [319, 868] on div "1 : [ 3 , 4 ] , 2 : [ 1 , 5 ] , 3 : [ 2 ] } ; // Create one master timeline con…" at bounding box center [443, 618] width 432 height 1068
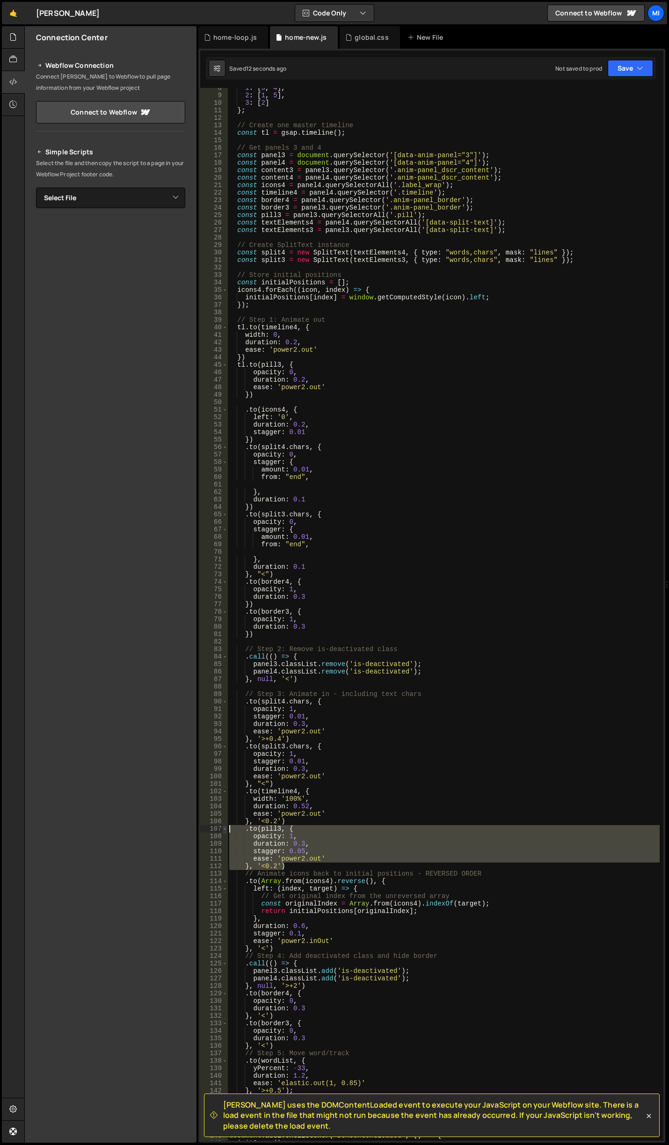
drag, startPoint x: 295, startPoint y: 865, endPoint x: 225, endPoint y: 830, distance: 78.5
click at [225, 830] on div "}, '<0.2') 8 9 10 11 12 13 14 15 16 17 18 19 20 21 22 23 24 25 26 27 28 29 30 3…" at bounding box center [431, 614] width 463 height 1053
type textarea ".to(pill3, { opacity: 1,"
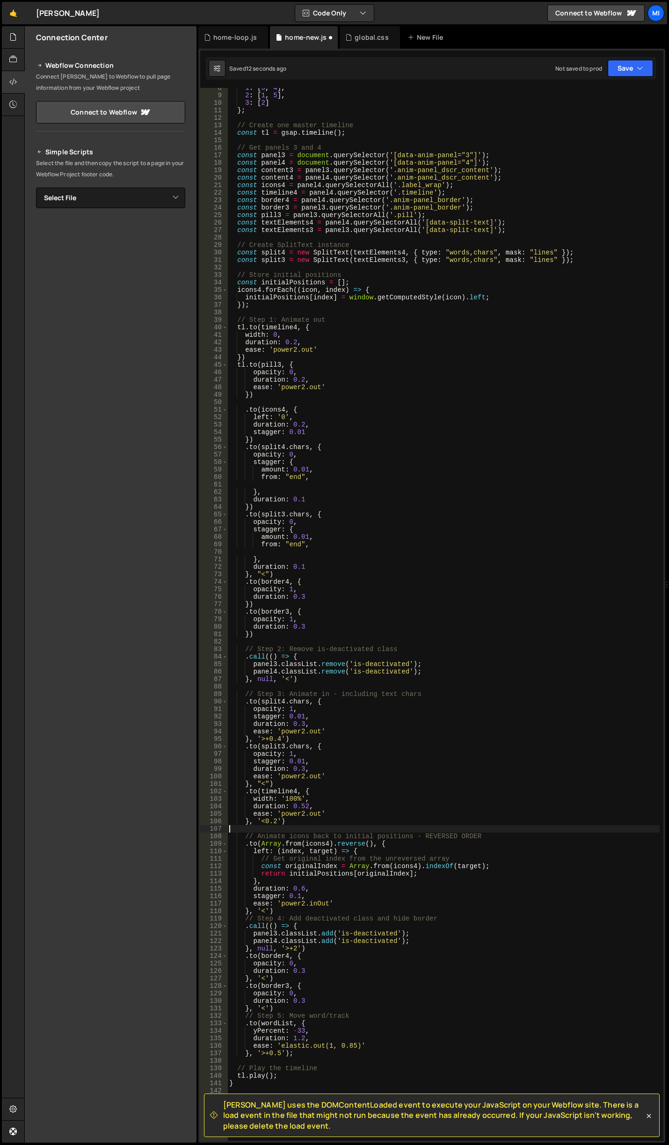
scroll to position [0, 0]
click at [319, 735] on div "1 : [ 3 , 4 ] , 2 : [ 1 , 5 ] , 3 : [ 2 ] } ; // Create one master timeline con…" at bounding box center [443, 618] width 432 height 1068
click at [323, 736] on div "1 : [ 3 , 4 ] , 2 : [ 1 , 5 ] , 3 : [ 2 ] } ; // Create one master timeline con…" at bounding box center [443, 618] width 432 height 1068
type textarea "}, '>+0.4')"
click at [332, 685] on div "1 : [ 3 , 4 ] , 2 : [ 1 , 5 ] , 3 : [ 2 ] } ; // Create one master timeline con…" at bounding box center [443, 618] width 432 height 1068
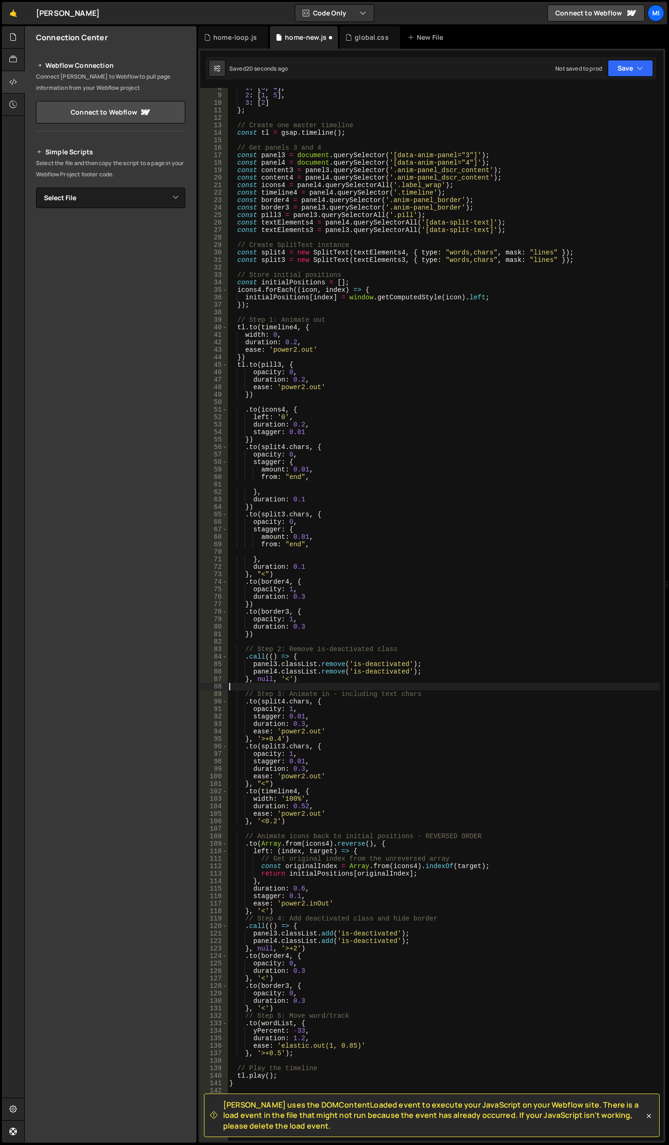
paste textarea "}, '<0.2')"
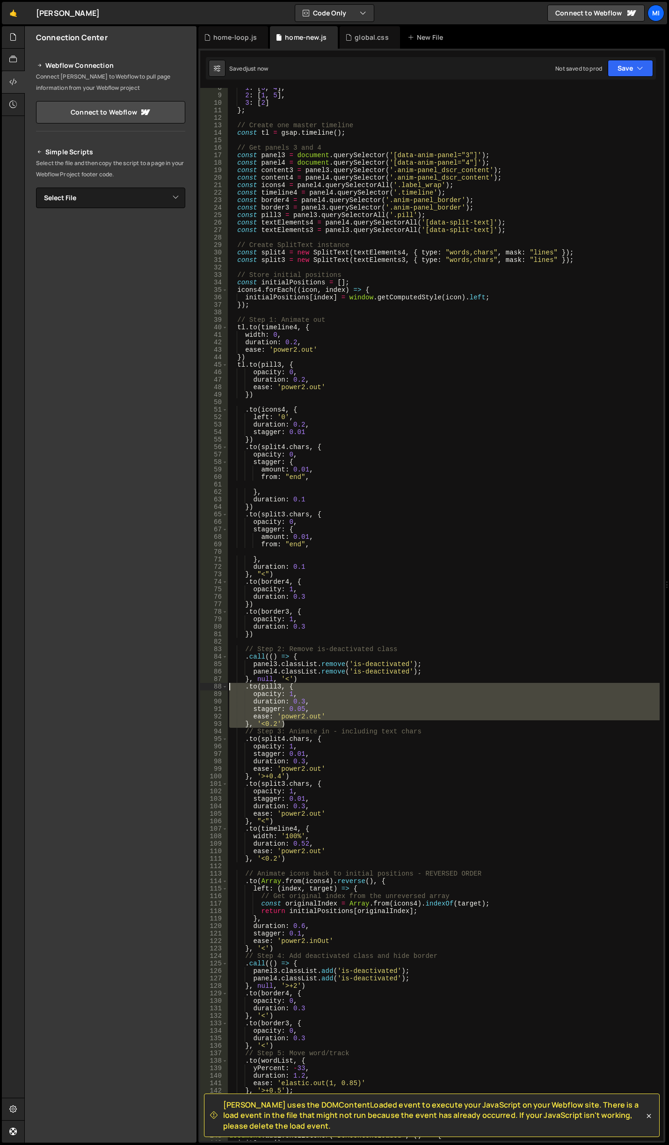
drag, startPoint x: 286, startPoint y: 724, endPoint x: 214, endPoint y: 689, distance: 80.4
click at [214, 689] on div "}, '<0.2') 8 9 10 11 12 13 14 15 16 17 18 19 20 21 22 23 24 25 26 27 28 29 30 3…" at bounding box center [431, 614] width 463 height 1053
type textarea ".to(pill3, { opacity: 1,"
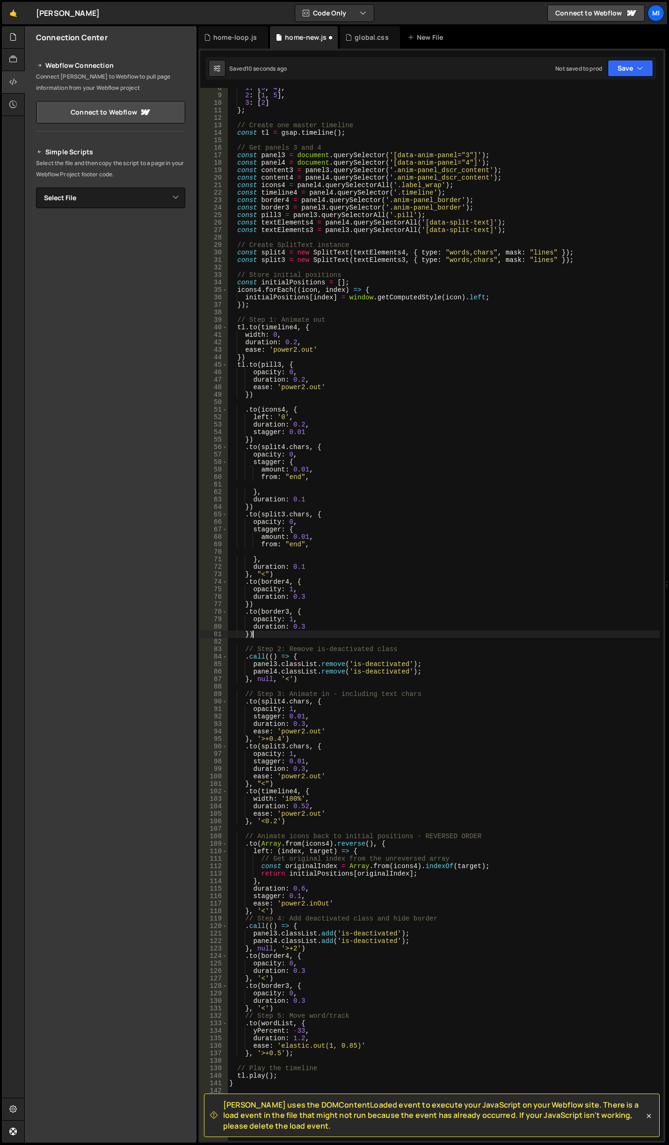
click at [278, 634] on div "1 : [ 3 , 4 ] , 2 : [ 1 , 5 ] , 3 : [ 2 ] } ; // Create one master timeline con…" at bounding box center [443, 618] width 432 height 1068
type textarea "})"
click at [288, 686] on div "1 : [ 3 , 4 ] , 2 : [ 1 , 5 ] , 3 : [ 2 ] } ; // Create one master timeline con…" at bounding box center [443, 618] width 432 height 1068
paste textarea "}, '<0.2')"
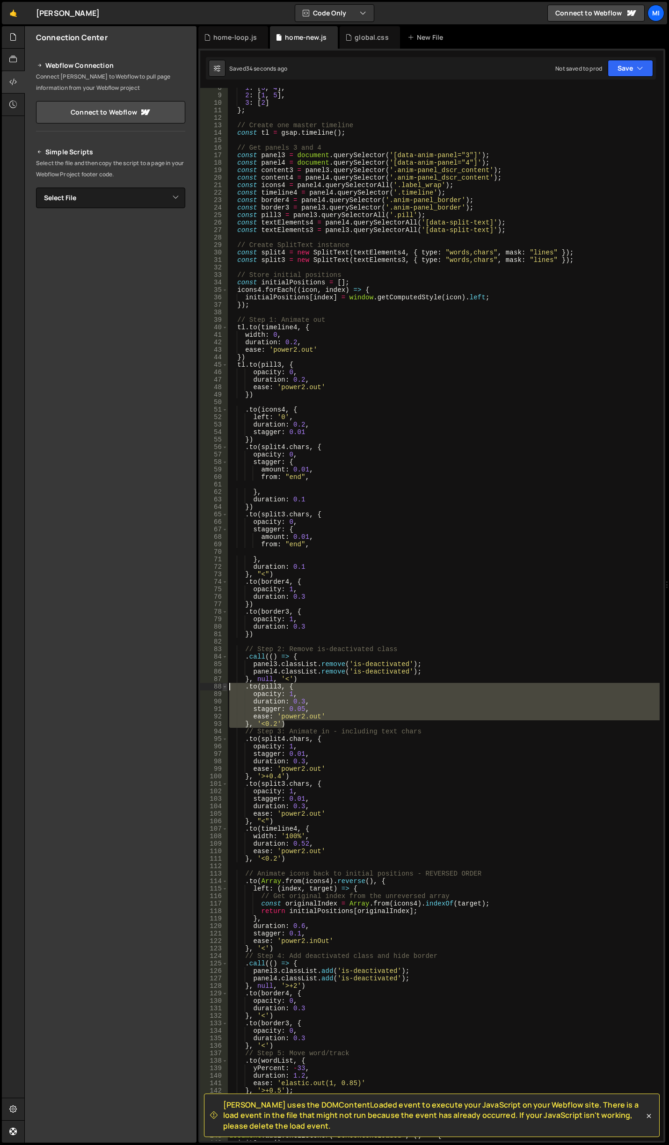
drag, startPoint x: 287, startPoint y: 723, endPoint x: 222, endPoint y: 689, distance: 73.2
click at [222, 689] on div "}, '<0.2') 8 9 10 11 12 13 14 15 16 17 18 19 20 21 22 23 24 25 26 27 28 29 30 3…" at bounding box center [431, 614] width 463 height 1053
type textarea ".to(pill3, { opacity: 1,"
click at [317, 719] on div "1 : [ 3 , 4 ] , 2 : [ 1 , 5 ] , 3 : [ 2 ] } ; // Create one master timeline con…" at bounding box center [443, 614] width 432 height 1053
drag, startPoint x: 292, startPoint y: 726, endPoint x: 210, endPoint y: 687, distance: 91.0
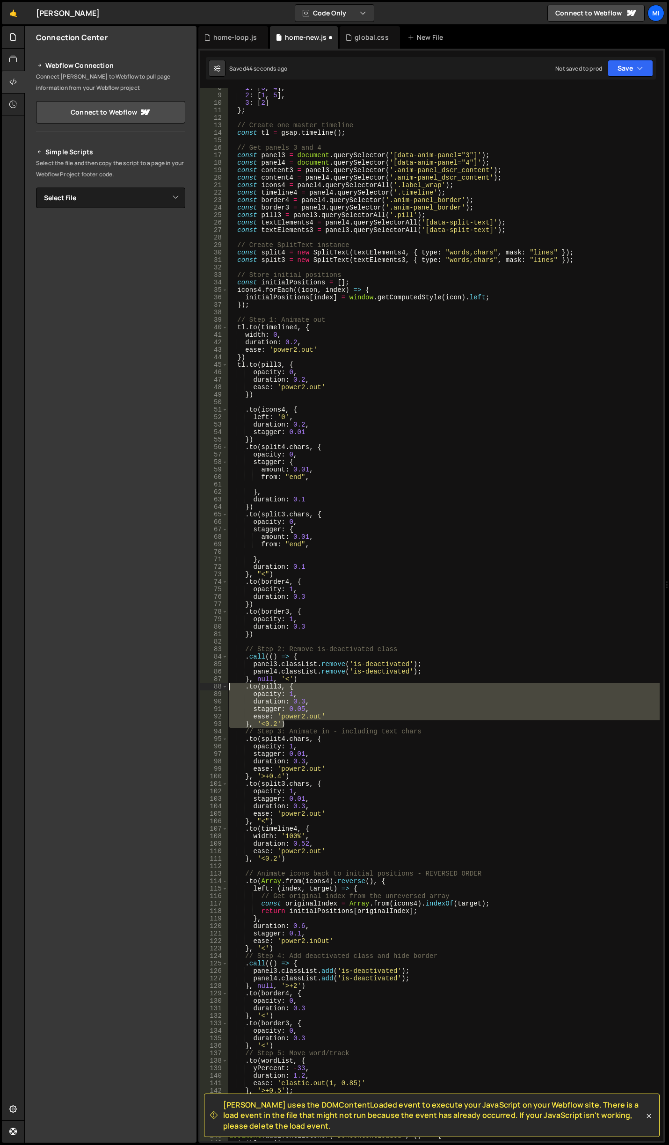
click at [210, 687] on div "ease: 'power2.out' 8 9 10 11 12 13 14 15 16 17 18 19 20 21 22 23 24 25 26 27 28…" at bounding box center [431, 614] width 463 height 1053
type textarea ".to(pill3, { opacity: 1,"
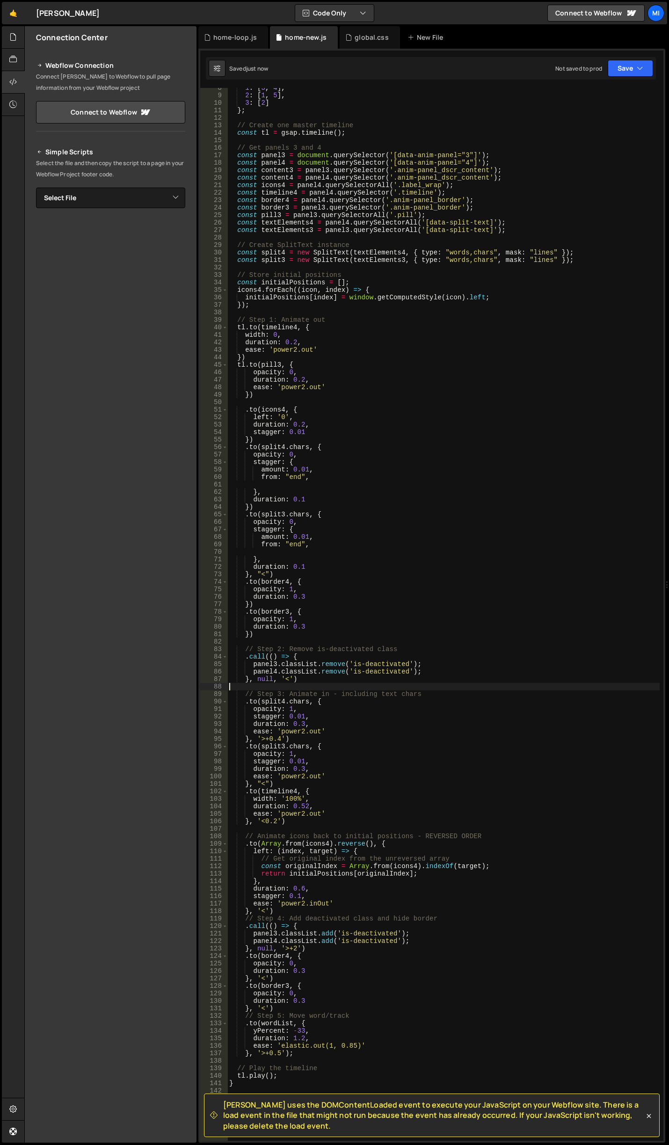
click at [315, 535] on div "1 : [ 3 , 4 ] , 2 : [ 1 , 5 ] , 3 : [ 2 ] } ; // Create one master timeline con…" at bounding box center [443, 618] width 432 height 1068
click at [319, 447] on div "1 : [ 3 , 4 ] , 2 : [ 1 , 5 ] , 3 : [ 2 ] } ; // Create one master timeline con…" at bounding box center [443, 618] width 432 height 1068
type textarea ".to(split4.chars, {"
click at [310, 404] on div "1 : [ 3 , 4 ] , 2 : [ 1 , 5 ] , 3 : [ 2 ] } ; // Create one master timeline con…" at bounding box center [443, 618] width 432 height 1068
click at [321, 520] on div "1 : [ 3 , 4 ] , 2 : [ 1 , 5 ] , 3 : [ 2 ] } ; // Create one master timeline con…" at bounding box center [443, 618] width 432 height 1068
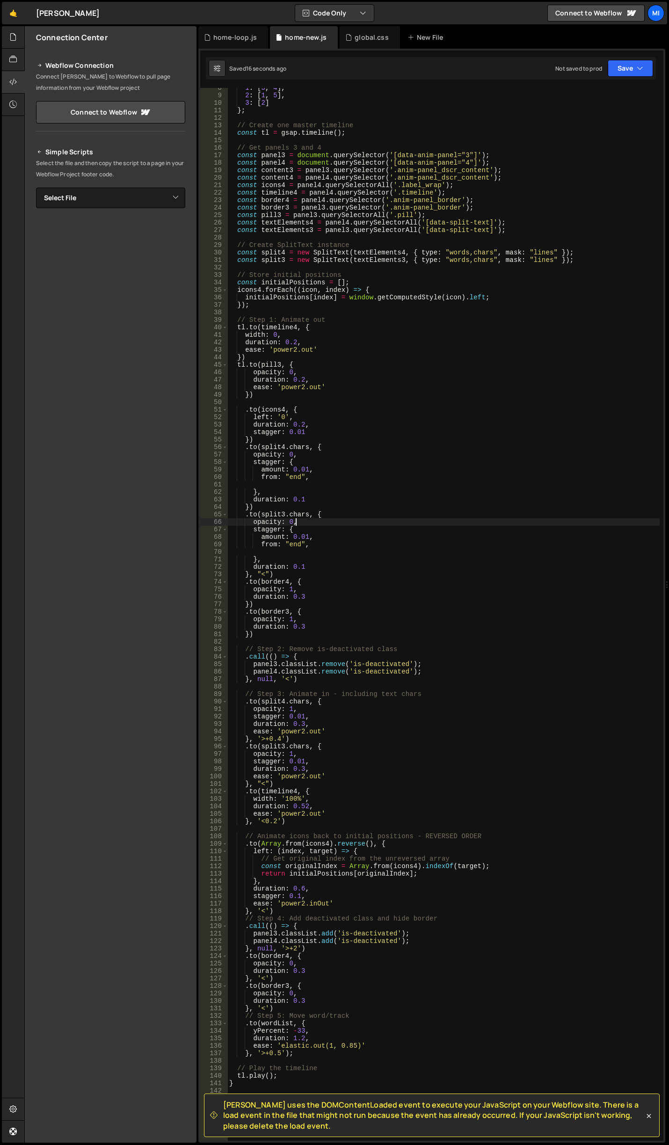
click at [318, 596] on div "1 : [ 3 , 4 ] , 2 : [ 1 , 5 ] , 3 : [ 2 ] } ; // Create one master timeline con…" at bounding box center [443, 618] width 432 height 1068
click at [302, 629] on div "1 : [ 3 , 4 ] , 2 : [ 1 , 5 ] , 3 : [ 2 ] } ; // Create one master timeline con…" at bounding box center [443, 618] width 432 height 1068
click at [305, 636] on div "1 : [ 3 , 4 ] , 2 : [ 1 , 5 ] , 3 : [ 2 ] } ; // Create one master timeline con…" at bounding box center [443, 618] width 432 height 1068
type textarea "})"
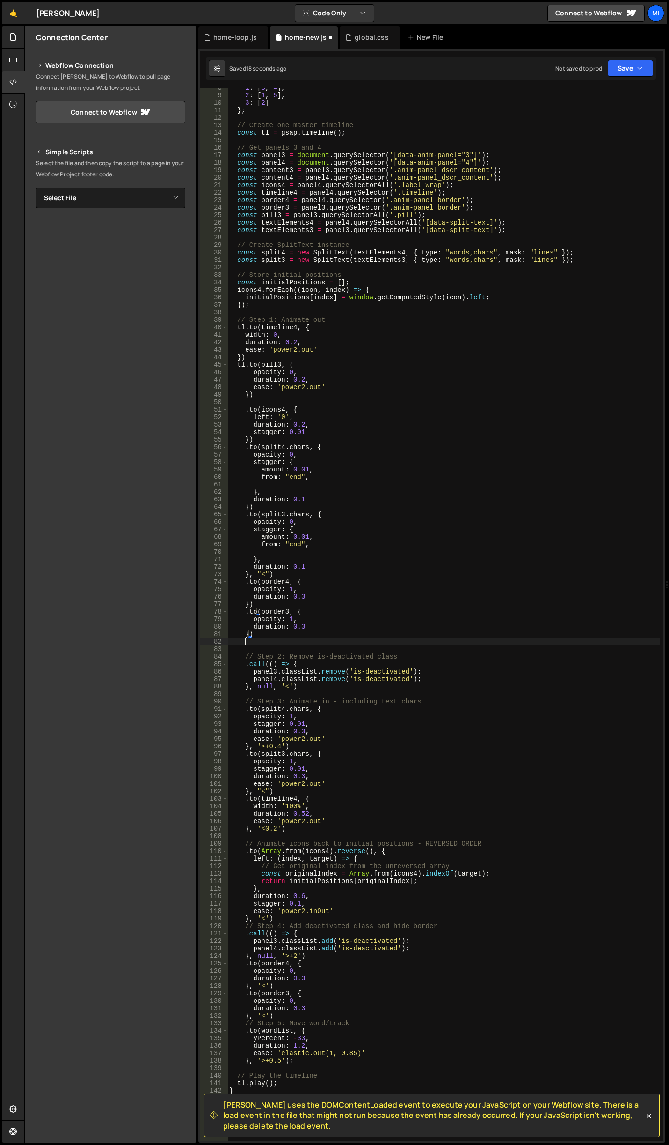
scroll to position [0, 0]
paste textarea "}, '<0.2')"
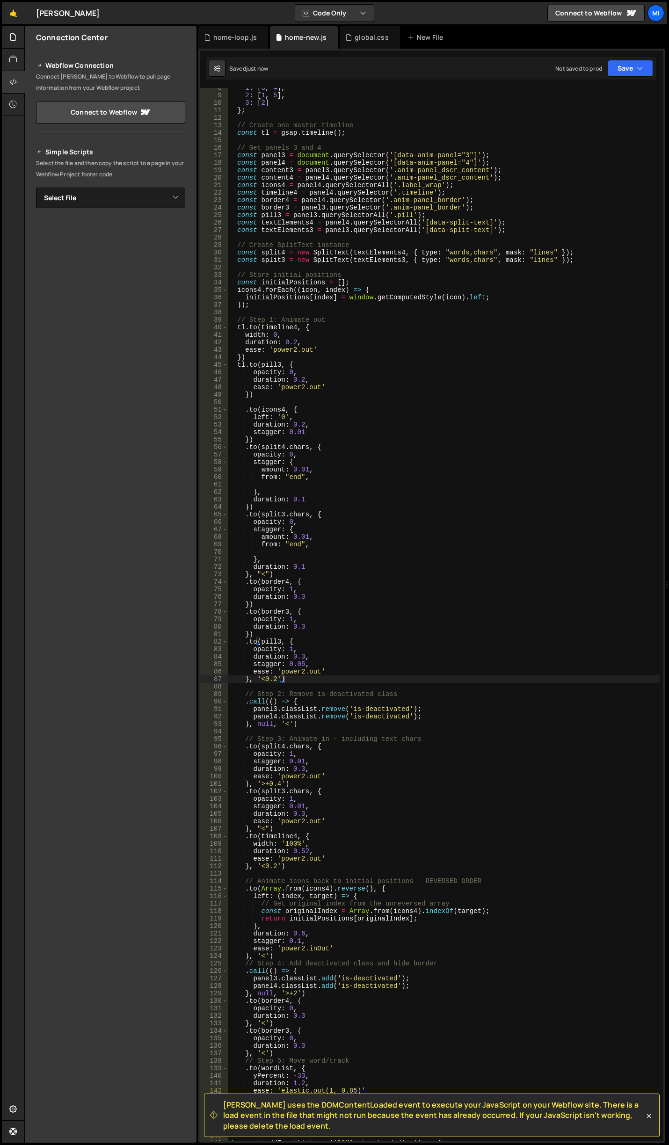
click at [298, 650] on div "1 : [ 3 , 4 ] , 2 : [ 1 , 5 ] , 3 : [ 2 ] } ; // Create one master timeline con…" at bounding box center [443, 618] width 432 height 1068
click at [312, 636] on div "1 : [ 3 , 4 ] , 2 : [ 1 , 5 ] , 3 : [ 2 ] } ; // Create one master timeline con…" at bounding box center [443, 618] width 432 height 1068
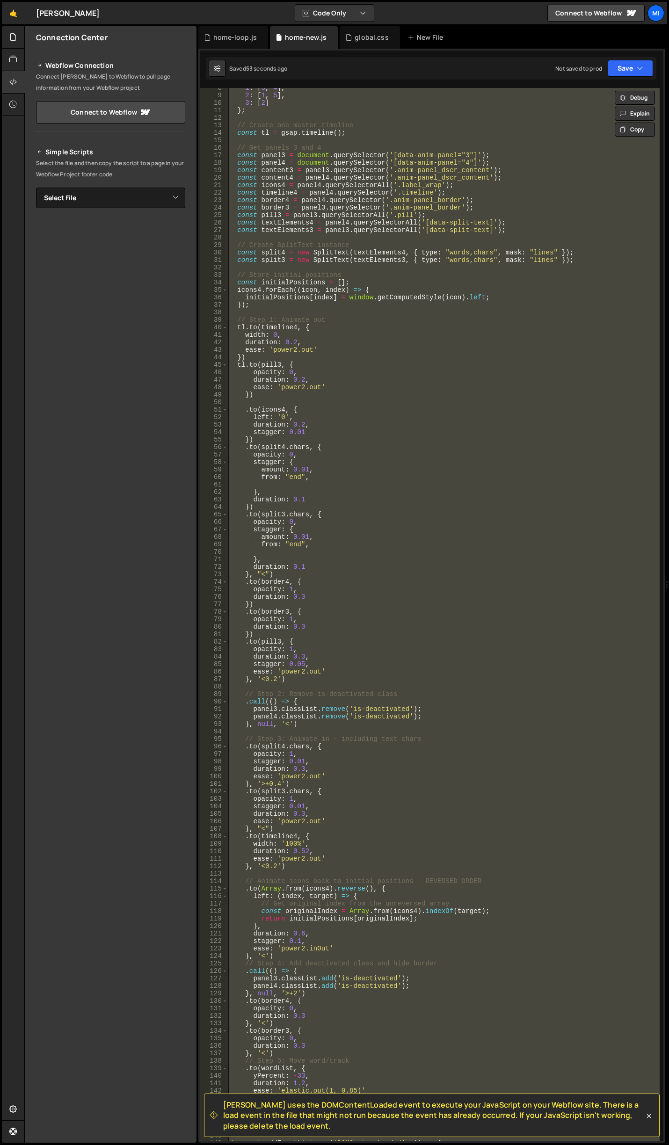
click at [353, 702] on div "1 : [ 3 , 4 ] , 2 : [ 1 , 5 ] , 3 : [ 2 ] } ; // Create one master timeline con…" at bounding box center [443, 614] width 432 height 1053
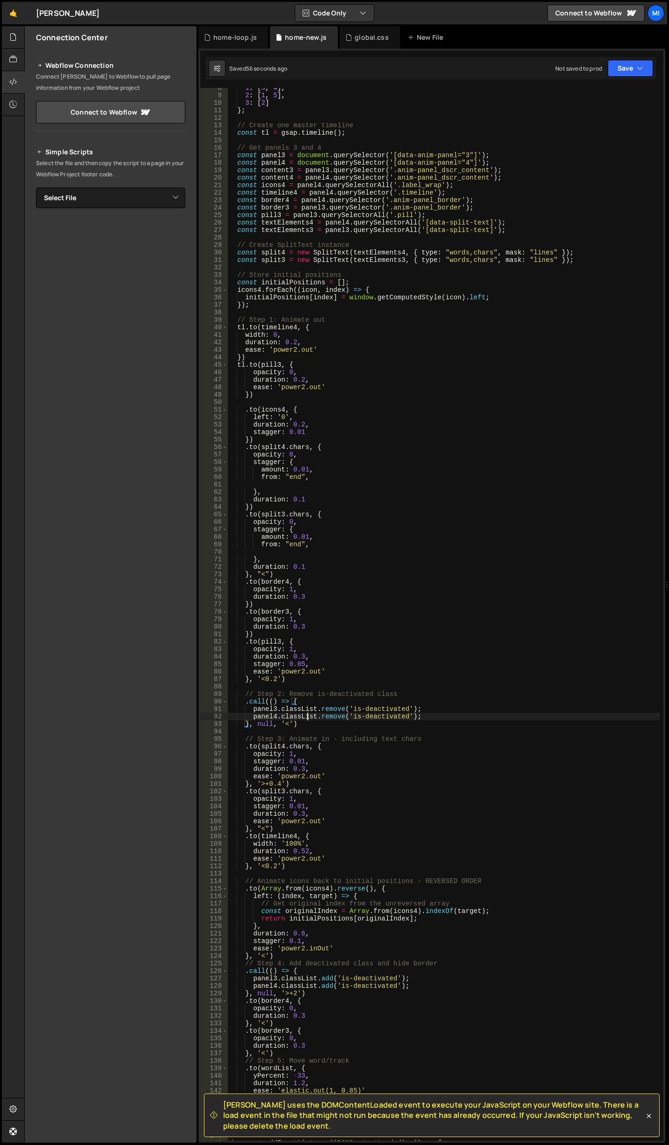
click at [307, 719] on div "1 : [ 3 , 4 ] , 2 : [ 1 , 5 ] , 3 : [ 2 ] } ; // Create one master timeline con…" at bounding box center [443, 618] width 432 height 1068
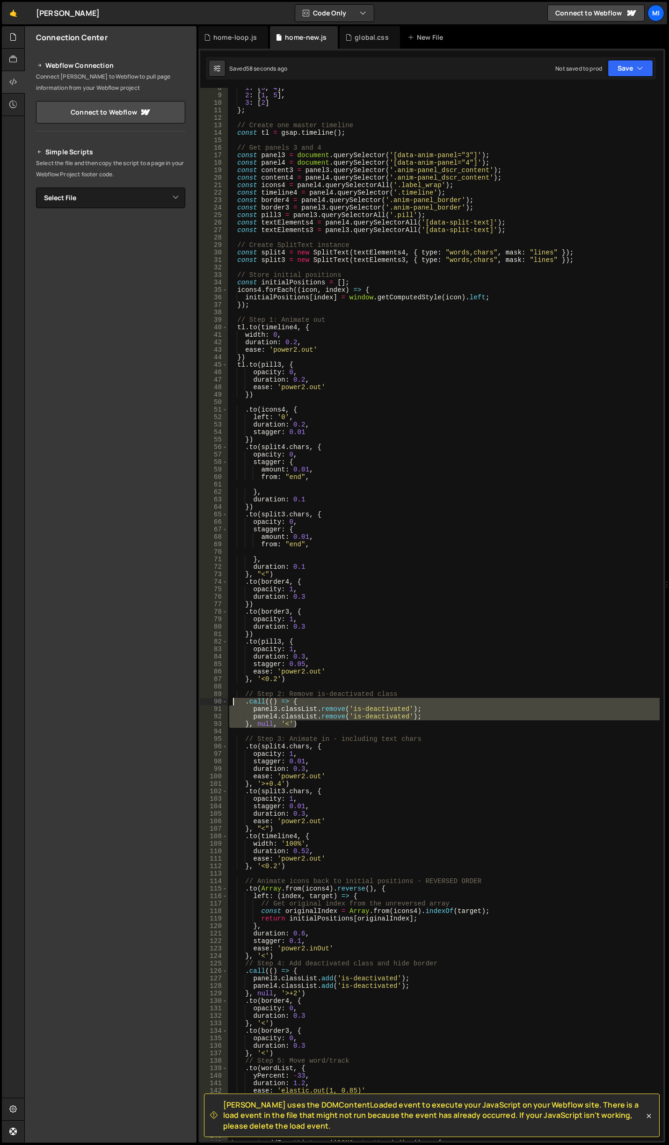
drag, startPoint x: 305, startPoint y: 723, endPoint x: 233, endPoint y: 702, distance: 74.5
click at [233, 702] on div "1 : [ 3 , 4 ] , 2 : [ 1 , 5 ] , 3 : [ 2 ] } ; // Create one master timeline con…" at bounding box center [443, 618] width 432 height 1068
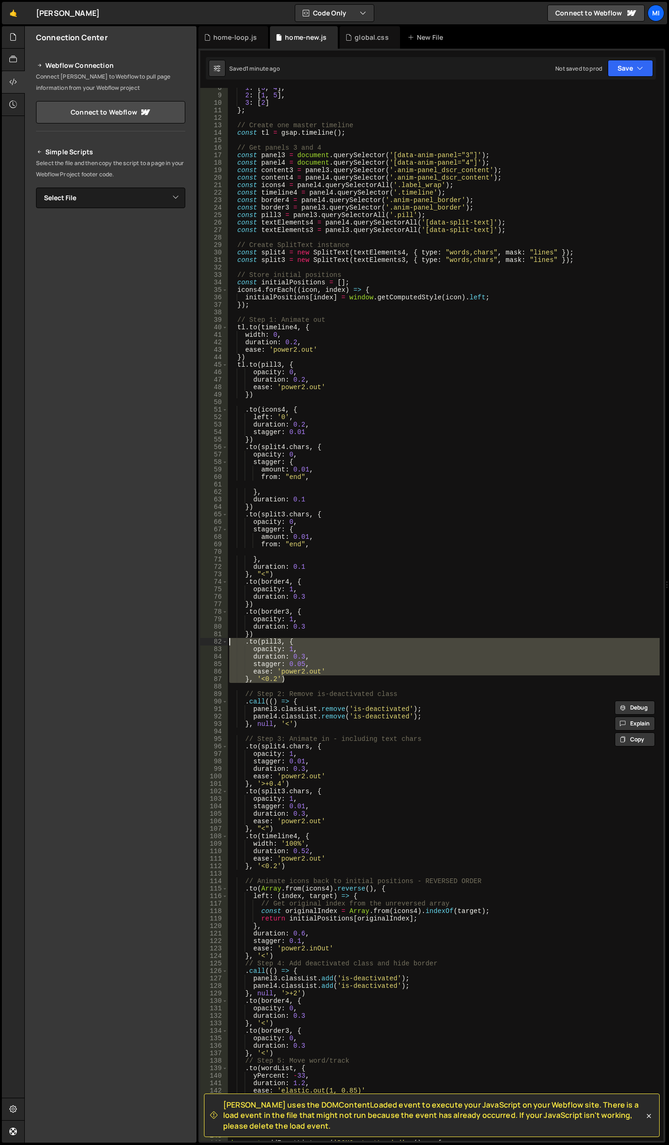
drag, startPoint x: 293, startPoint y: 680, endPoint x: 205, endPoint y: 639, distance: 96.7
click at [205, 639] on div ".call(() => { panel3.classList.remove('is-deactivated'); 8 9 10 11 12 13 14 15 …" at bounding box center [431, 614] width 463 height 1053
type textarea ".to(pill3, { opacity: 1,"
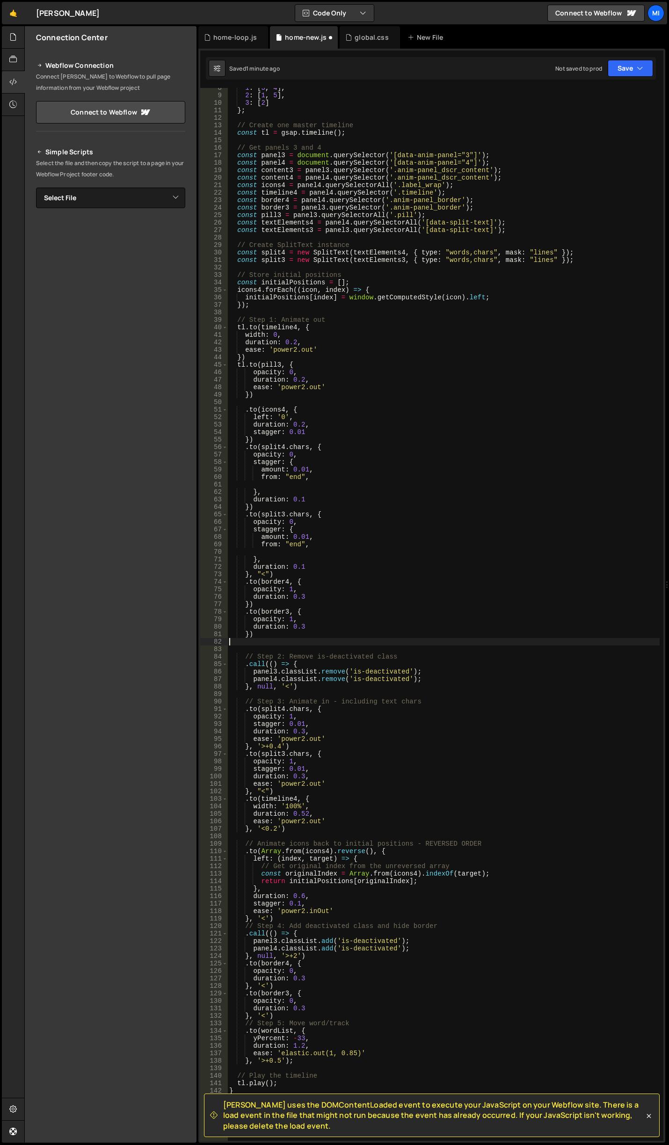
scroll to position [0, 0]
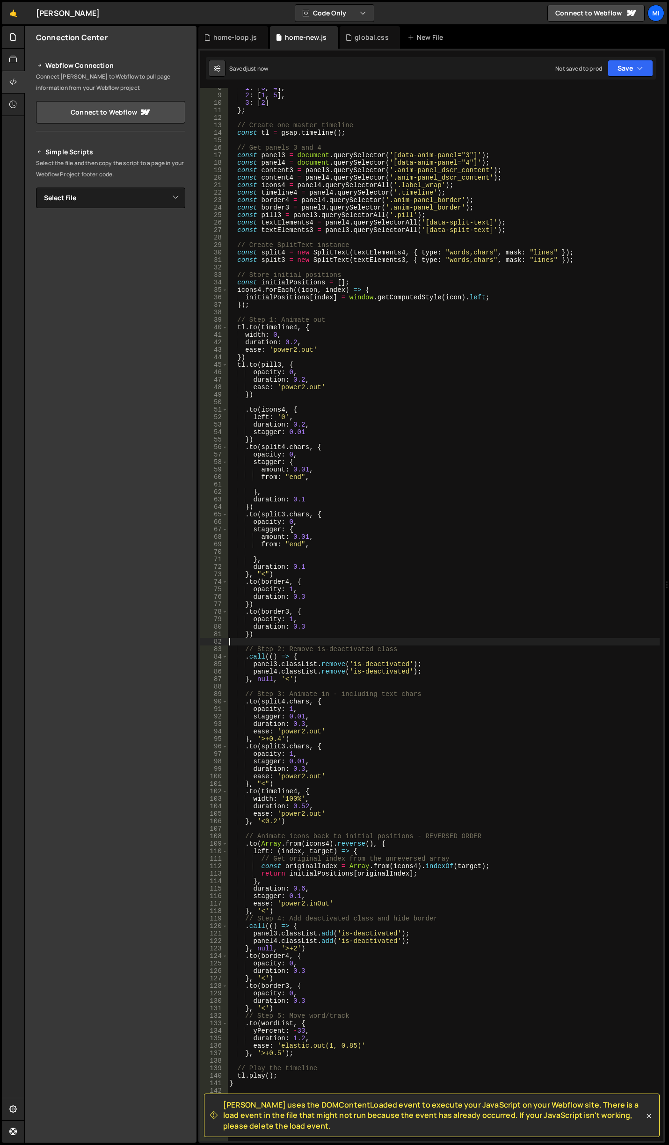
click at [430, 692] on div "1 : [ 3 , 4 ] , 2 : [ 1 , 5 ] , 3 : [ 2 ] } ; // Create one master timeline con…" at bounding box center [443, 618] width 432 height 1068
type textarea "// Step 3: Animate in - including text chars"
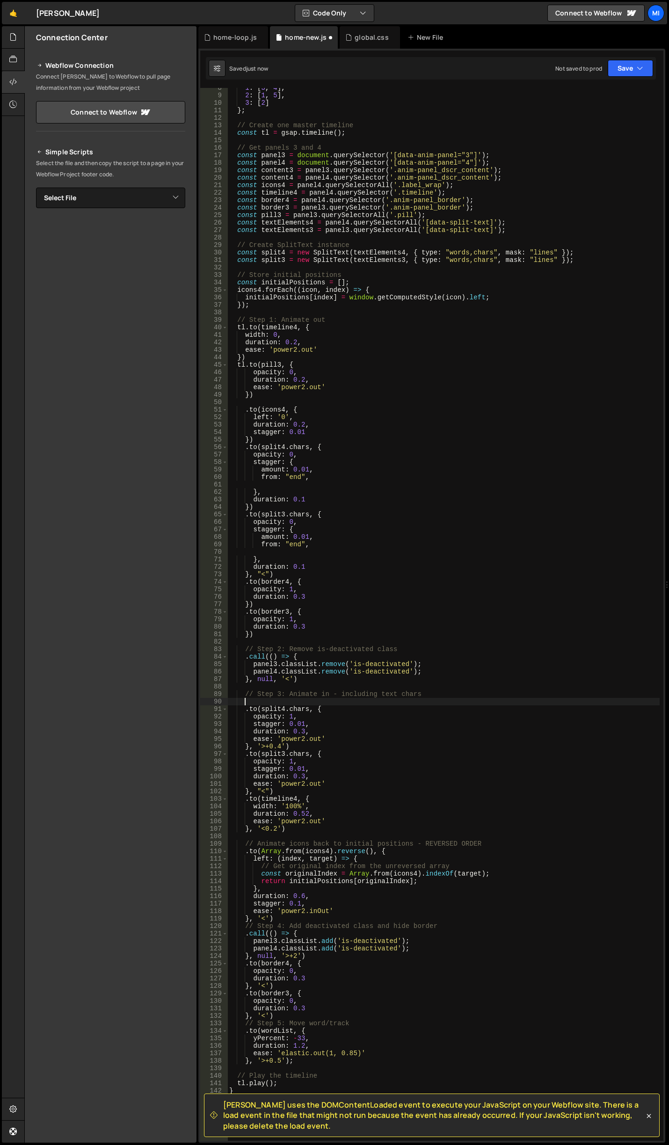
paste textarea "}, '<0.2')"
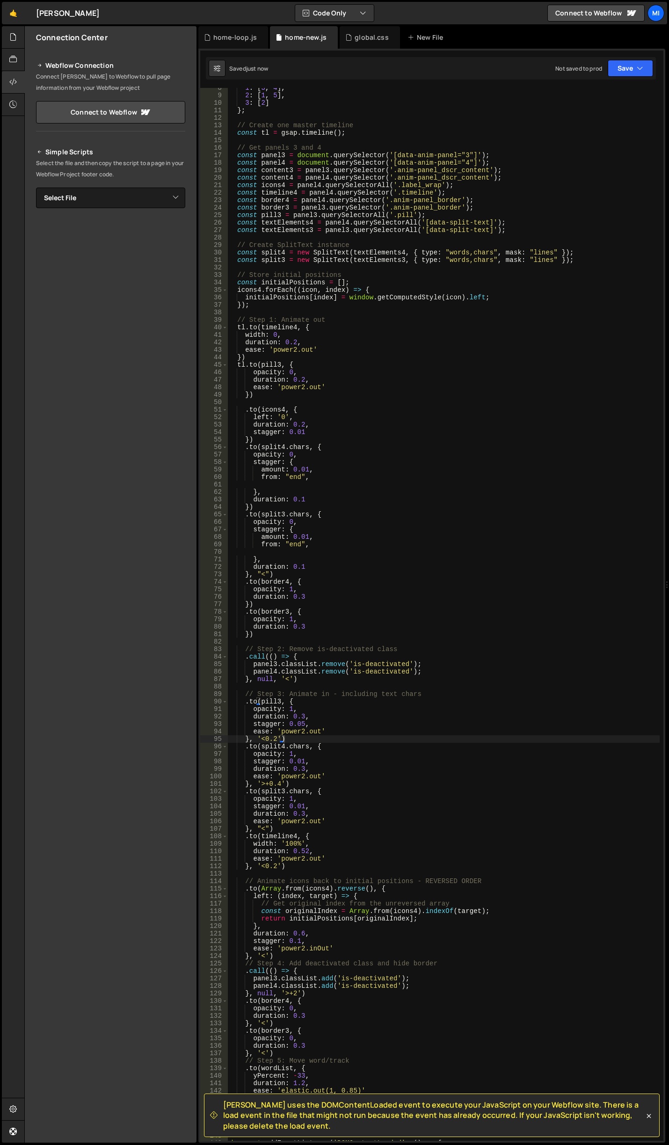
click at [313, 718] on div "1 : [ 3 , 4 ] , 2 : [ 1 , 5 ] , 3 : [ 2 ] } ; // Create one master timeline con…" at bounding box center [443, 618] width 432 height 1068
click at [374, 694] on div "1 : [ 3 , 4 ] , 2 : [ 1 , 5 ] , 3 : [ 2 ] } ; // Create one master timeline con…" at bounding box center [443, 618] width 432 height 1068
drag, startPoint x: 258, startPoint y: 736, endPoint x: 278, endPoint y: 737, distance: 20.6
click at [278, 737] on div "1 : [ 3 , 4 ] , 2 : [ 1 , 5 ] , 3 : [ 2 ] } ; // Create one master timeline con…" at bounding box center [443, 618] width 432 height 1068
type textarea "})"
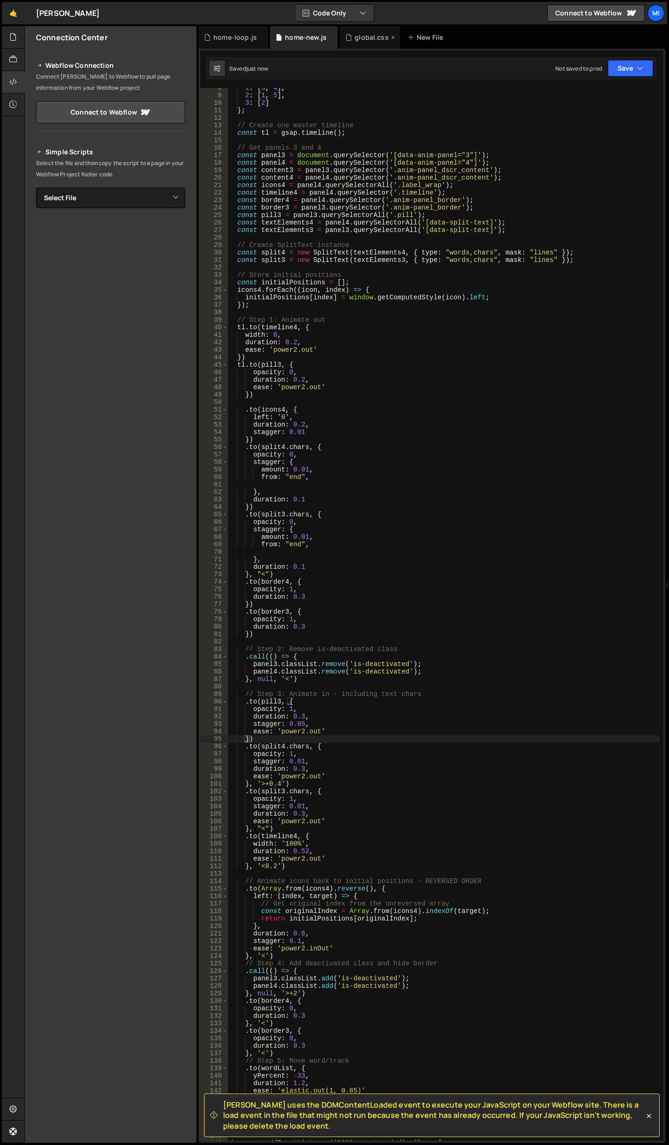
click at [341, 36] on div "global.css" at bounding box center [370, 37] width 60 height 22
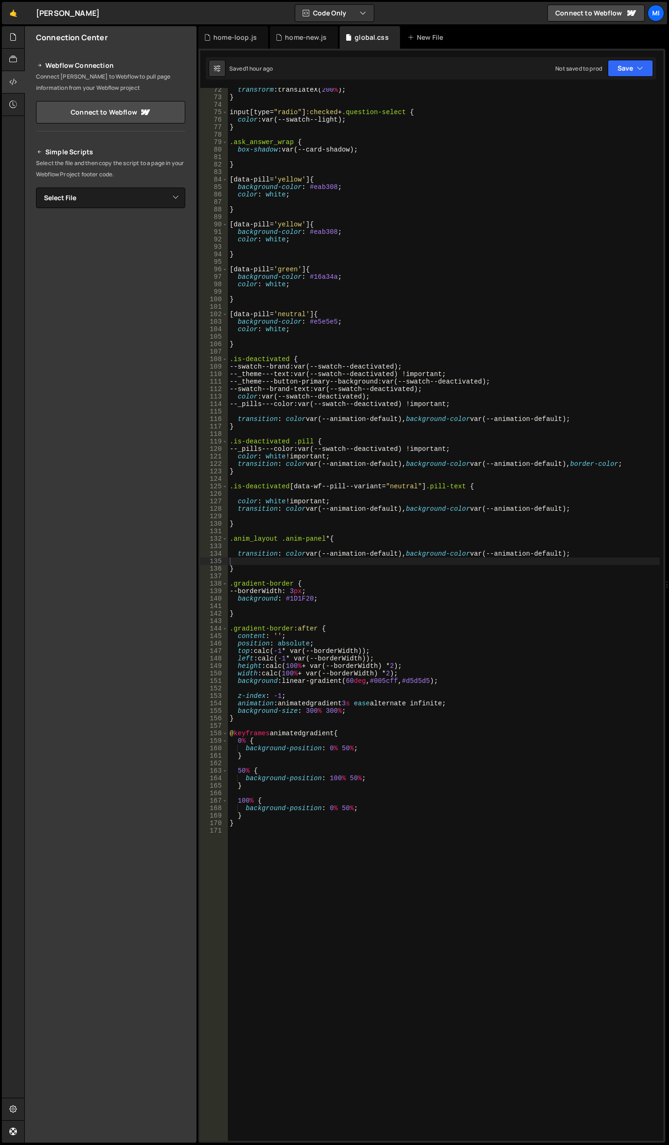
scroll to position [449, 0]
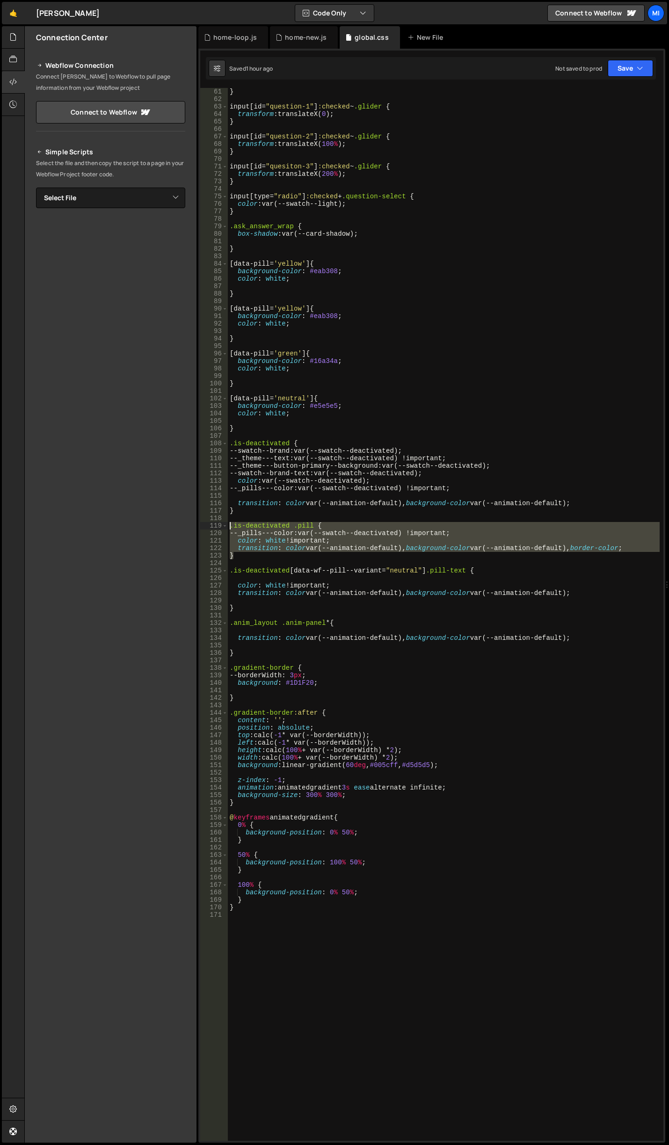
drag, startPoint x: 250, startPoint y: 557, endPoint x: 211, endPoint y: 525, distance: 50.8
click at [211, 525] on div "} 61 62 63 64 65 66 67 68 69 70 71 72 73 74 75 76 77 78 79 80 81 82 83 84 85 86…" at bounding box center [431, 614] width 463 height 1053
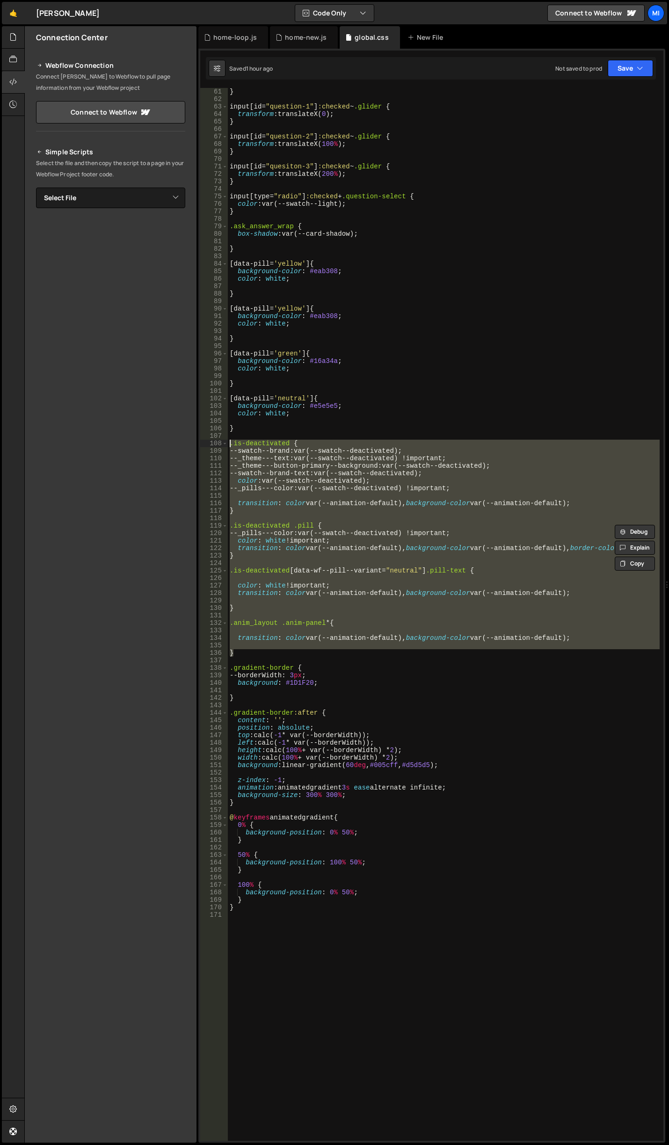
drag, startPoint x: 243, startPoint y: 656, endPoint x: 186, endPoint y: 445, distance: 219.4
click at [186, 445] on div "Files New File Javascript files 0 canvas.js 0 0 home.js 0 0 home-loop.js 0 0" at bounding box center [346, 584] width 645 height 1117
type textarea ".is-deactivated { --swatch--brand: var(--swatch--deactivated);"
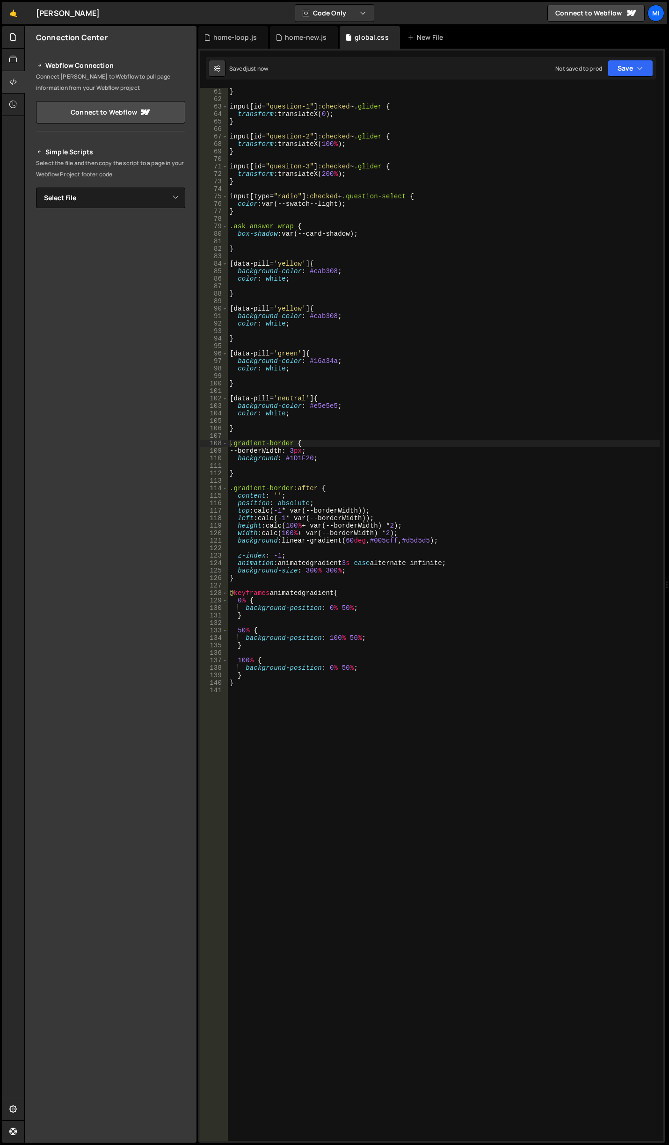
click at [382, 429] on div "} input [ id = " question-1 " ] :checked ~ .glider { transform : translateX( 0 …" at bounding box center [444, 622] width 432 height 1068
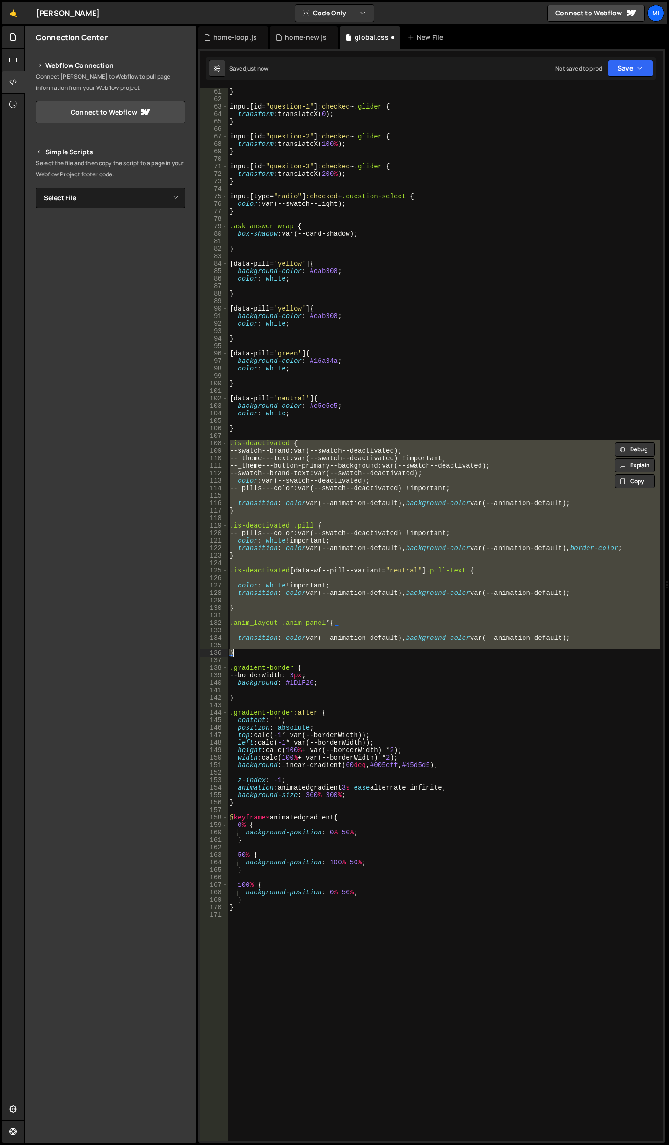
type textarea "}"
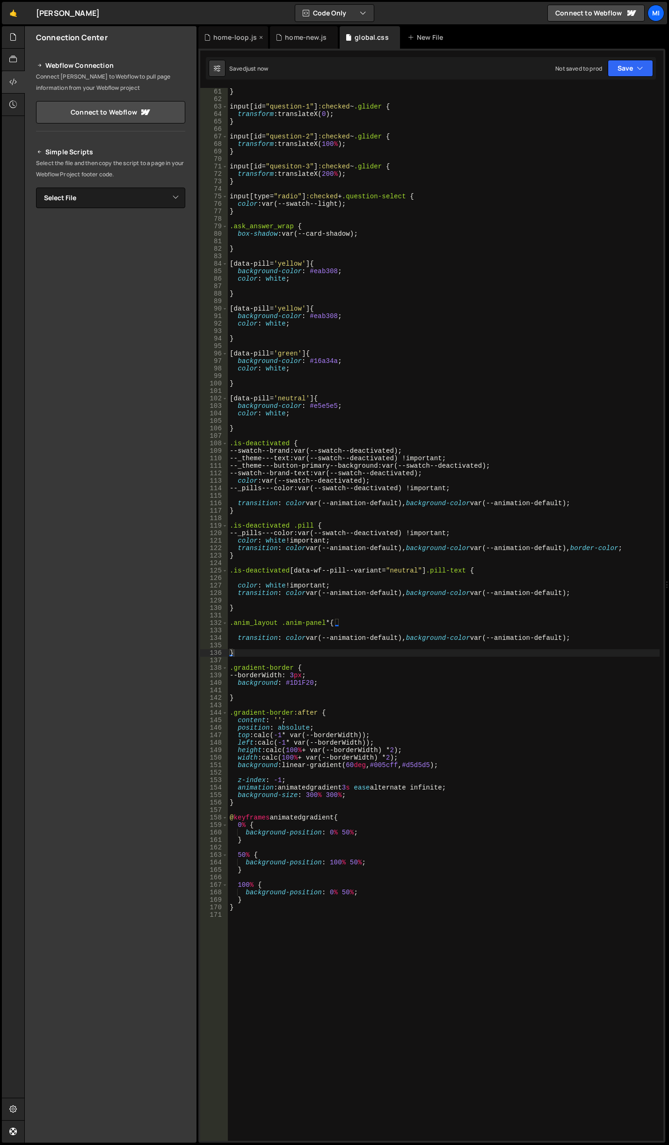
drag, startPoint x: 236, startPoint y: 43, endPoint x: 258, endPoint y: 39, distance: 21.8
click at [236, 43] on div "home-loop.js" at bounding box center [233, 37] width 70 height 22
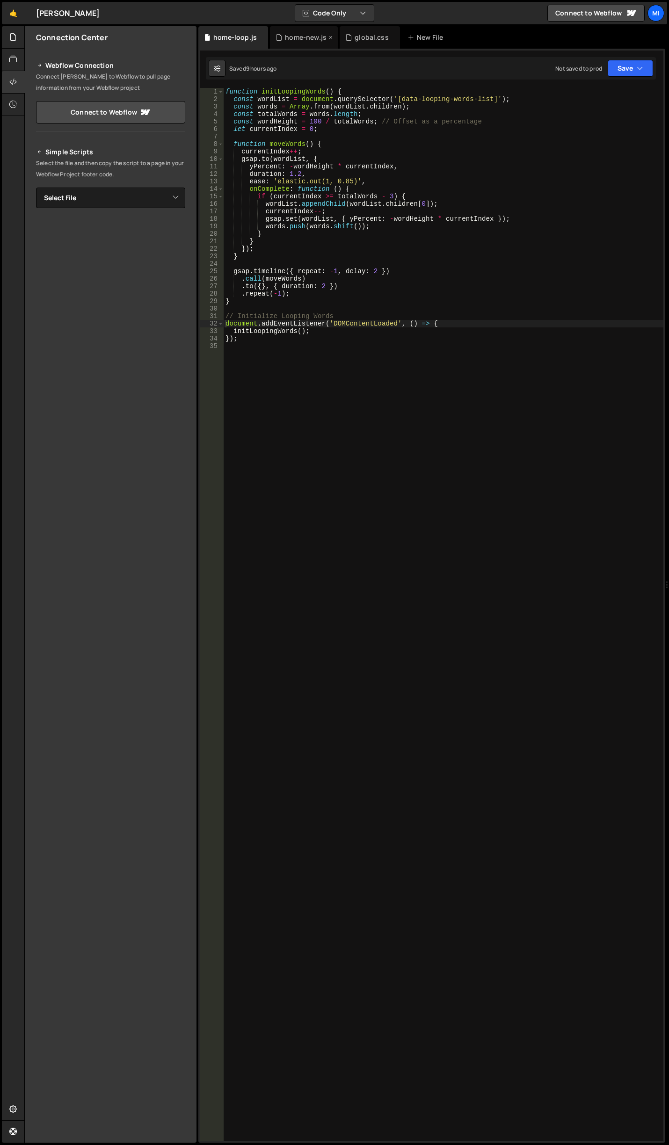
click at [314, 34] on div "home-new.js" at bounding box center [306, 37] width 42 height 9
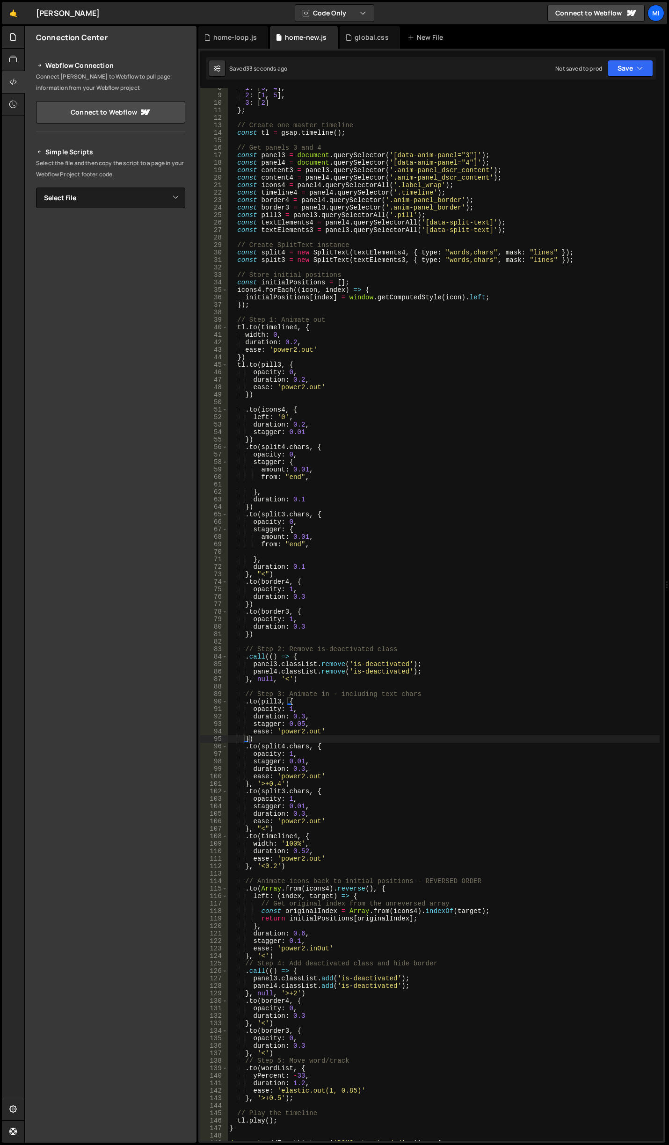
click at [383, 668] on div "1 : [ 3 , 4 ] , 2 : [ 1 , 5 ] , 3 : [ 2 ] } ; // Create one master timeline con…" at bounding box center [443, 618] width 432 height 1068
click at [329, 683] on div "1 : [ 3 , 4 ] , 2 : [ 1 , 5 ] , 3 : [ 2 ] } ; // Create one master timeline con…" at bounding box center [443, 618] width 432 height 1068
click at [261, 739] on div "1 : [ 3 , 4 ] , 2 : [ 1 , 5 ] , 3 : [ 2 ] } ; // Create one master timeline con…" at bounding box center [443, 618] width 432 height 1068
click at [246, 739] on div "1 : [ 3 , 4 ] , 2 : [ 1 , 5 ] , 3 : [ 2 ] } ; // Create one master timeline con…" at bounding box center [443, 618] width 432 height 1068
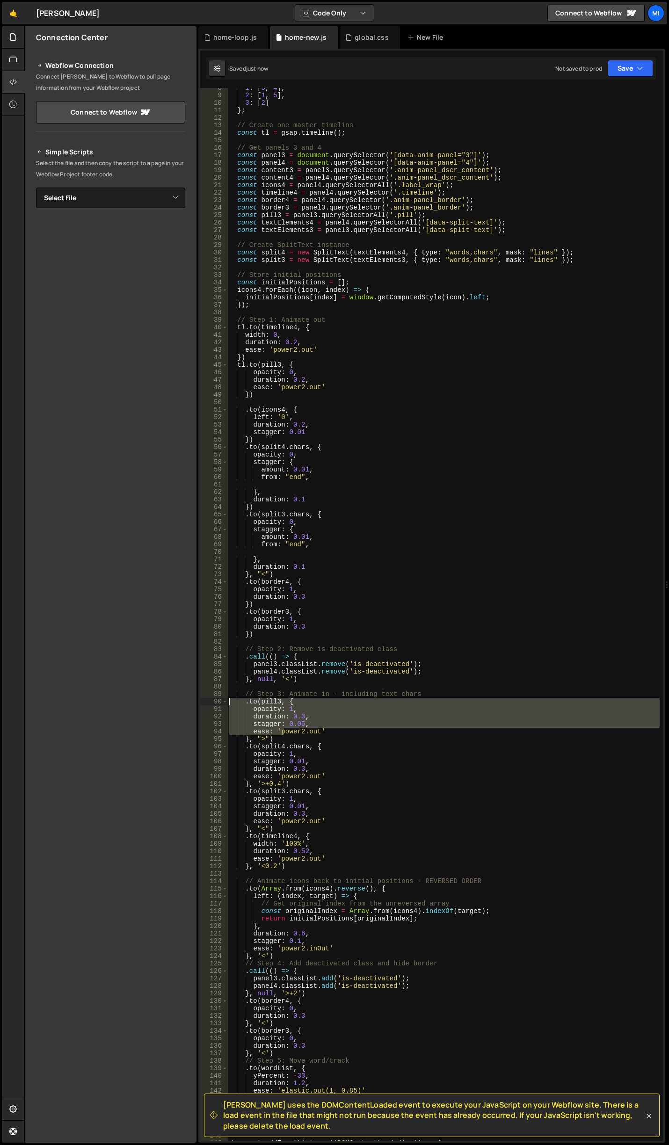
drag, startPoint x: 285, startPoint y: 735, endPoint x: 200, endPoint y: 703, distance: 90.9
click at [200, 703] on div "}, ">") 8 9 10 11 12 13 14 15 16 17 18 19 20 21 22 23 24 25 26 27 28 29 30 31 3…" at bounding box center [431, 614] width 463 height 1053
click at [306, 714] on div "1 : [ 3 , 4 ] , 2 : [ 1 , 5 ] , 3 : [ 2 ] } ; // Create one master timeline con…" at bounding box center [443, 614] width 432 height 1053
drag, startPoint x: 277, startPoint y: 737, endPoint x: 212, endPoint y: 704, distance: 72.8
click at [212, 704] on div "duration: 0.3, 8 9 10 11 12 13 14 15 16 17 18 19 20 21 22 23 24 25 26 27 28 29 …" at bounding box center [431, 614] width 463 height 1053
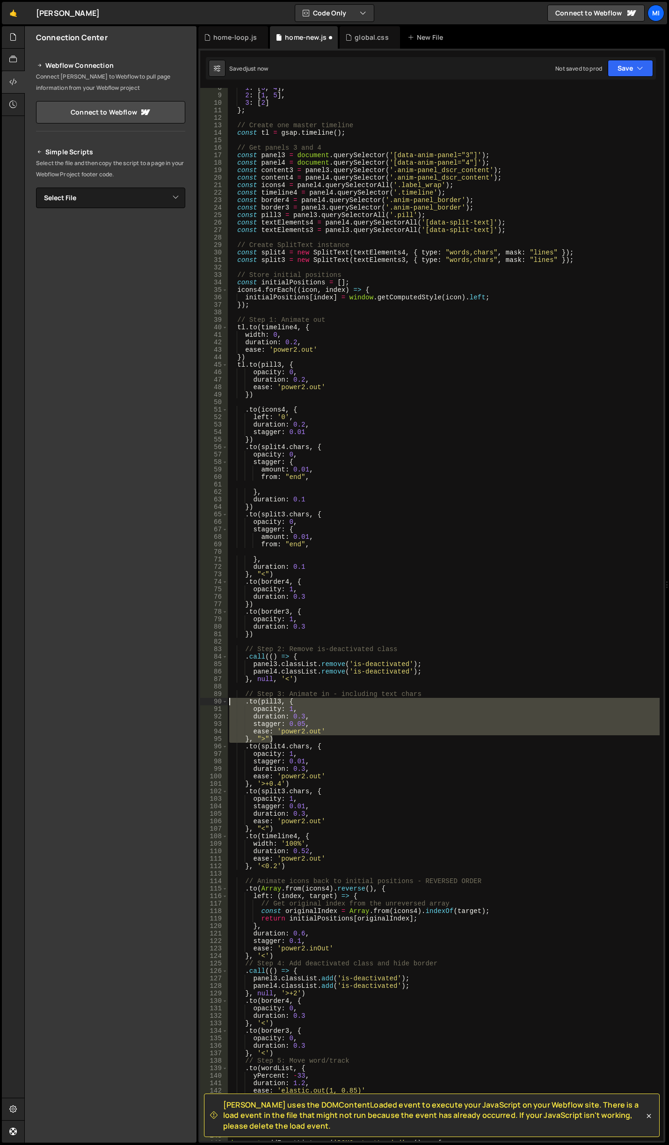
type textarea ".to(pill3, { opacity: 1,"
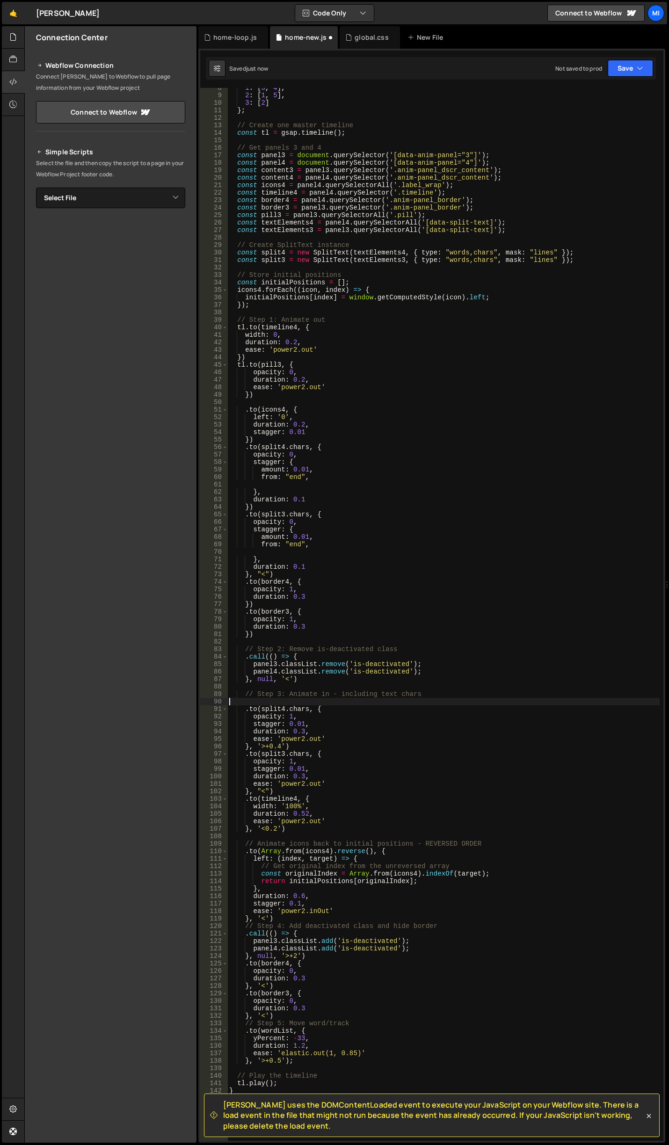
scroll to position [0, 0]
click at [307, 747] on div "1 : [ 3 , 4 ] , 2 : [ 1 , 5 ] , 3 : [ 2 ] } ; // Create one master timeline con…" at bounding box center [443, 618] width 432 height 1068
type textarea "}, '>+0.4')"
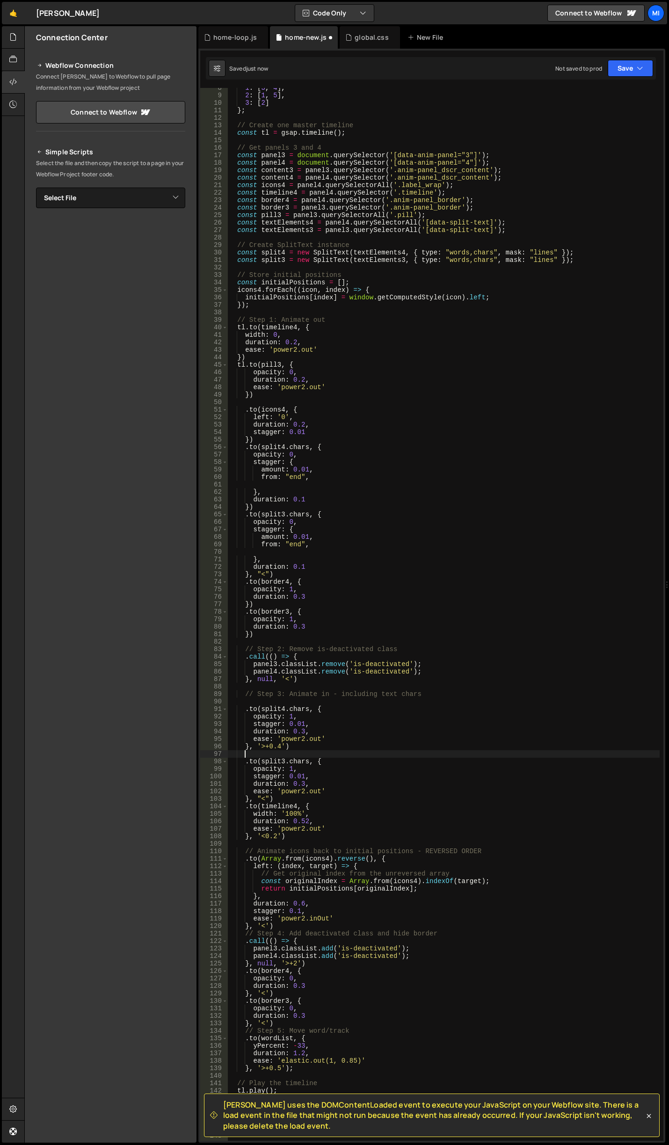
paste textarea "}, ">")"
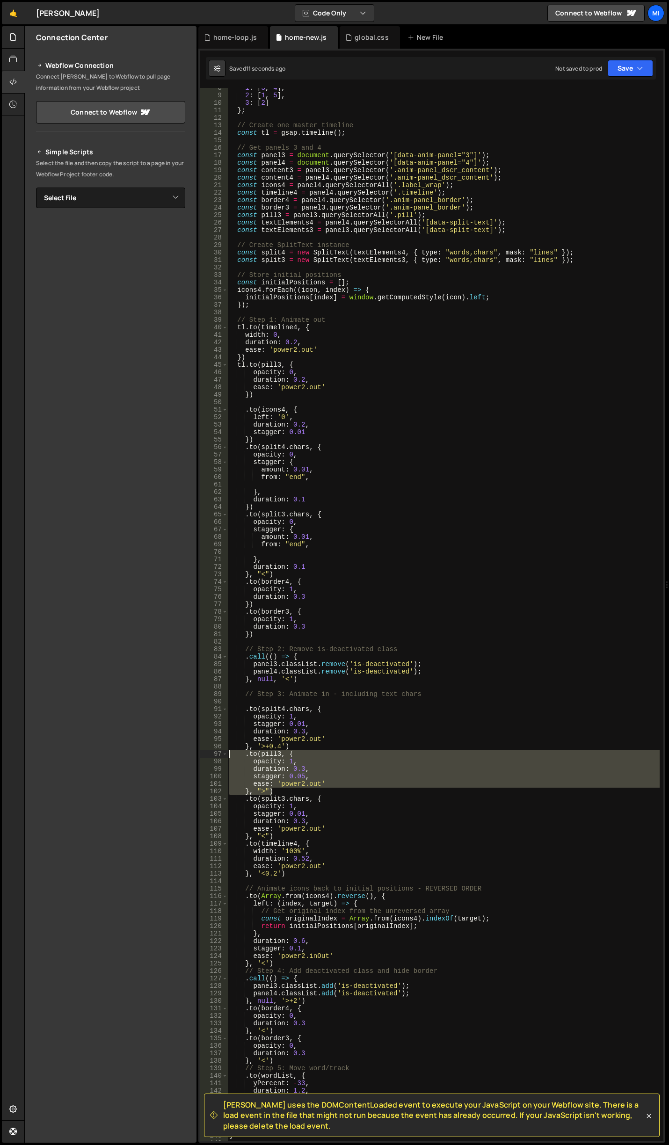
drag, startPoint x: 282, startPoint y: 792, endPoint x: 205, endPoint y: 753, distance: 86.0
click at [205, 753] on div "}, ">") 8 9 10 11 12 13 14 15 16 17 18 19 20 21 22 23 24 25 26 27 28 29 30 31 3…" at bounding box center [431, 614] width 463 height 1053
type textarea ".to(pill3, { opacity: 1,"
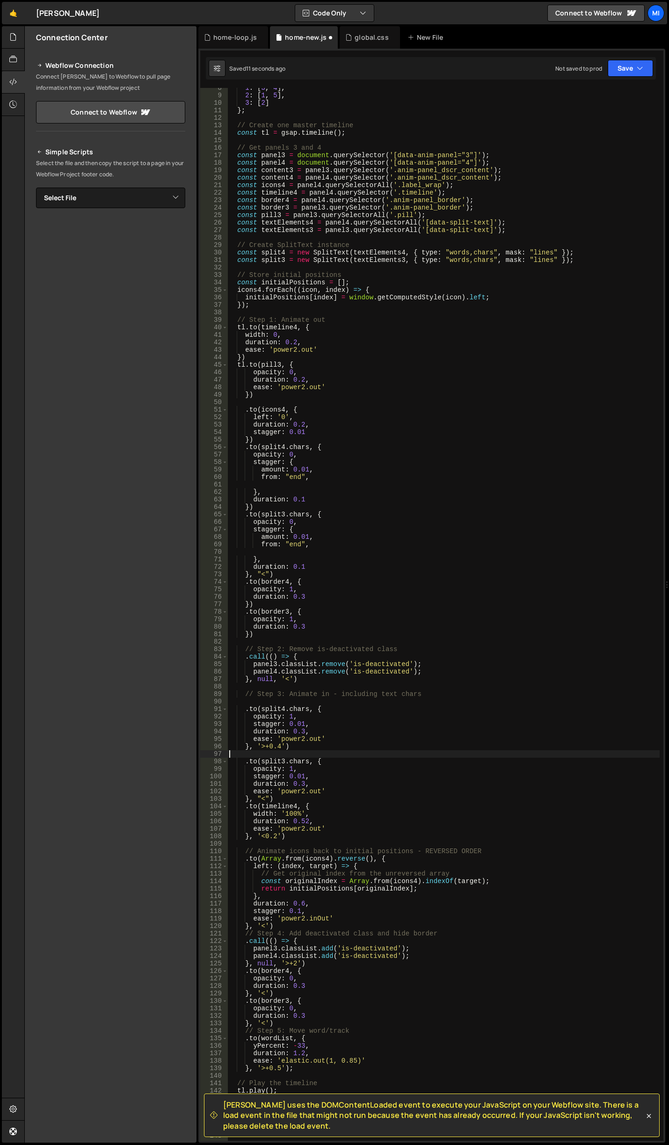
scroll to position [0, 0]
click at [289, 797] on div "1 : [ 3 , 4 ] , 2 : [ 1 , 5 ] , 3 : [ 2 ] } ; // Create one master timeline con…" at bounding box center [443, 618] width 432 height 1068
type textarea "}, "<")"
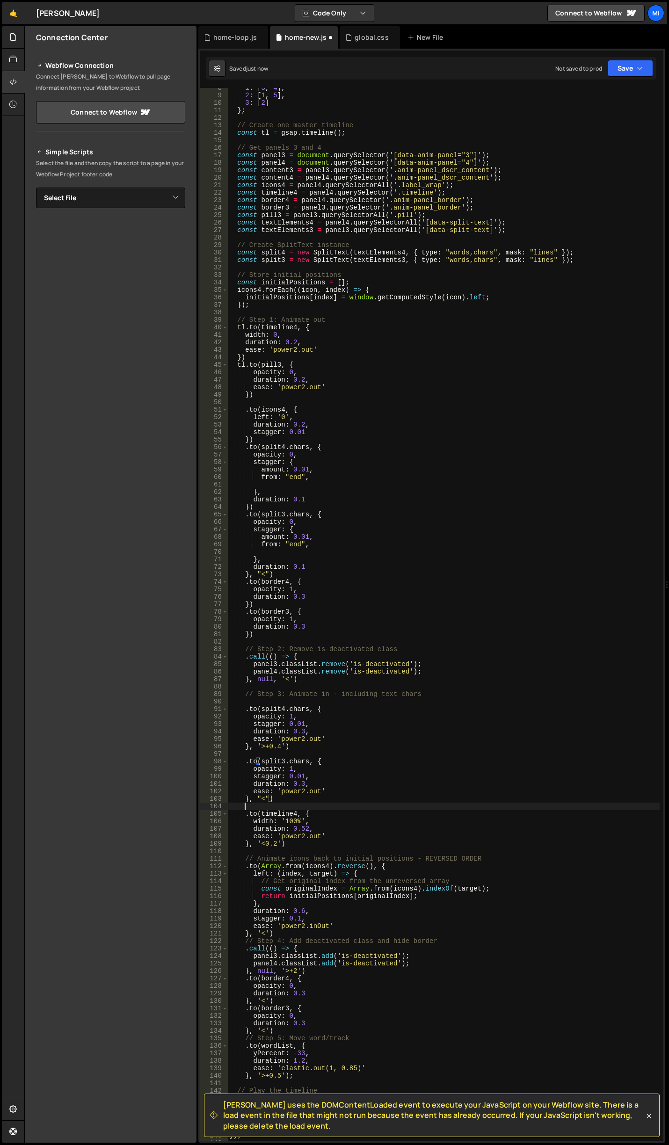
scroll to position [0, 0]
paste textarea "}, ">")"
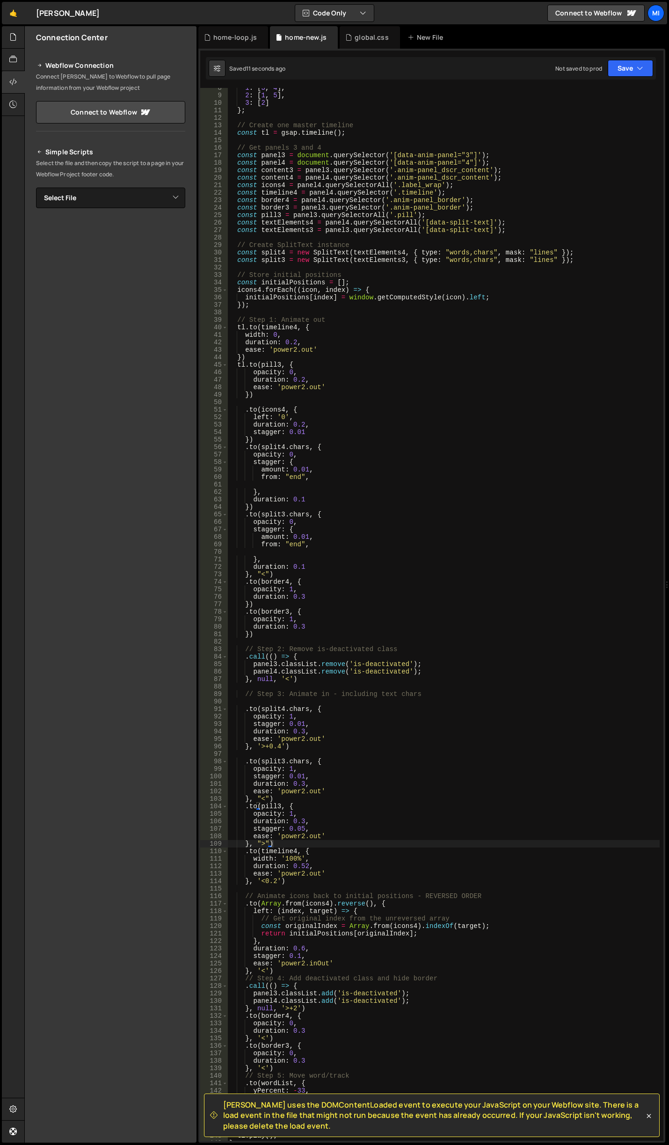
click at [416, 216] on div "1 : [ 3 , 4 ] , 2 : [ 1 , 5 ] , 3 : [ 2 ] } ; // Create one master timeline con…" at bounding box center [443, 618] width 432 height 1068
click at [407, 259] on div "1 : [ 3 , 4 ] , 2 : [ 1 , 5 ] , 3 : [ 2 ] } ; // Create one master timeline con…" at bounding box center [443, 618] width 432 height 1068
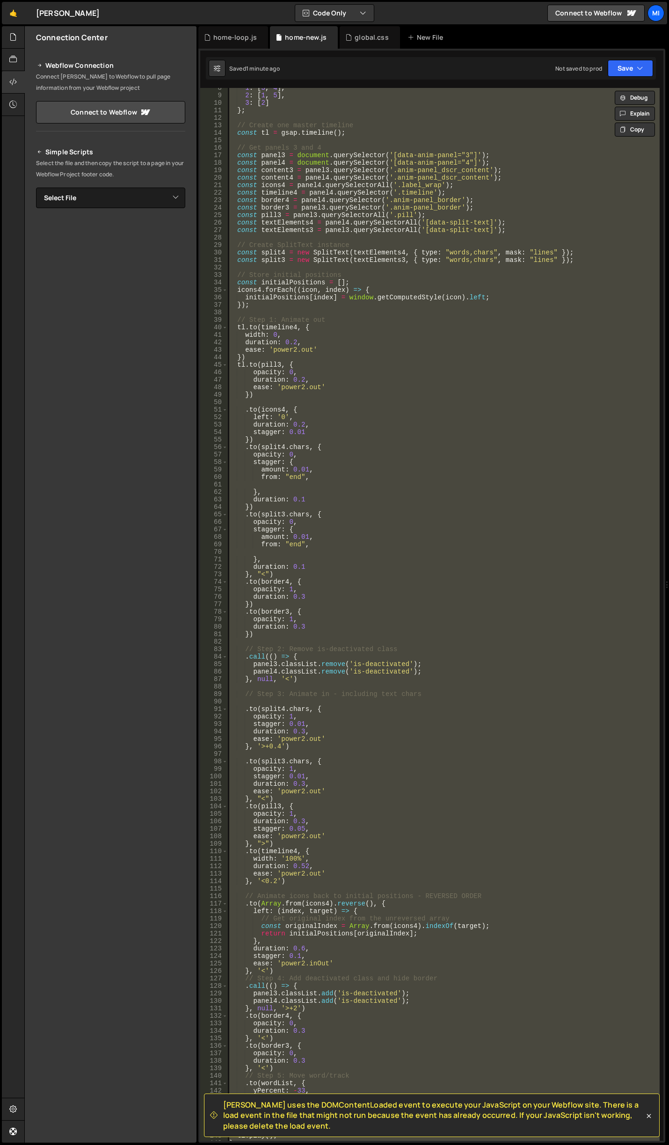
click at [345, 795] on div "1 : [ 3 , 4 ] , 2 : [ 1 , 5 ] , 3 : [ 2 ] } ; // Create one master timeline con…" at bounding box center [443, 614] width 432 height 1053
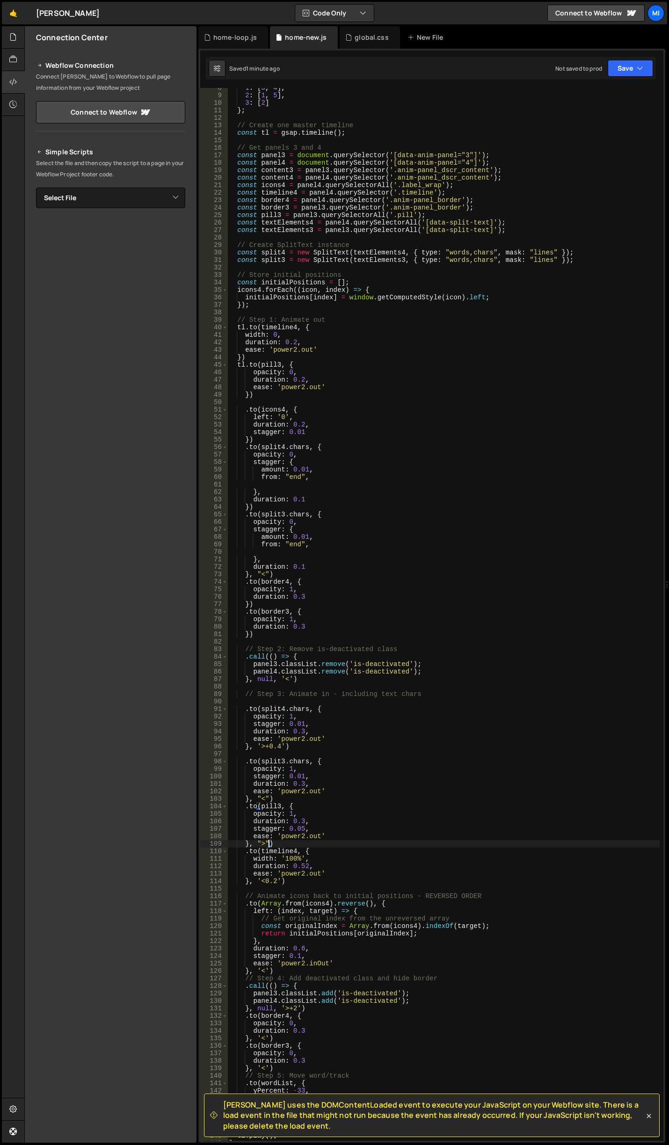
click at [268, 842] on div "1 : [ 3 , 4 ] , 2 : [ 1 , 5 ] , 3 : [ 2 ] } ; // Create one master timeline con…" at bounding box center [443, 618] width 432 height 1068
click at [303, 821] on div "1 : [ 3 , 4 ] , 2 : [ 1 , 5 ] , 3 : [ 2 ] } ; // Create one master timeline con…" at bounding box center [443, 618] width 432 height 1068
click at [277, 842] on div "1 : [ 3 , 4 ] , 2 : [ 1 , 5 ] , 3 : [ 2 ] } ; // Create one master timeline con…" at bounding box center [443, 618] width 432 height 1068
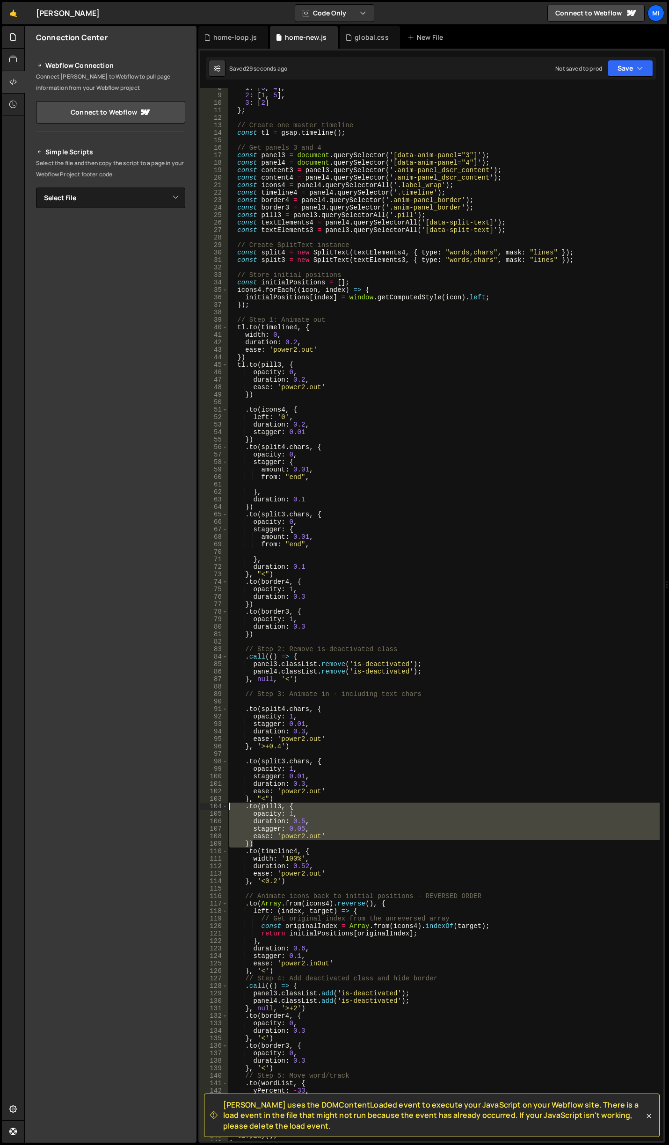
drag, startPoint x: 255, startPoint y: 843, endPoint x: 230, endPoint y: 808, distance: 43.2
click at [230, 808] on div "1 : [ 3 , 4 ] , 2 : [ 1 , 5 ] , 3 : [ 2 ] } ; // Create one master timeline con…" at bounding box center [443, 618] width 432 height 1068
type textarea ".to(pill3, { opacity: 1,"
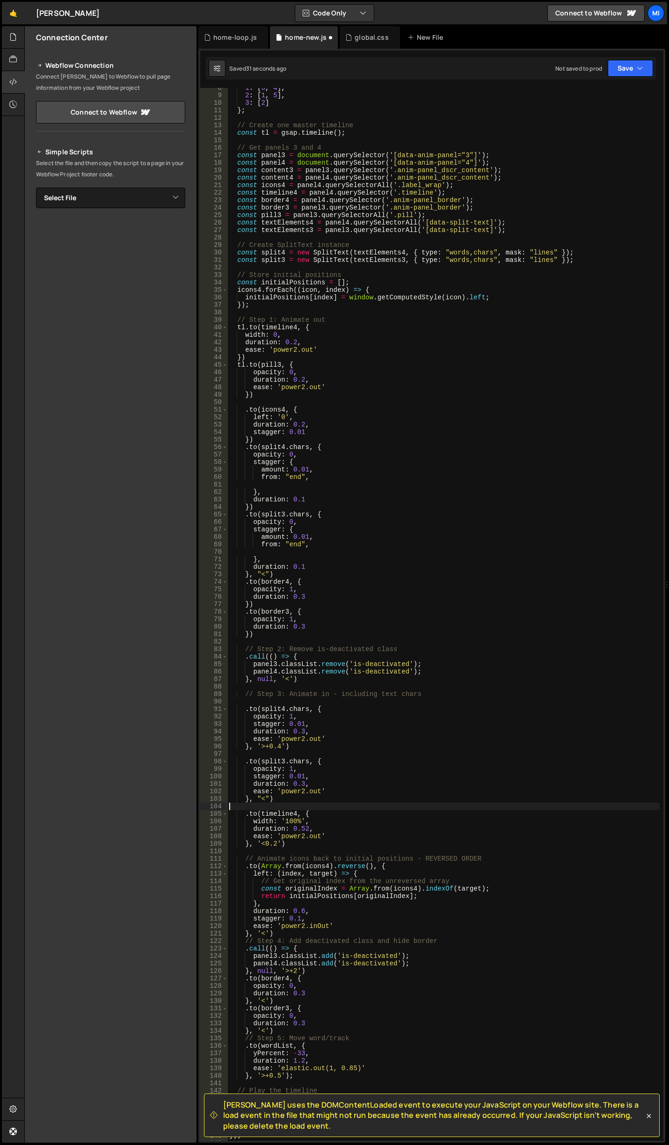
click at [287, 474] on div "1 : [ 3 , 4 ] , 2 : [ 1 , 5 ] , 3 : [ 2 ] } ; // Create one master timeline con…" at bounding box center [443, 618] width 432 height 1068
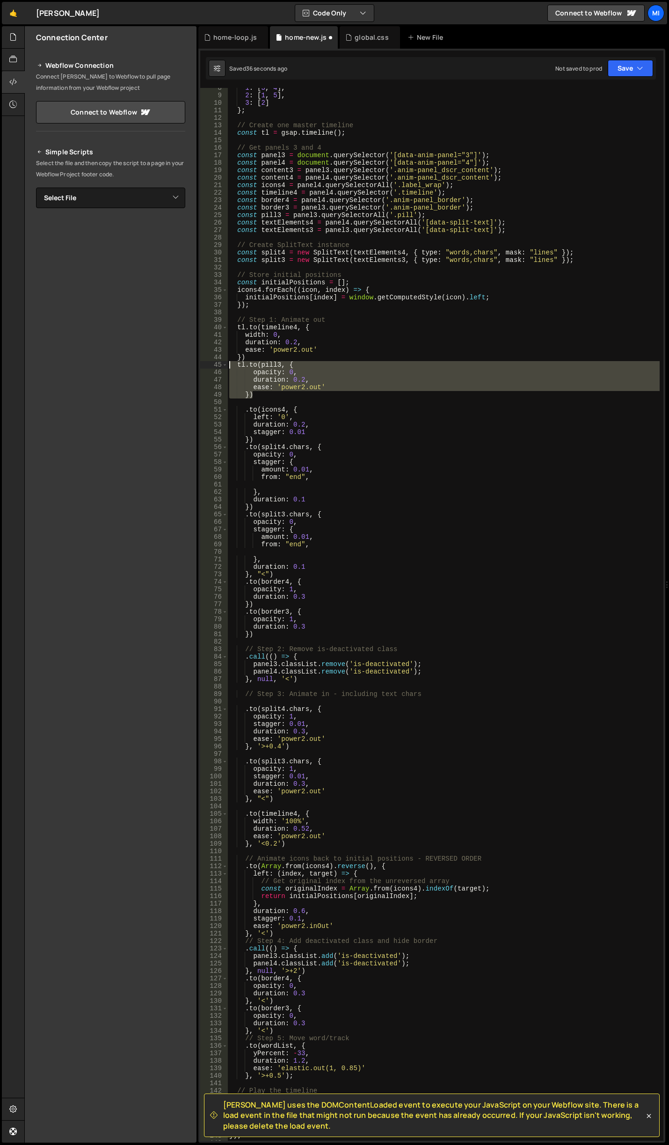
drag, startPoint x: 262, startPoint y: 397, endPoint x: 204, endPoint y: 367, distance: 65.7
click at [204, 367] on div "from: "end", 8 9 10 11 12 13 14 15 16 17 18 19 20 21 22 23 24 25 26 27 28 29 30…" at bounding box center [431, 614] width 463 height 1053
type textarea "tl.to(pill3, { opacity: 0,"
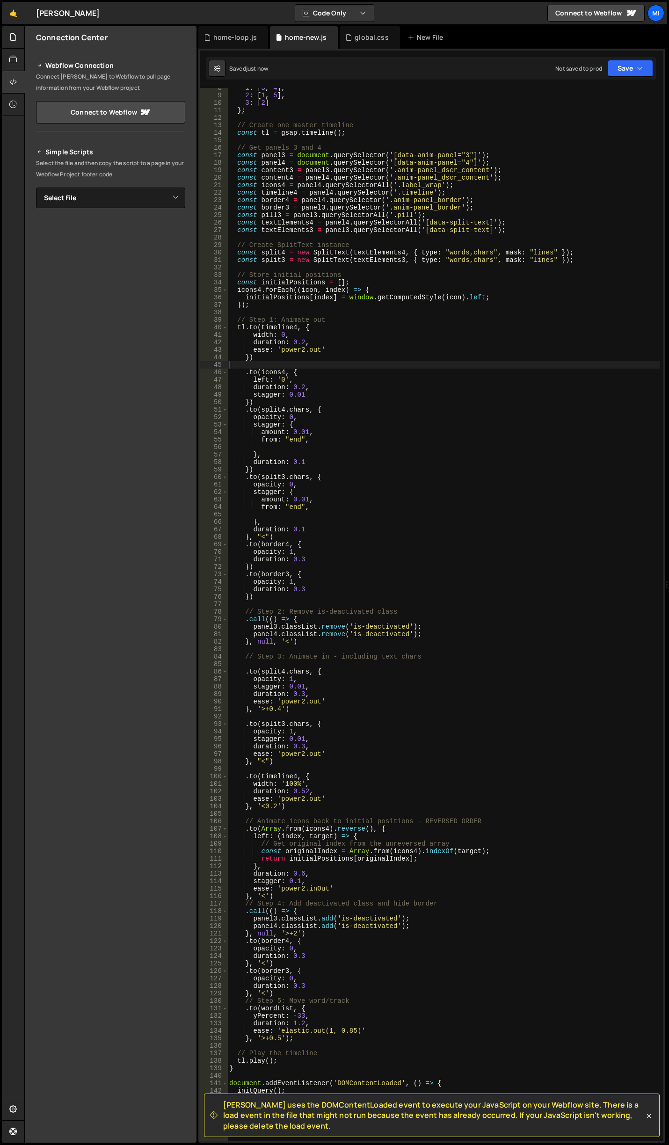
click at [351, 497] on div "1 : [ 3 , 4 ] , 2 : [ 1 , 5 ] , 3 : [ 2 ] } ; // Create one master timeline con…" at bounding box center [443, 618] width 432 height 1068
click at [319, 521] on div "1 : [ 3 , 4 ] , 2 : [ 1 , 5 ] , 3 : [ 2 ] } ; // Create one master timeline con…" at bounding box center [443, 618] width 432 height 1068
type textarea "},"
click at [351, 40] on div "global.css" at bounding box center [367, 37] width 44 height 9
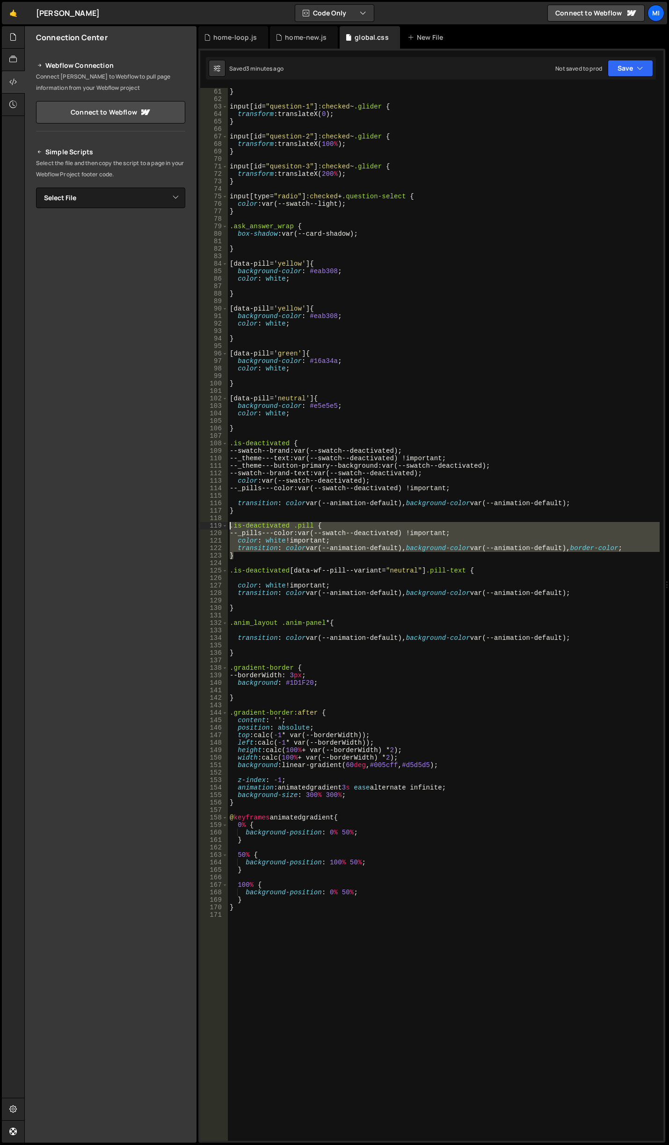
drag, startPoint x: 245, startPoint y: 554, endPoint x: 217, endPoint y: 525, distance: 40.4
click at [217, 525] on div "} 61 62 63 64 65 66 67 68 69 70 71 72 73 74 75 76 77 78 79 80 81 82 83 84 85 86…" at bounding box center [431, 614] width 463 height 1053
type textarea ".is-deactivated .pill { --_pills---color: var(--swatch--deactivated) !important;"
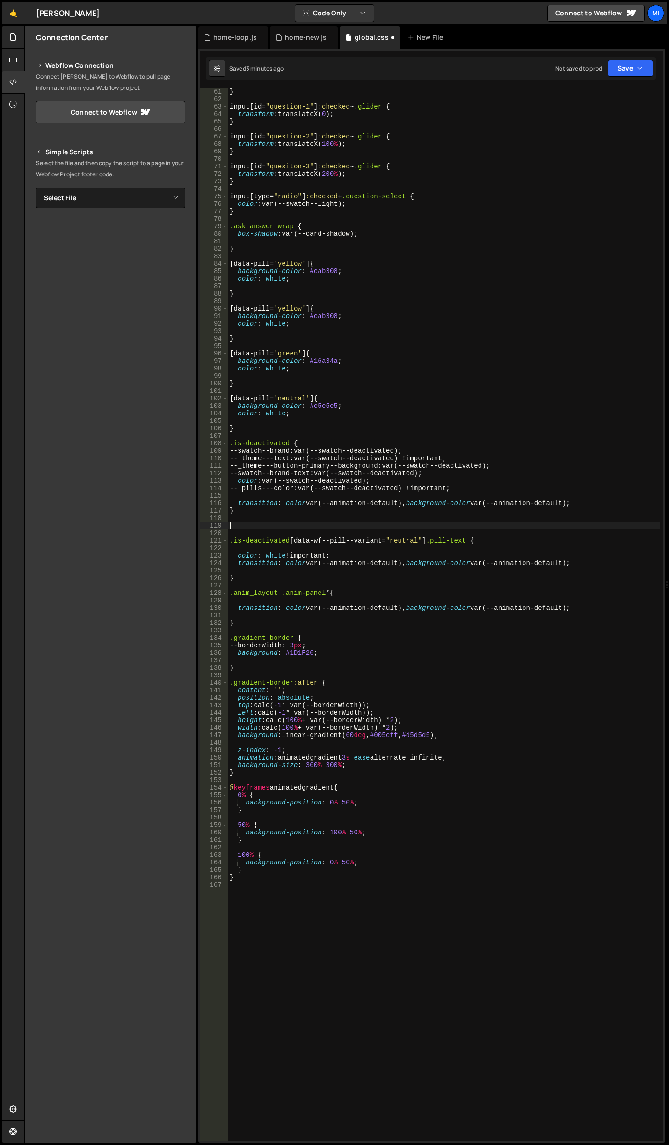
type textarea ".is-deactivated [data-wf--pill--variant="neutral"] .pill-text {"
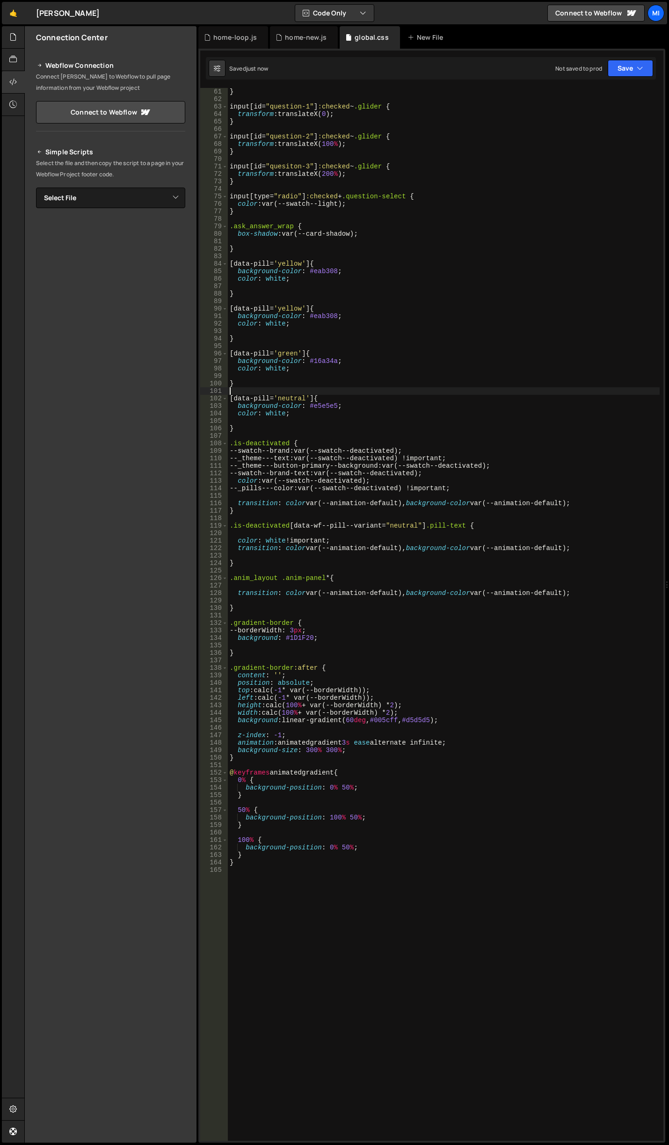
click at [365, 393] on div "} input [ id = " question-1 " ] :checked ~ .glider { transform : translateX( 0 …" at bounding box center [444, 622] width 432 height 1068
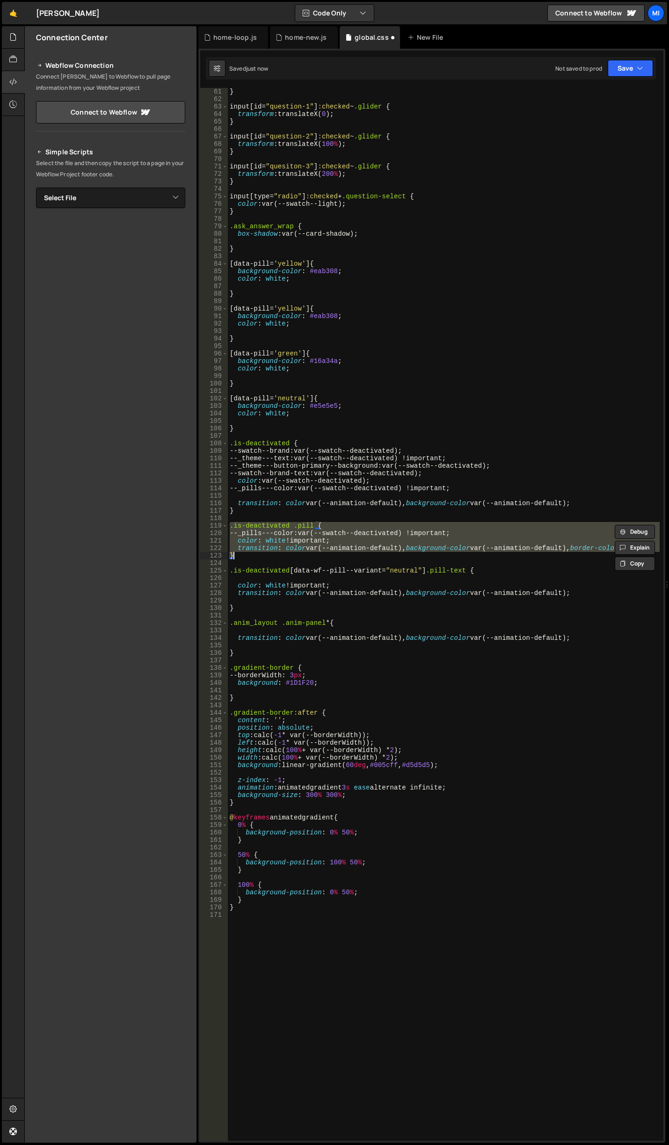
type textarea "}"
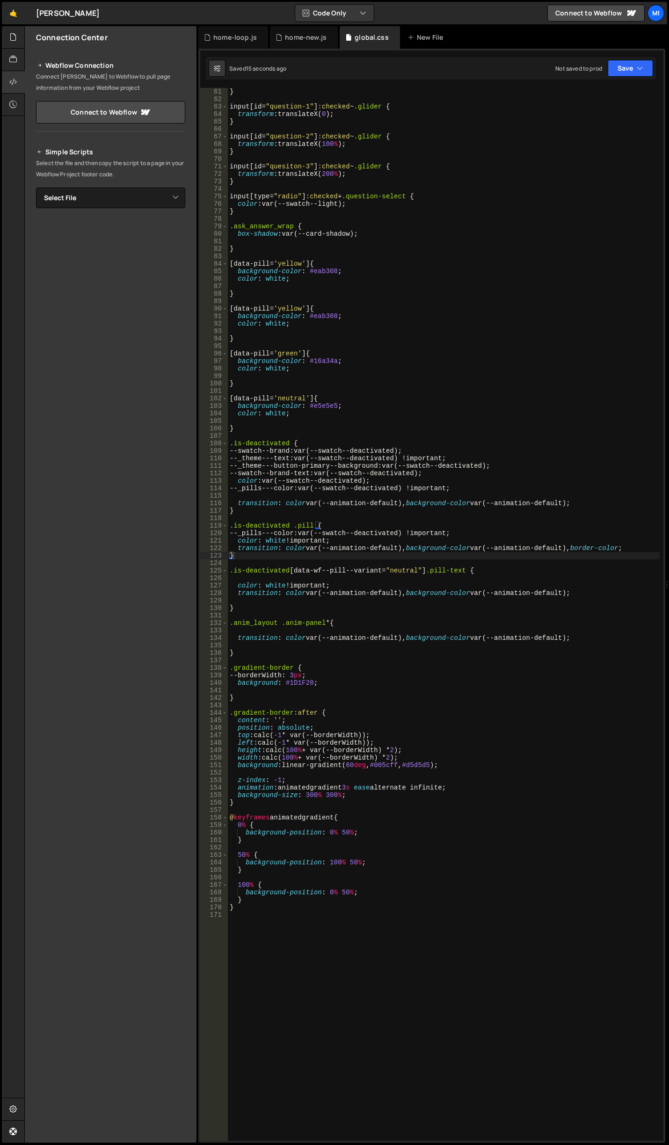
drag, startPoint x: 457, startPoint y: 390, endPoint x: 455, endPoint y: 382, distance: 8.2
click at [457, 390] on div "} input [ id = " question-1 " ] :checked ~ .glider { transform : translateX( 0 …" at bounding box center [444, 622] width 432 height 1068
click at [225, 28] on div "home-loop.js" at bounding box center [233, 37] width 70 height 22
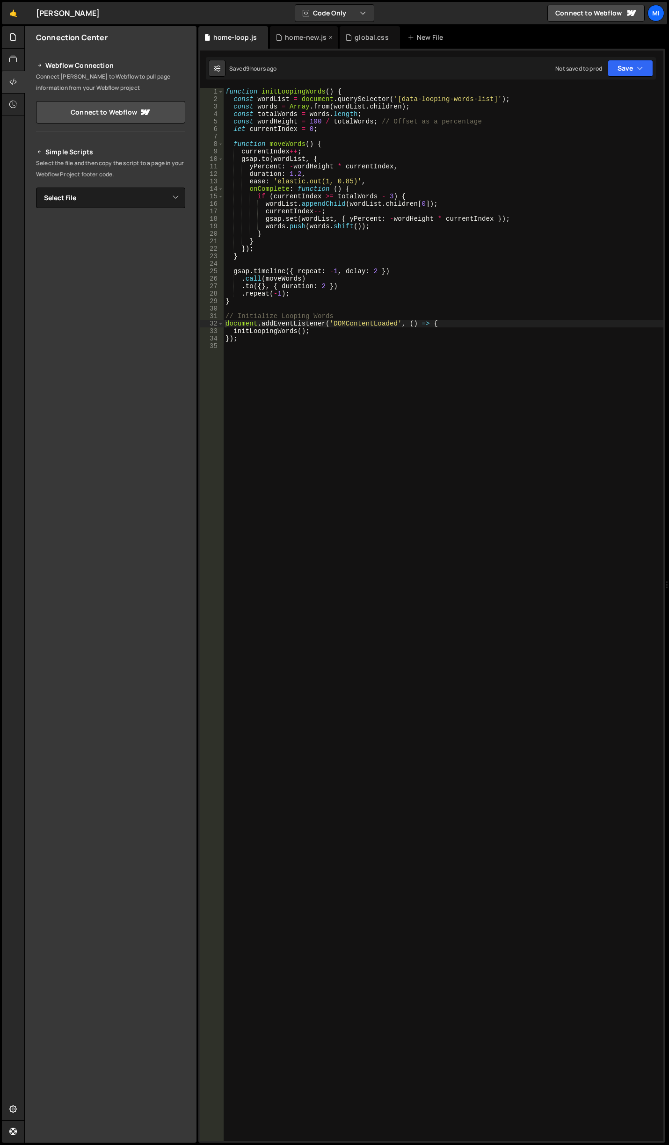
click at [283, 41] on div "home-new.js" at bounding box center [301, 37] width 51 height 9
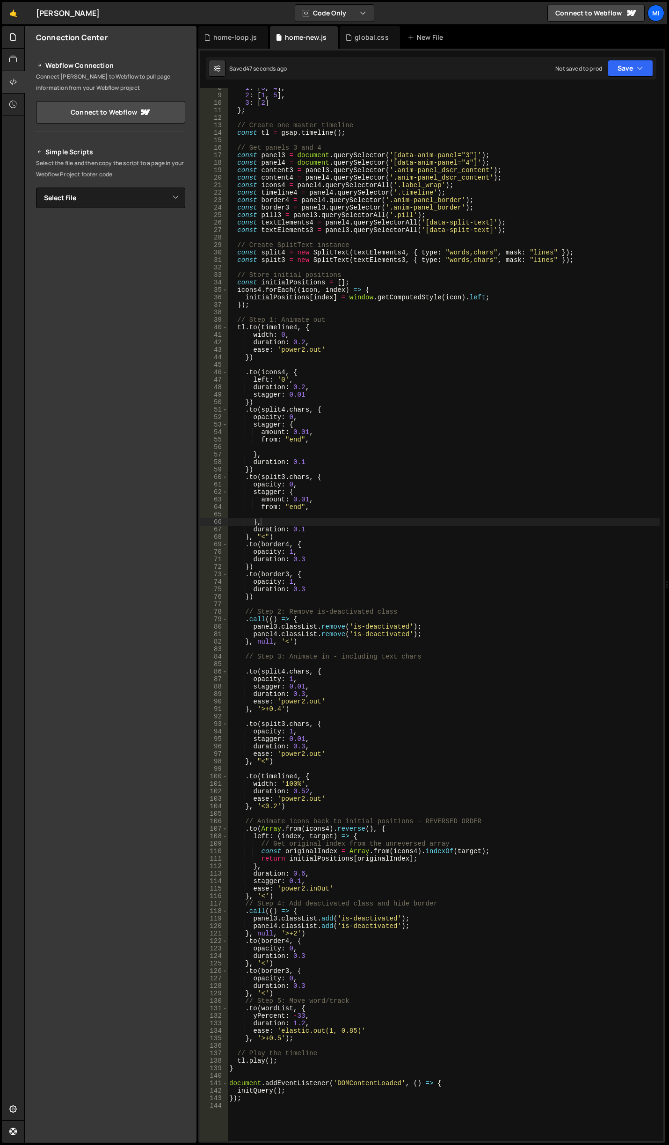
click at [461, 552] on div "1 : [ 3 , 4 ] , 2 : [ 1 , 5 ] , 3 : [ 2 ] } ; // Create one master timeline con…" at bounding box center [443, 618] width 432 height 1068
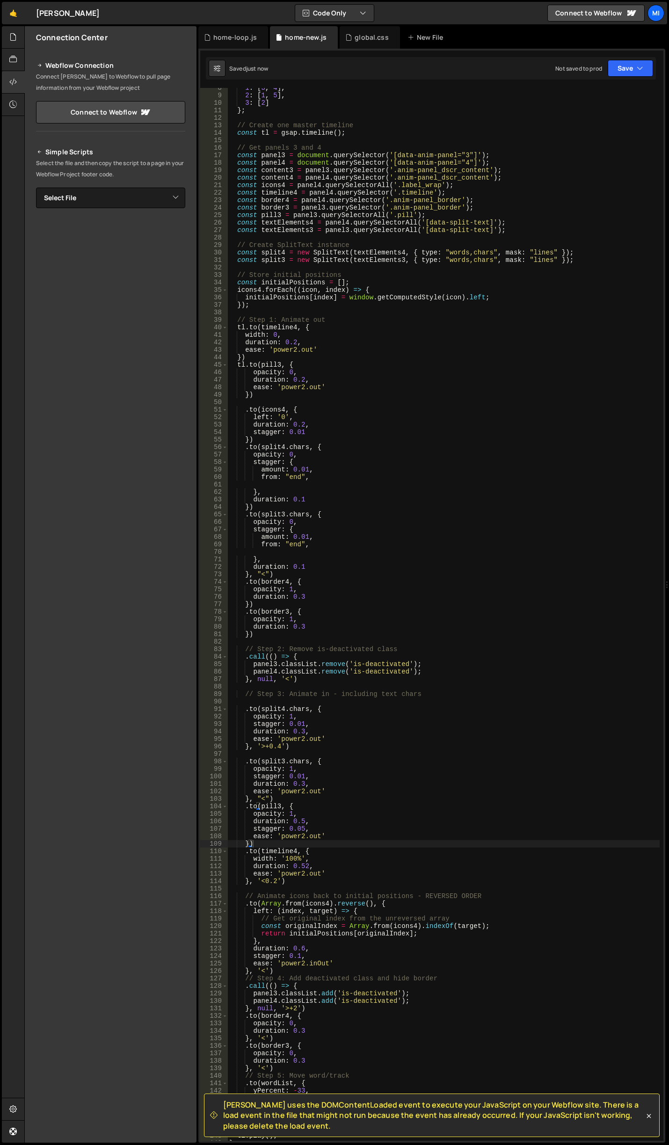
click at [375, 725] on div "1 : [ 3 , 4 ] , 2 : [ 1 , 5 ] , 3 : [ 2 ] } ; // Create one master timeline con…" at bounding box center [443, 618] width 432 height 1068
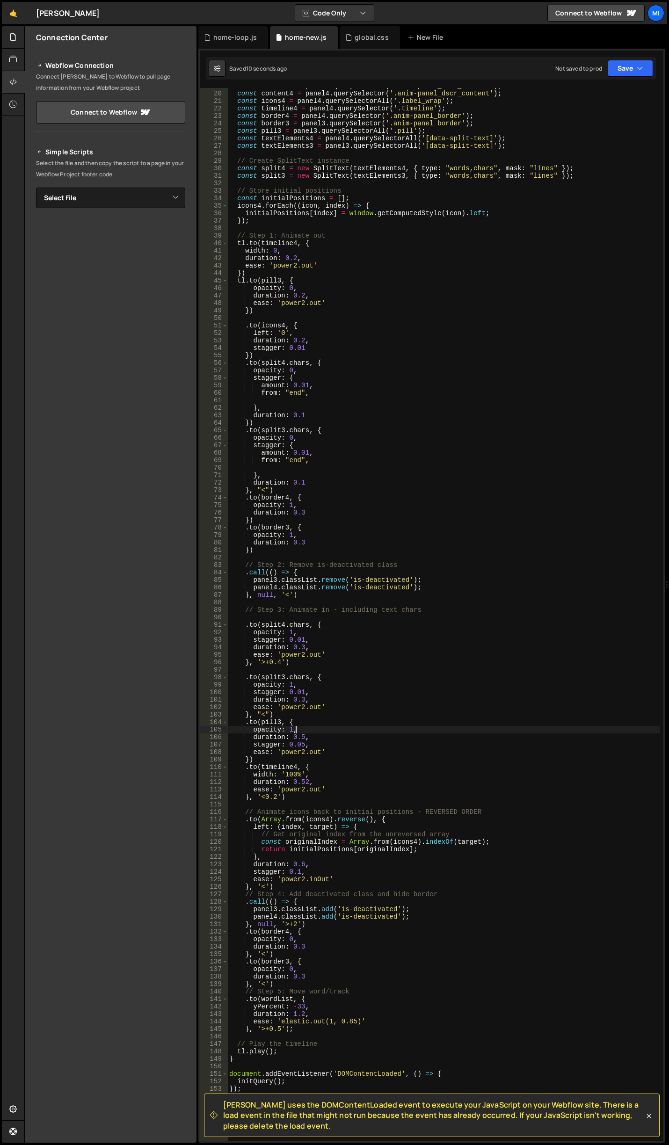
click at [312, 732] on div "const content3 = panel3 . querySelector ( '.anim-panel_dscr_content' ) ; const …" at bounding box center [443, 616] width 432 height 1068
click at [250, 756] on div "const content3 = panel3 . querySelector ( '.anim-panel_dscr_content' ) ; const …" at bounding box center [443, 616] width 432 height 1068
click at [313, 749] on div "const content3 = panel3 . querySelector ( '.anim-panel_dscr_content' ) ; const …" at bounding box center [443, 616] width 432 height 1068
drag, startPoint x: 296, startPoint y: 744, endPoint x: 301, endPoint y: 744, distance: 5.1
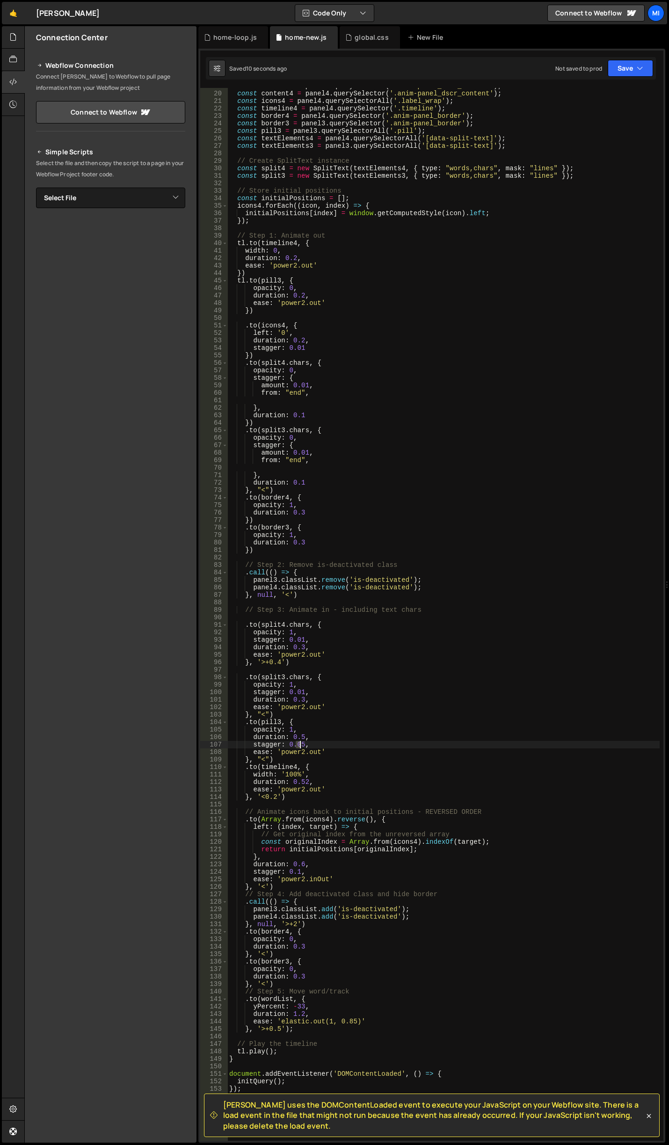
click at [301, 744] on div "const content3 = panel3 . querySelector ( '.anim-panel_dscr_content' ) ; const …" at bounding box center [443, 616] width 432 height 1068
click at [320, 736] on div "const content3 = panel3 . querySelector ( '.anim-panel_dscr_content' ) ; const …" at bounding box center [443, 616] width 432 height 1068
drag, startPoint x: 275, startPoint y: 761, endPoint x: 280, endPoint y: 760, distance: 5.2
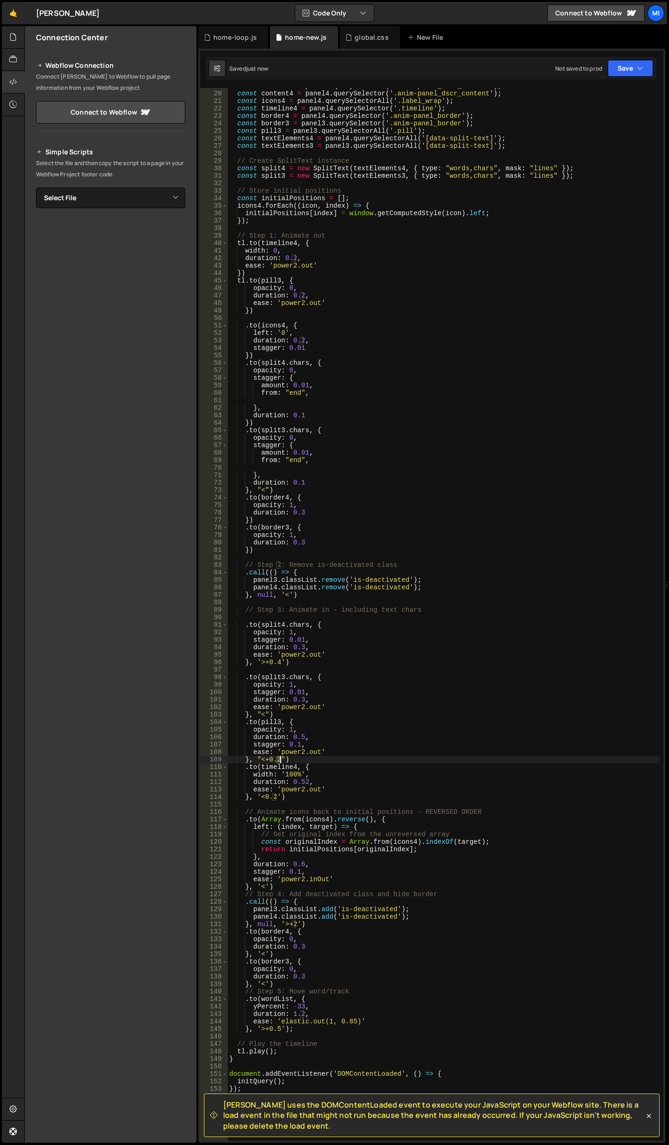
click at [280, 760] on div "const content3 = panel3 . querySelector ( '.anim-panel_dscr_content' ) ; const …" at bounding box center [443, 616] width 432 height 1068
click at [304, 738] on div "const content3 = panel3 . querySelector ( '.anim-panel_dscr_content' ) ; const …" at bounding box center [443, 616] width 432 height 1068
type textarea "duration: 0.7,"
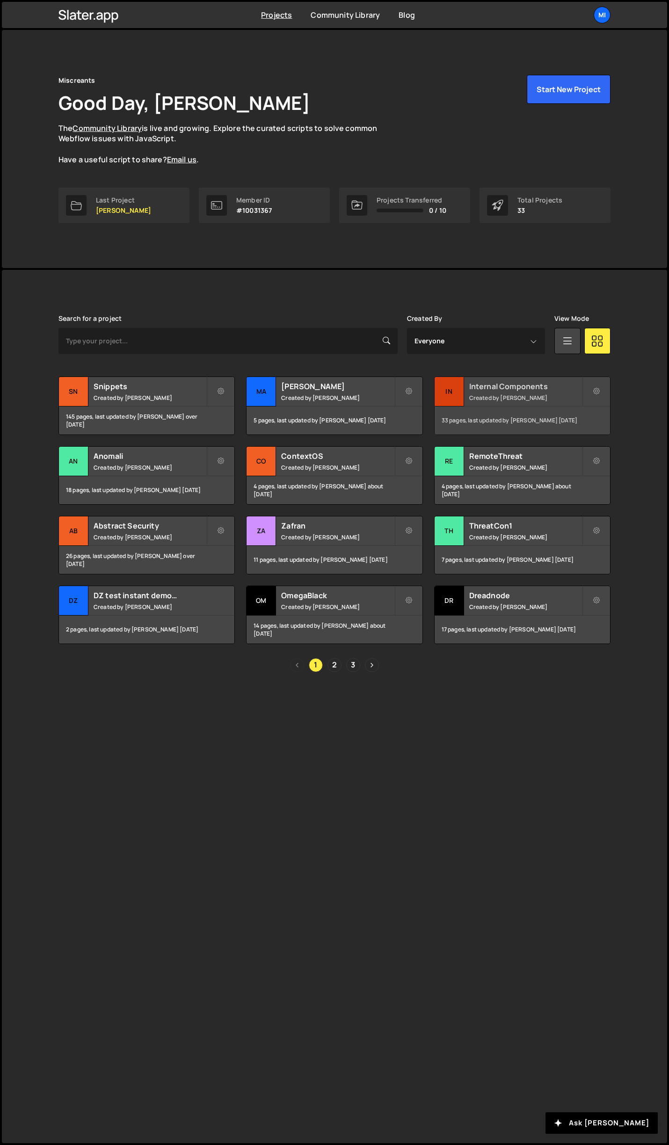
click at [530, 388] on h2 "Internal Components" at bounding box center [525, 386] width 113 height 10
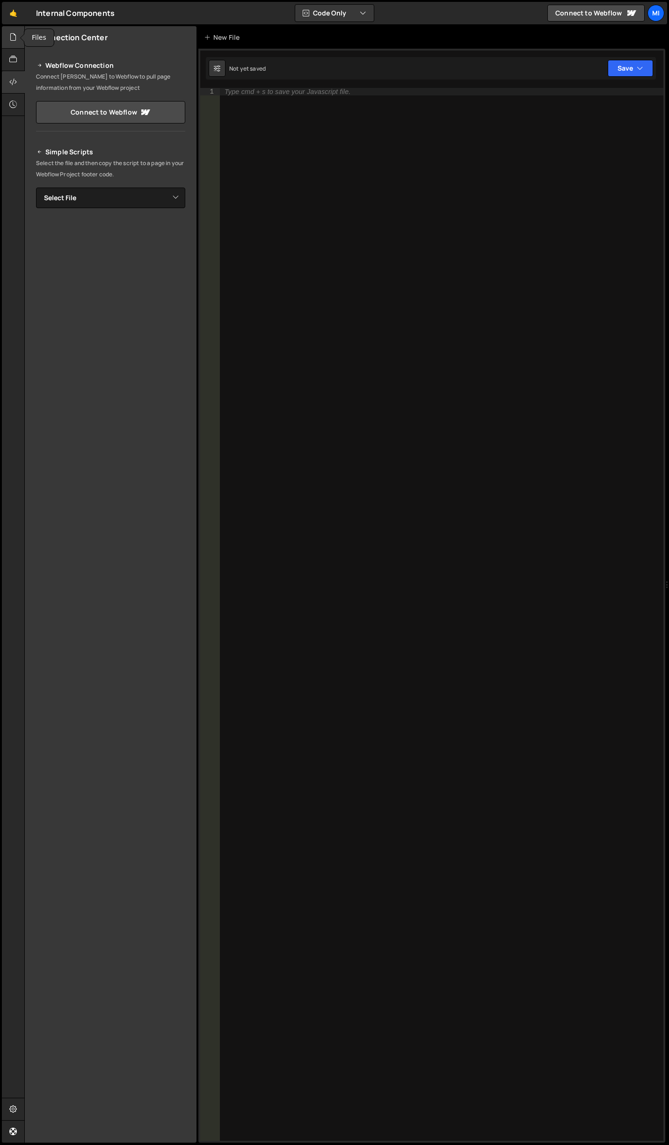
click at [7, 37] on div at bounding box center [13, 37] width 23 height 22
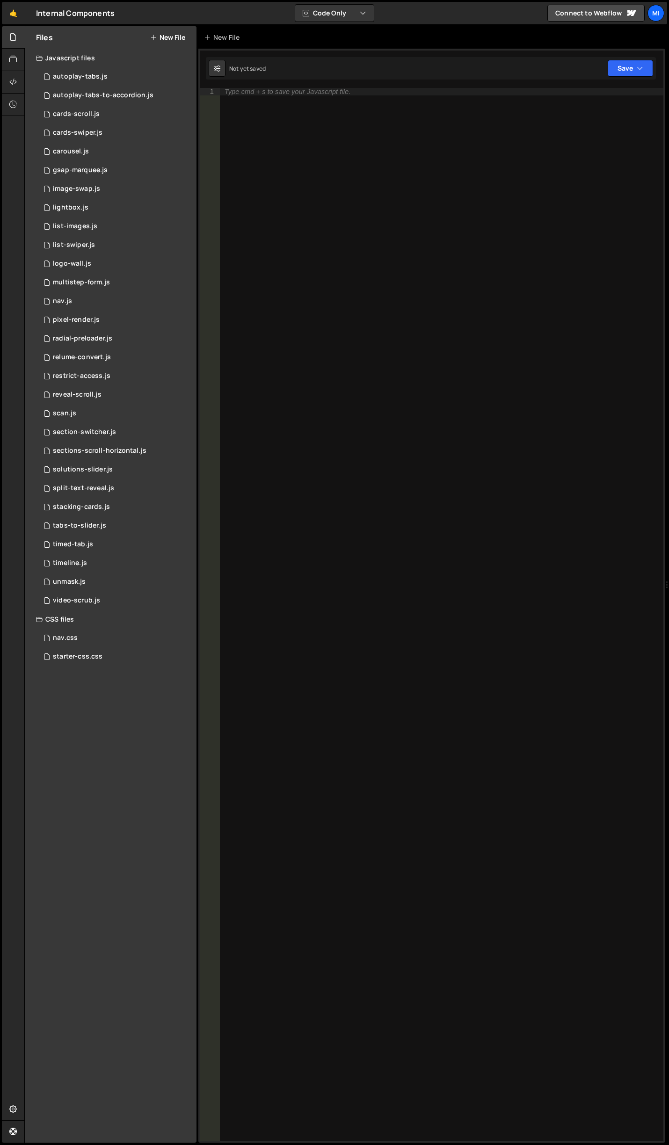
click at [182, 43] on div "Files New File" at bounding box center [111, 37] width 172 height 22
click at [182, 36] on button "New File" at bounding box center [167, 37] width 35 height 7
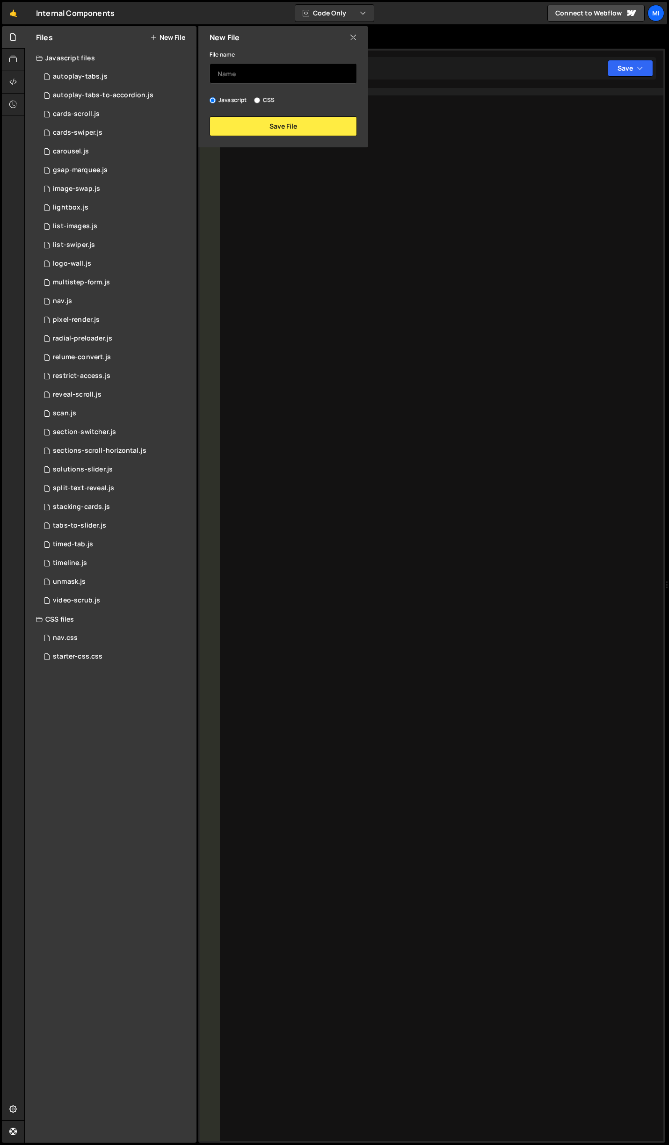
click at [262, 69] on input "text" at bounding box center [283, 73] width 147 height 21
type input "rodolex"
click at [277, 134] on button "Save File" at bounding box center [283, 127] width 147 height 20
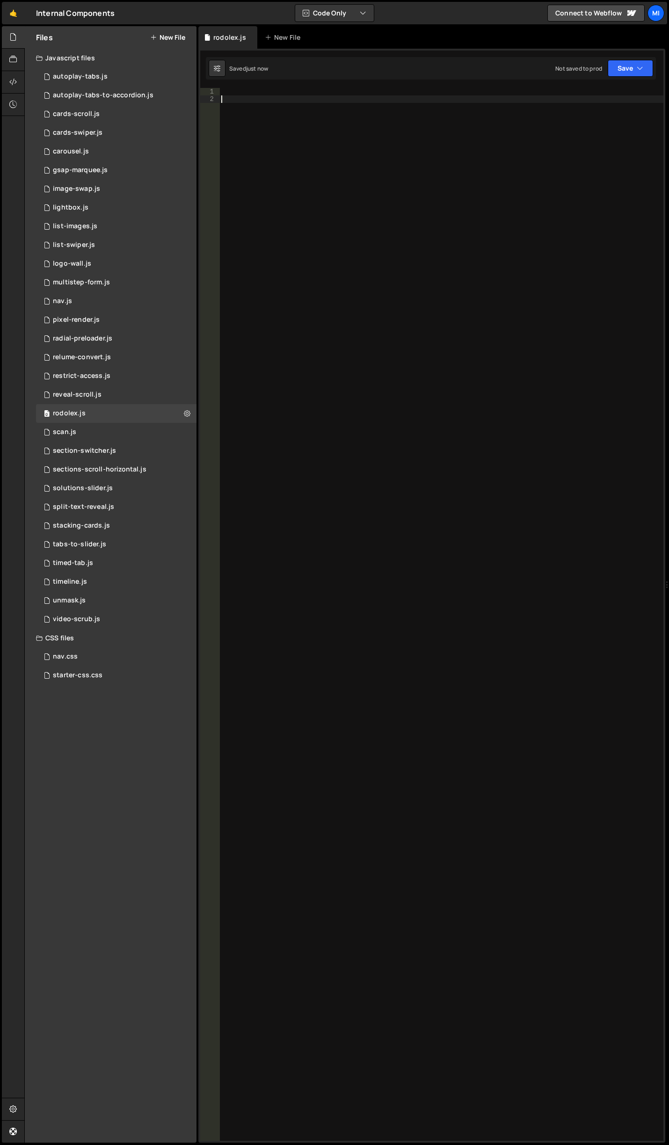
click at [284, 142] on div at bounding box center [441, 622] width 444 height 1068
paste textarea "[DOMAIN_NAME]("
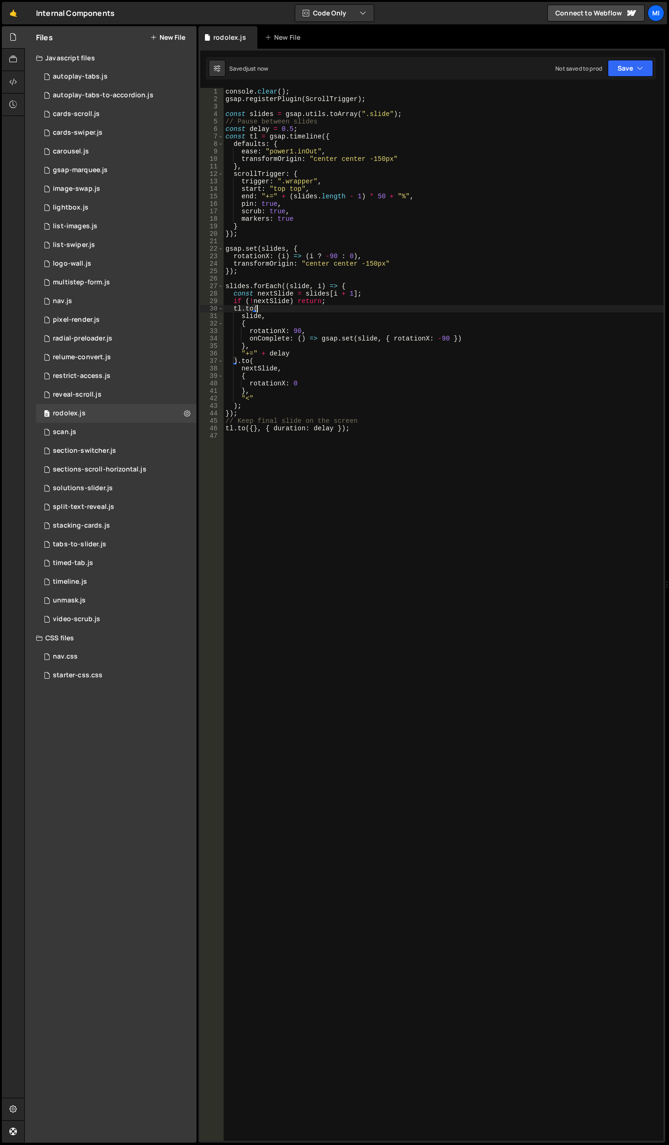
click at [477, 310] on div "console . clear ( ) ; gsap . registerPlugin ( ScrollTrigger ) ; const slides = …" at bounding box center [444, 622] width 440 height 1068
click at [378, 431] on div "console . clear ( ) ; gsap . registerPlugin ( ScrollTrigger ) ; const slides = …" at bounding box center [444, 622] width 440 height 1068
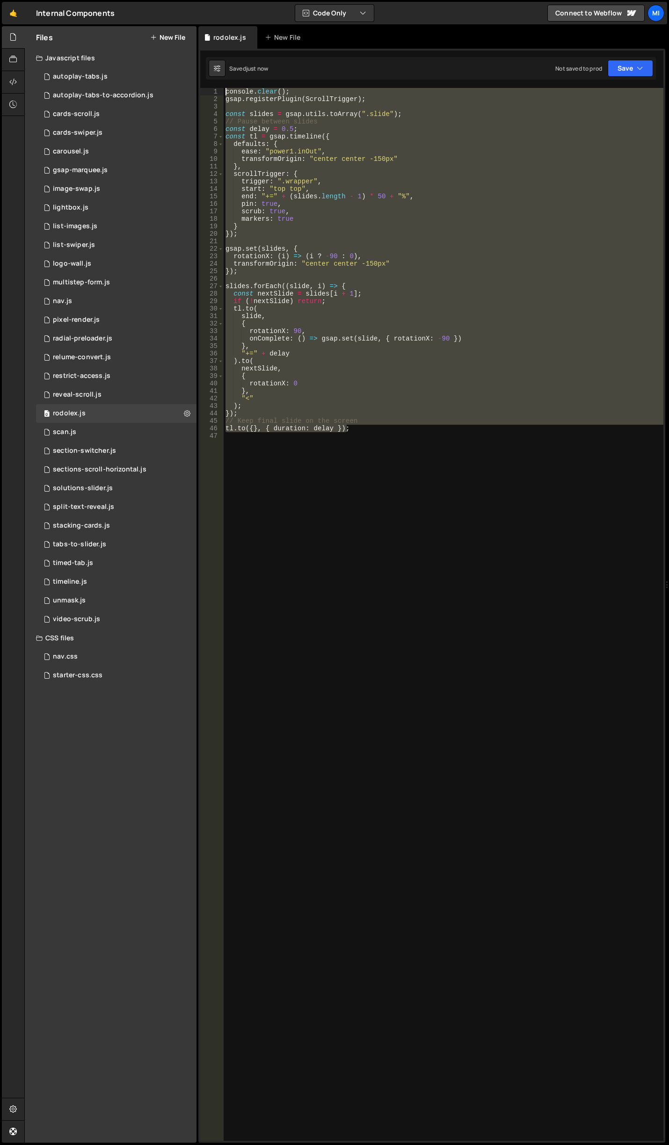
drag, startPoint x: 378, startPoint y: 431, endPoint x: 145, endPoint y: 6, distance: 485.4
click at [83, 0] on div "Hold on a sec... Are you certain you wish to leave this page? Any changes you'v…" at bounding box center [334, 572] width 669 height 1145
type textarea "console.clear(); gsap.registerPlugin(ScrollTrigger);"
click at [264, 523] on div "console . clear ( ) ; gsap . registerPlugin ( ScrollTrigger ) ; const slides = …" at bounding box center [444, 622] width 440 height 1068
paste textarea "}"
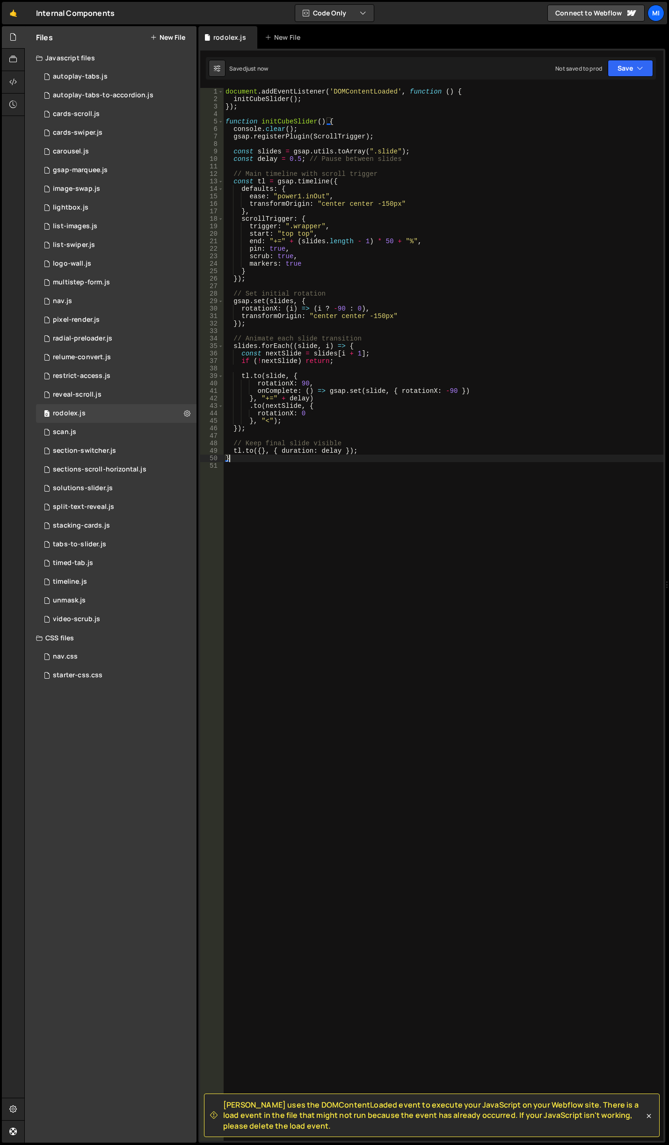
click at [305, 101] on div "document . addEventListener ( 'DOMContentLoaded' , function ( ) { initCubeSlide…" at bounding box center [444, 622] width 440 height 1068
click at [428, 254] on div "document . addEventListener ( 'DOMContentLoaded' , function ( ) { initCubeSlide…" at bounding box center [444, 622] width 440 height 1068
drag, startPoint x: 292, startPoint y: 225, endPoint x: 320, endPoint y: 226, distance: 27.6
click at [320, 226] on div "document . addEventListener ( 'DOMContentLoaded' , function ( ) { initCubeSlide…" at bounding box center [444, 622] width 440 height 1068
paste textarea "component_rodolex"
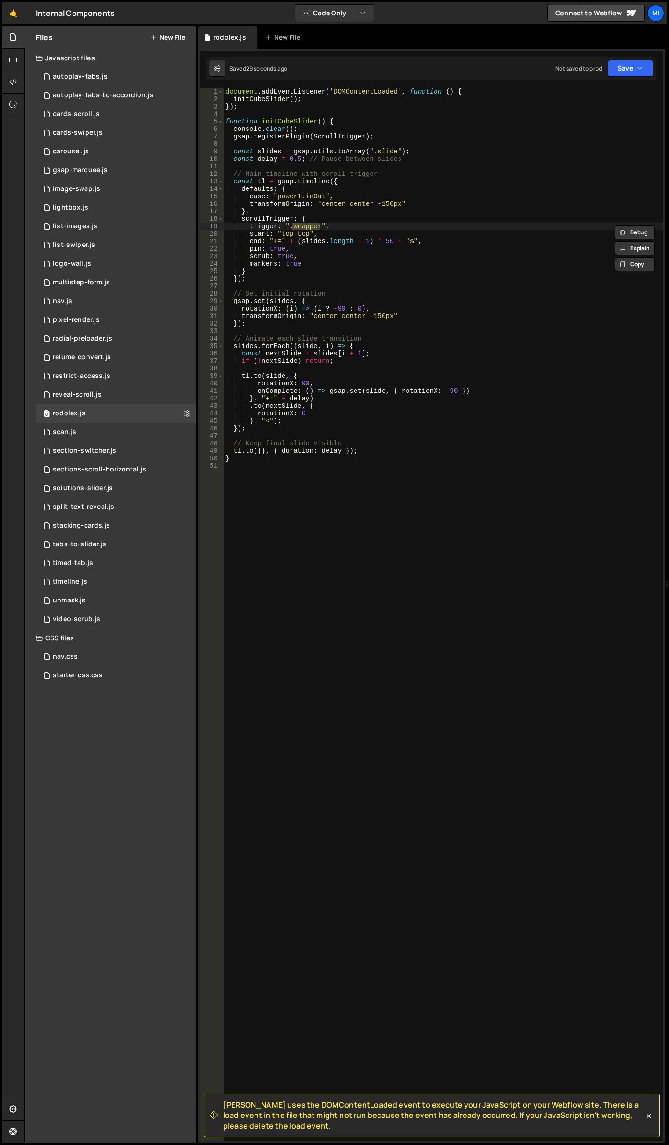
type textarea "trigger: ".component_rodolex","
click at [13, 81] on icon at bounding box center [12, 82] width 7 height 10
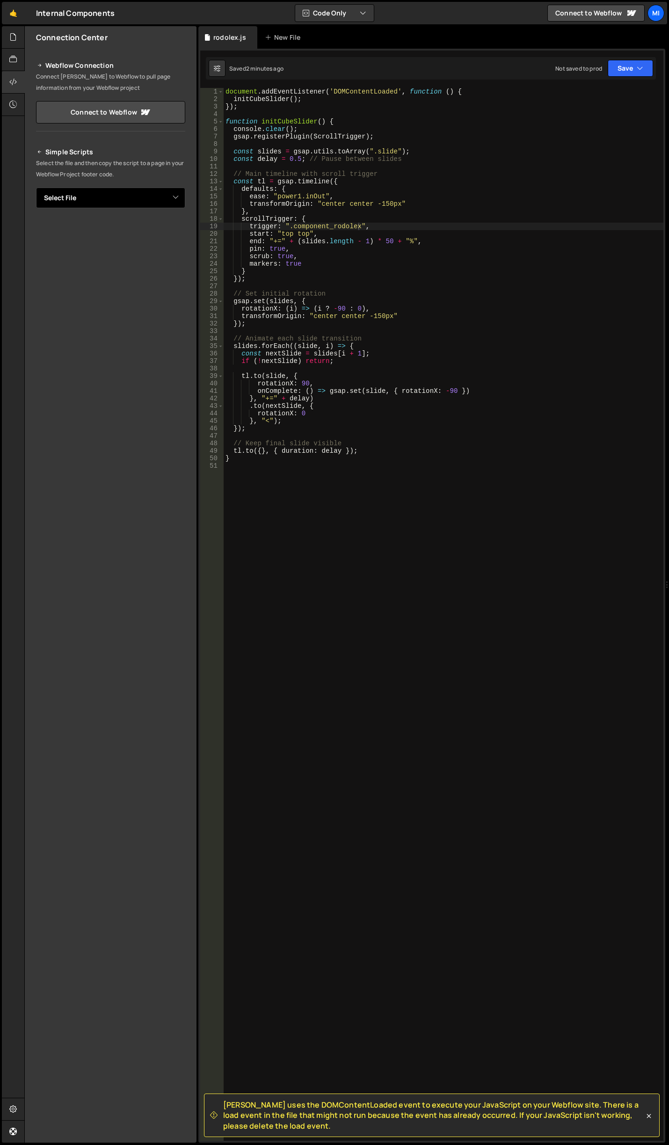
click at [128, 199] on select "Select File autoplay-tabs.js autoplay-tabs-to-accordion.js cards-scroll.js card…" at bounding box center [110, 198] width 149 height 21
select select "46478"
click at [36, 188] on select "Select File autoplay-tabs.js autoplay-tabs-to-accordion.js cards-scroll.js card…" at bounding box center [110, 198] width 149 height 21
click at [180, 235] on button "Button group with nested dropdown" at bounding box center [178, 230] width 13 height 20
click at [147, 251] on link "Copy Staging js" at bounding box center [146, 247] width 78 height 13
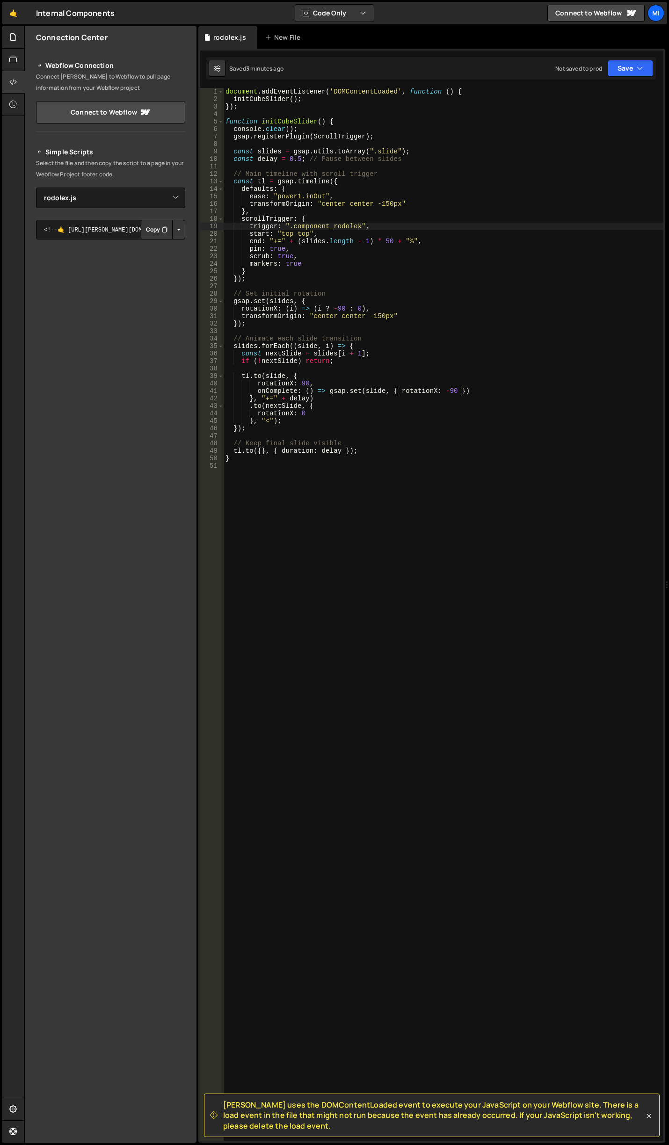
click at [330, 182] on div "document . addEventListener ( 'DOMContentLoaded' , function ( ) { initCubeSlide…" at bounding box center [444, 622] width 440 height 1068
drag, startPoint x: 249, startPoint y: 107, endPoint x: 121, endPoint y: 68, distance: 134.4
click at [121, 68] on div "Files New File Javascript files 0 autoplay-tabs.js 0 0 autoplay-tabs-to-accordi…" at bounding box center [346, 584] width 645 height 1117
type textarea "document.addEventListener('DOMContentLoaded', function () { initCubeSlider();"
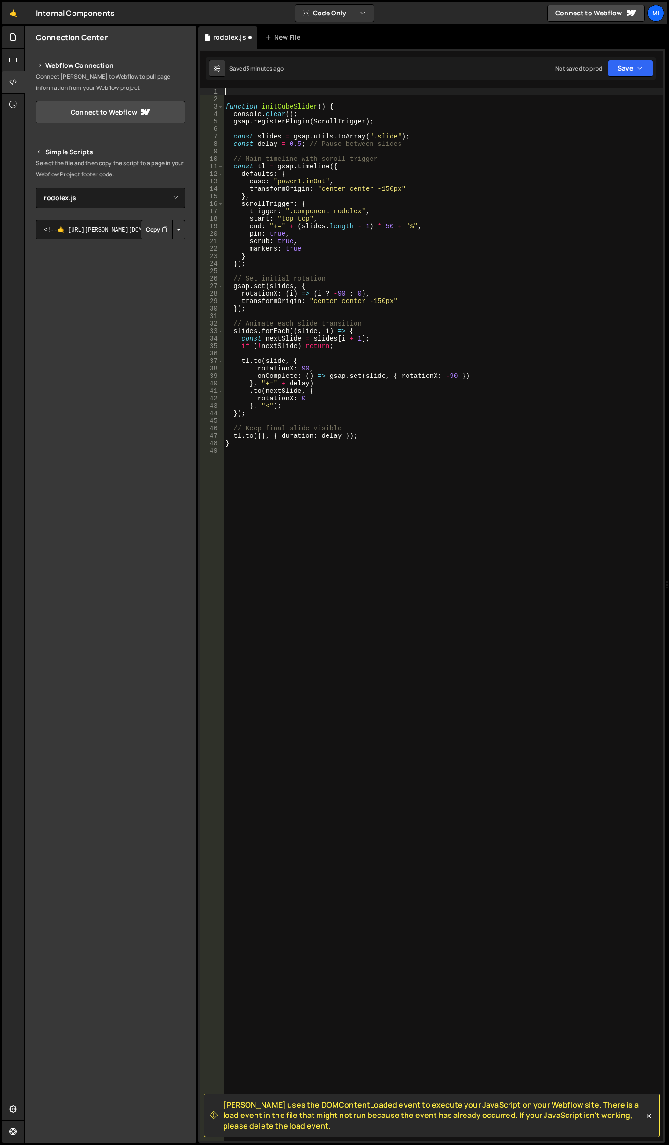
click at [300, 483] on div "function initCubeSlider ( ) { console . clear ( ) ; gsap . registerPlugin ( Scr…" at bounding box center [444, 622] width 440 height 1068
paste textarea "});"
type textarea "});"
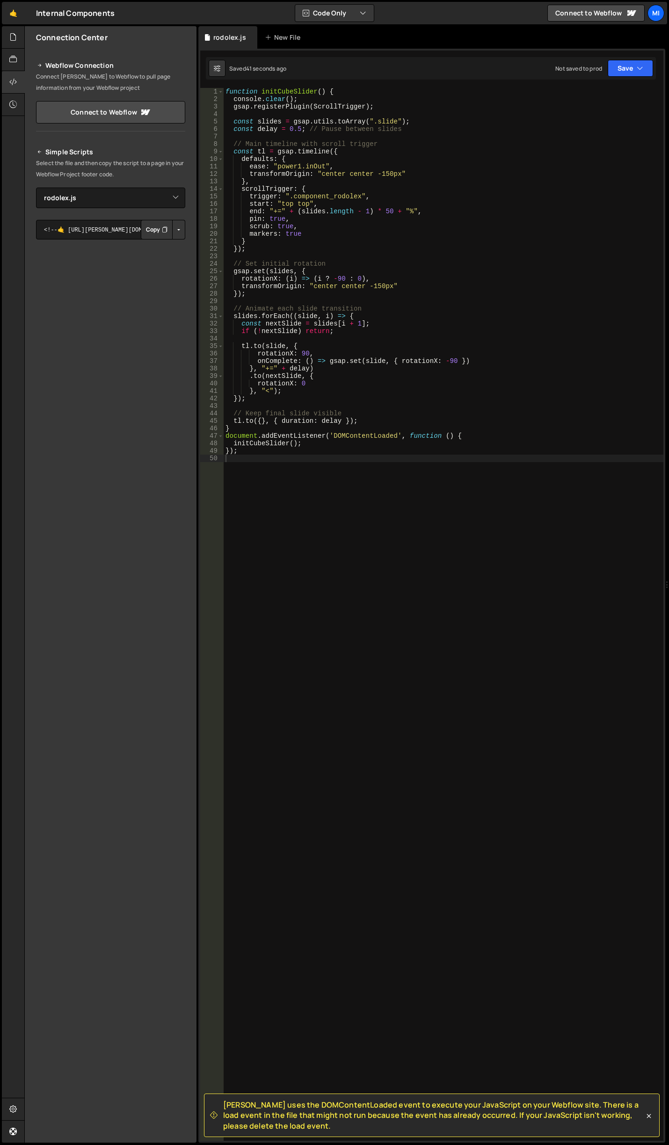
click at [338, 206] on div "function initCubeSlider ( ) { console . clear ( ) ; gsap . registerPlugin ( Scr…" at bounding box center [444, 622] width 440 height 1068
drag, startPoint x: 376, startPoint y: 121, endPoint x: 393, endPoint y: 120, distance: 16.9
click at [393, 120] on div "function initCubeSlider ( ) { console . clear ( ) ; gsap . registerPlugin ( Scr…" at bounding box center [444, 622] width 440 height 1068
paste textarea "rodolex_"
click at [367, 152] on div "function initCubeSlider ( ) { console . clear ( ) ; gsap . registerPlugin ( Scr…" at bounding box center [444, 622] width 440 height 1068
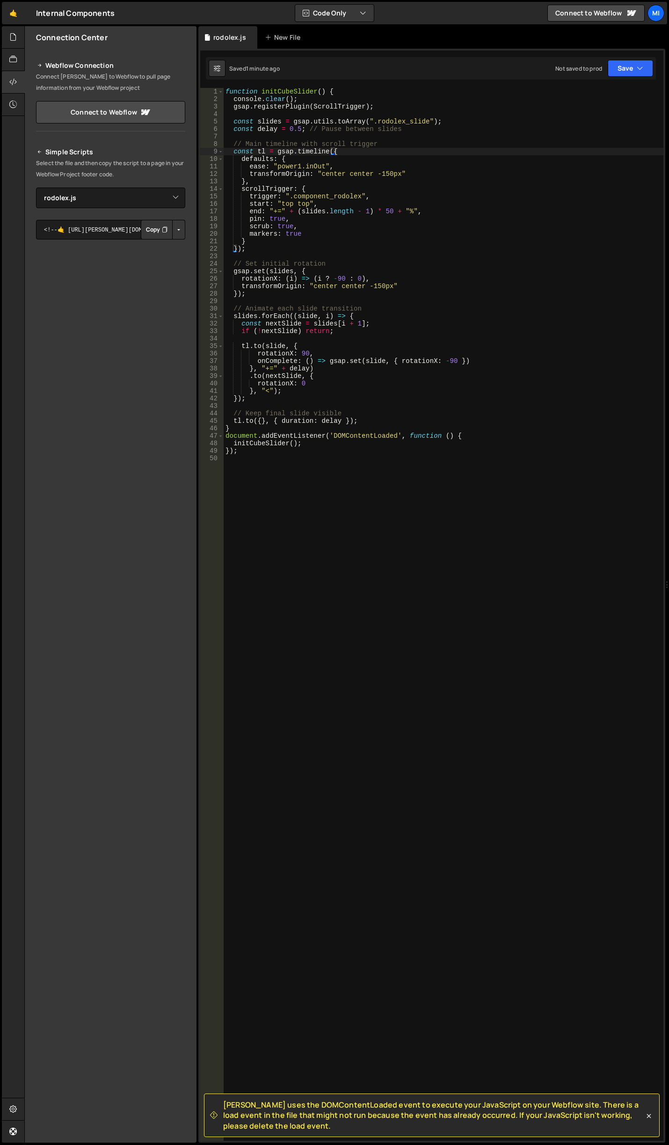
click at [313, 235] on div "function initCubeSlider ( ) { console . clear ( ) ; gsap . registerPlugin ( Scr…" at bounding box center [444, 622] width 440 height 1068
type textarea "markers: true"
drag, startPoint x: 247, startPoint y: 234, endPoint x: 332, endPoint y: 236, distance: 84.7
click at [332, 236] on div "function initCubeSlider ( ) { console . clear ( ) ; gsap . registerPlugin ( Scr…" at bounding box center [444, 622] width 440 height 1068
click at [426, 361] on div "function initCubeSlider ( ) { console . clear ( ) ; gsap . registerPlugin ( Scr…" at bounding box center [444, 622] width 440 height 1068
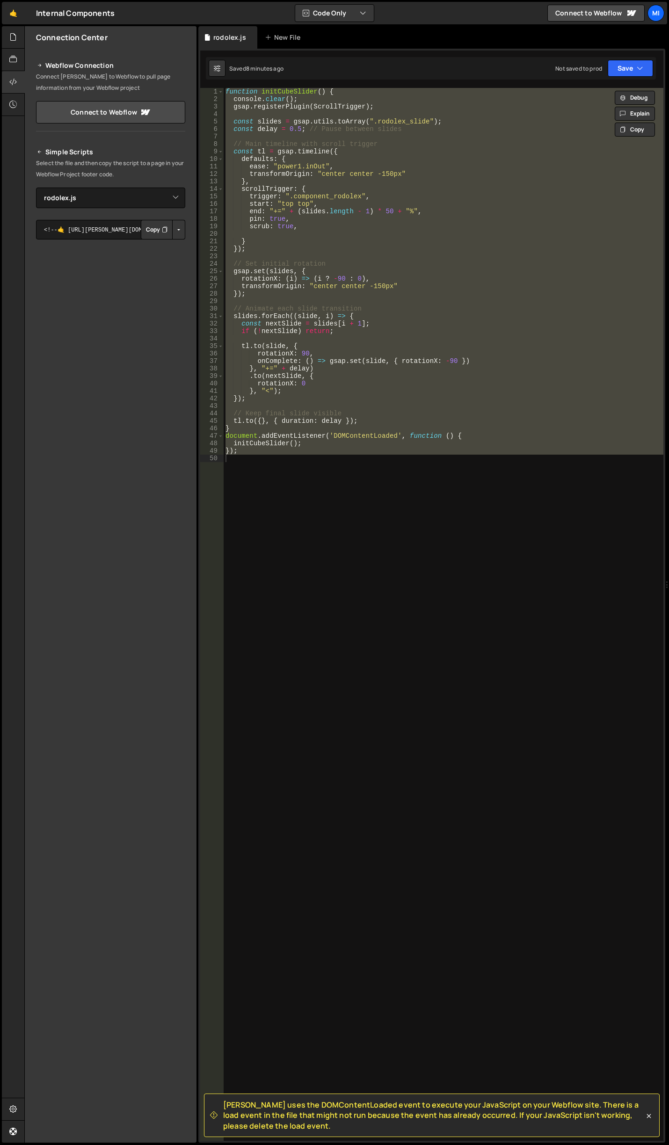
click at [539, 376] on div "function initCubeSlider ( ) { console . clear ( ) ; gsap . registerPlugin ( Scr…" at bounding box center [444, 614] width 440 height 1053
paste textarea
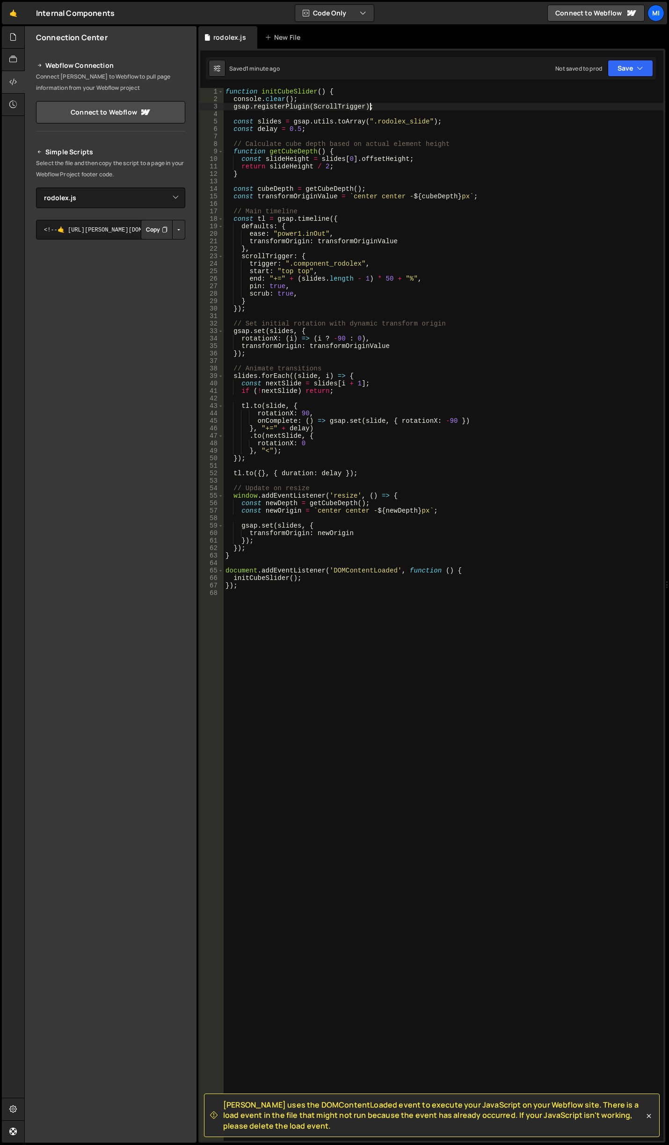
click at [377, 103] on div "function initCubeSlider ( ) { console . clear ( ) ; gsap . registerPlugin ( Scr…" at bounding box center [444, 622] width 440 height 1068
type textarea "gsap.registerPlugin(ScrollTrigger);"
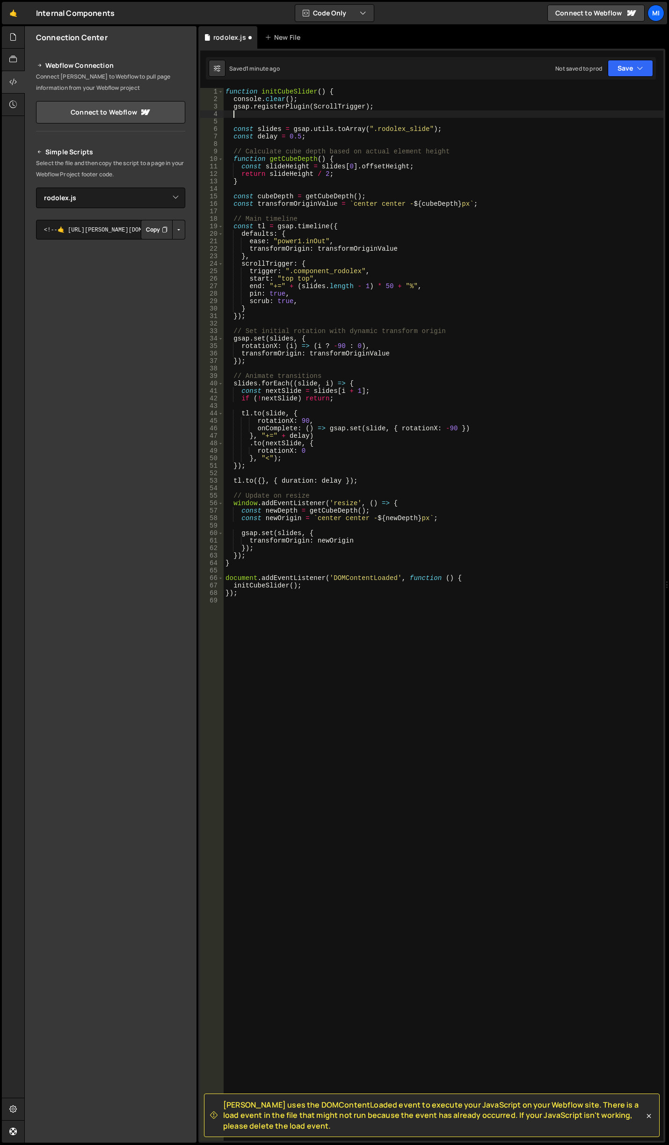
paste textarea
drag, startPoint x: 371, startPoint y: 115, endPoint x: 159, endPoint y: 113, distance: 212.0
click at [159, 113] on div "Files New File Javascript files 0 autoplay-tabs.js 0 0 autoplay-tabs-to-accordi…" at bounding box center [346, 584] width 645 height 1117
type textarea "gsap.registerPlugin(CSSPlugin);"
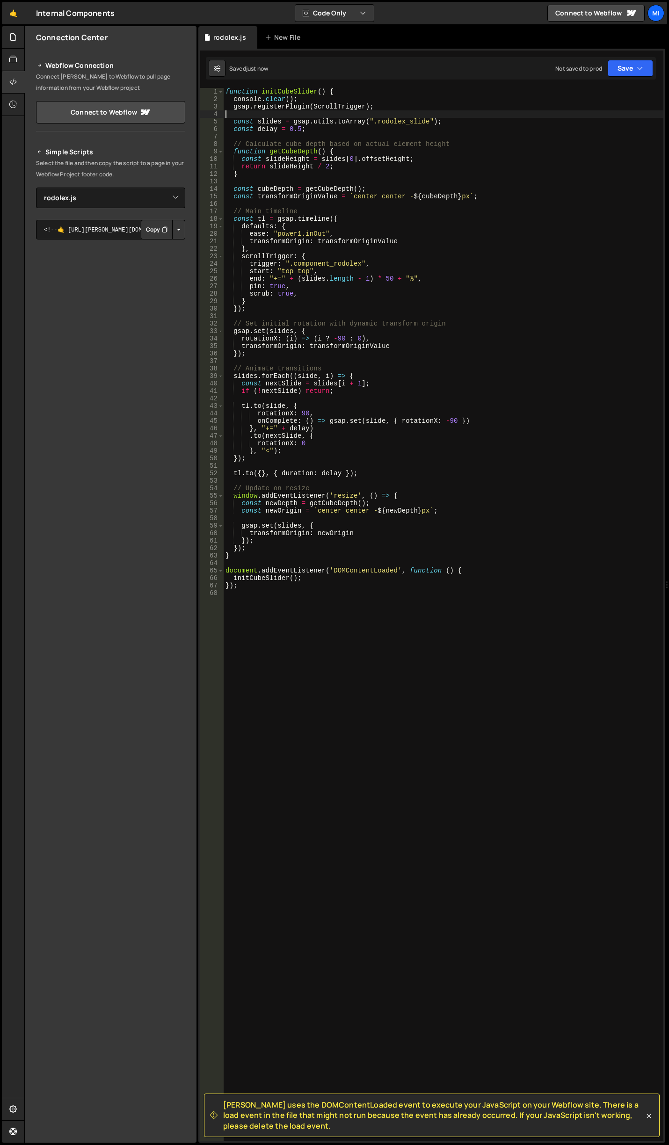
click at [382, 247] on div "function initCubeSlider ( ) { console . clear ( ) ; gsap . registerPlugin ( Scr…" at bounding box center [444, 622] width 440 height 1068
click at [374, 277] on div "function initCubeSlider ( ) { console . clear ( ) ; gsap . registerPlugin ( Scr…" at bounding box center [444, 622] width 440 height 1068
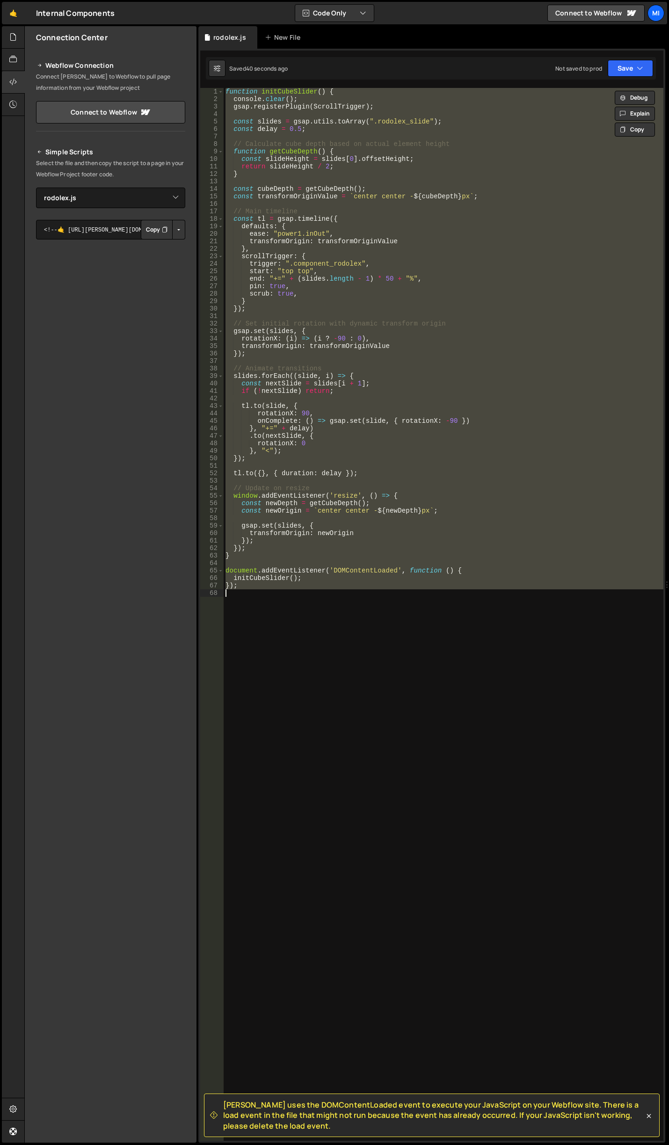
paste textarea
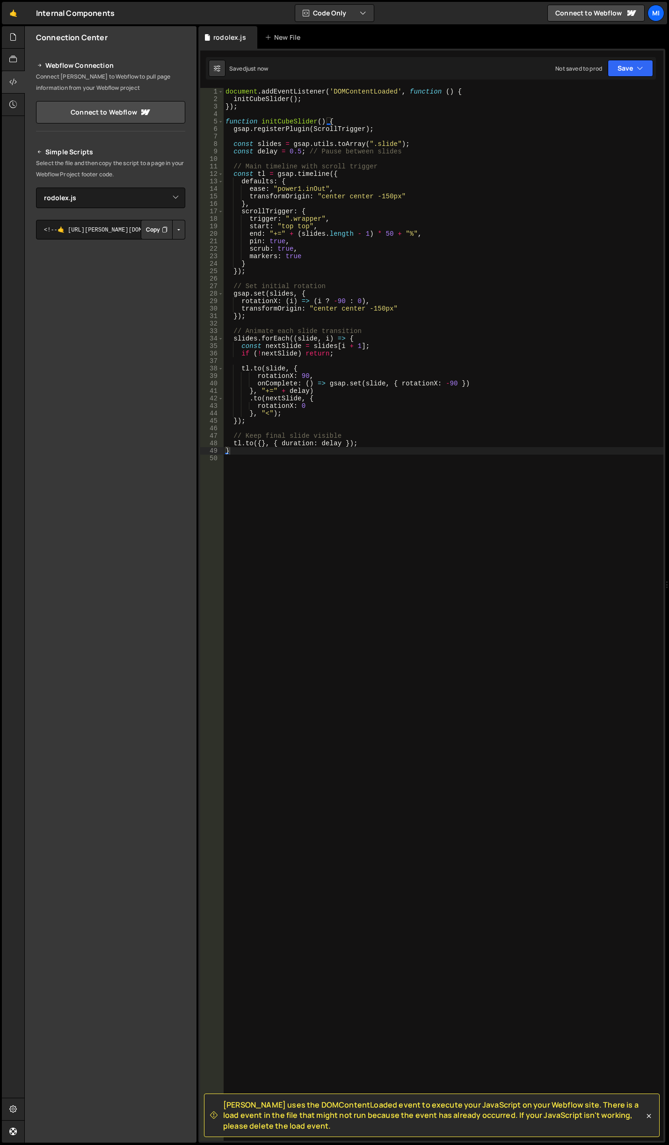
click at [476, 408] on div "document . addEventListener ( 'DOMContentLoaded' , function ( ) { initCubeSlide…" at bounding box center [444, 622] width 440 height 1068
type textarea "});"
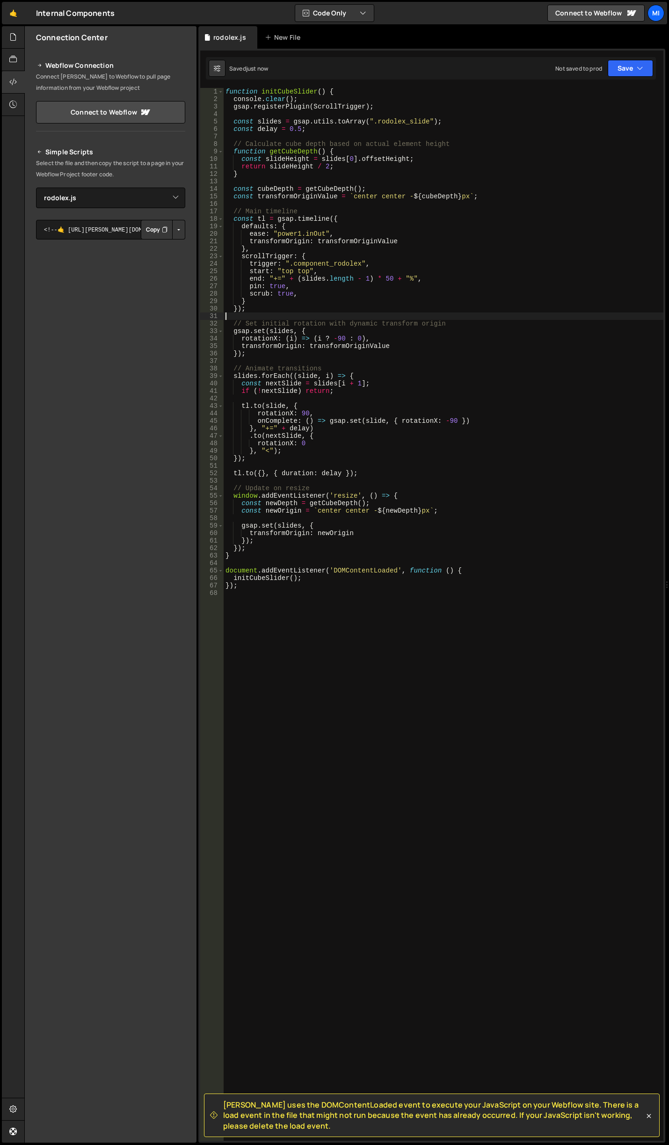
click at [357, 315] on div "function initCubeSlider ( ) { console . clear ( ) ; gsap . registerPlugin ( Scr…" at bounding box center [444, 622] width 440 height 1068
drag, startPoint x: 231, startPoint y: 102, endPoint x: 332, endPoint y: 102, distance: 100.6
click at [332, 102] on div "function initCubeSlider ( ) { console . clear ( ) ; gsap . registerPlugin ( Scr…" at bounding box center [444, 622] width 440 height 1068
type textarea "console.clear();"
